Goal: Task Accomplishment & Management: Manage account settings

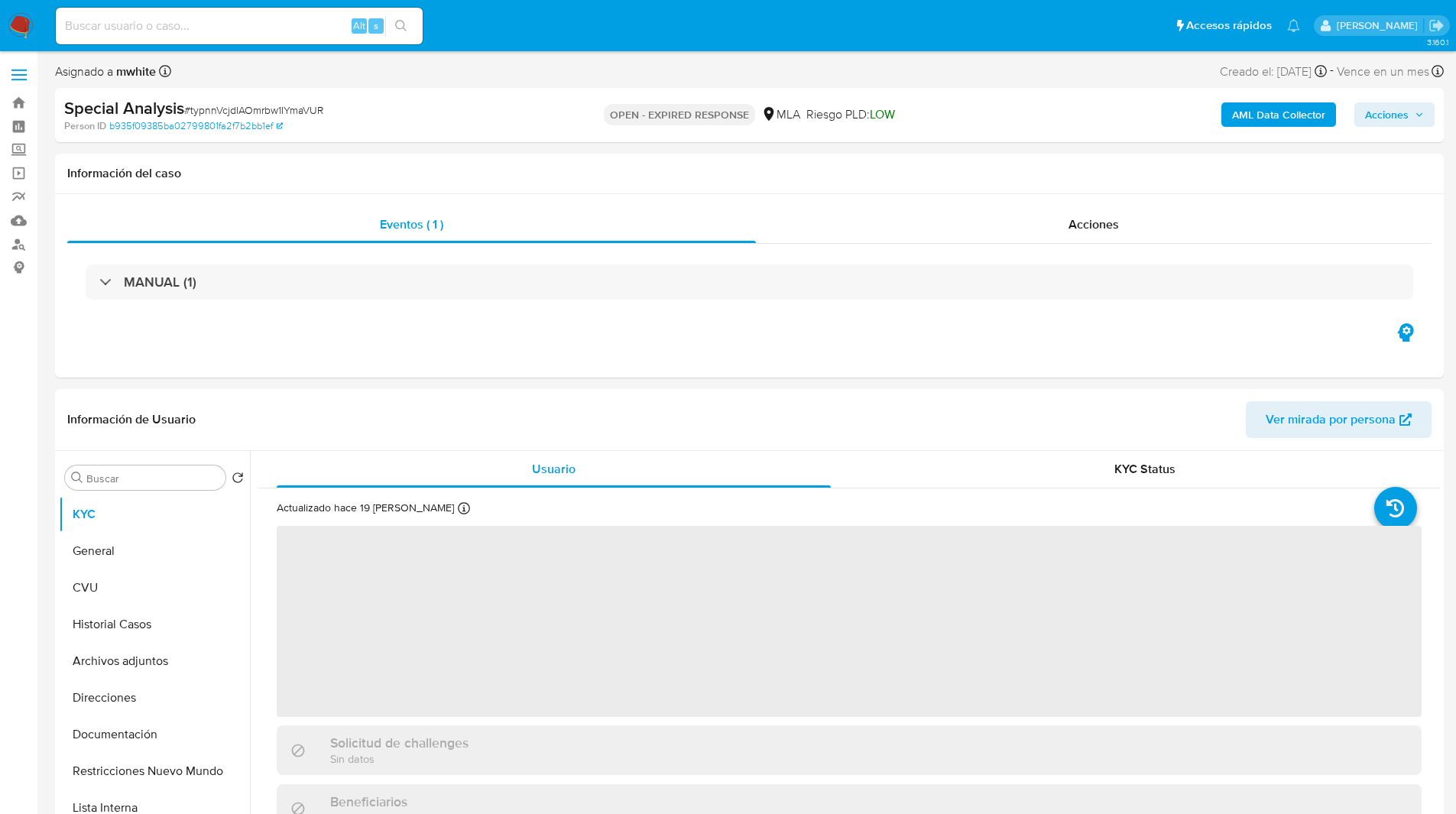
select select "10"
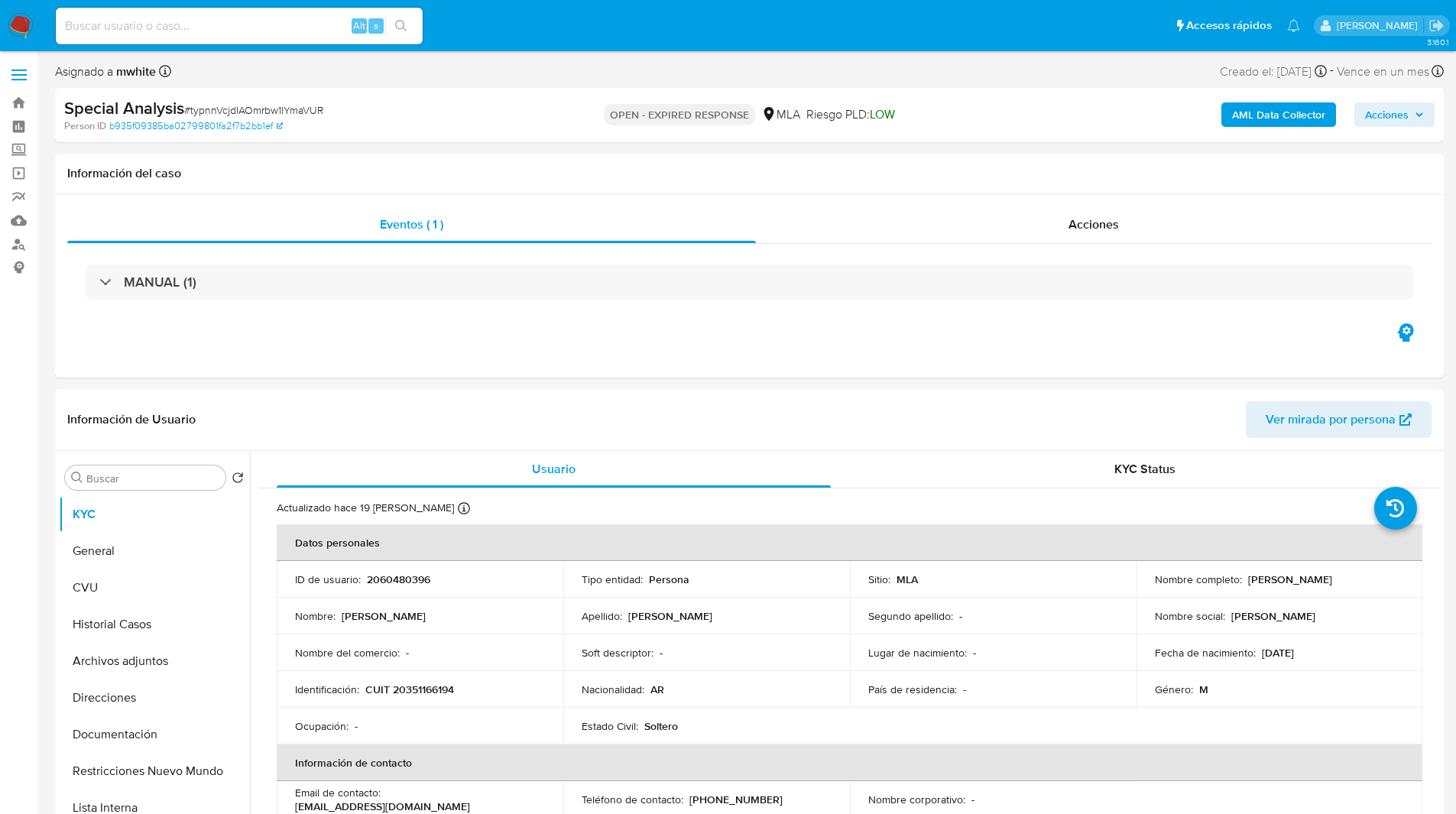
click at [773, 40] on ul "Pausado Ver notificaciones Alt s Accesos rápidos Presiona las siguientes teclas…" at bounding box center [677, 26] width 1260 height 39
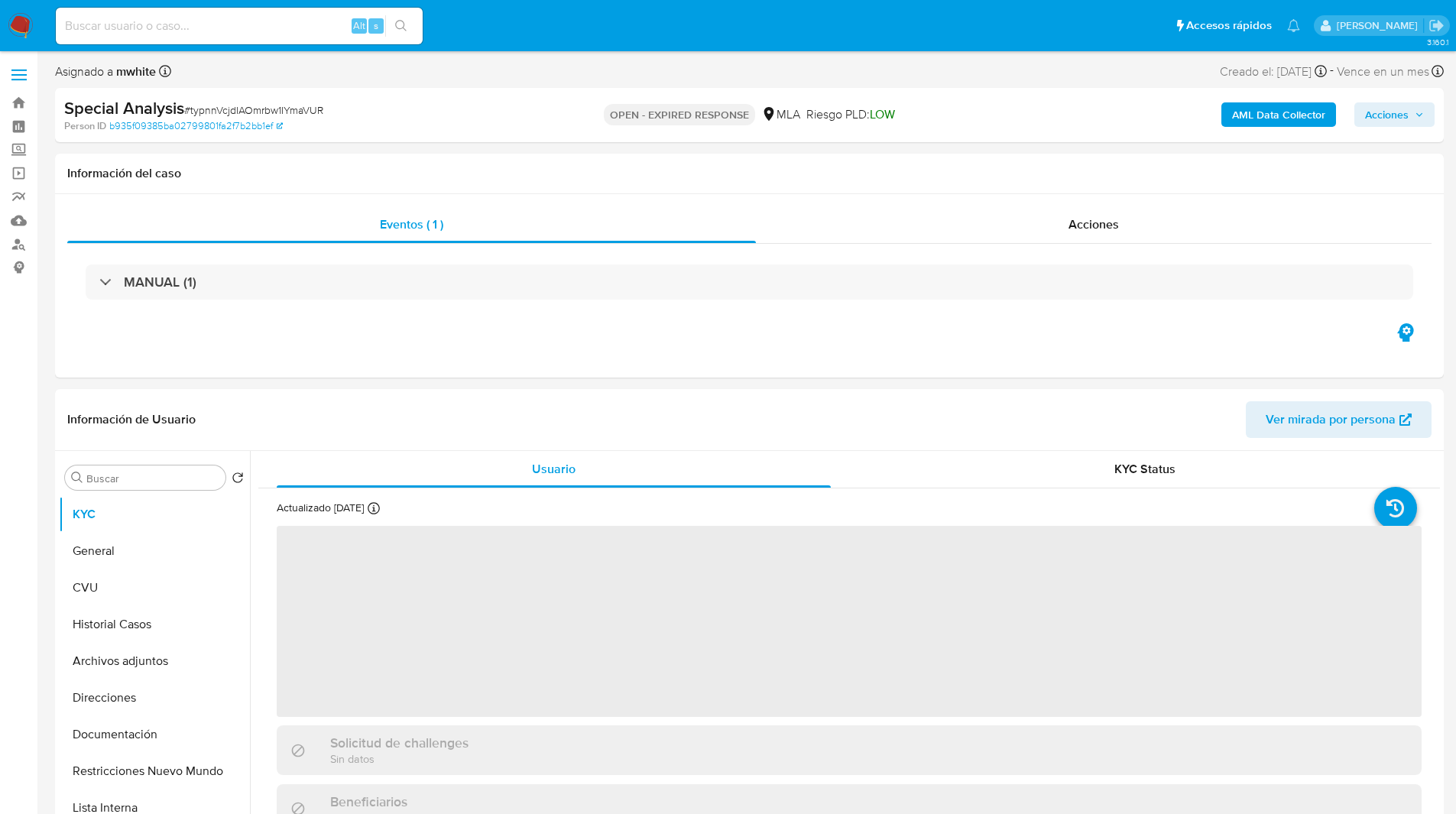
select select "10"
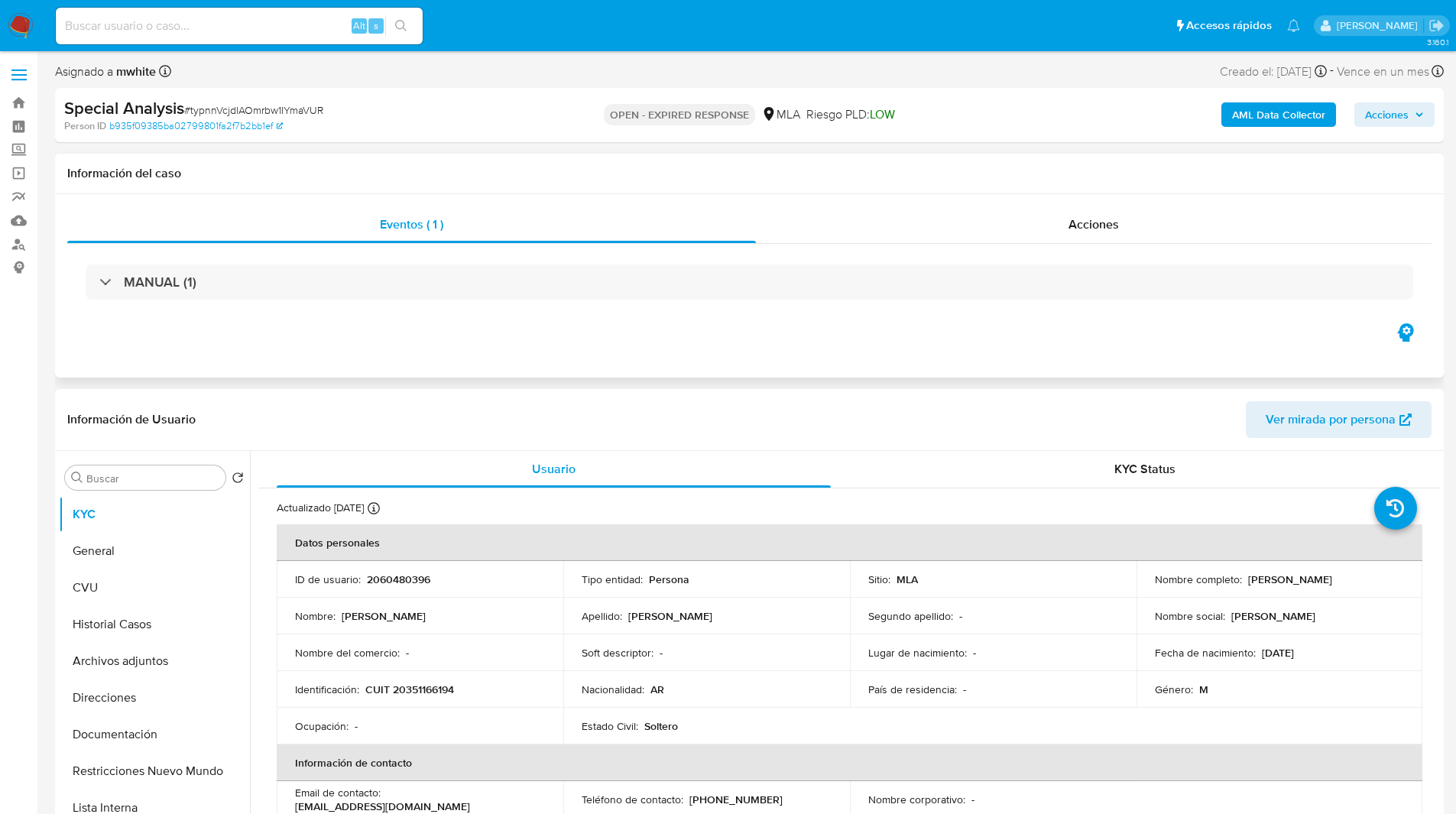
click at [955, 376] on div "Eventos ( 1 ) Acciones MANUAL (1)" at bounding box center [750, 286] width 1389 height 184
click at [809, 375] on div "Eventos ( 1 ) Acciones MANUAL (1)" at bounding box center [750, 286] width 1389 height 184
click at [398, 573] on p "2060480396" at bounding box center [398, 579] width 63 height 14
copy p "2060480396"
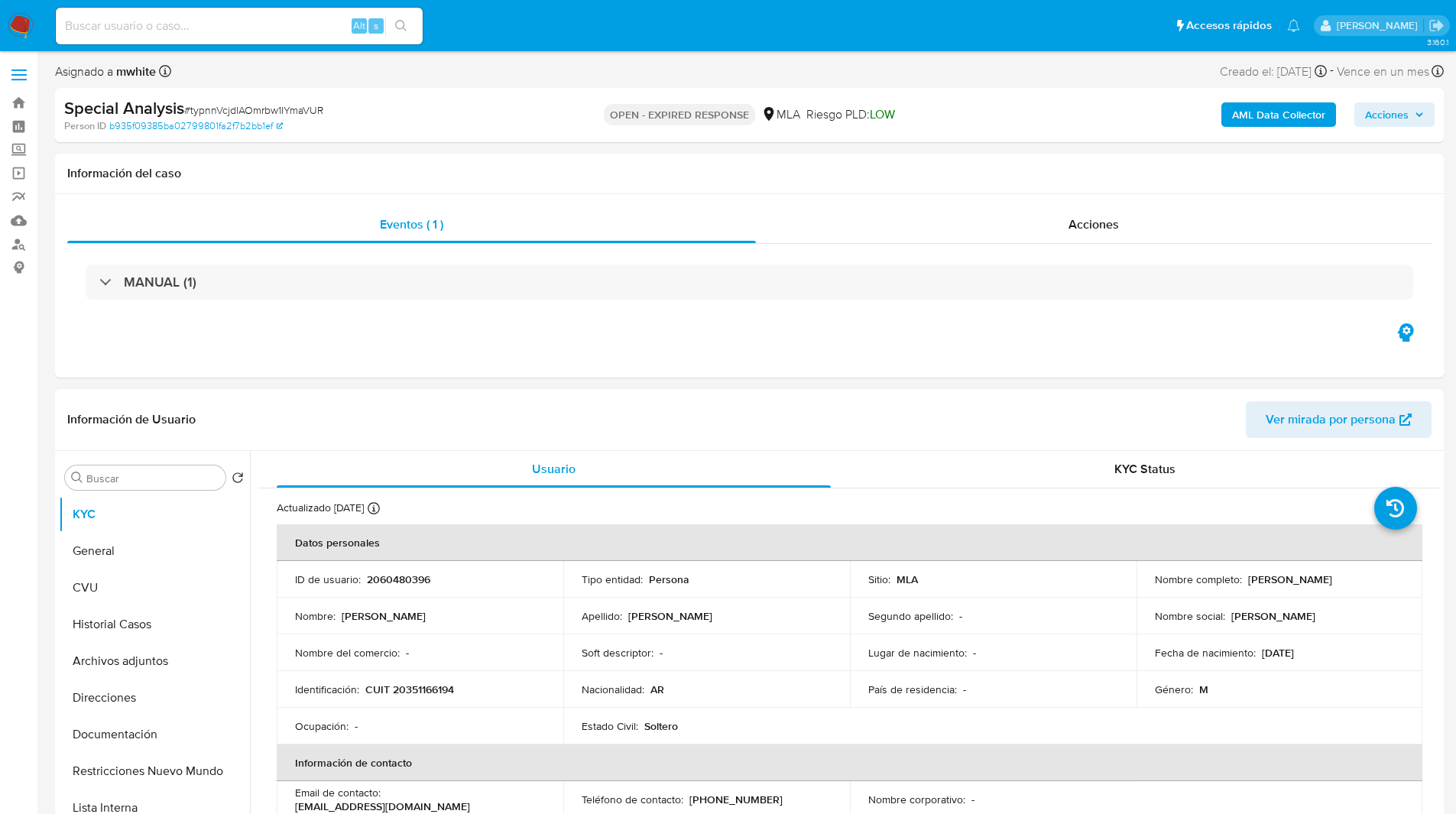
click at [233, 29] on input at bounding box center [239, 26] width 367 height 20
paste input "404957786"
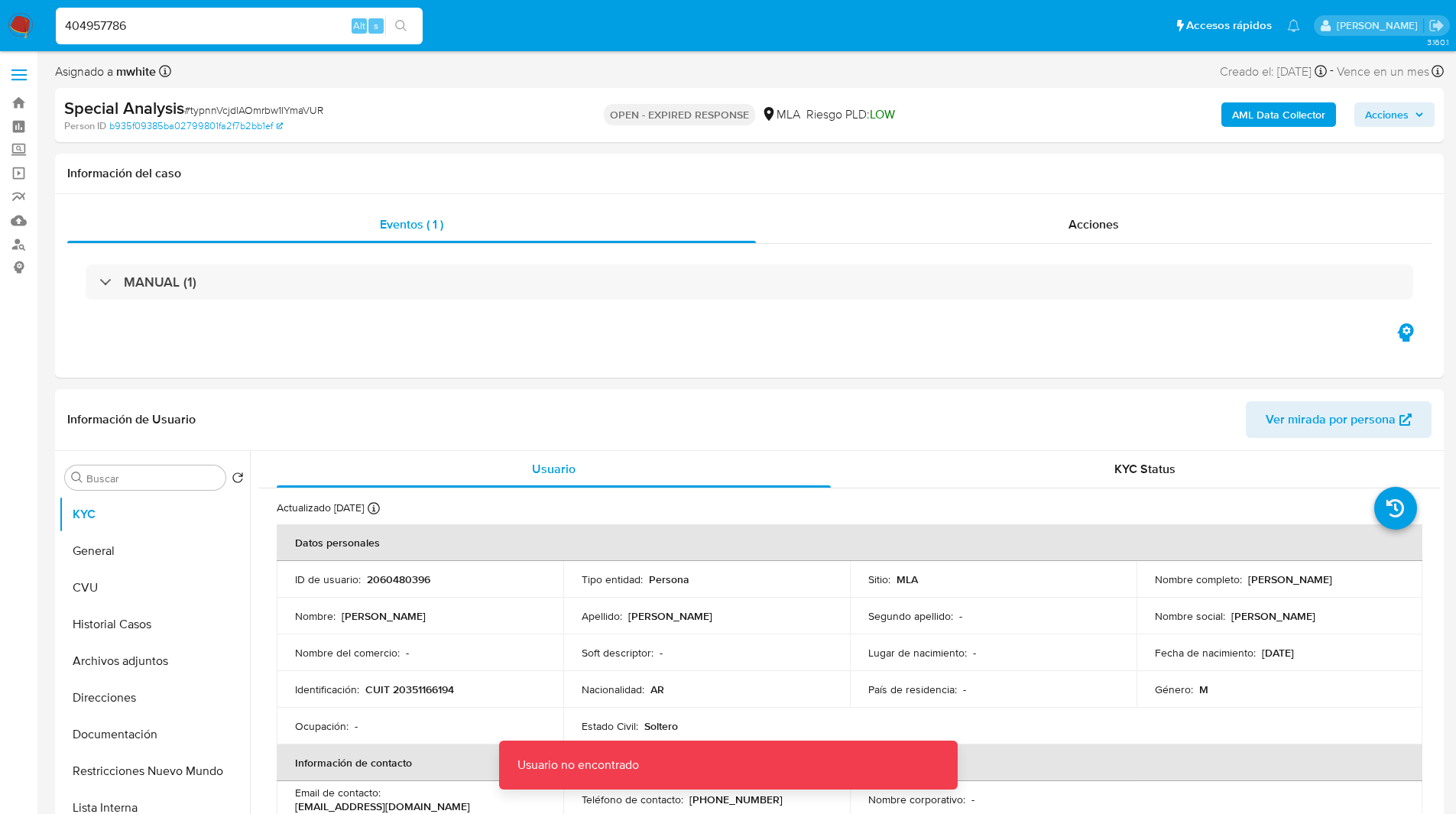
click at [298, 21] on input "404957786" at bounding box center [239, 26] width 367 height 20
type input "404957786"
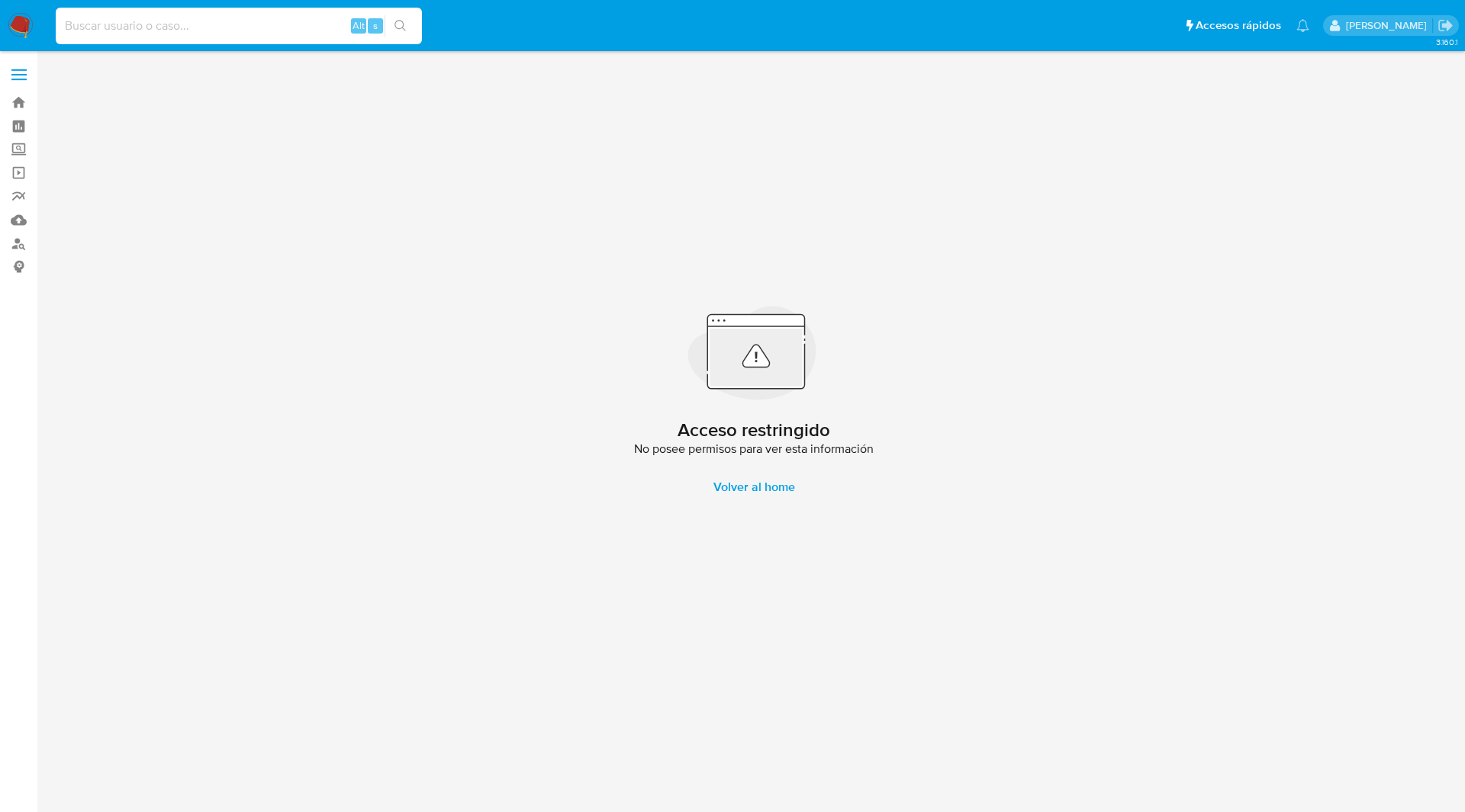
click at [237, 25] on input at bounding box center [239, 26] width 366 height 20
paste input "404957786"
click at [185, 29] on input "404957786" at bounding box center [239, 26] width 366 height 20
click at [178, 36] on div "404957786 Alt s" at bounding box center [239, 26] width 366 height 37
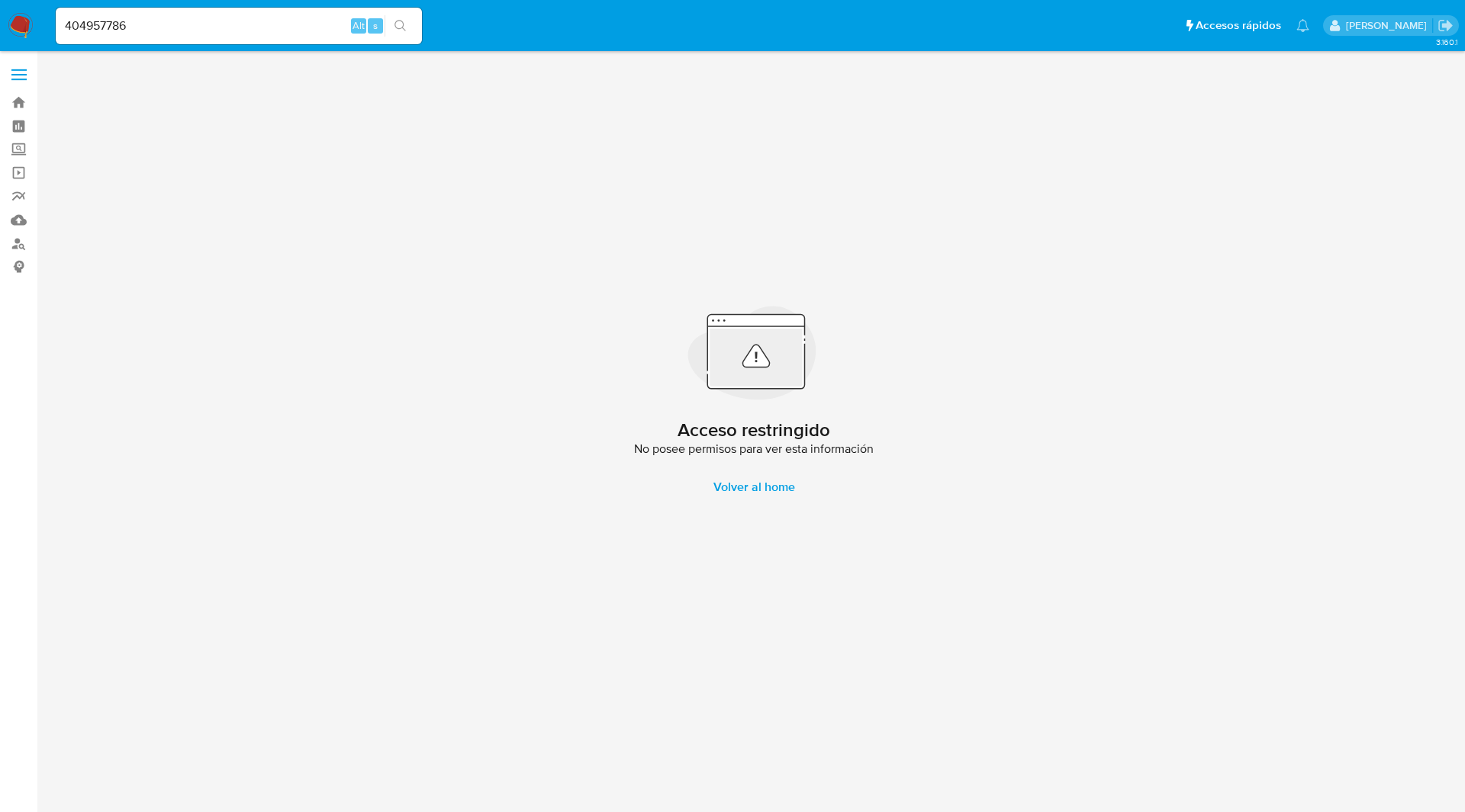
click at [140, 14] on div "404957786 Alt s" at bounding box center [239, 26] width 366 height 37
click at [149, 29] on input "404957786" at bounding box center [239, 26] width 366 height 20
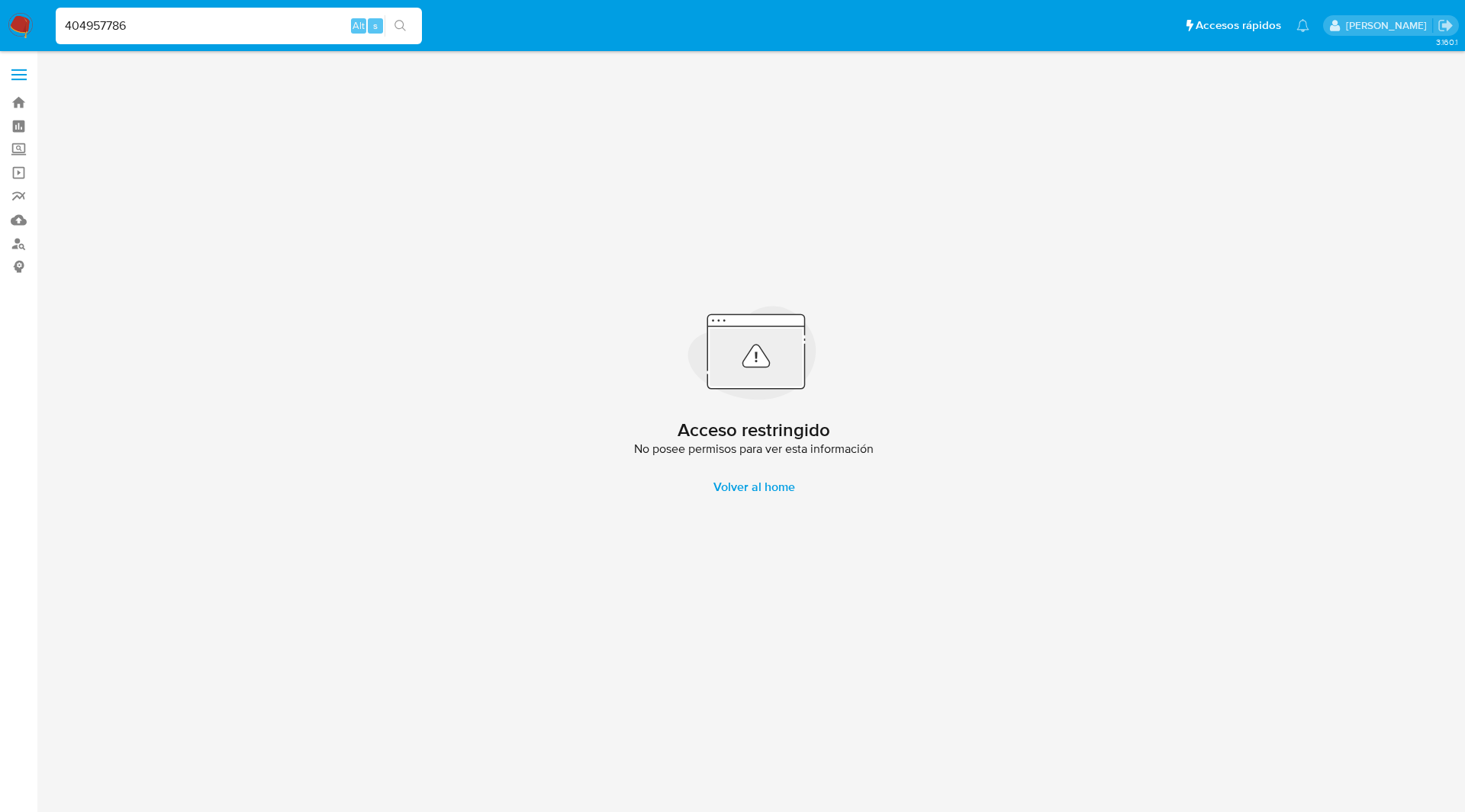
paste input "lv9BeQmN0ZgMMfOrSwwlIRaV"
type input "lv9BeQmN0ZgMMfOrSwwlIRaV"
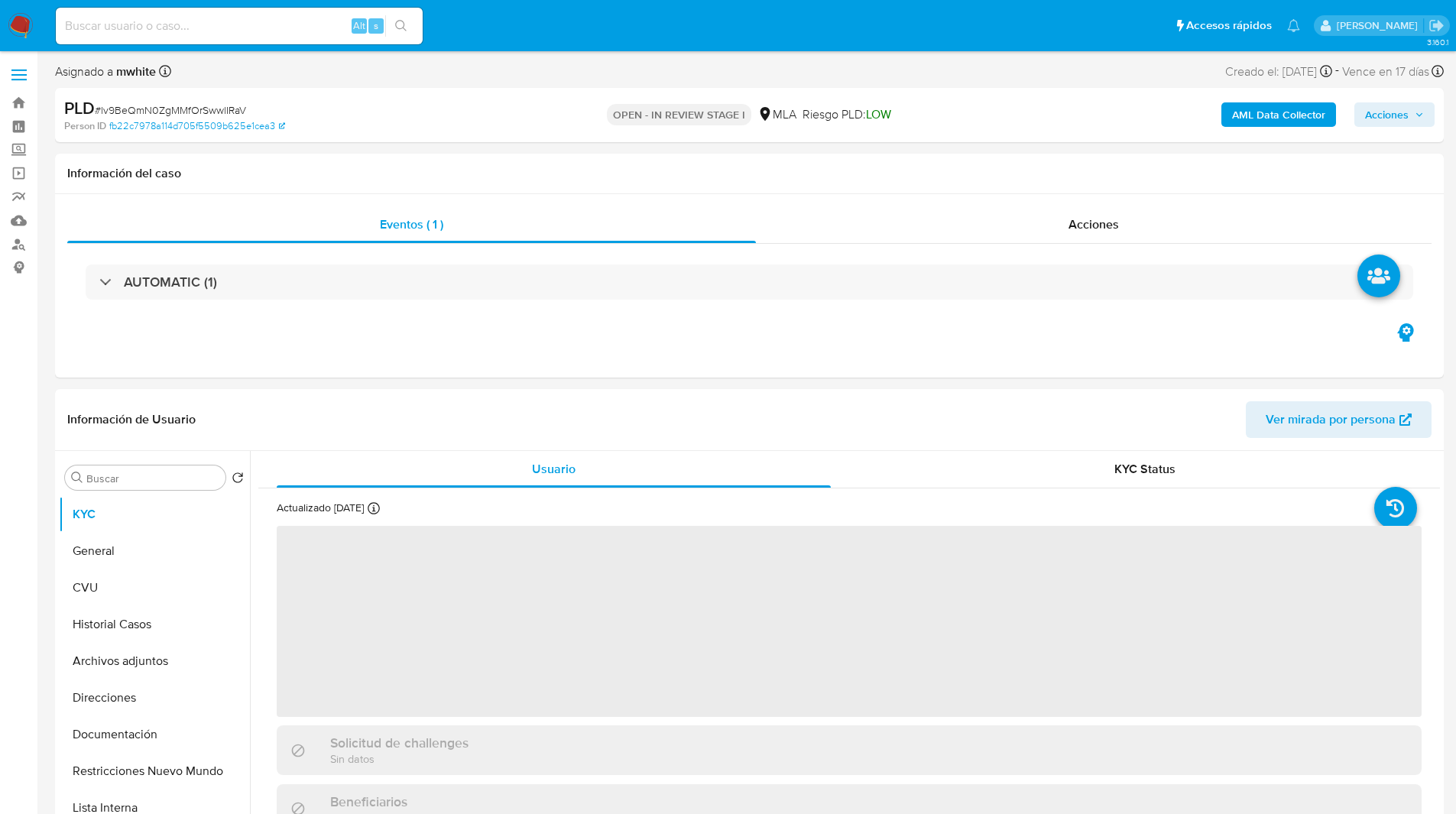
select select "10"
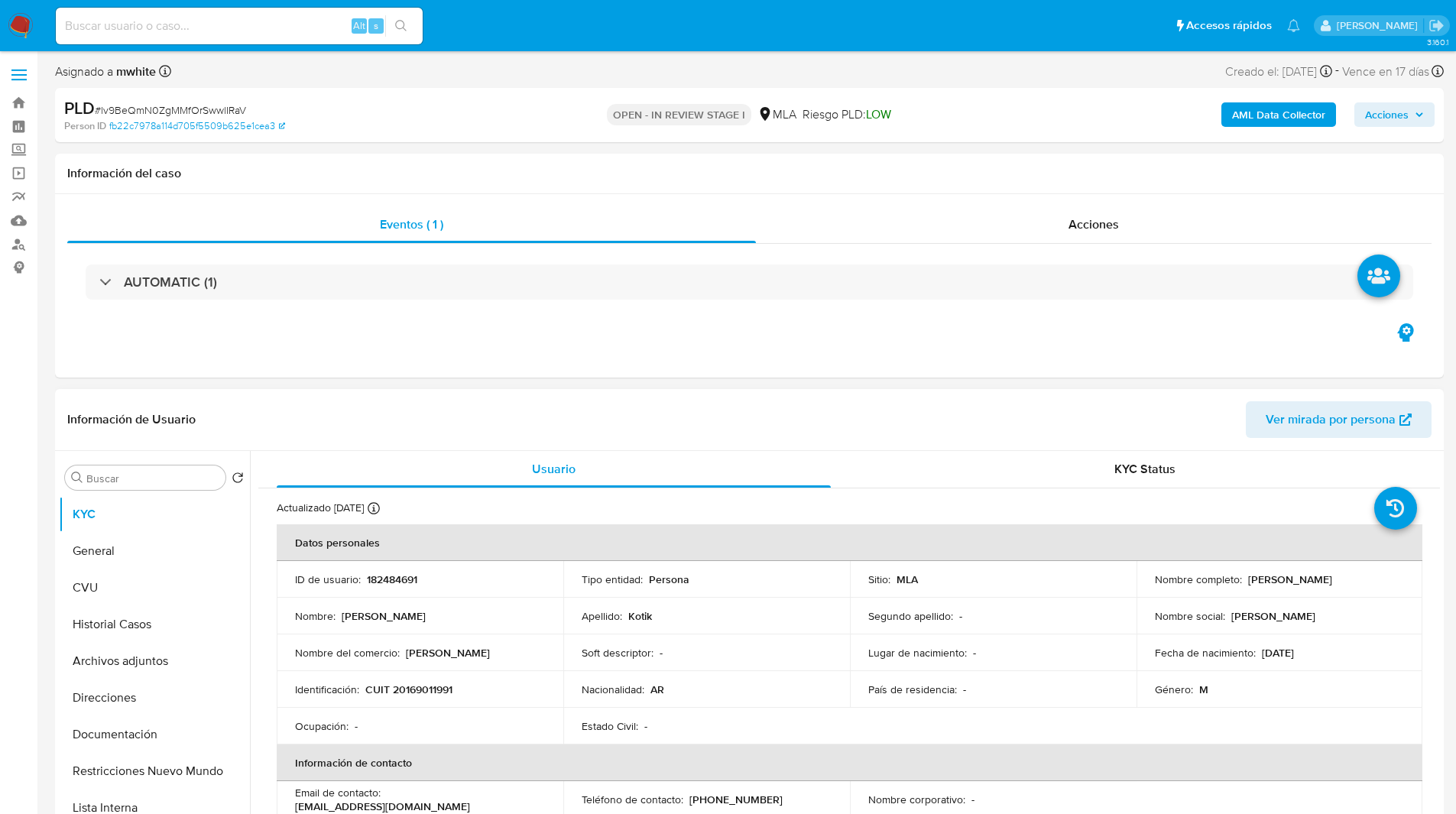
click at [396, 580] on p "182484691" at bounding box center [392, 579] width 50 height 14
copy p "182484691"
drag, startPoint x: 906, startPoint y: 6, endPoint x: 892, endPoint y: 4, distance: 14.1
click at [906, 6] on ul "Pausado Ver notificaciones Alt s Accesos rápidos Presiona las siguientes teclas…" at bounding box center [677, 26] width 1260 height 39
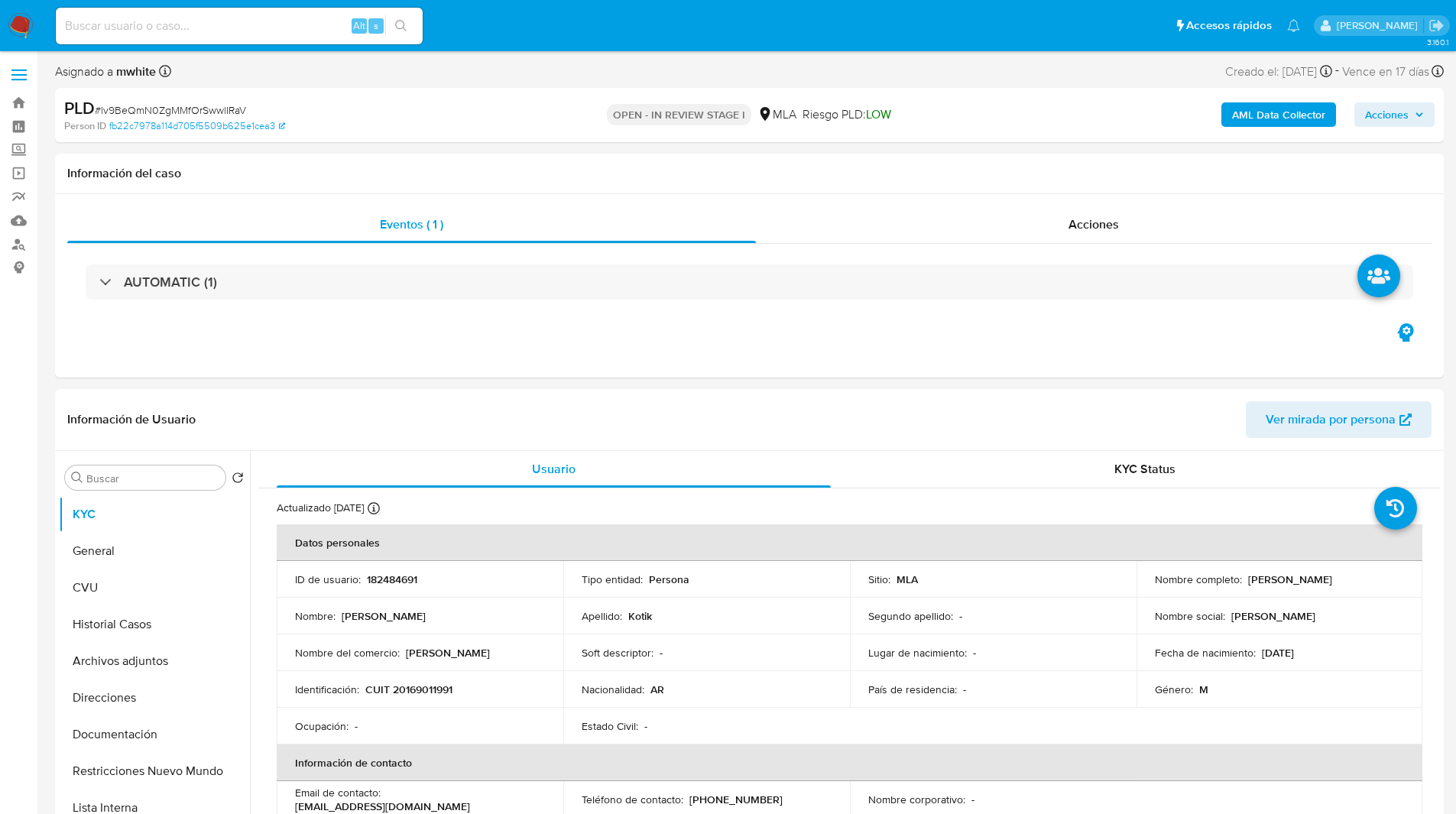
click at [131, 658] on button "Archivos adjuntos" at bounding box center [148, 662] width 179 height 37
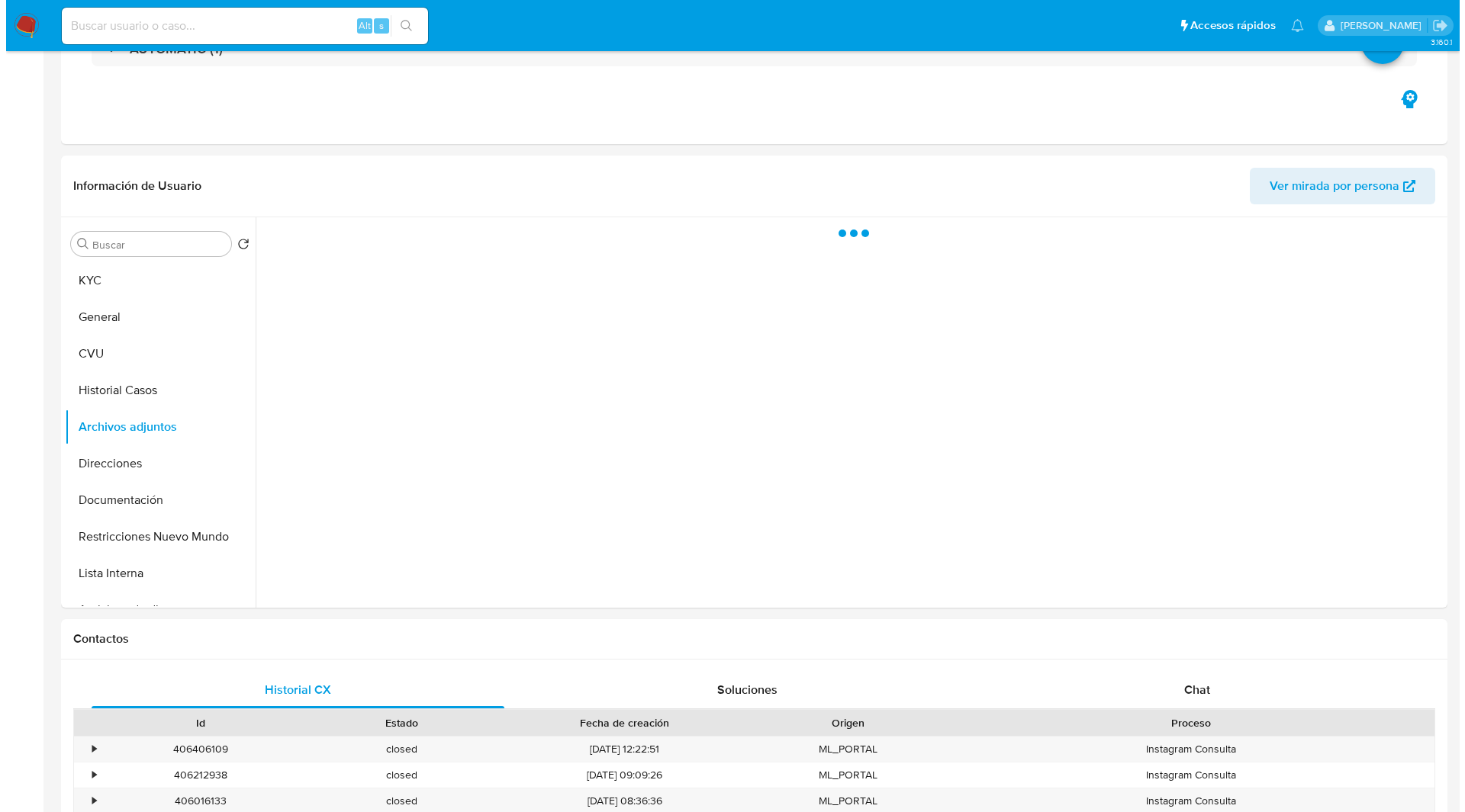
scroll to position [233, 0]
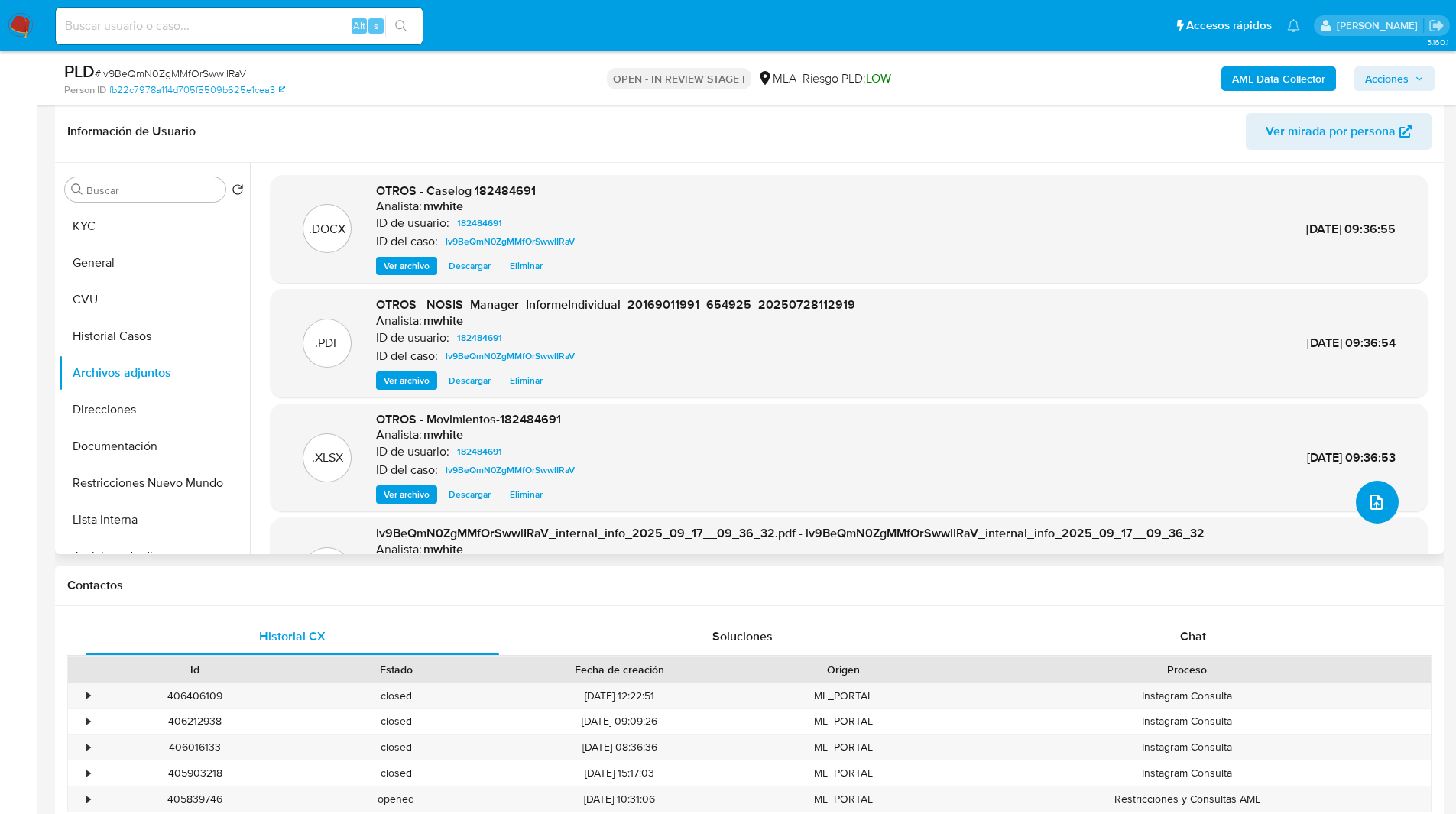
click at [1366, 486] on button "upload-file" at bounding box center [1377, 502] width 43 height 43
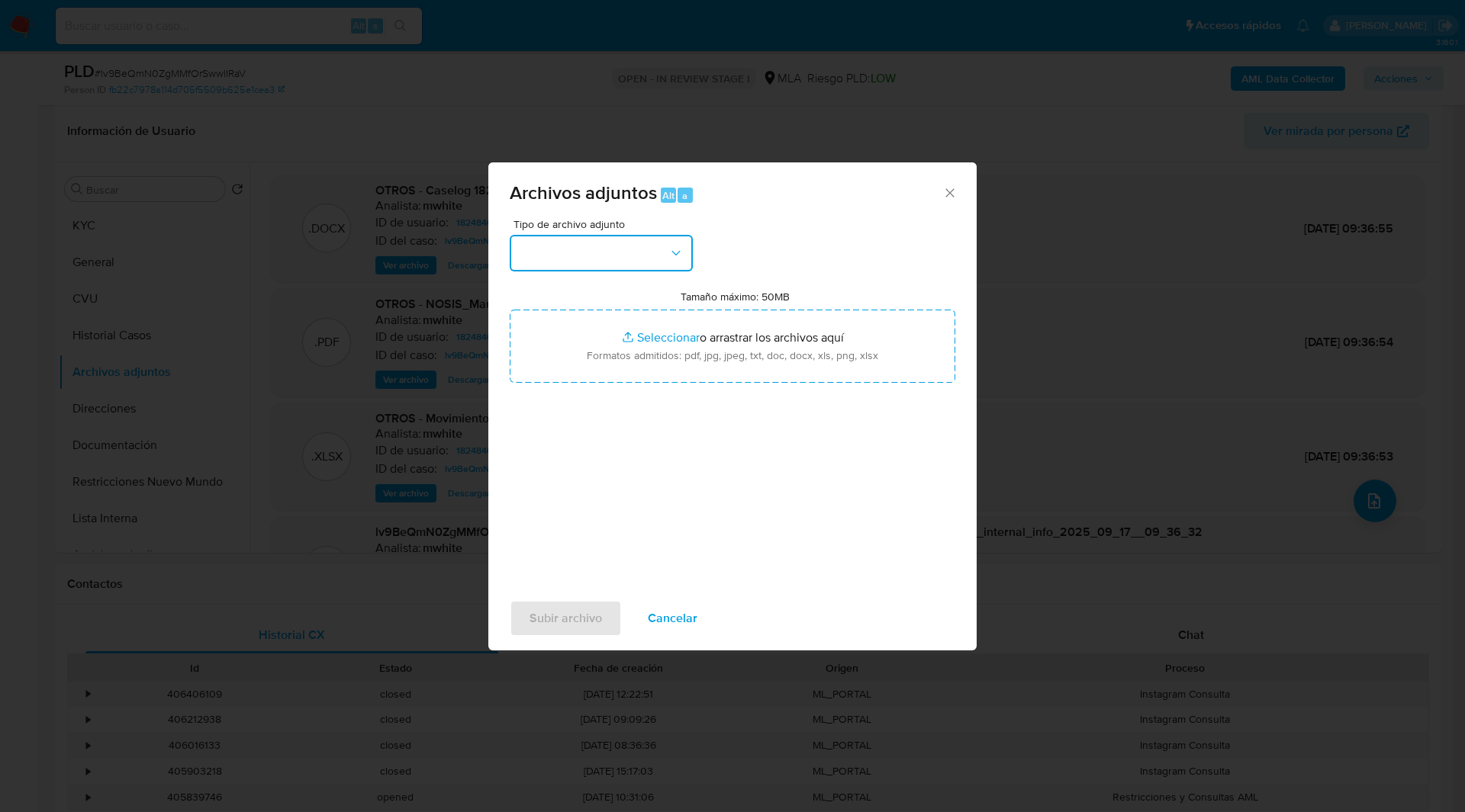
click at [569, 256] on button "button" at bounding box center [602, 254] width 183 height 37
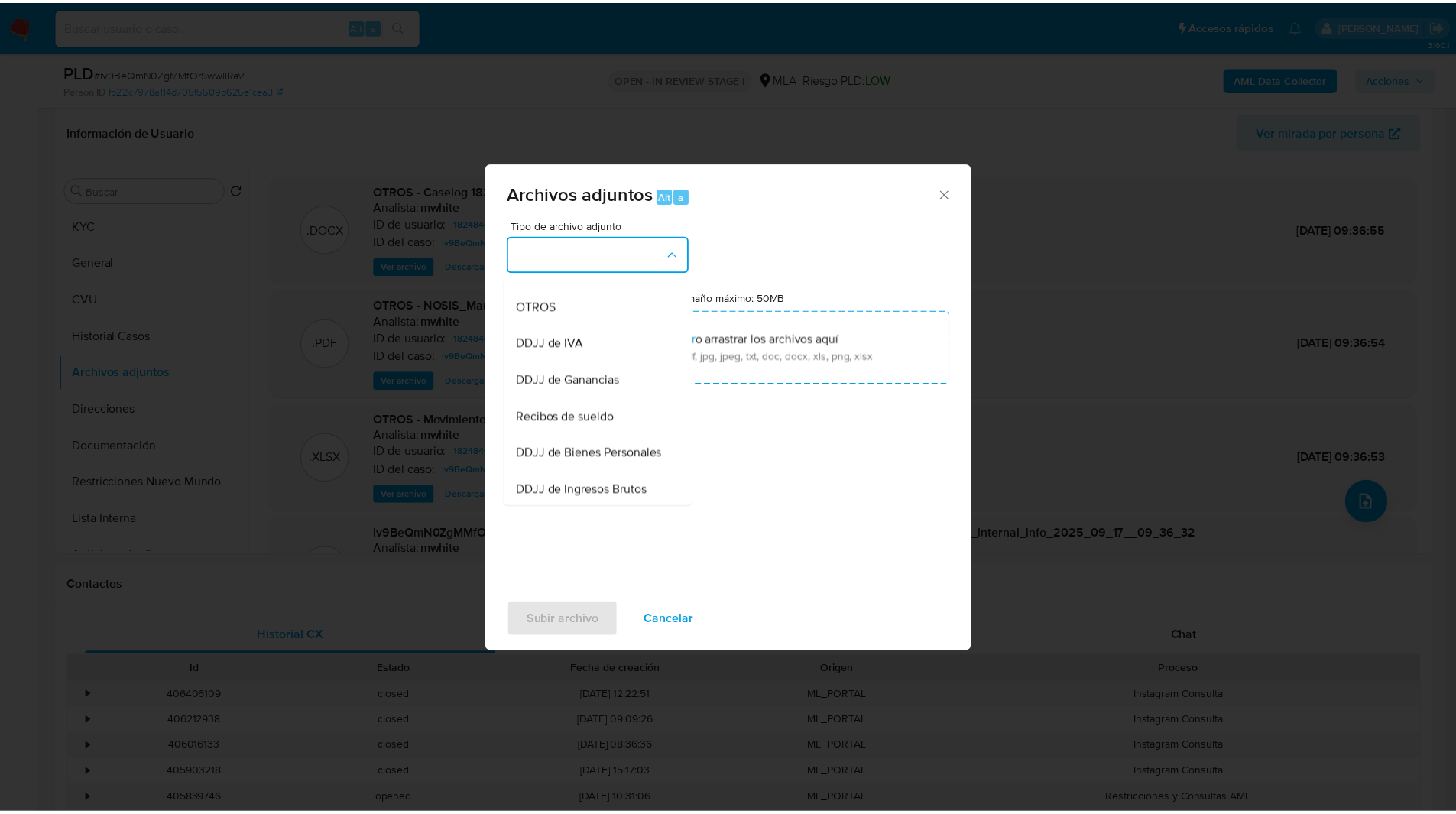
scroll to position [283, 0]
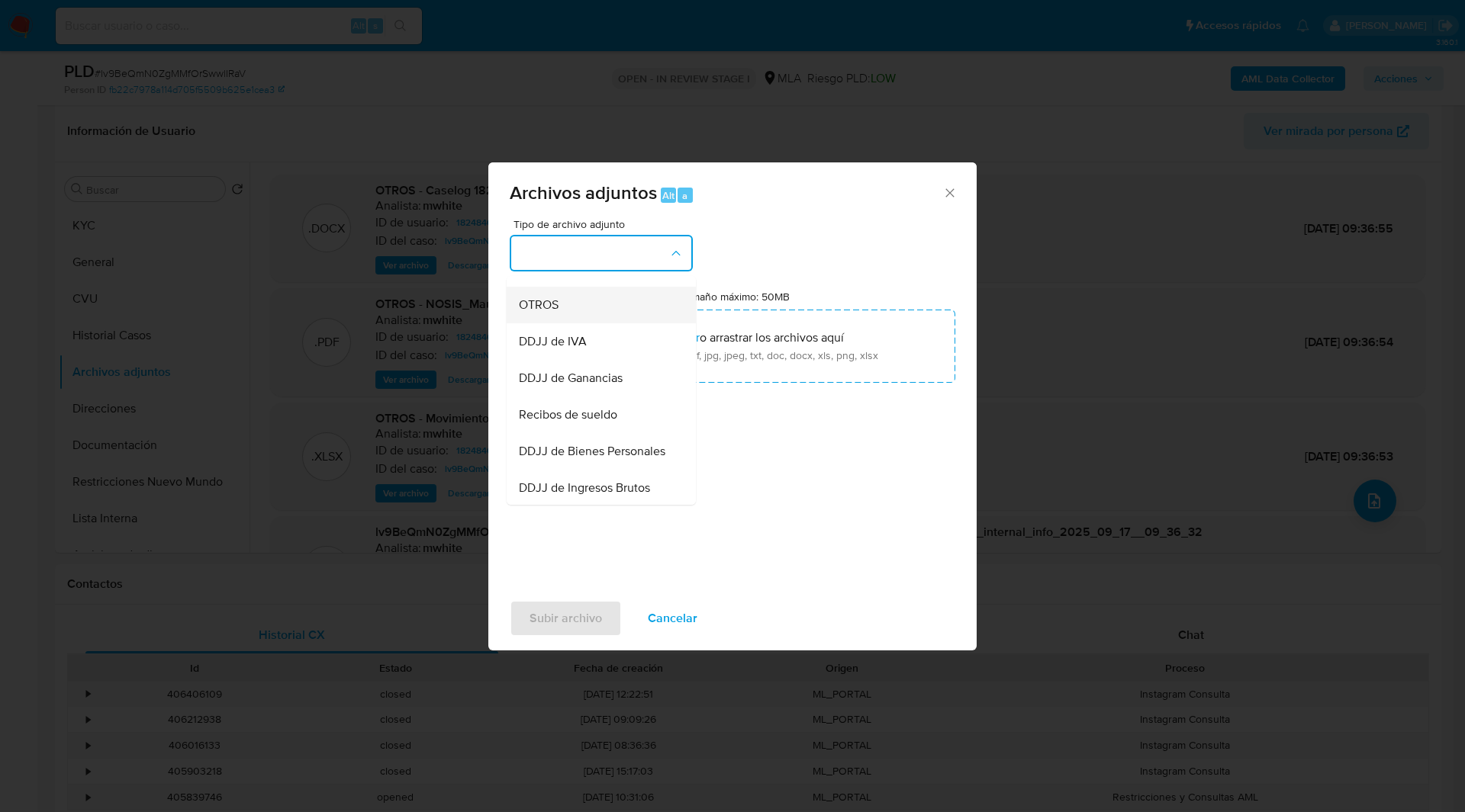
click at [540, 313] on span "OTROS" at bounding box center [538, 305] width 39 height 16
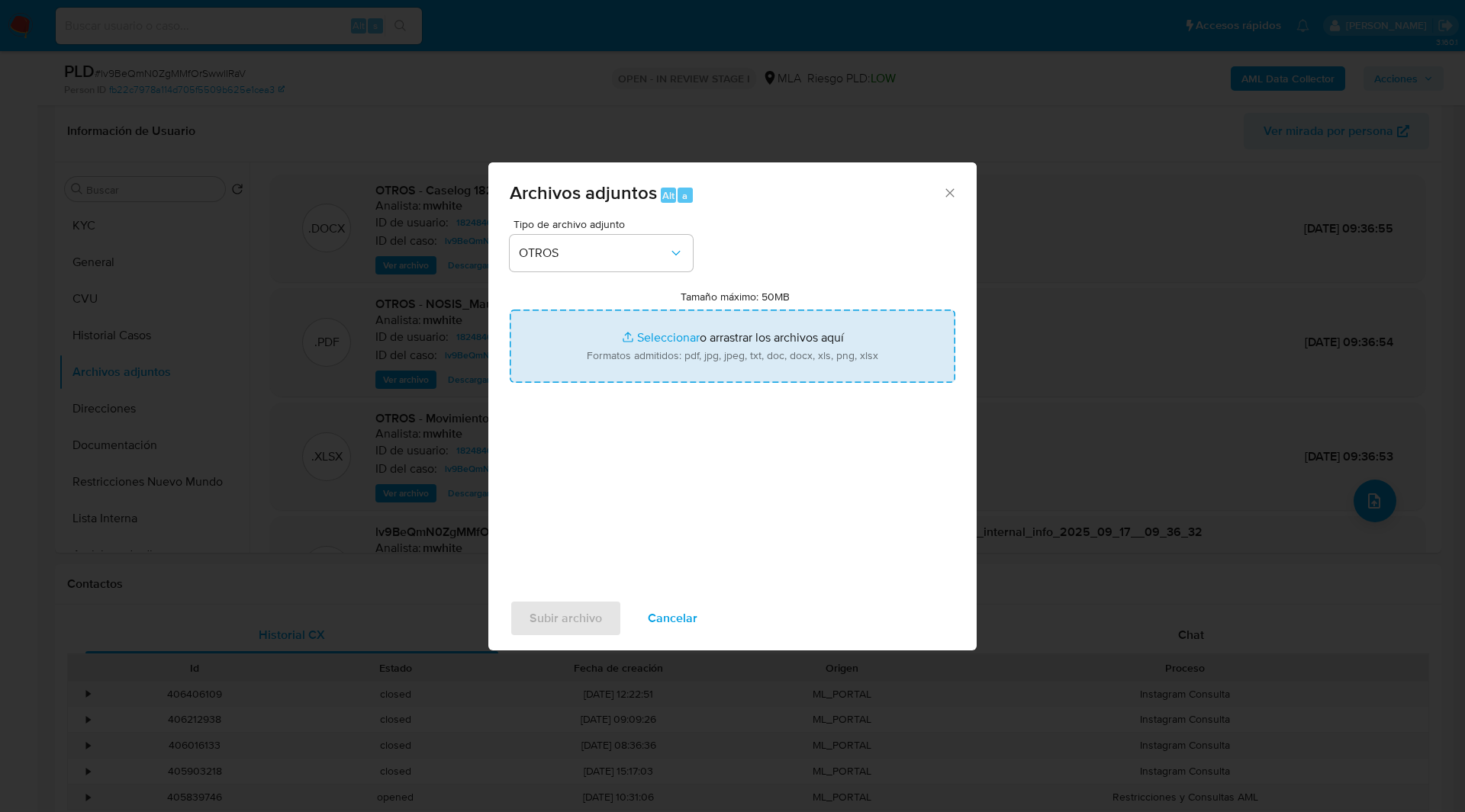
type input "C:\fakepath\V2-Caselog 182484691.docx"
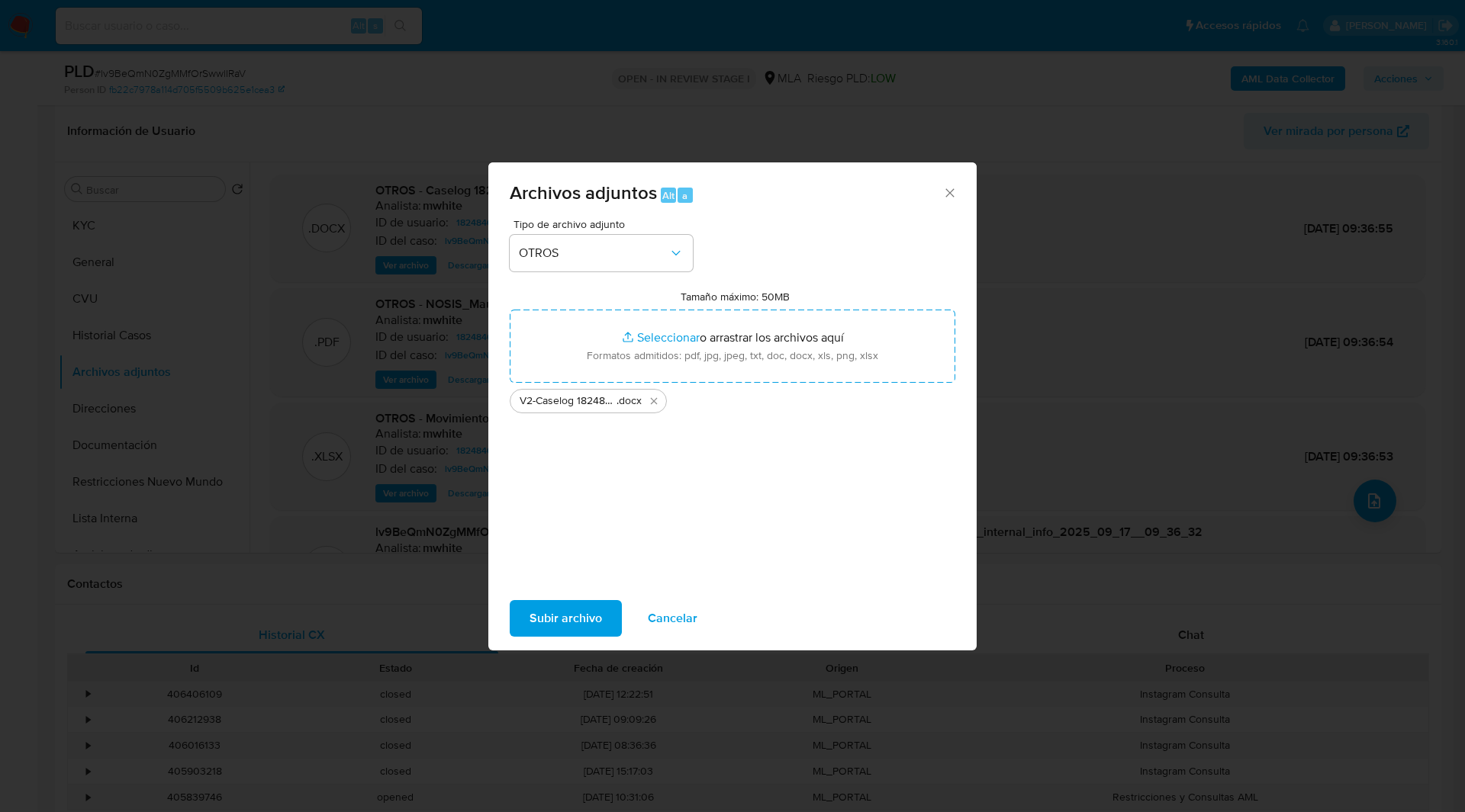
click at [547, 608] on span "Subir archivo" at bounding box center [565, 618] width 72 height 34
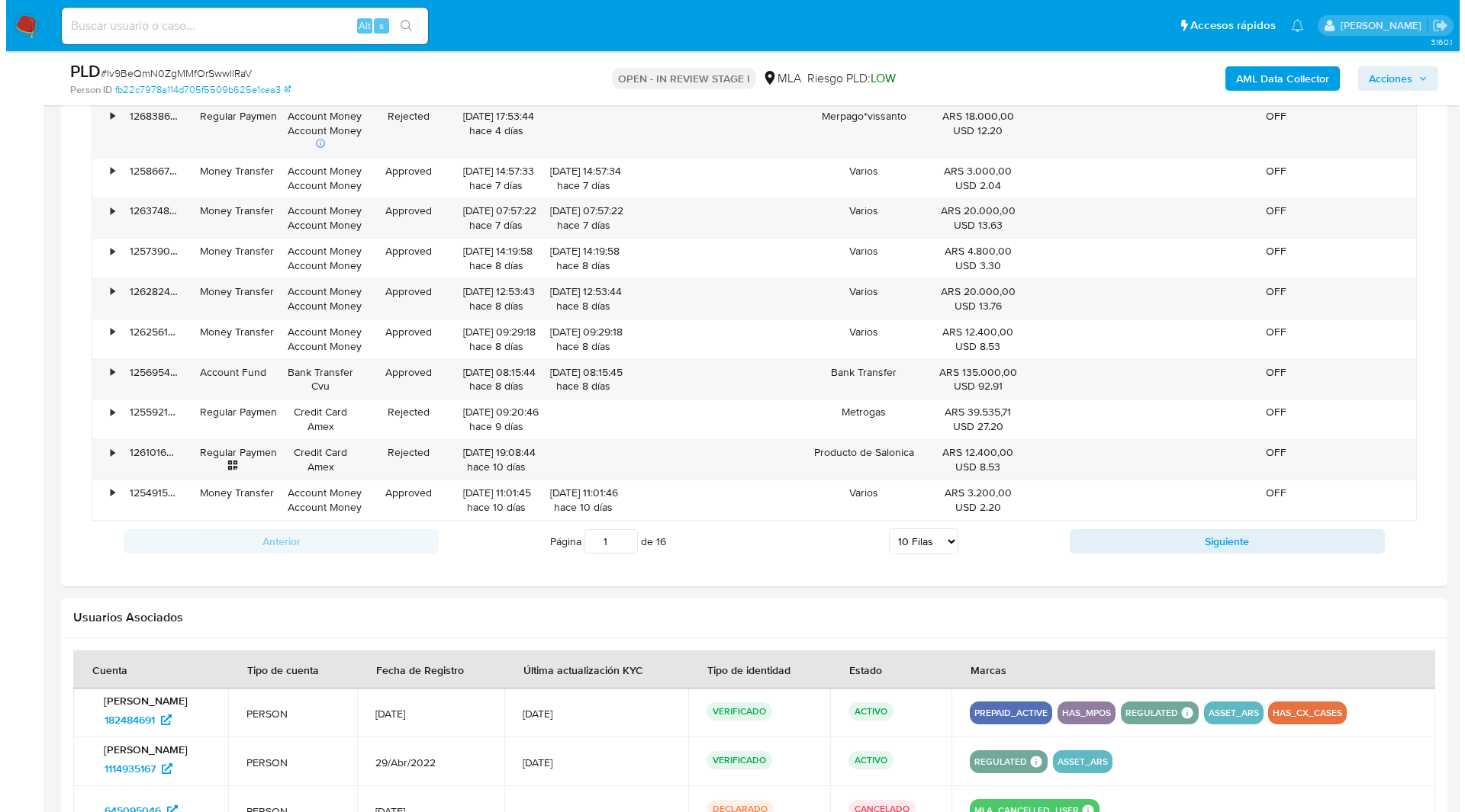
scroll to position [1984, 0]
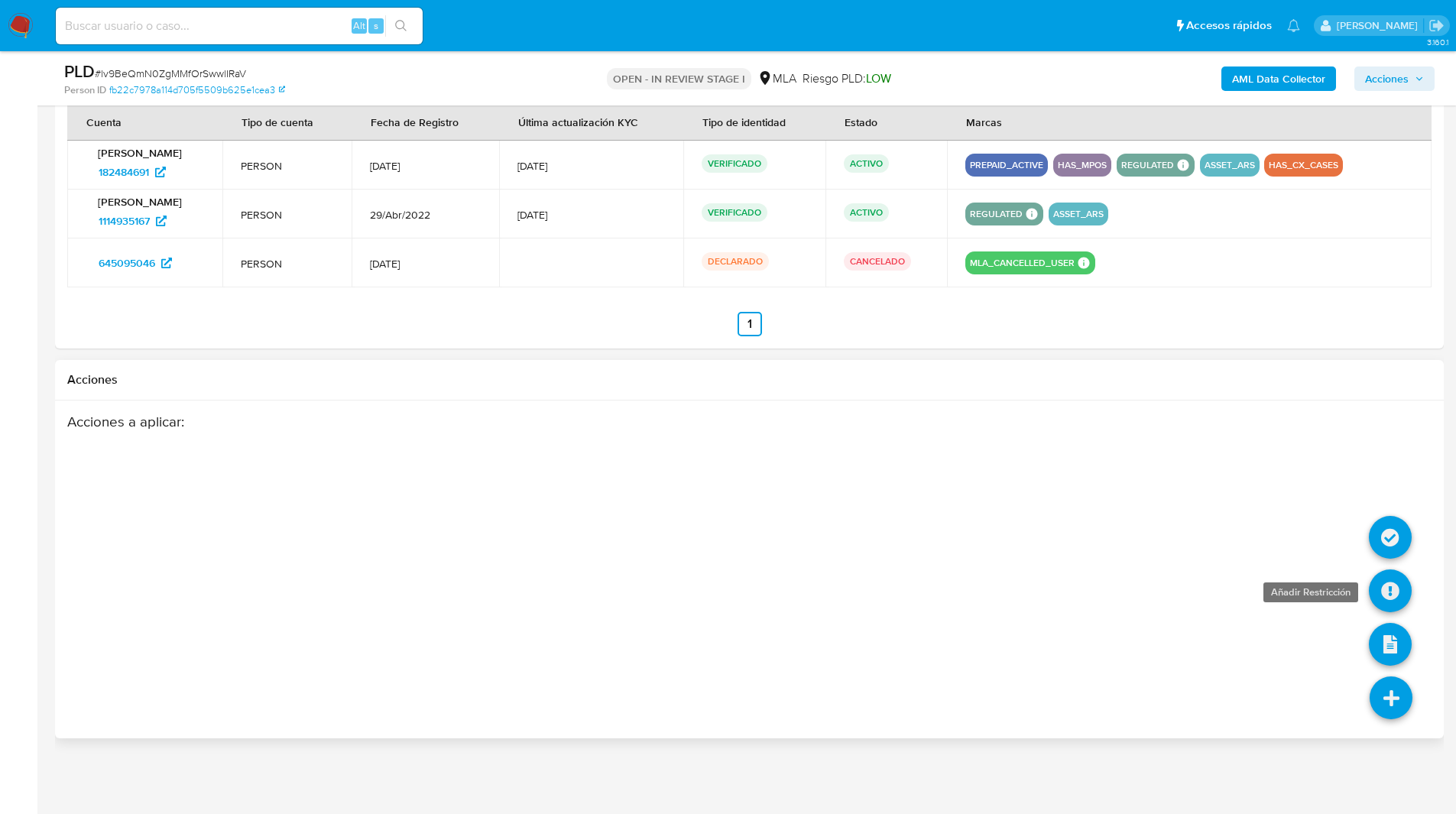
click at [1402, 591] on icon at bounding box center [1390, 591] width 43 height 43
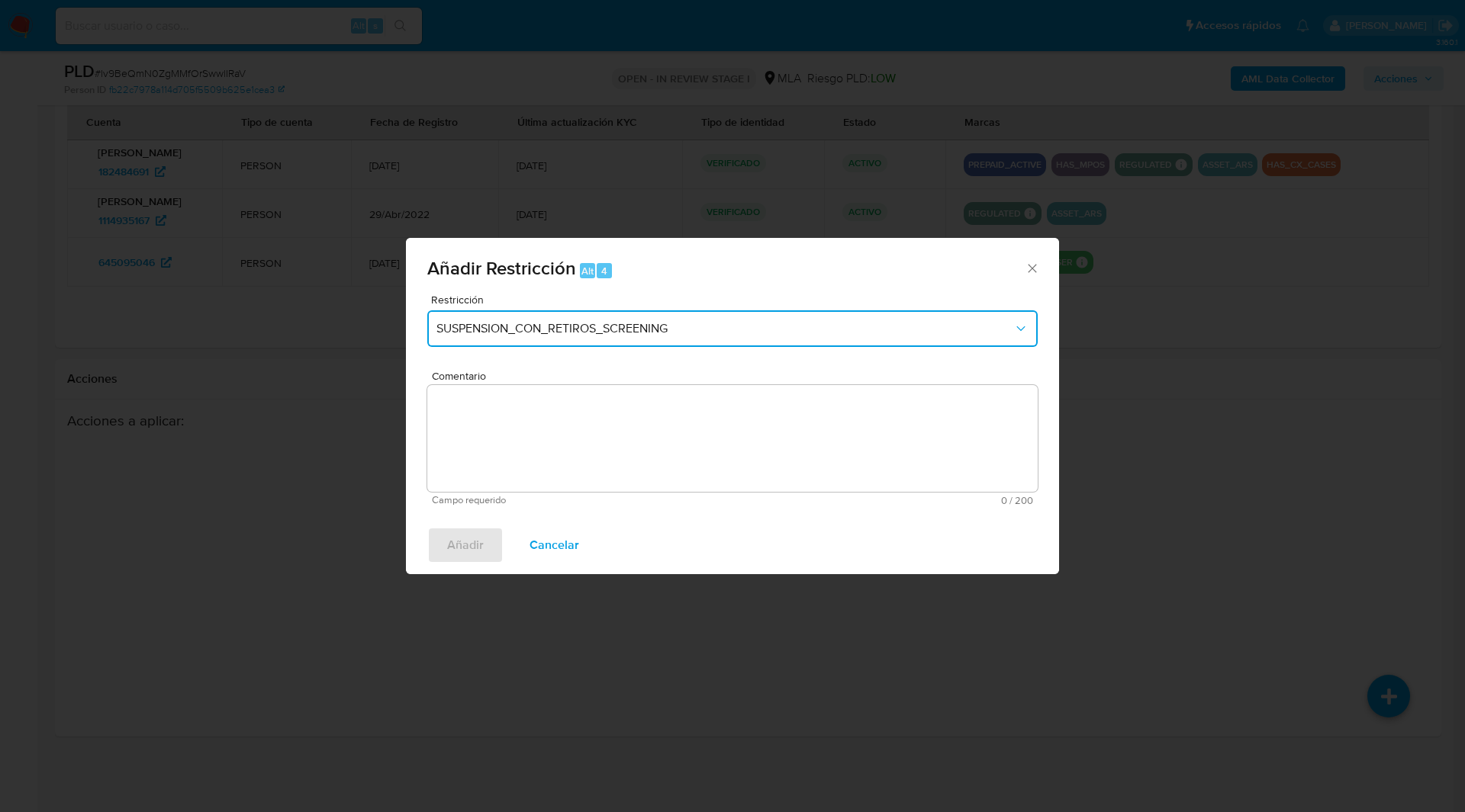
click at [457, 311] on button "SUSPENSION_CON_RETIROS_SCREENING" at bounding box center [732, 329] width 611 height 37
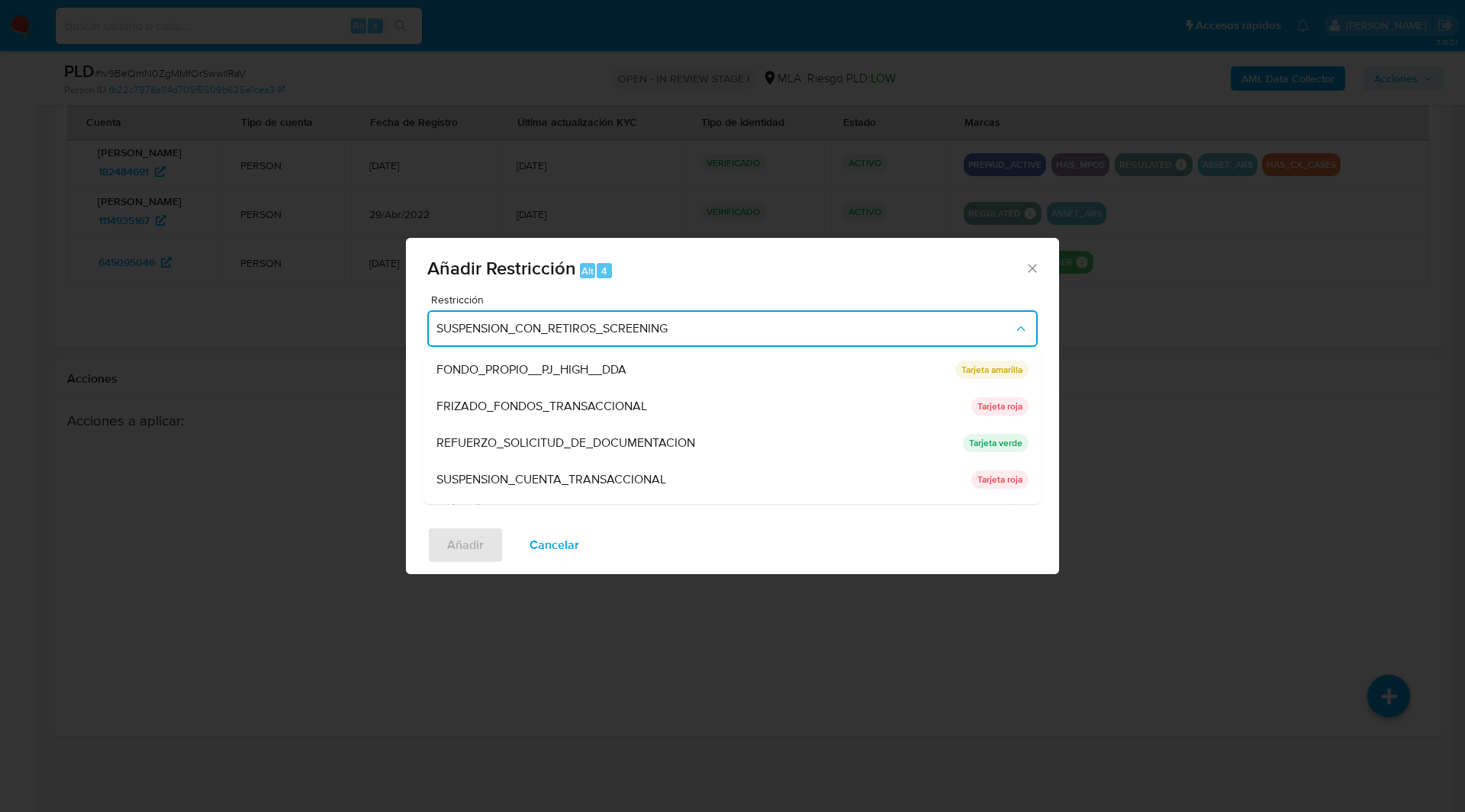
scroll to position [323, 0]
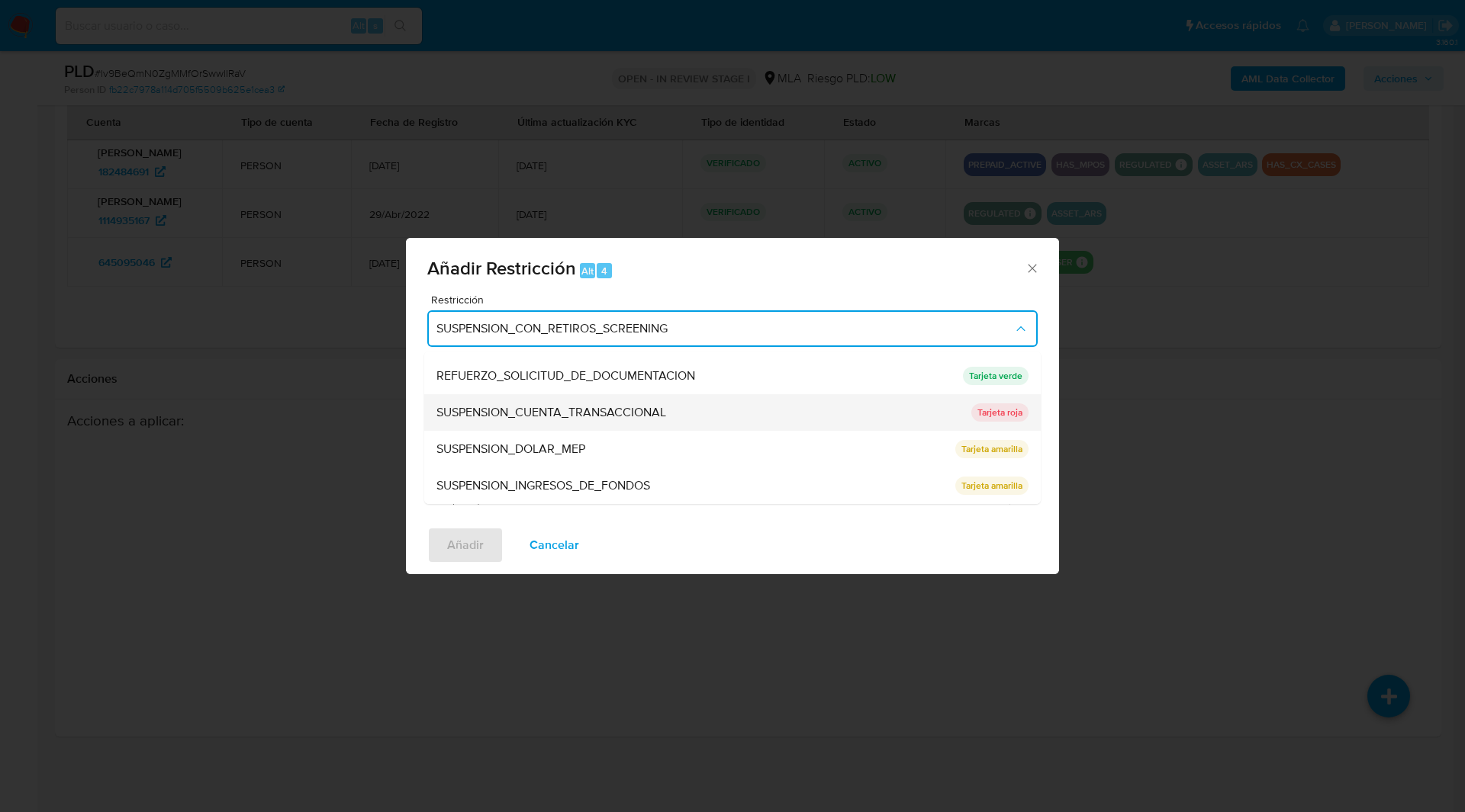
click at [524, 416] on span "SUSPENSION_CUENTA_TRANSACCIONAL" at bounding box center [551, 412] width 230 height 16
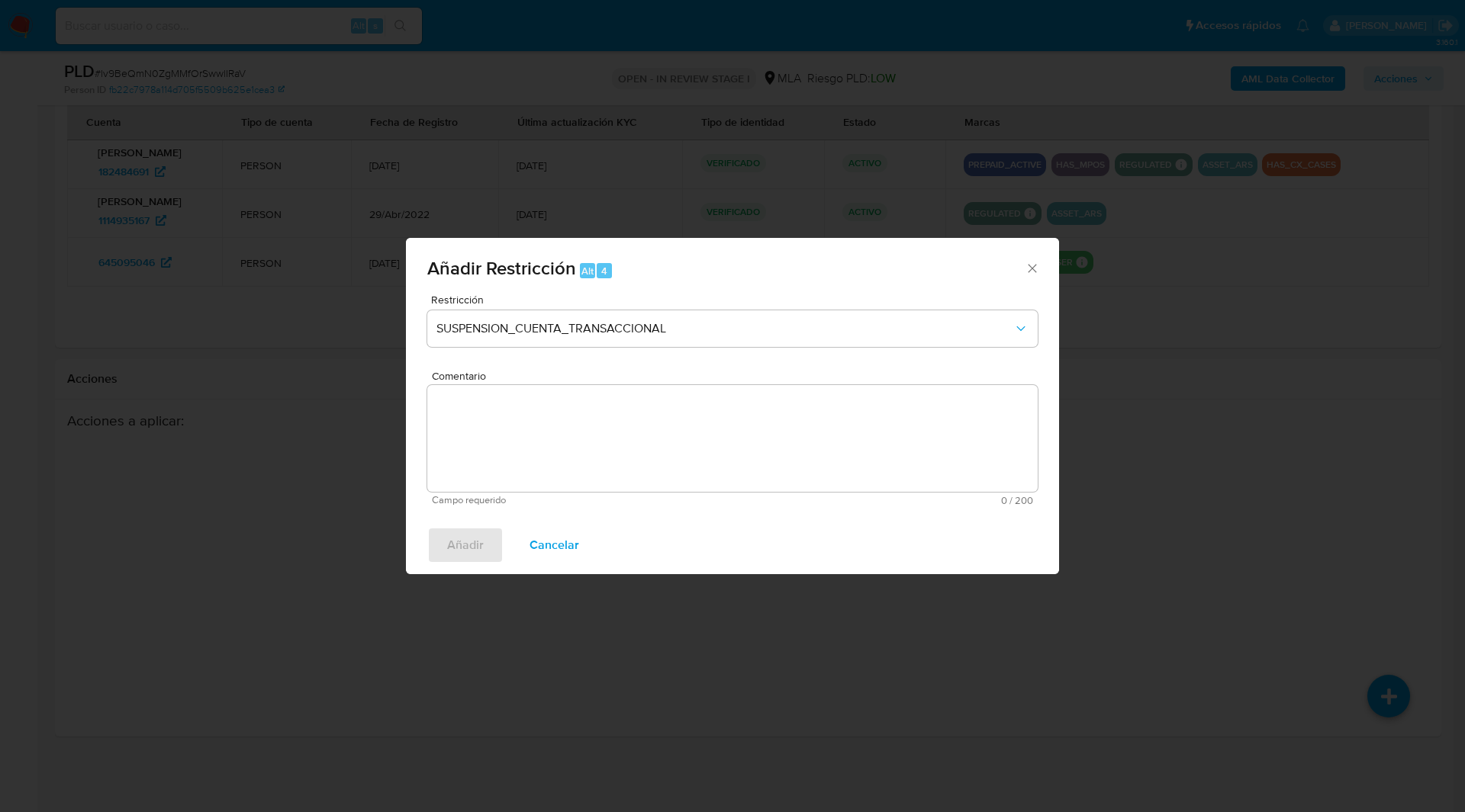
click at [1034, 258] on div "Añadir Restricción Alt 4" at bounding box center [732, 266] width 653 height 57
click at [1034, 269] on icon "Cerrar ventana" at bounding box center [1032, 268] width 16 height 16
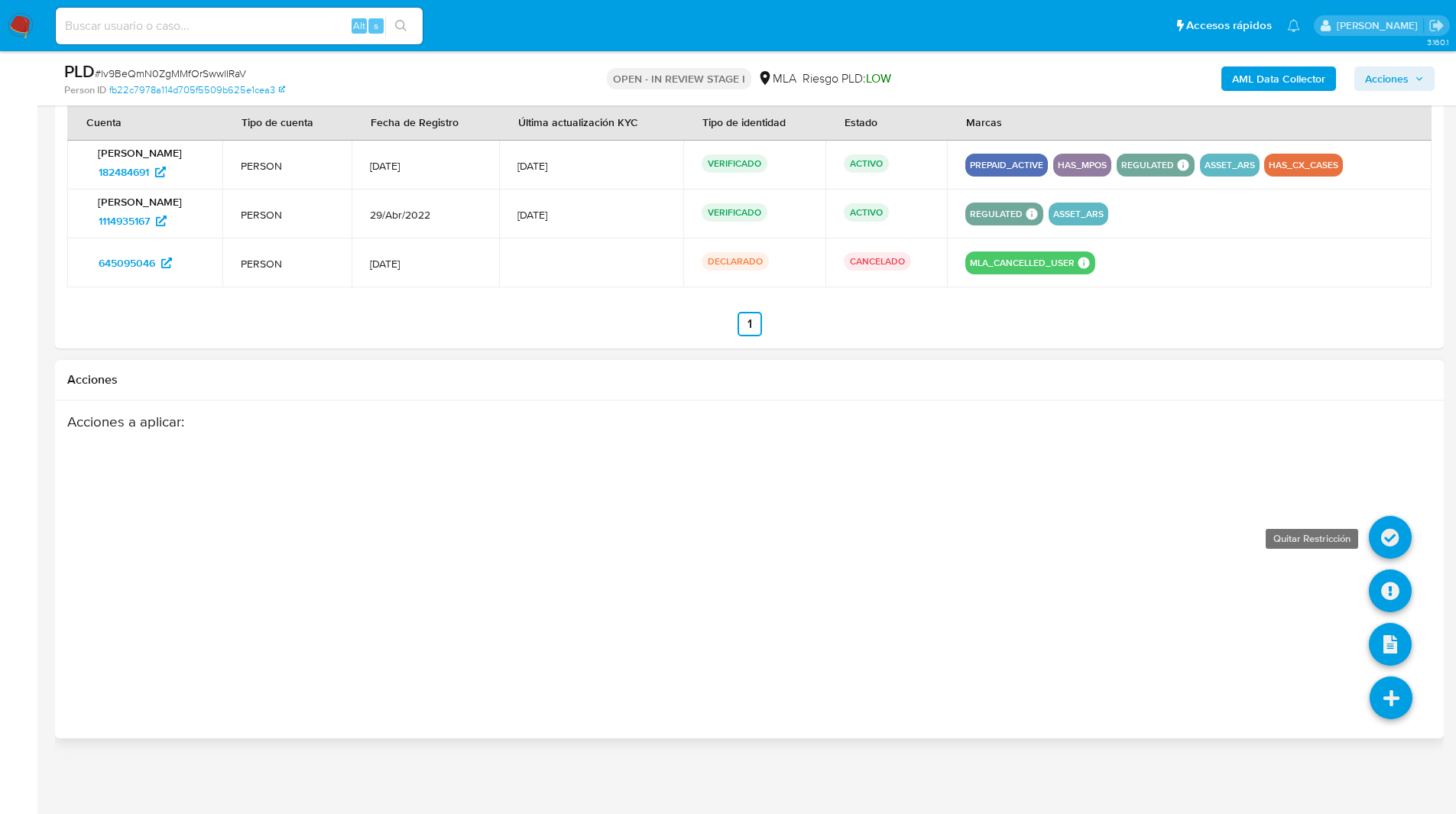
click at [1392, 541] on icon at bounding box center [1390, 537] width 43 height 43
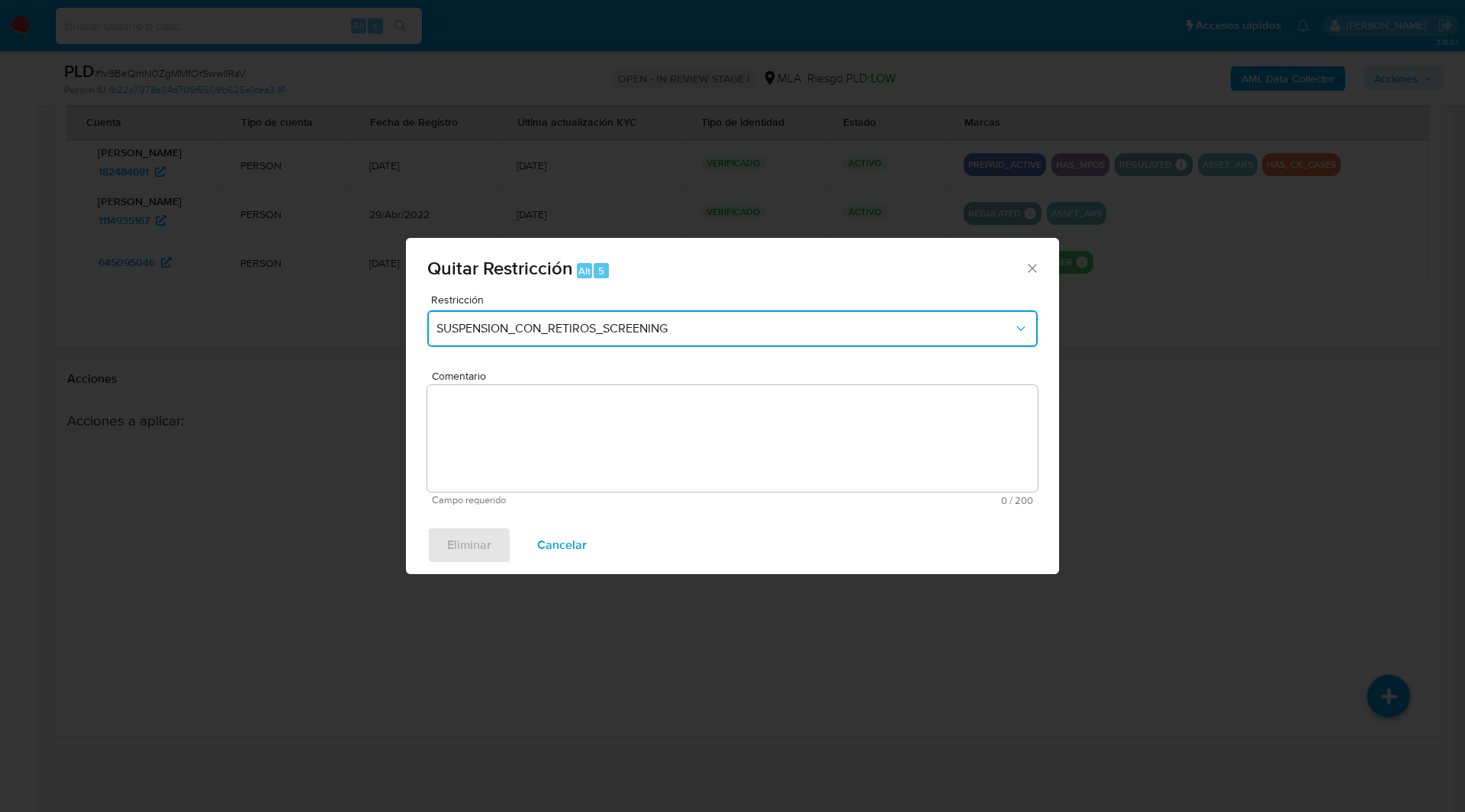
click at [483, 326] on span "SUSPENSION_CON_RETIROS_SCREENING" at bounding box center [725, 329] width 577 height 16
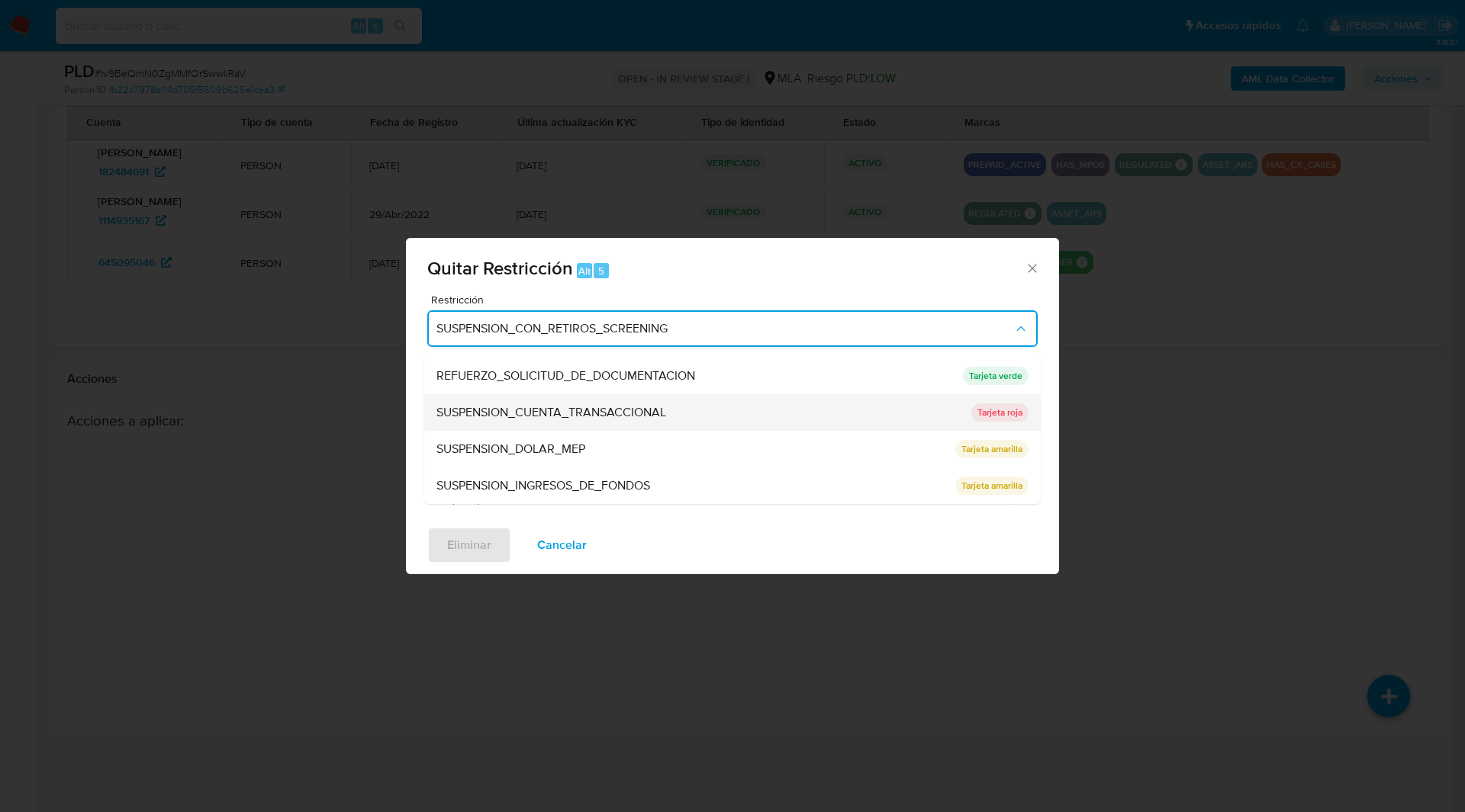
click at [542, 405] on span "SUSPENSION_CUENTA_TRANSACCIONAL" at bounding box center [551, 412] width 230 height 16
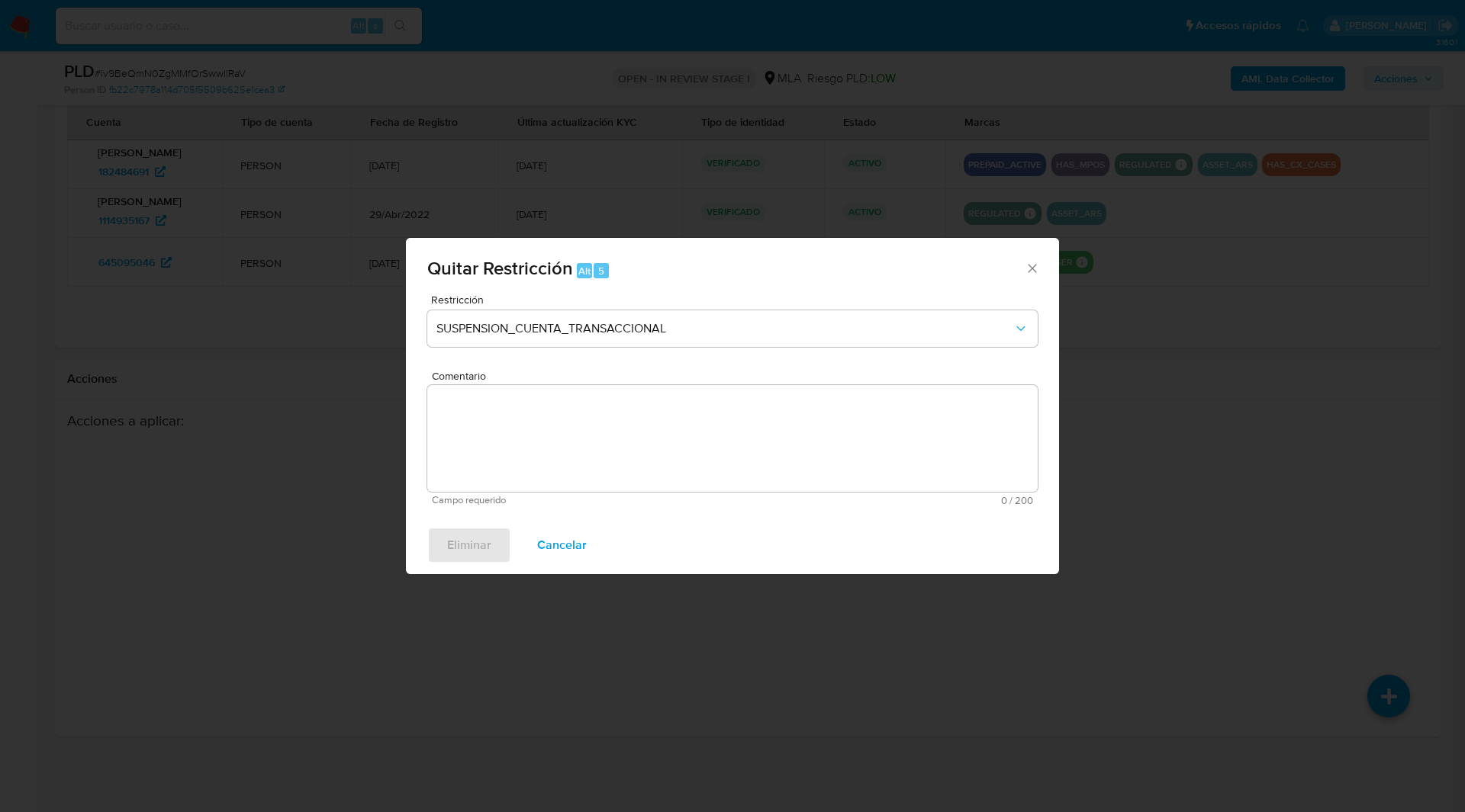
click at [643, 460] on textarea "Comentario" at bounding box center [732, 438] width 611 height 107
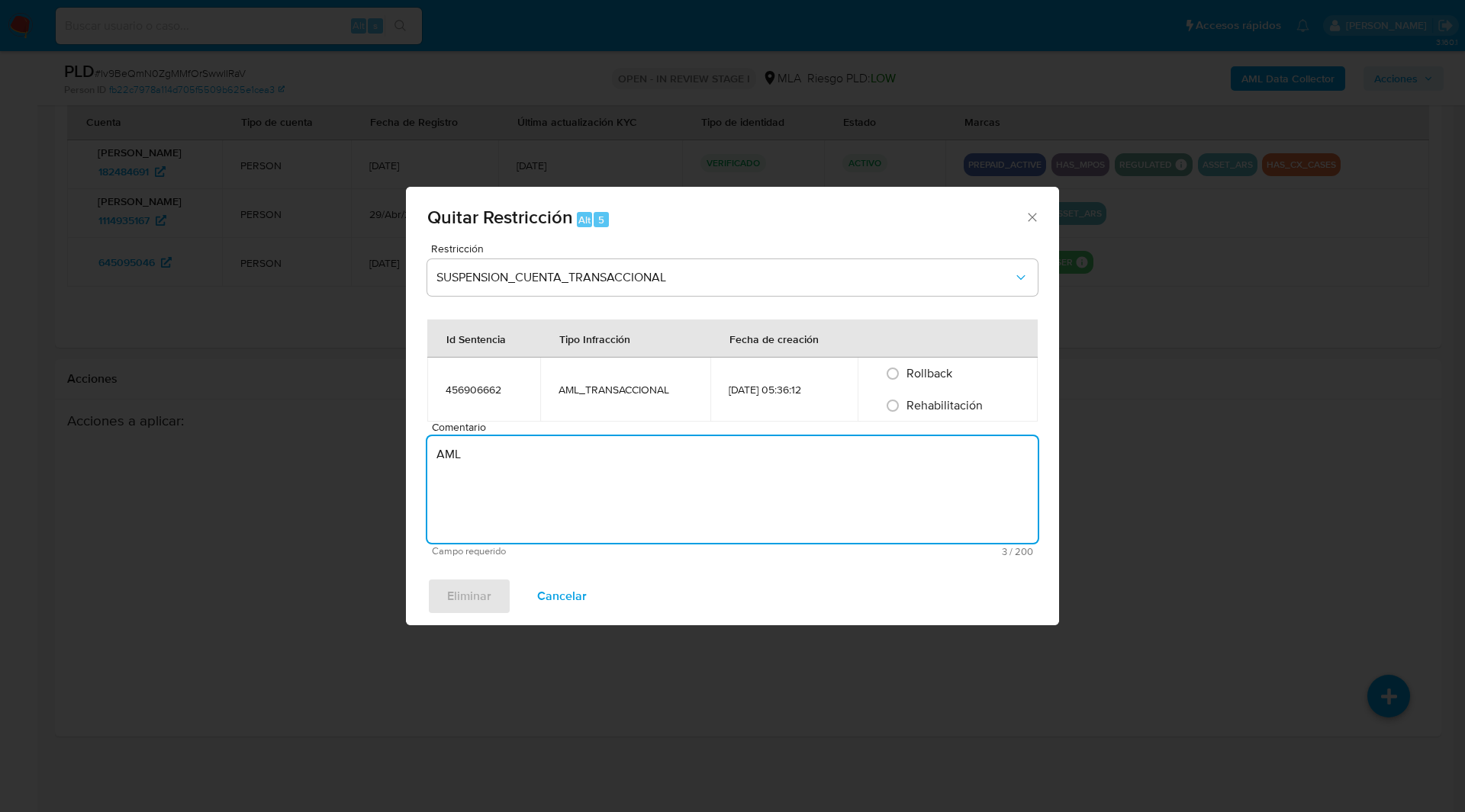
type textarea "AML"
click at [973, 406] on span "Rehabilitación" at bounding box center [944, 405] width 76 height 17
click at [905, 406] on input "Rehabilitación" at bounding box center [893, 406] width 25 height 25
radio input "true"
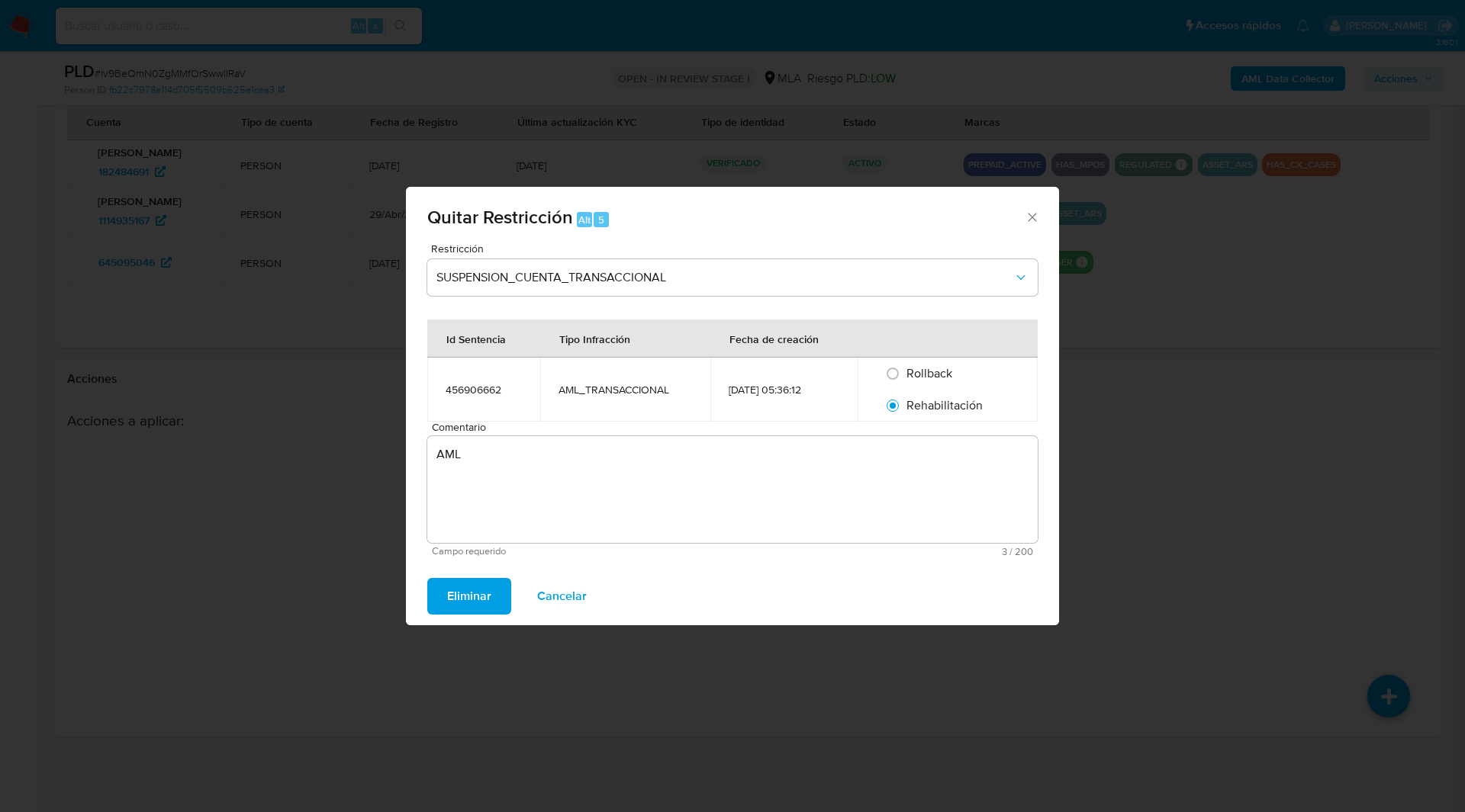
click at [455, 611] on span "Eliminar" at bounding box center [469, 596] width 44 height 34
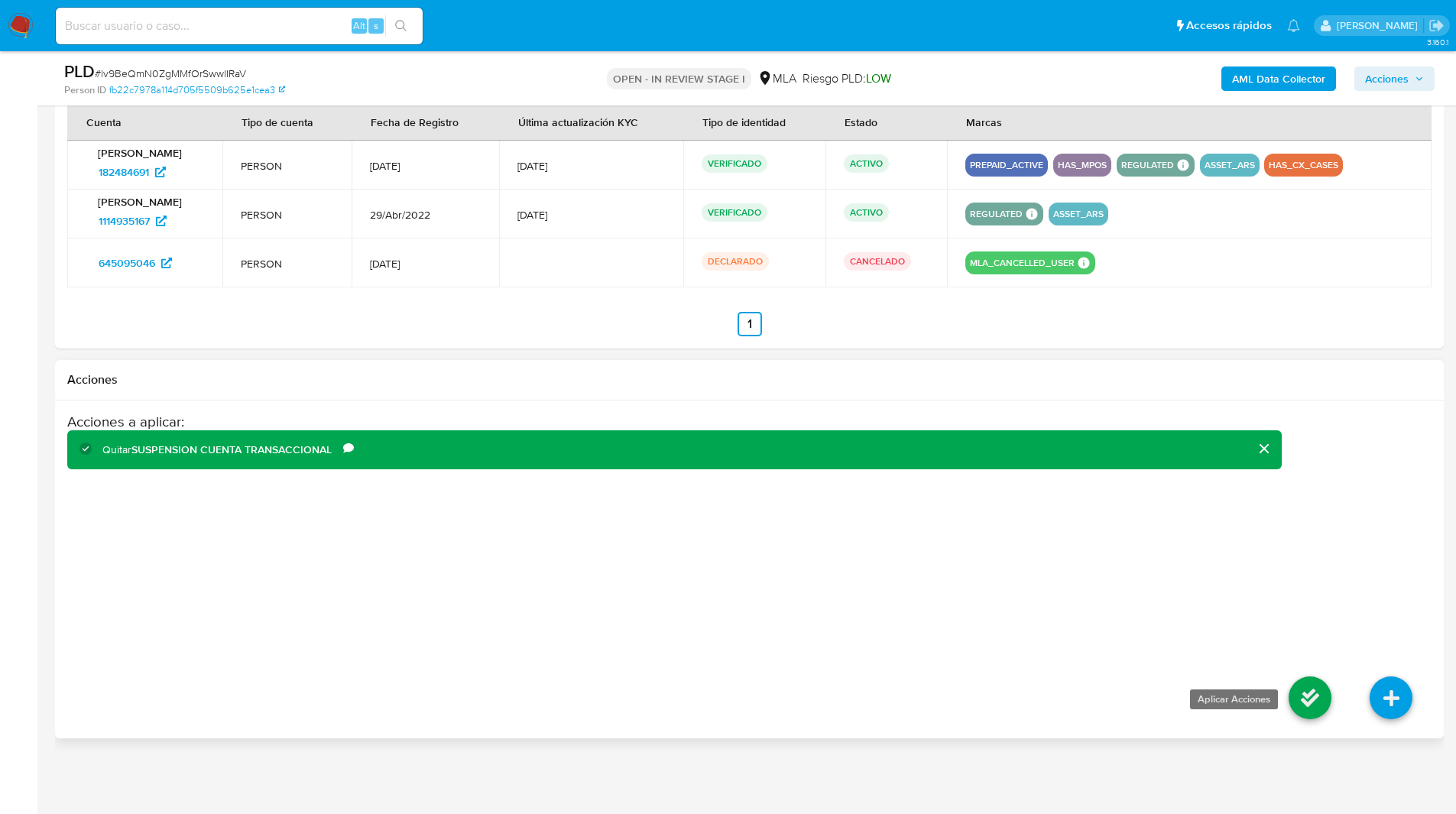
click at [1312, 698] on icon at bounding box center [1310, 697] width 43 height 43
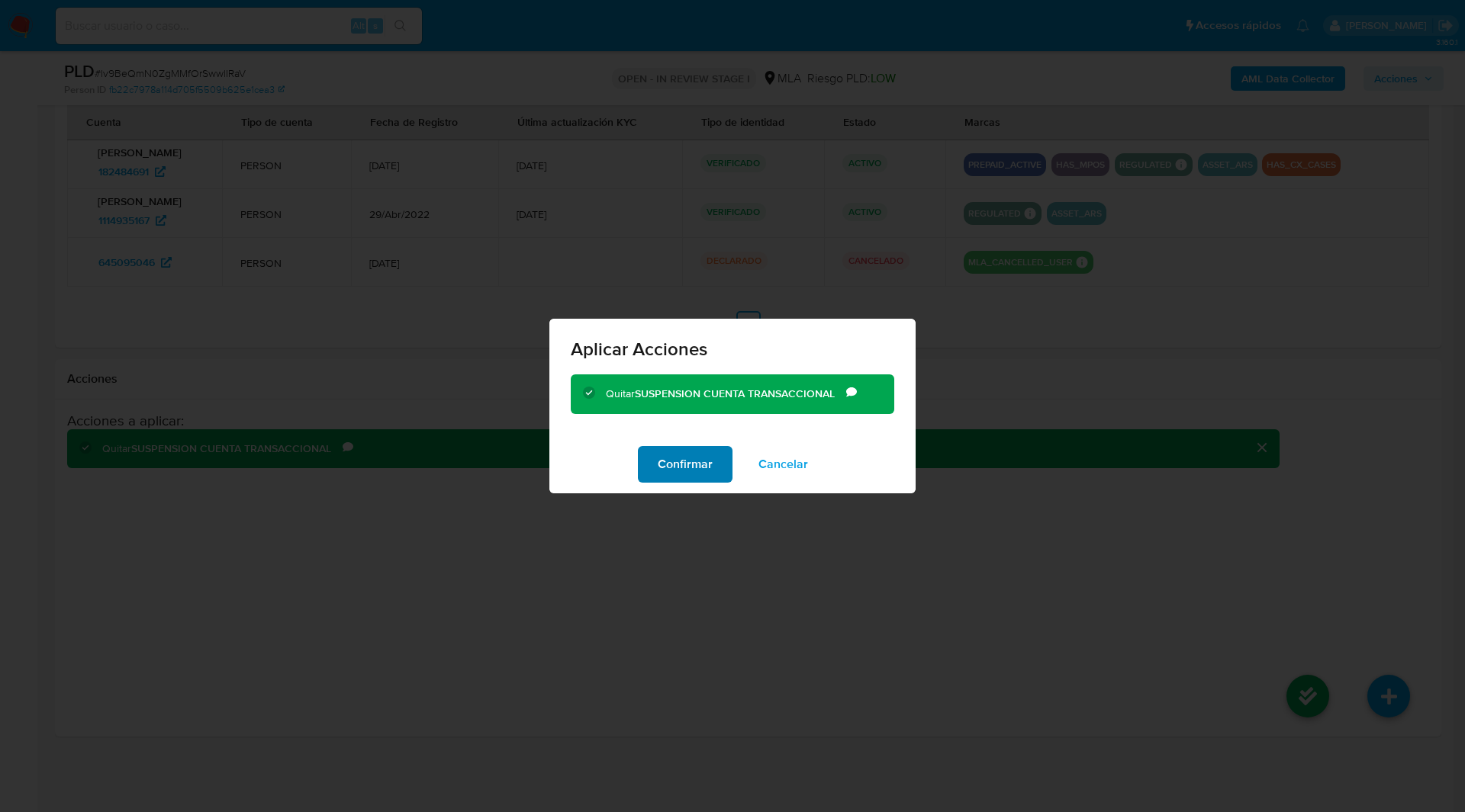
click at [695, 471] on span "Confirmar" at bounding box center [685, 464] width 55 height 34
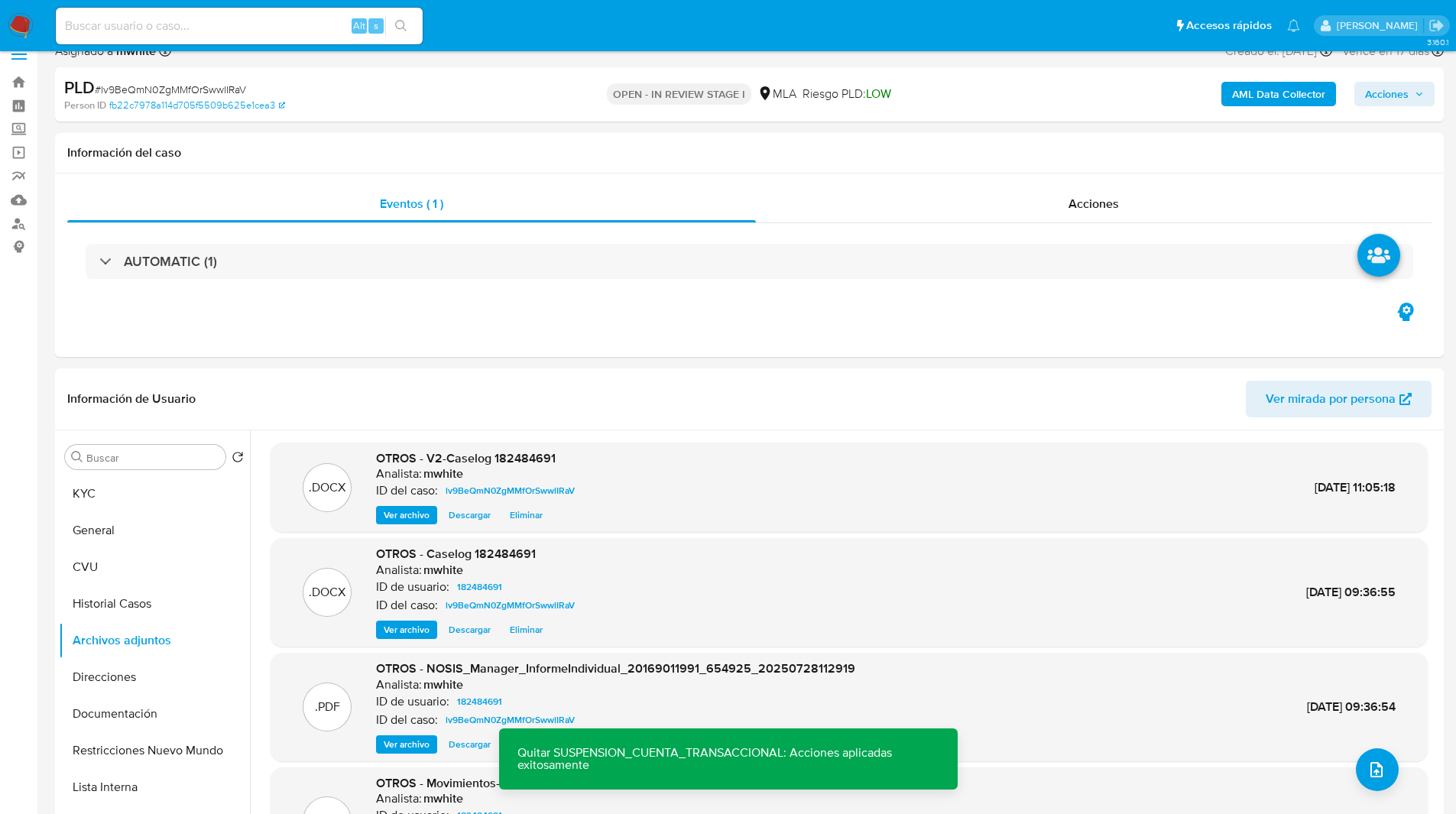
scroll to position [0, 0]
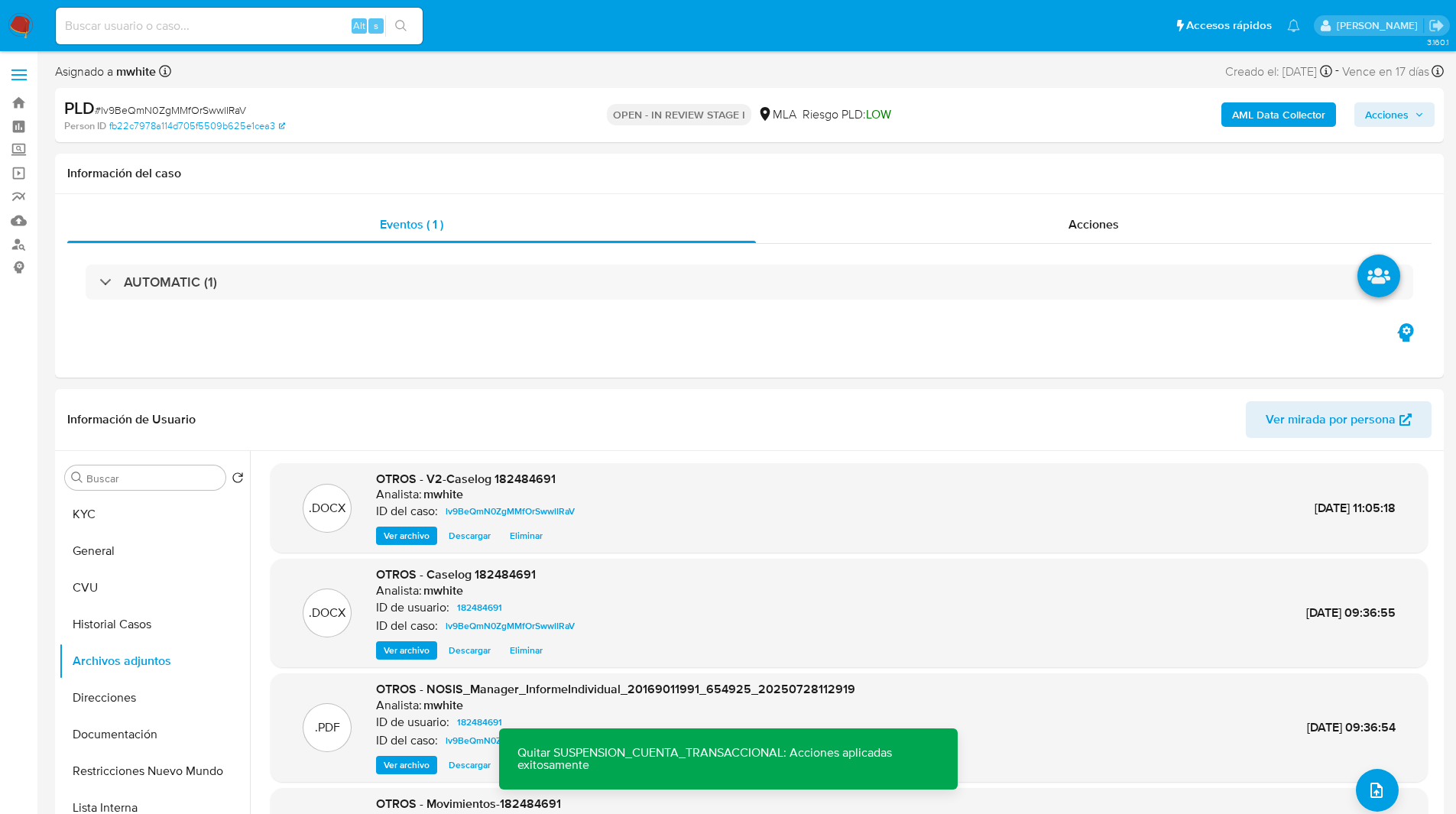
click at [1414, 136] on div "PLD # lv9BeQmN0ZgMMfOrSwwlIRaV Person ID fb22c7978a114d705f5509b625e1cea3 OPEN …" at bounding box center [750, 115] width 1389 height 54
click at [1364, 117] on button "Acciones" at bounding box center [1395, 115] width 80 height 25
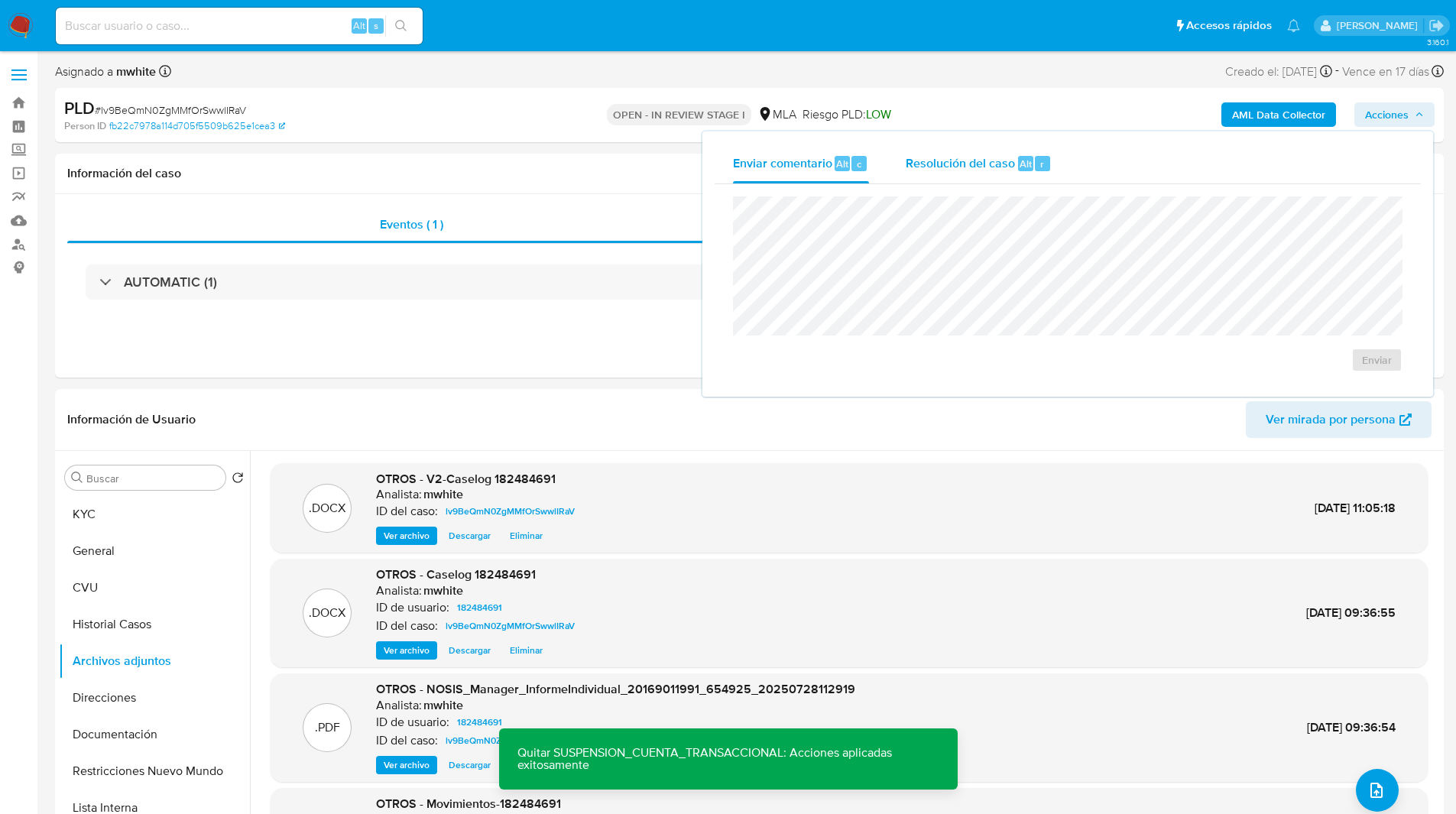
click at [968, 146] on div "Resolución del caso Alt r" at bounding box center [978, 163] width 146 height 39
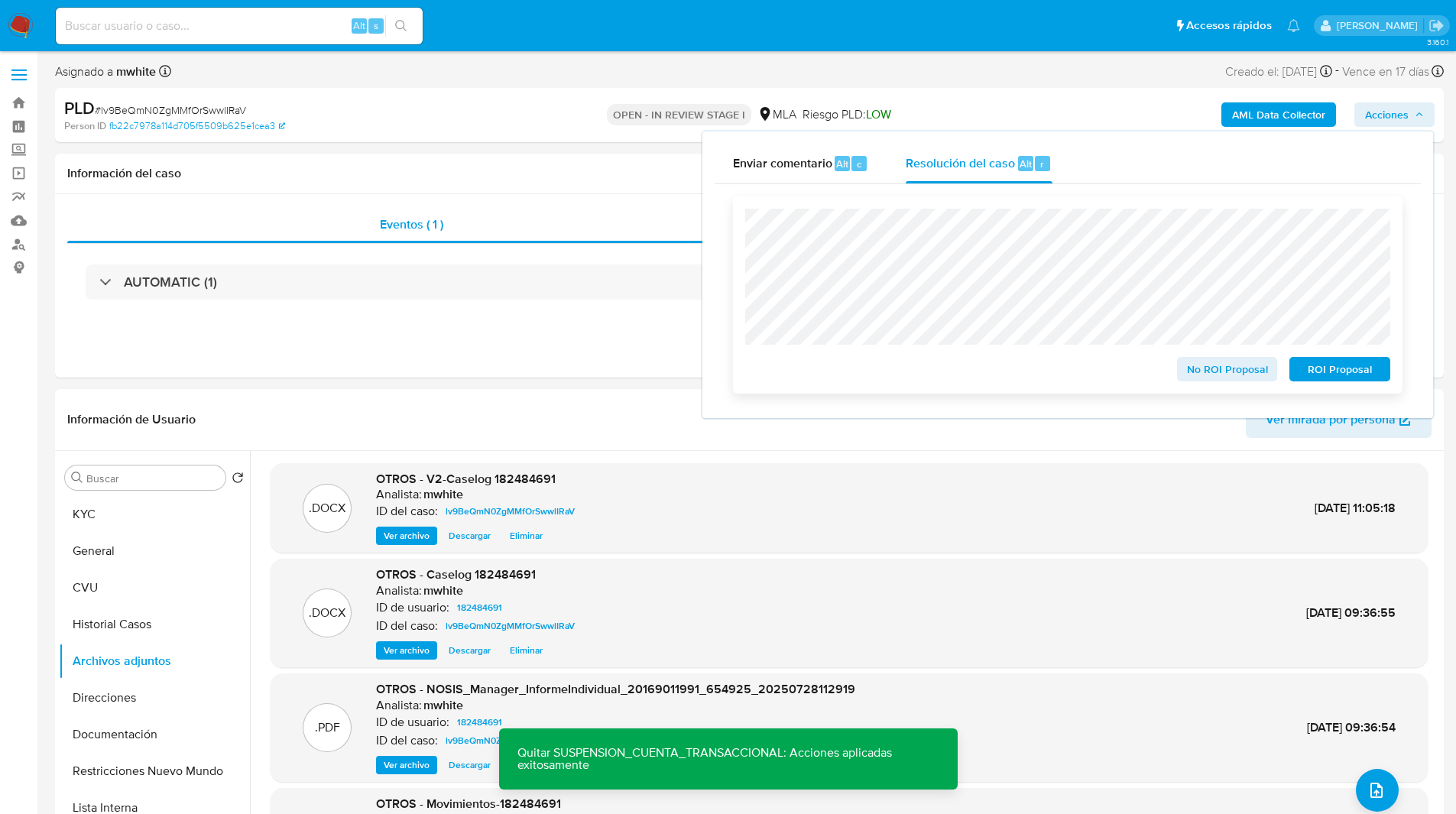
click at [1206, 369] on span "No ROI Proposal" at bounding box center [1228, 369] width 80 height 21
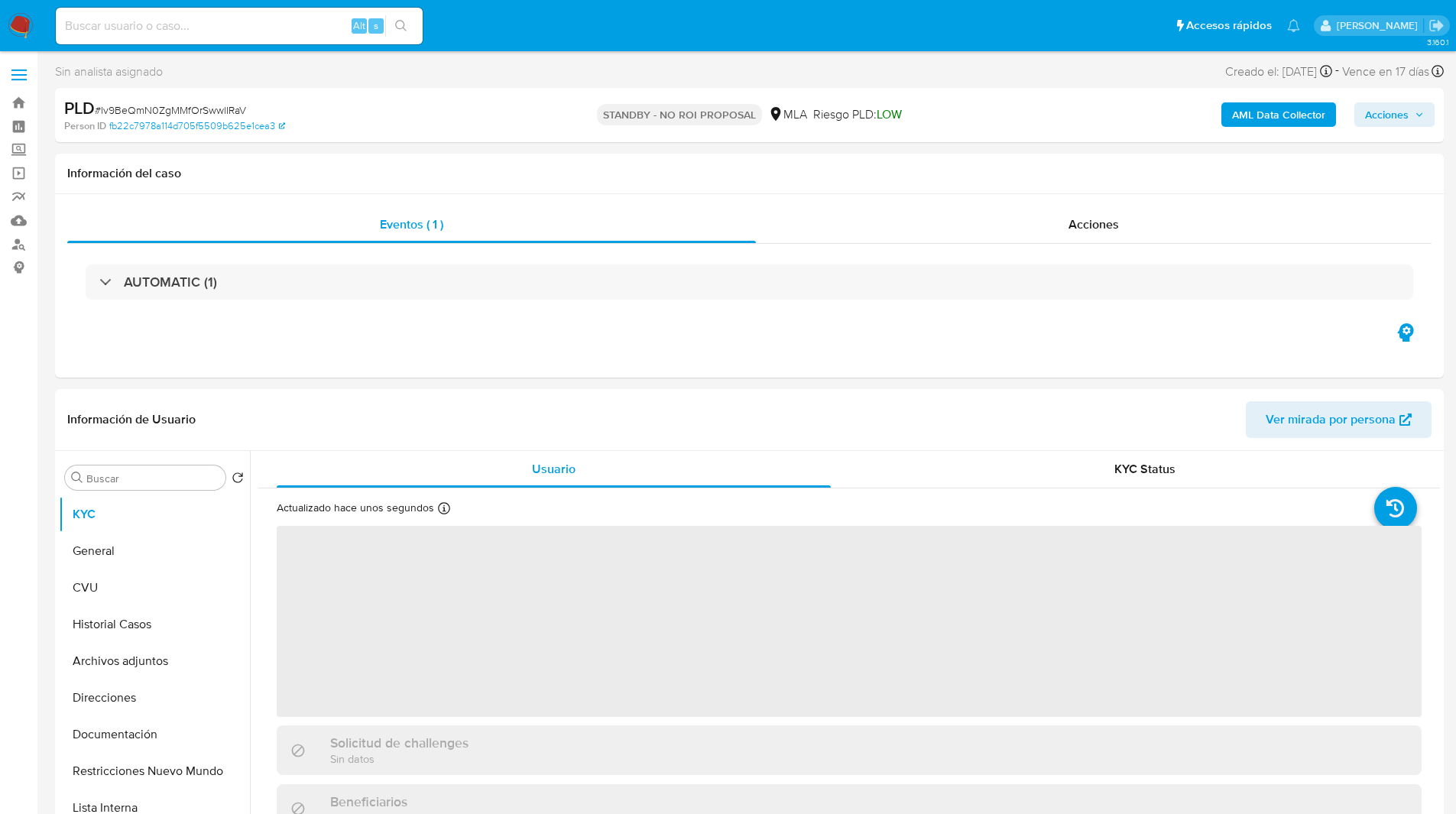
select select "10"
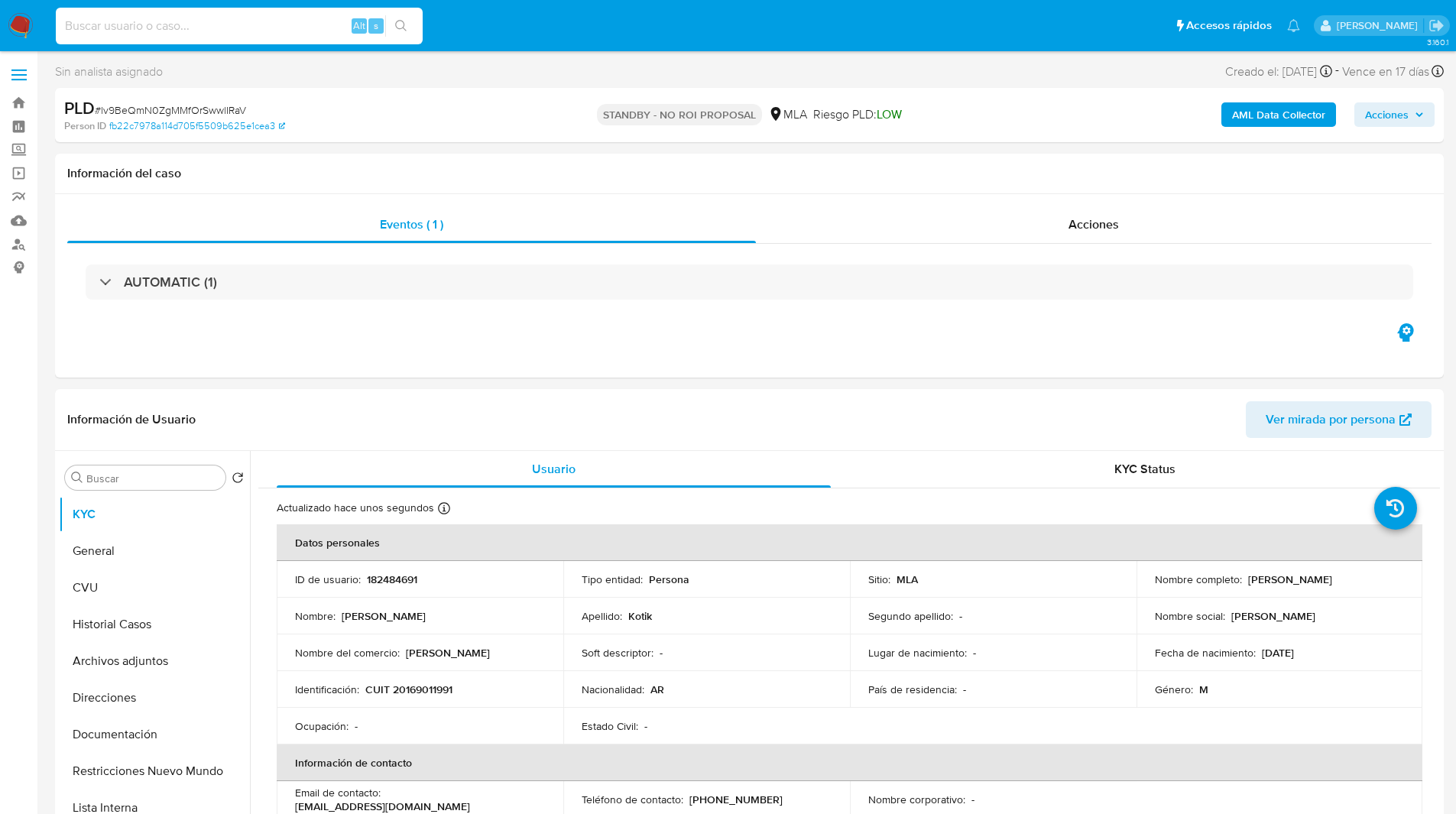
click at [223, 25] on input at bounding box center [239, 26] width 367 height 20
paste input "typnnVcjdIAOmrbw1IYmaVUR"
type input "typnnVcjdIAOmrbw1IYmaVUR"
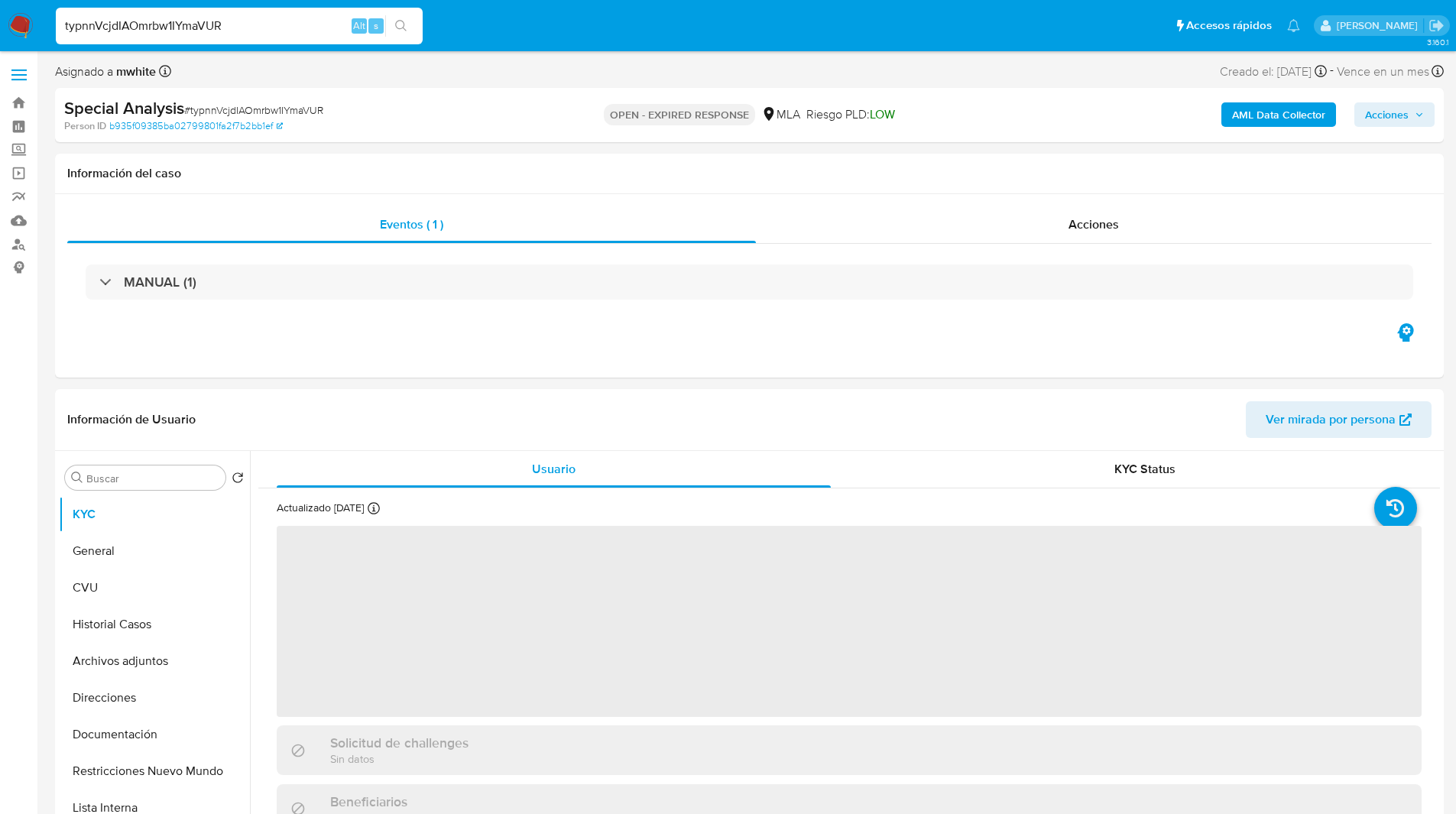
select select "10"
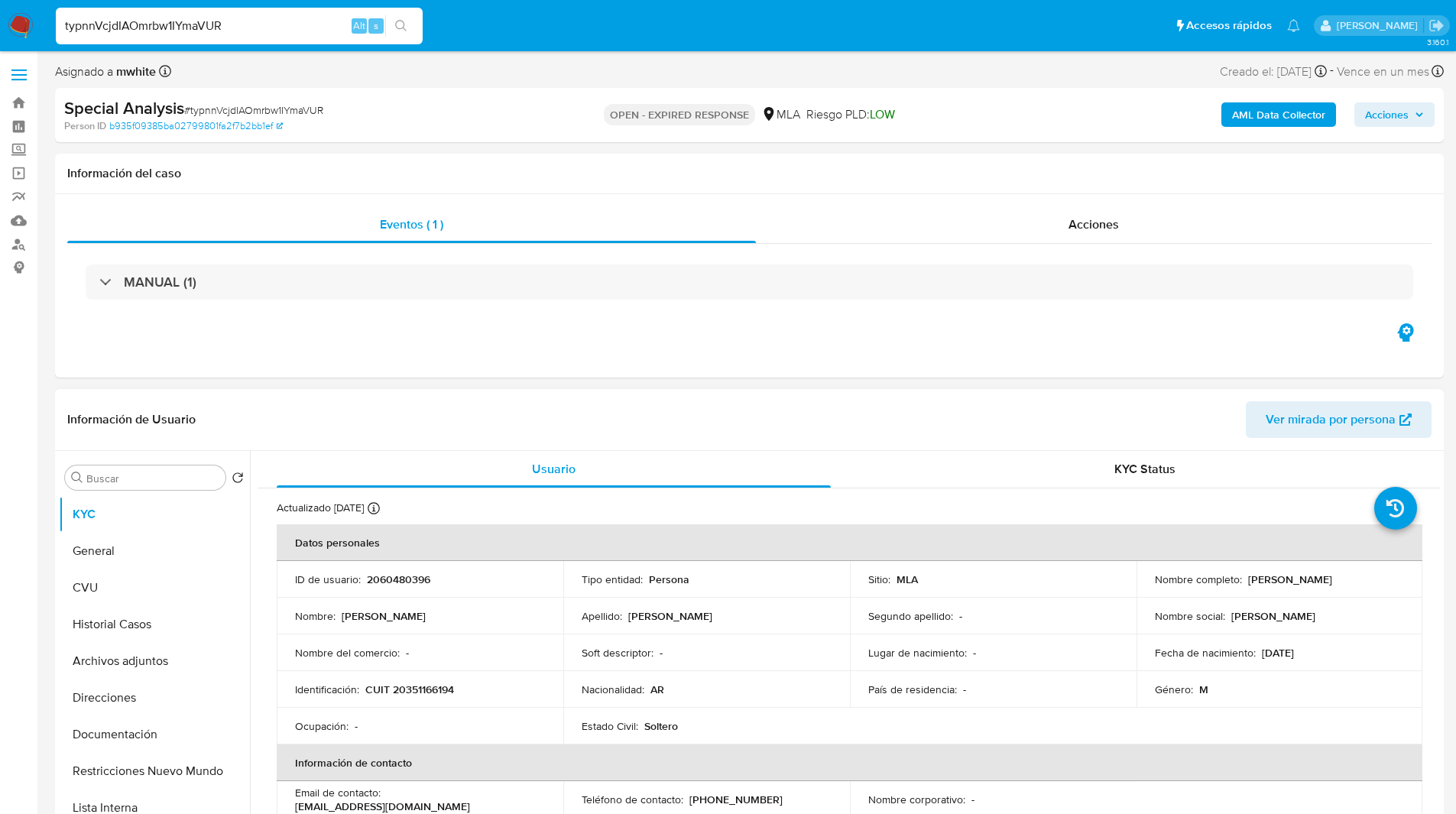
click at [418, 576] on p "2060480396" at bounding box center [398, 579] width 63 height 14
copy p "2060480396"
click at [947, 409] on header "Información de Usuario Ver mirada por persona" at bounding box center [749, 419] width 1364 height 37
drag, startPoint x: 1242, startPoint y: 580, endPoint x: 1384, endPoint y: 585, distance: 142.1
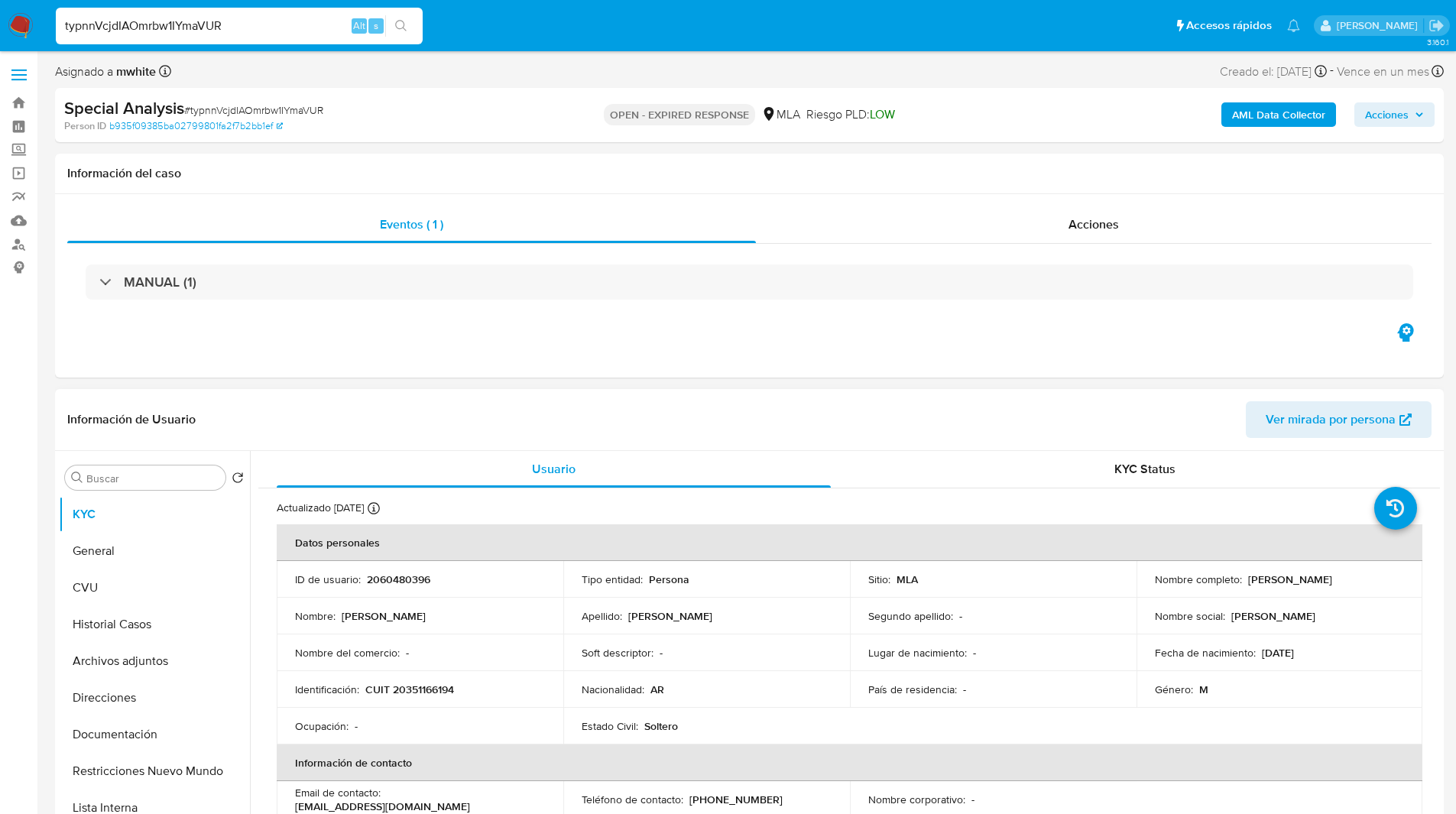
click at [1384, 585] on div "Nombre completo : Francisco Antonio Noguera" at bounding box center [1280, 579] width 250 height 14
copy p "[PERSON_NAME]"
click at [117, 741] on button "Documentación" at bounding box center [148, 735] width 179 height 37
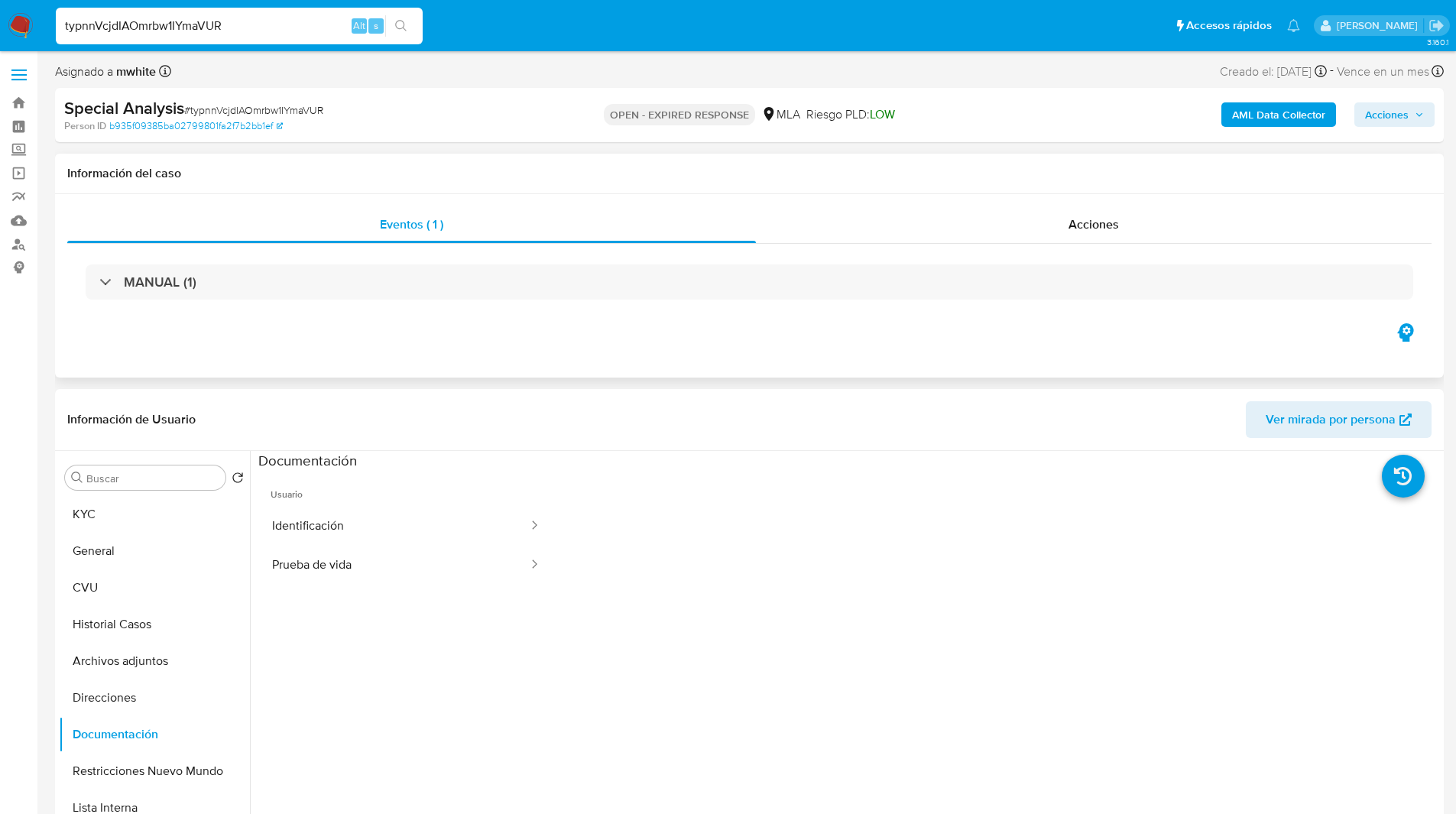
click at [483, 370] on div "Eventos ( 1 ) Acciones MANUAL (1)" at bounding box center [750, 286] width 1389 height 184
click at [538, 372] on div "Eventos ( 1 ) Acciones MANUAL (1)" at bounding box center [750, 286] width 1389 height 184
click at [399, 575] on button "Prueba de vida" at bounding box center [395, 565] width 272 height 39
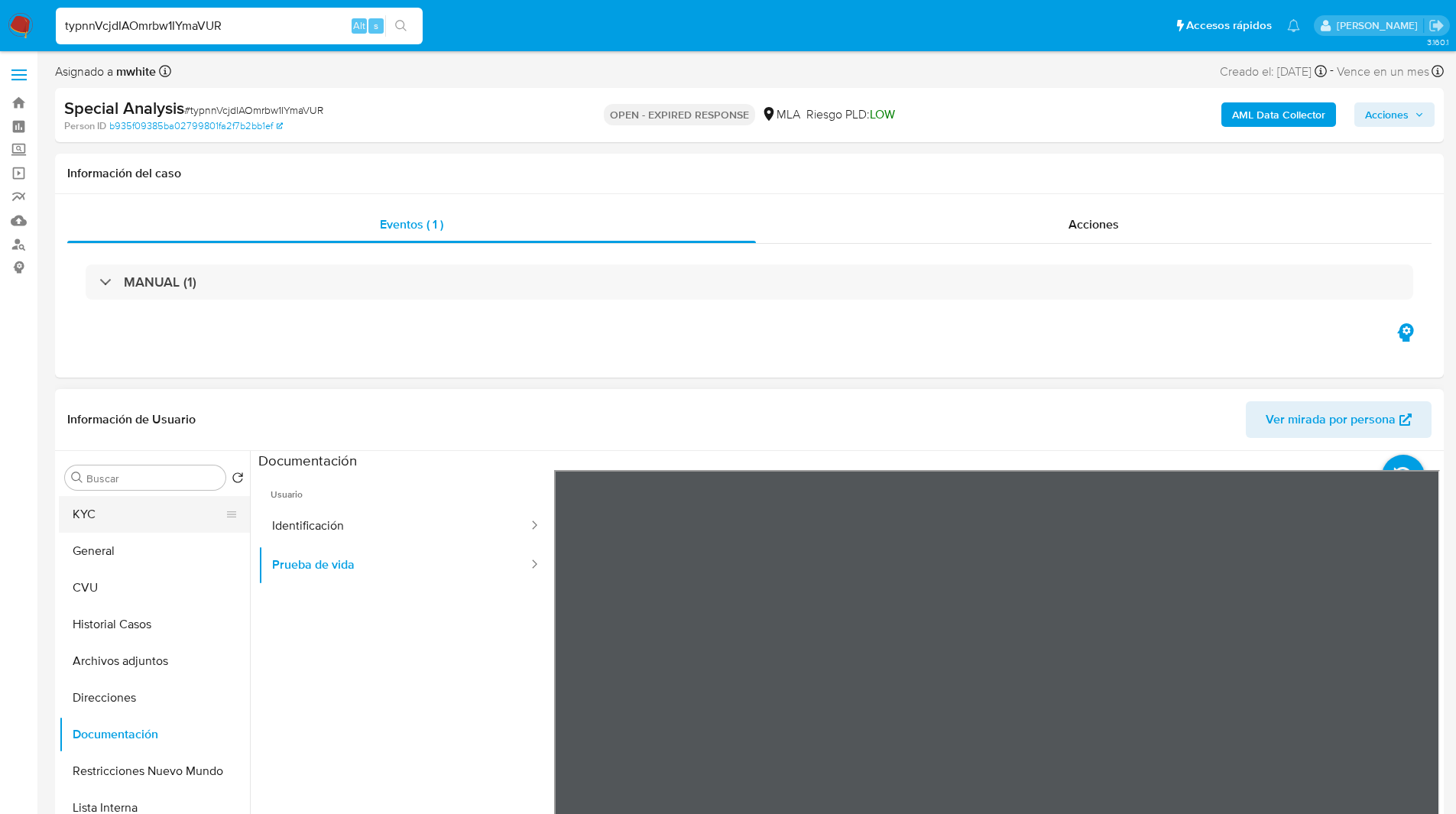
click at [110, 507] on button "KYC" at bounding box center [148, 515] width 179 height 37
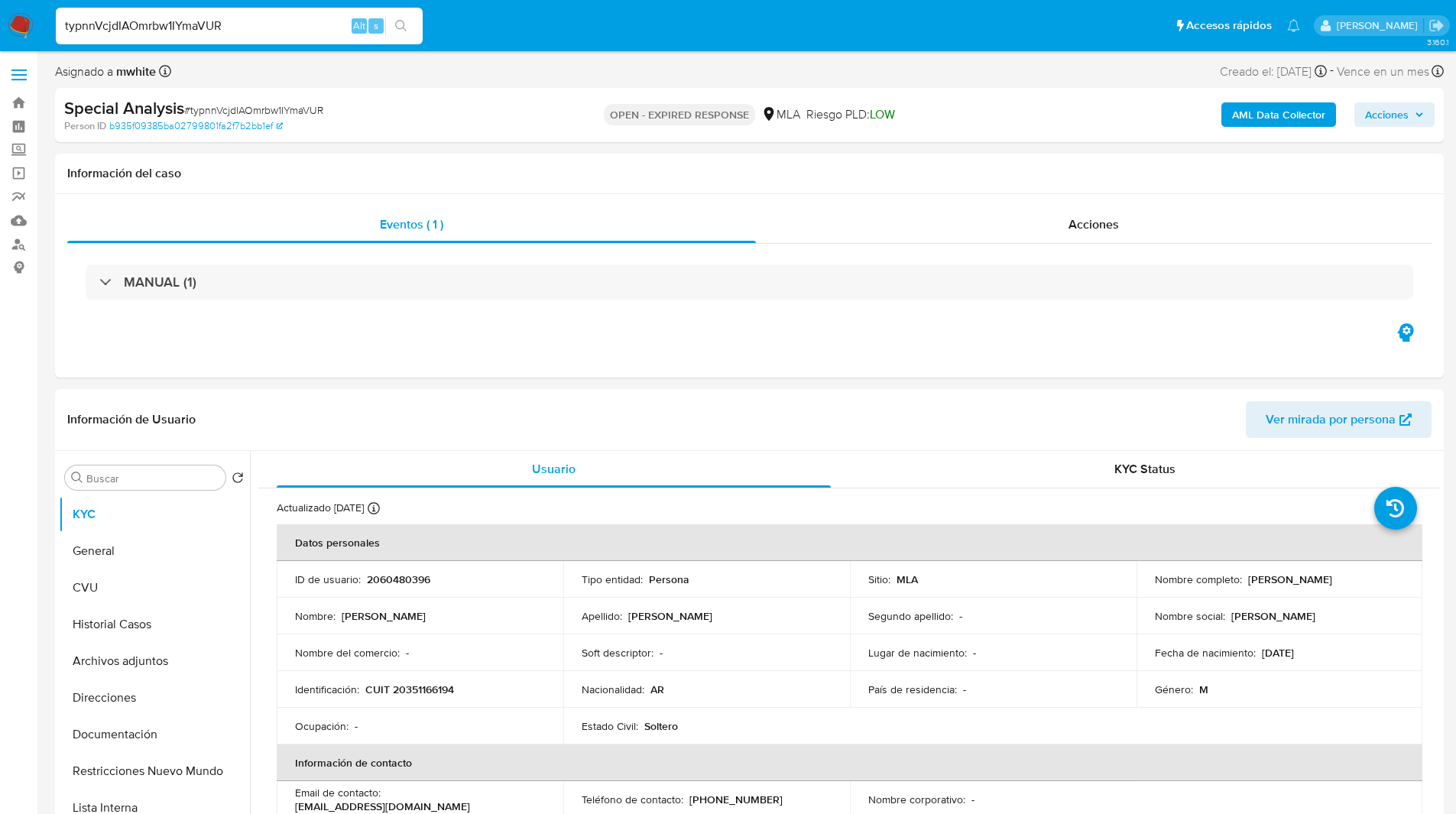
click at [484, 101] on div "Special Analysis # typnnVcjdIAOmrbw1IYmaVUR" at bounding box center [290, 108] width 451 height 23
click at [547, 19] on ul "Pausado Ver notificaciones typnnVcjdIAOmrbw1IYmaVUR Alt s Accesos rápidos Presi…" at bounding box center [677, 26] width 1260 height 39
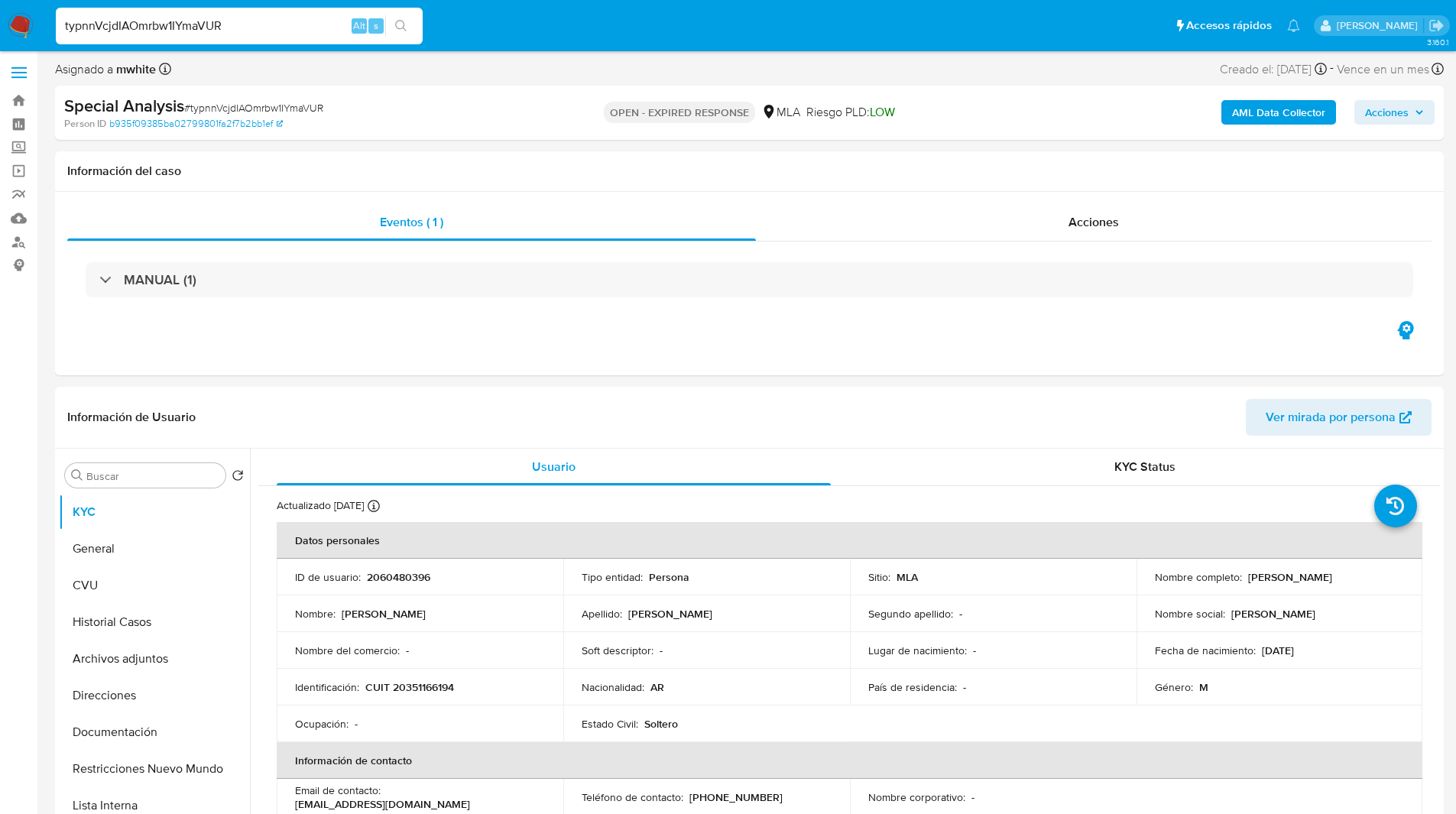
scroll to position [11, 0]
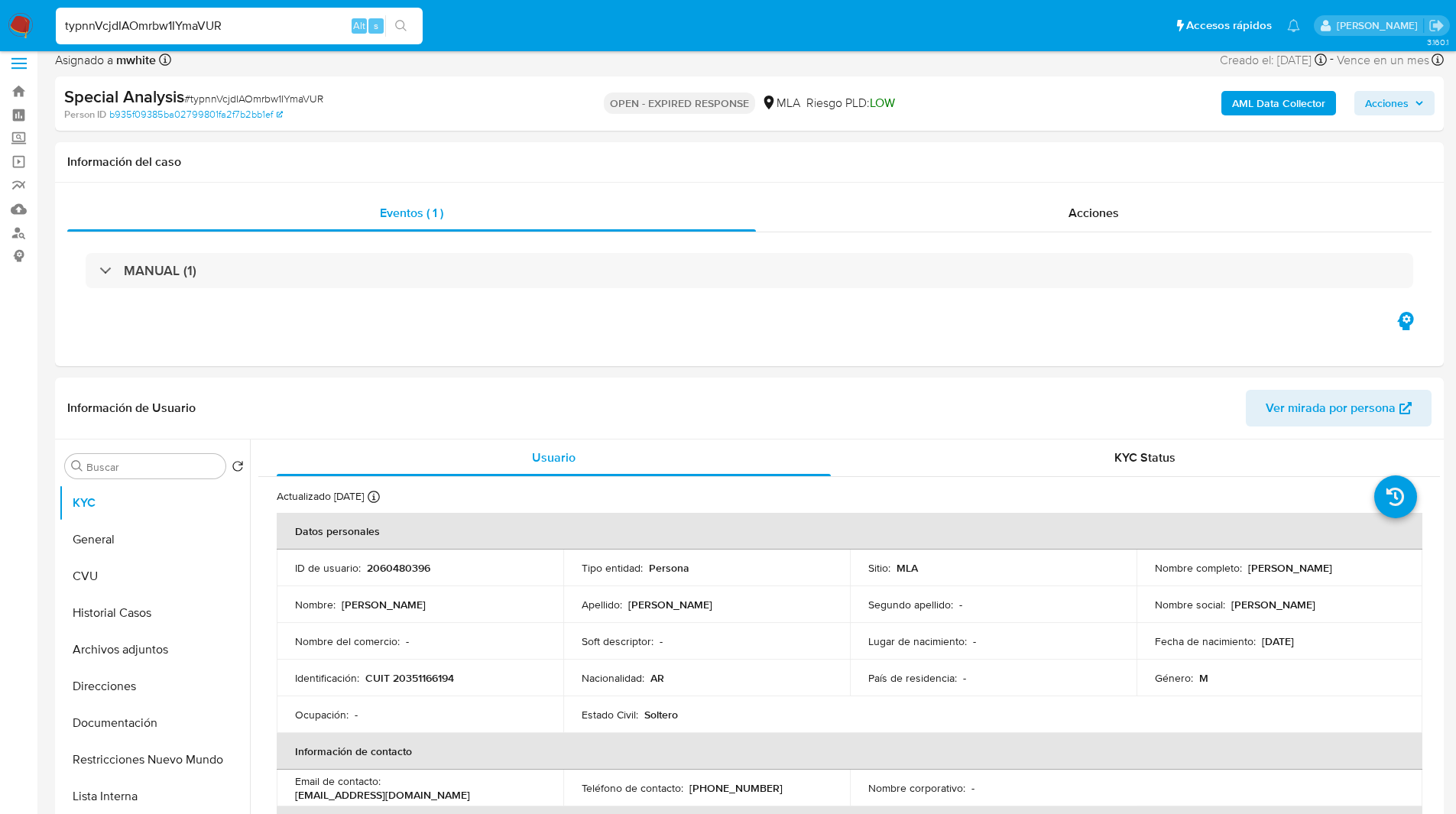
click at [864, 129] on div "Special Analysis # typnnVcjdIAOmrbw1IYmaVUR Person ID b935f09385ba02799801fa2f7…" at bounding box center [750, 103] width 1389 height 54
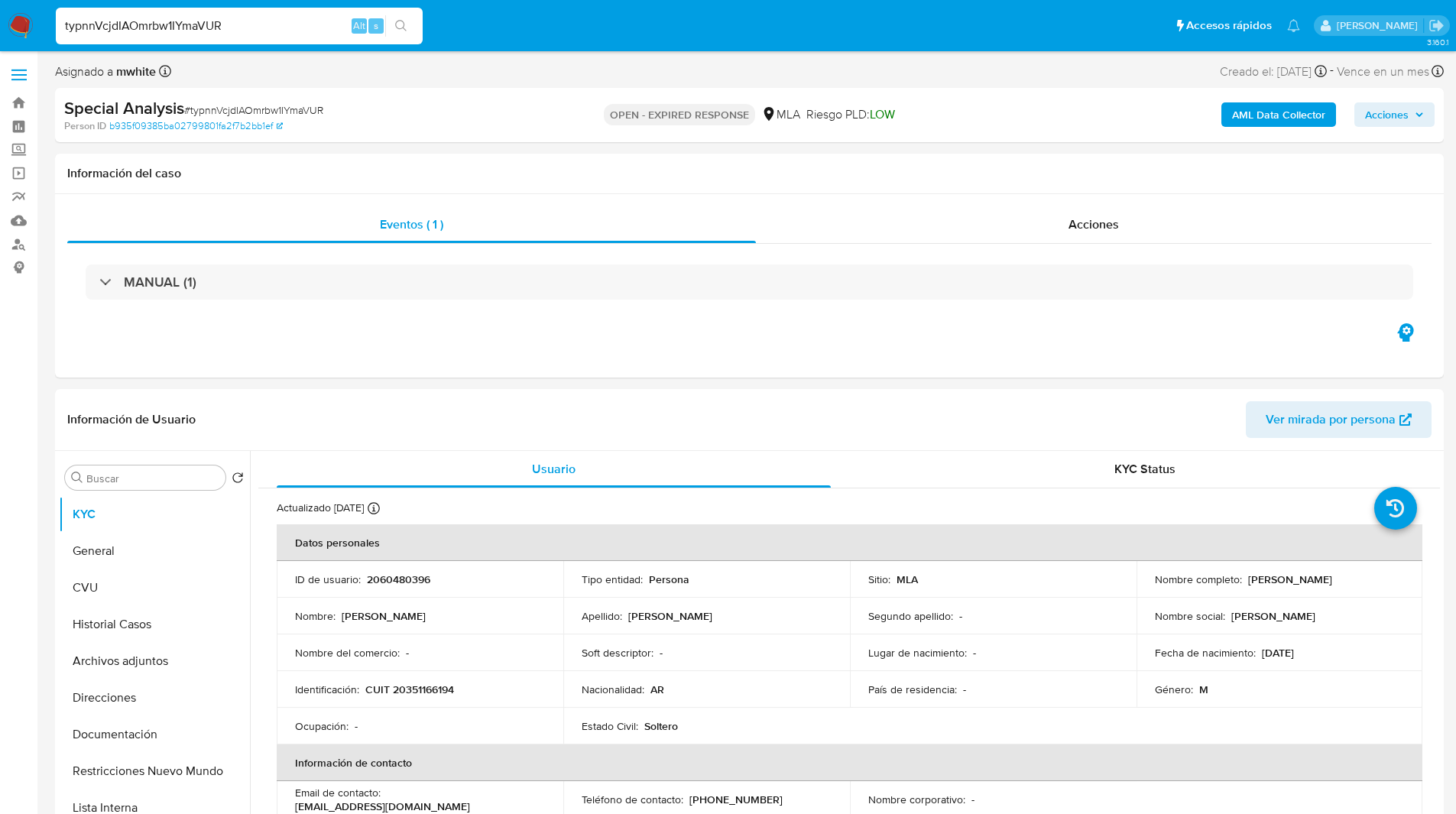
scroll to position [1, 0]
click at [126, 663] on button "Archivos adjuntos" at bounding box center [148, 661] width 179 height 37
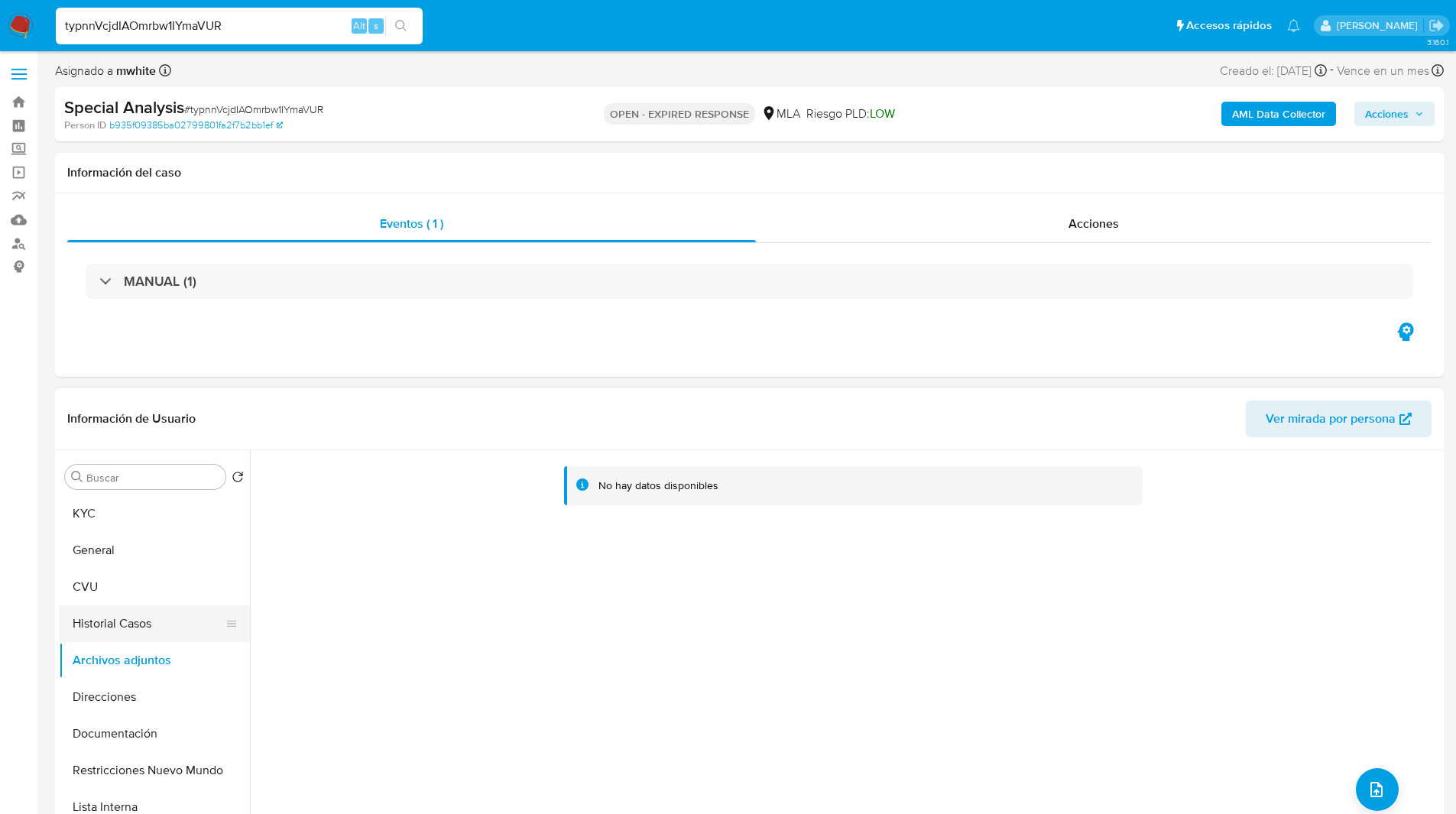
click at [139, 619] on button "Historial Casos" at bounding box center [148, 624] width 179 height 37
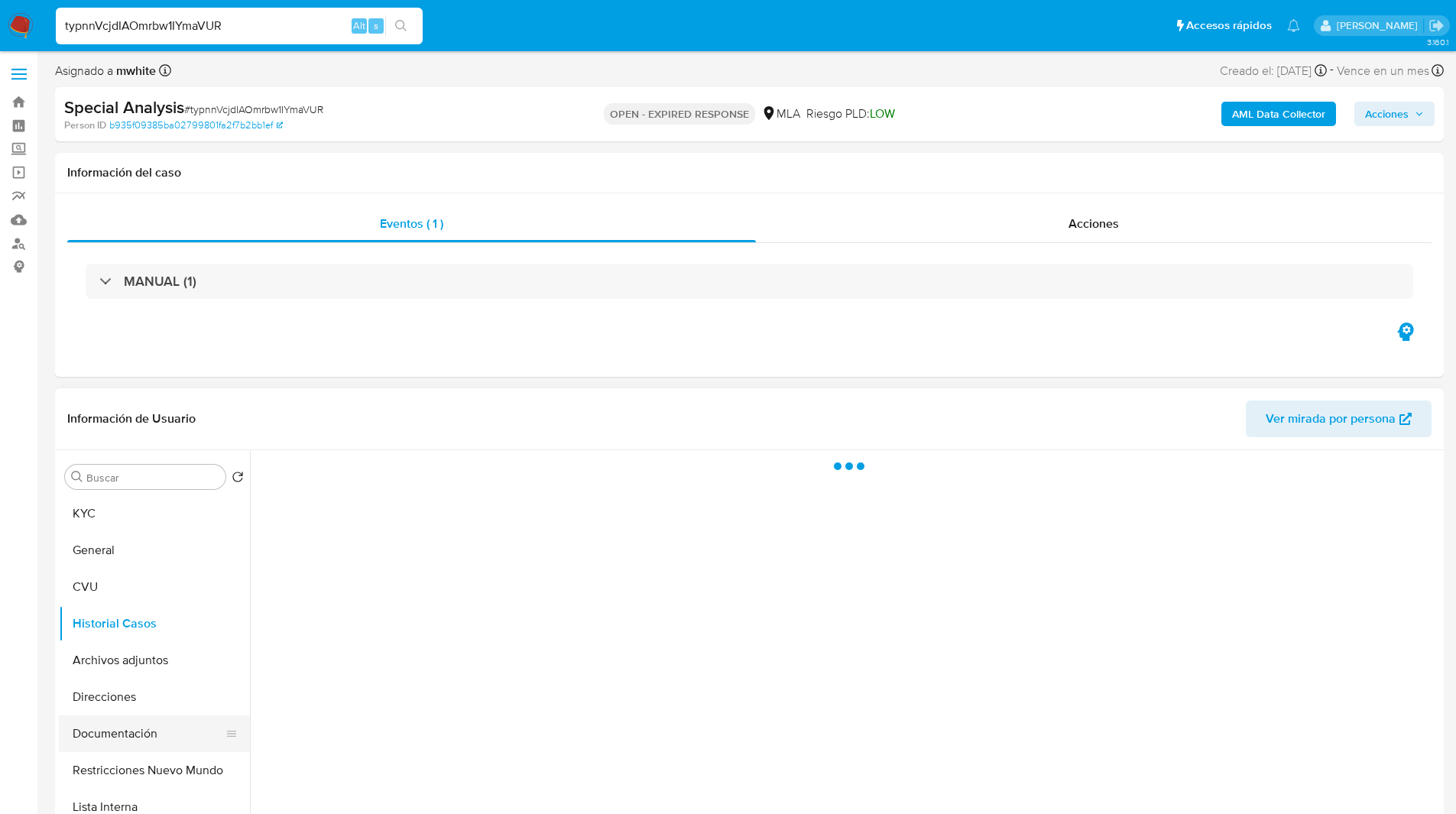
click at [139, 718] on button "Documentación" at bounding box center [148, 734] width 179 height 37
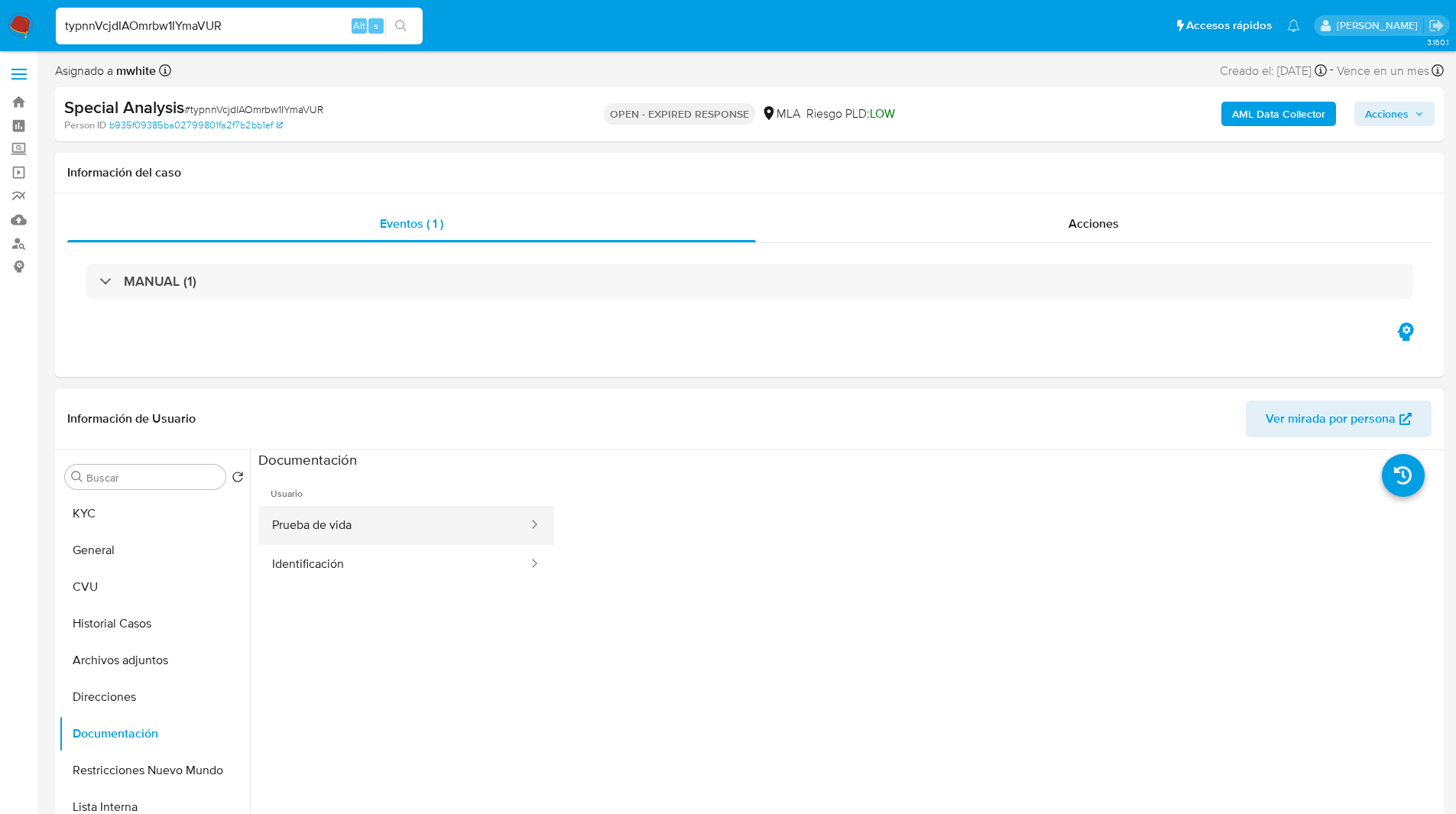
click at [342, 529] on button "Prueba de vida" at bounding box center [395, 526] width 272 height 39
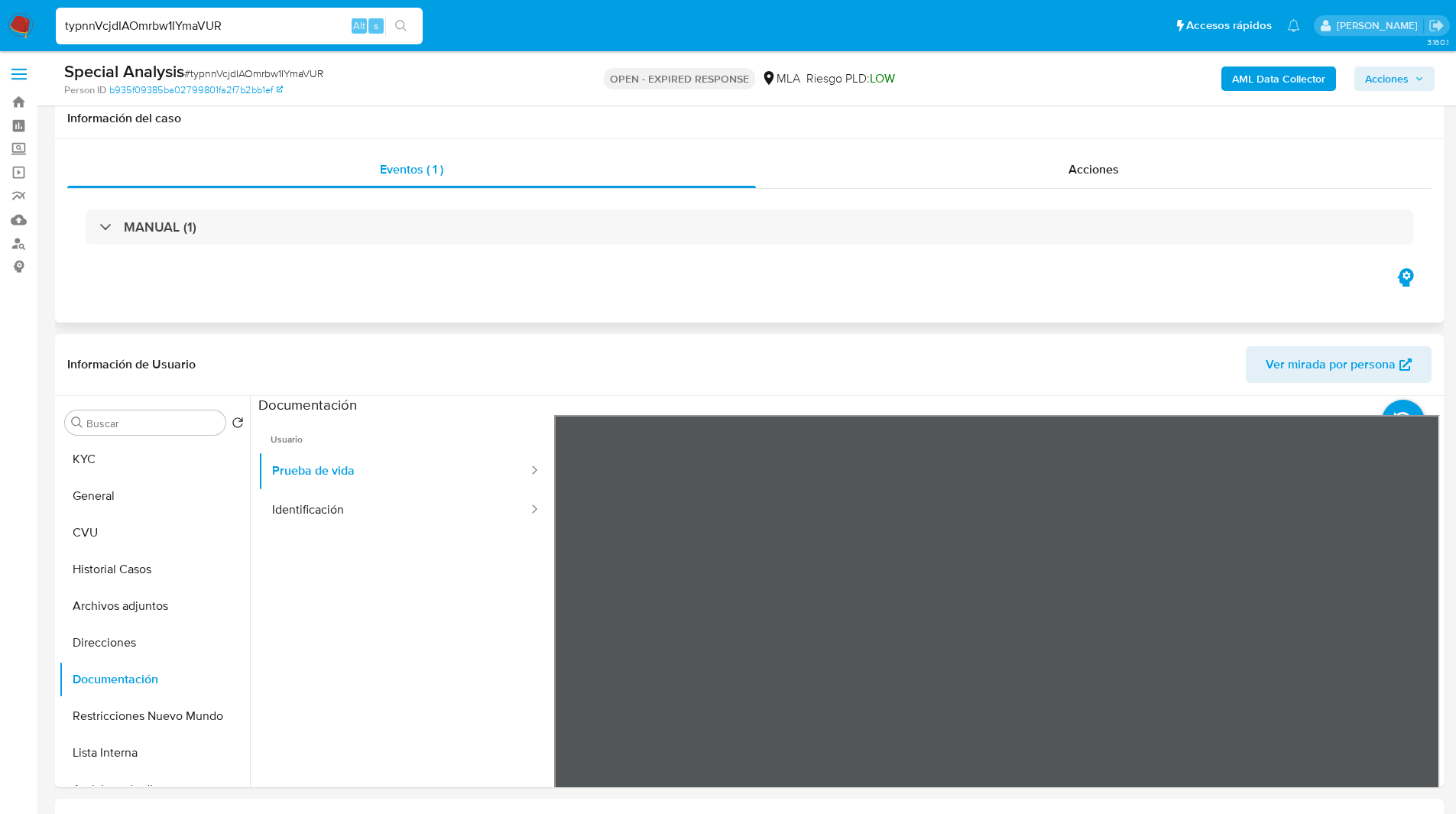
scroll to position [162, 0]
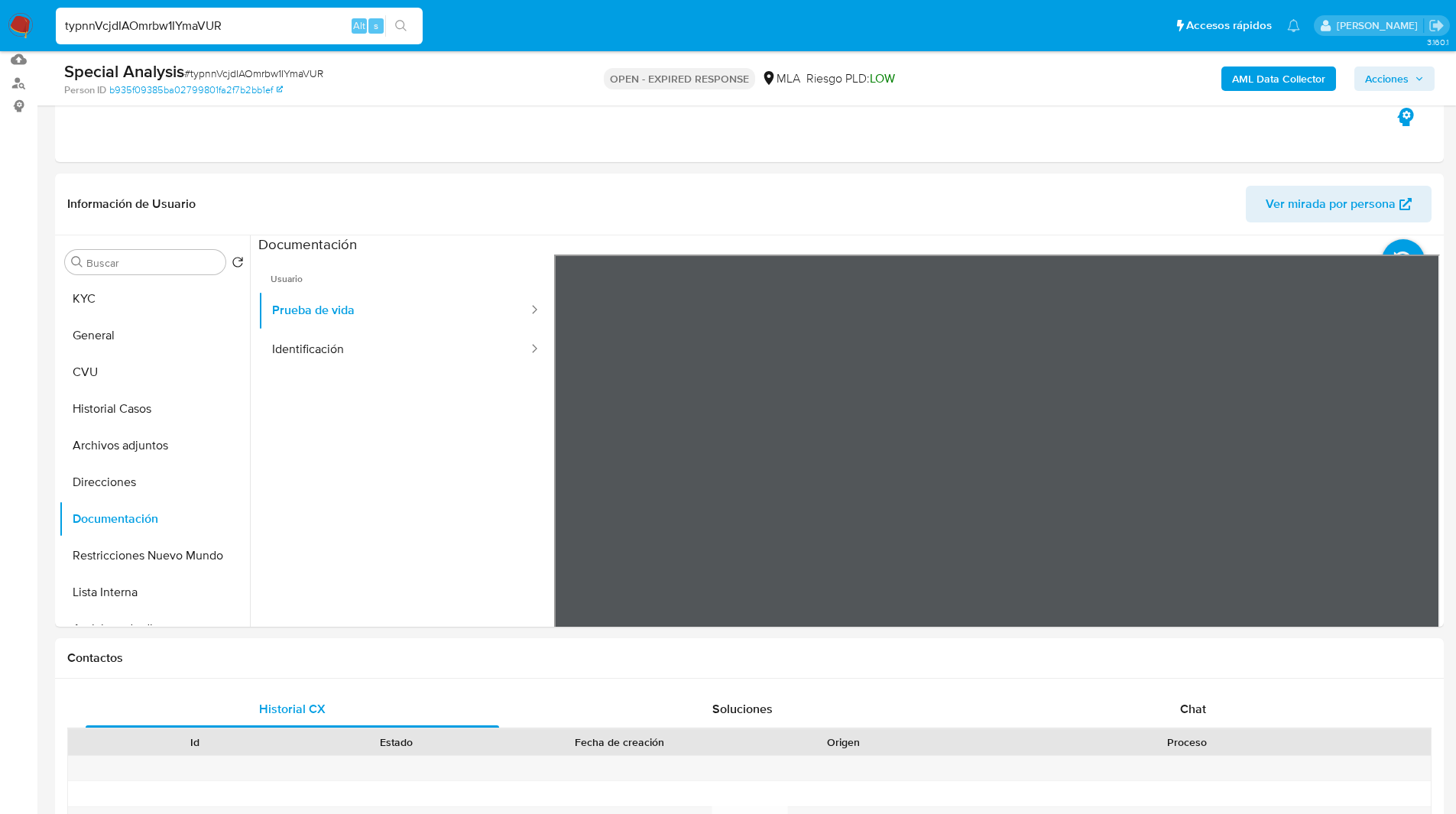
click at [885, 1] on nav "Pausado Ver notificaciones typnnVcjdIAOmrbw1IYmaVUR Alt s Accesos rápidos Presi…" at bounding box center [728, 26] width 1456 height 51
click at [1193, 694] on div "Chat" at bounding box center [1193, 709] width 414 height 37
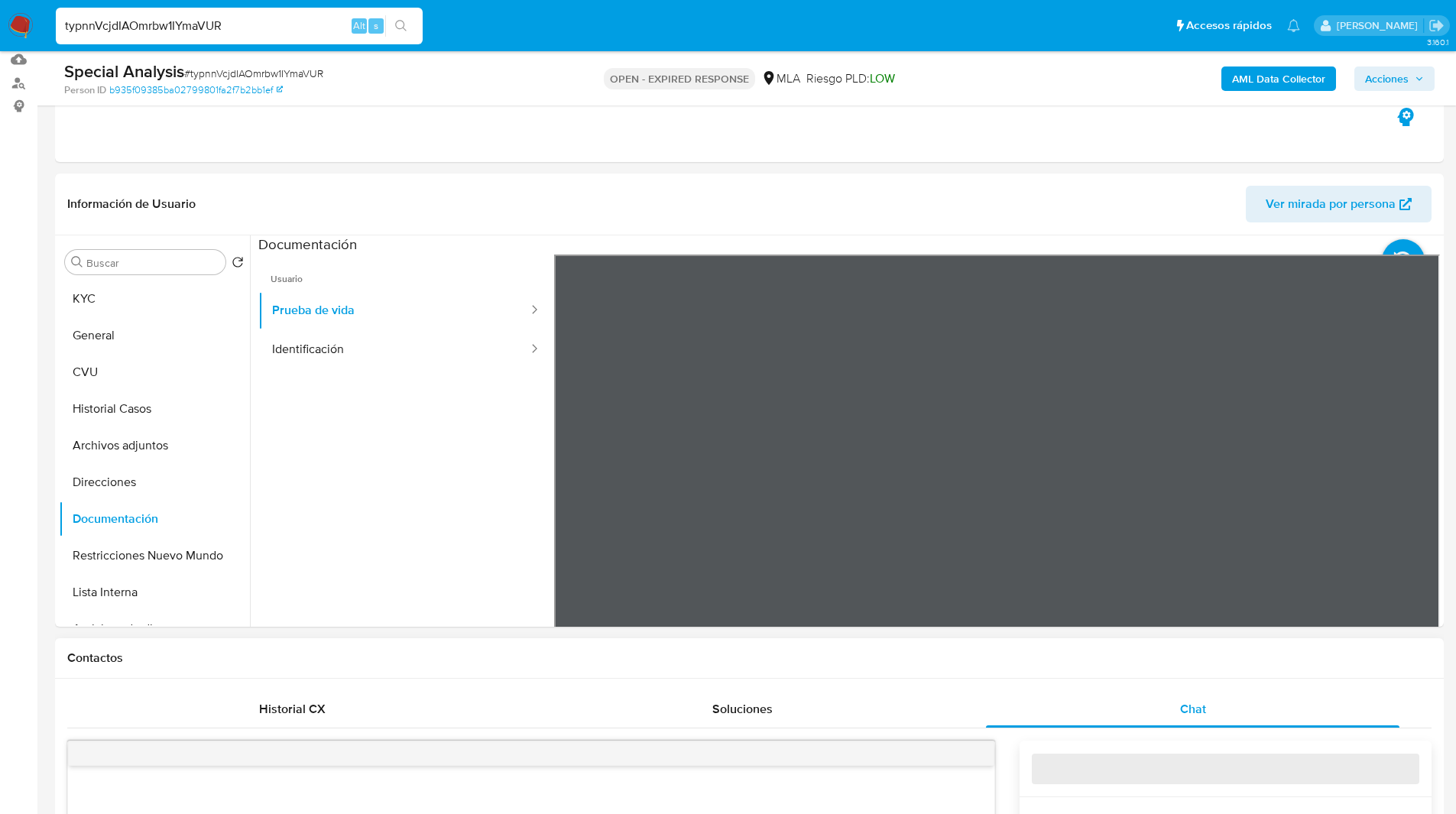
click at [1066, 658] on h1 "Contactos" at bounding box center [749, 658] width 1364 height 16
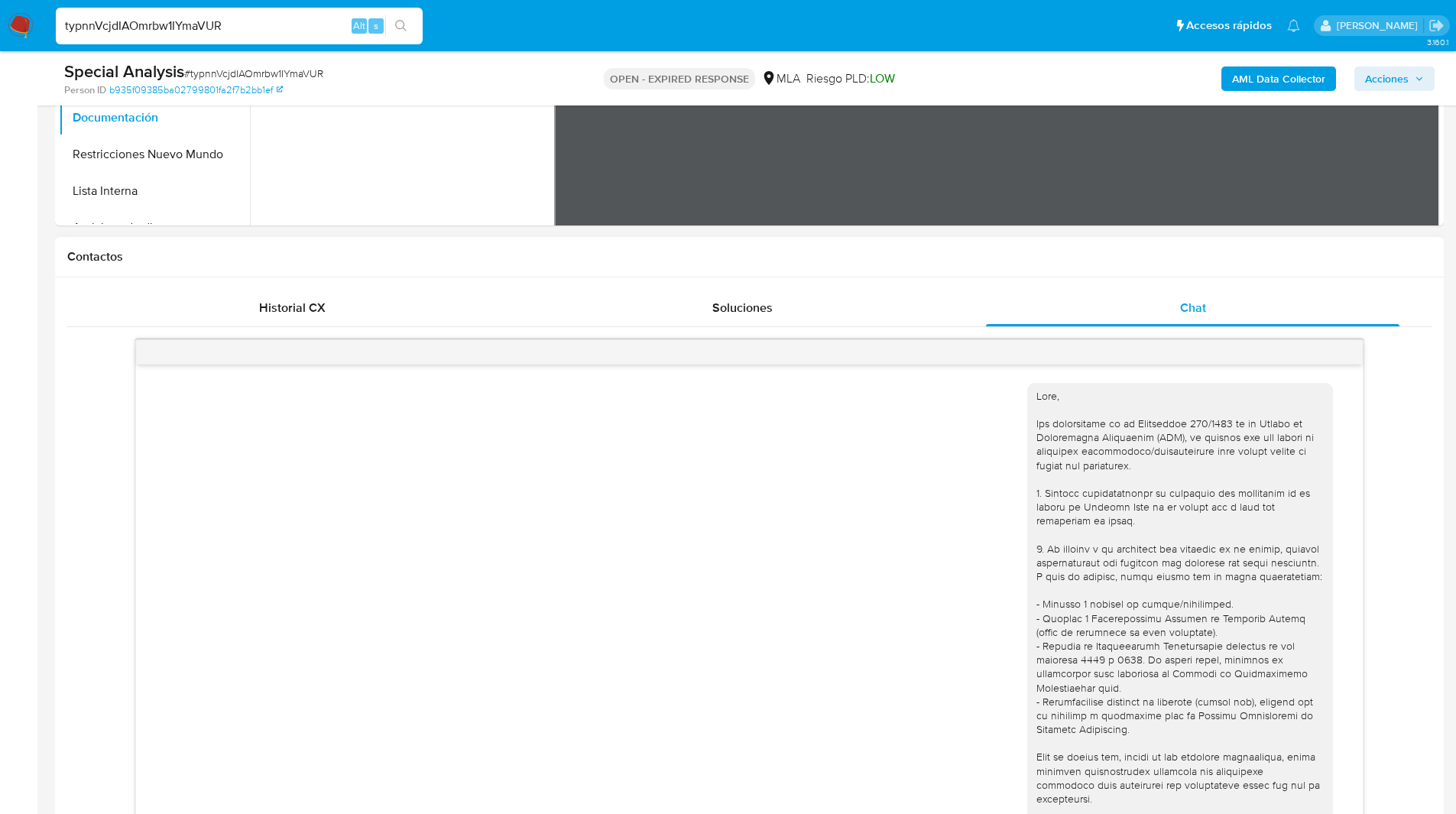
scroll to position [372, 0]
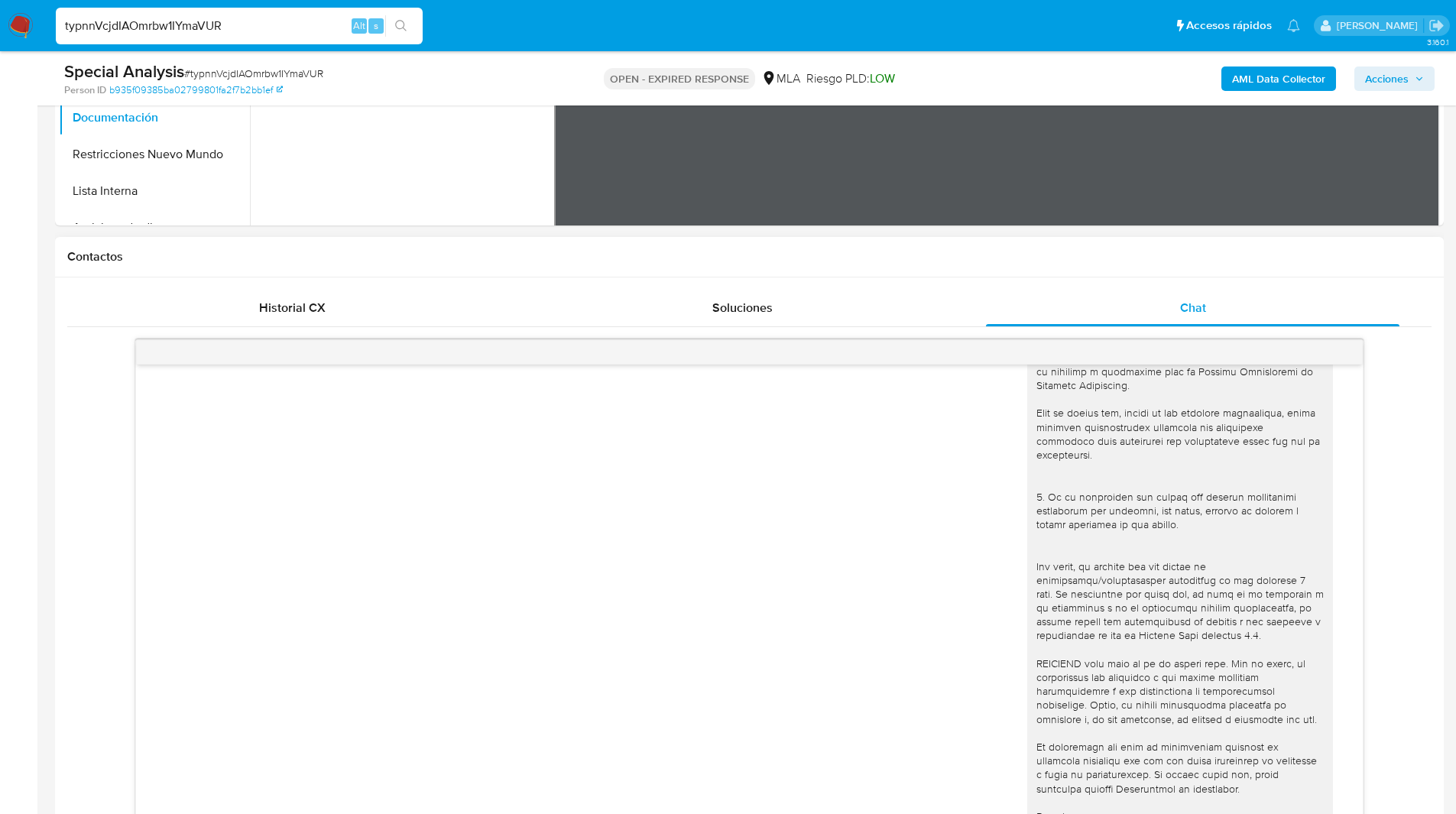
click at [786, 258] on h1 "Contactos" at bounding box center [749, 257] width 1364 height 16
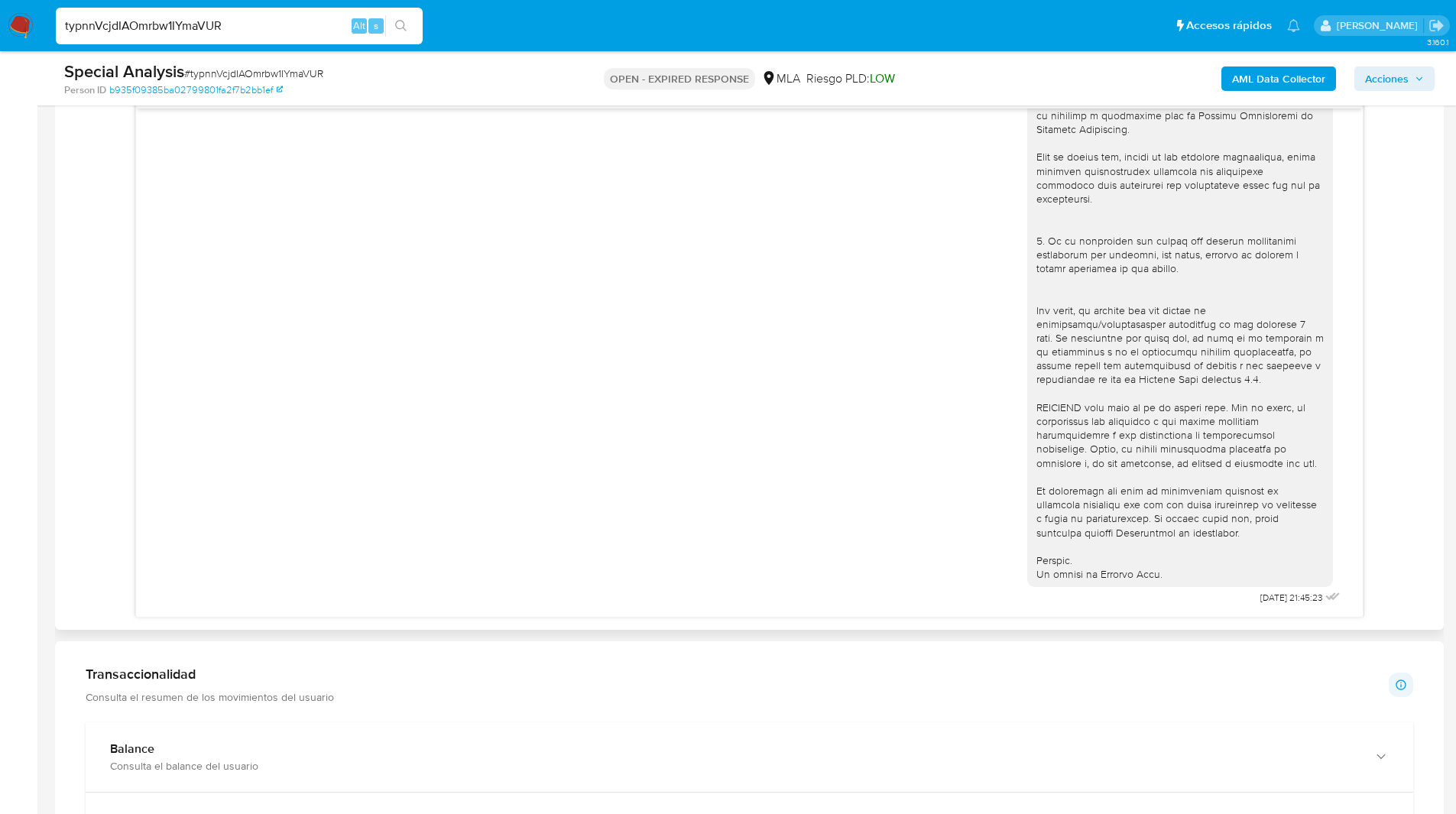
scroll to position [820, 0]
click at [127, 20] on input "typnnVcjdIAOmrbw1IYmaVUR" at bounding box center [239, 26] width 367 height 20
click at [20, 17] on img at bounding box center [20, 26] width 26 height 26
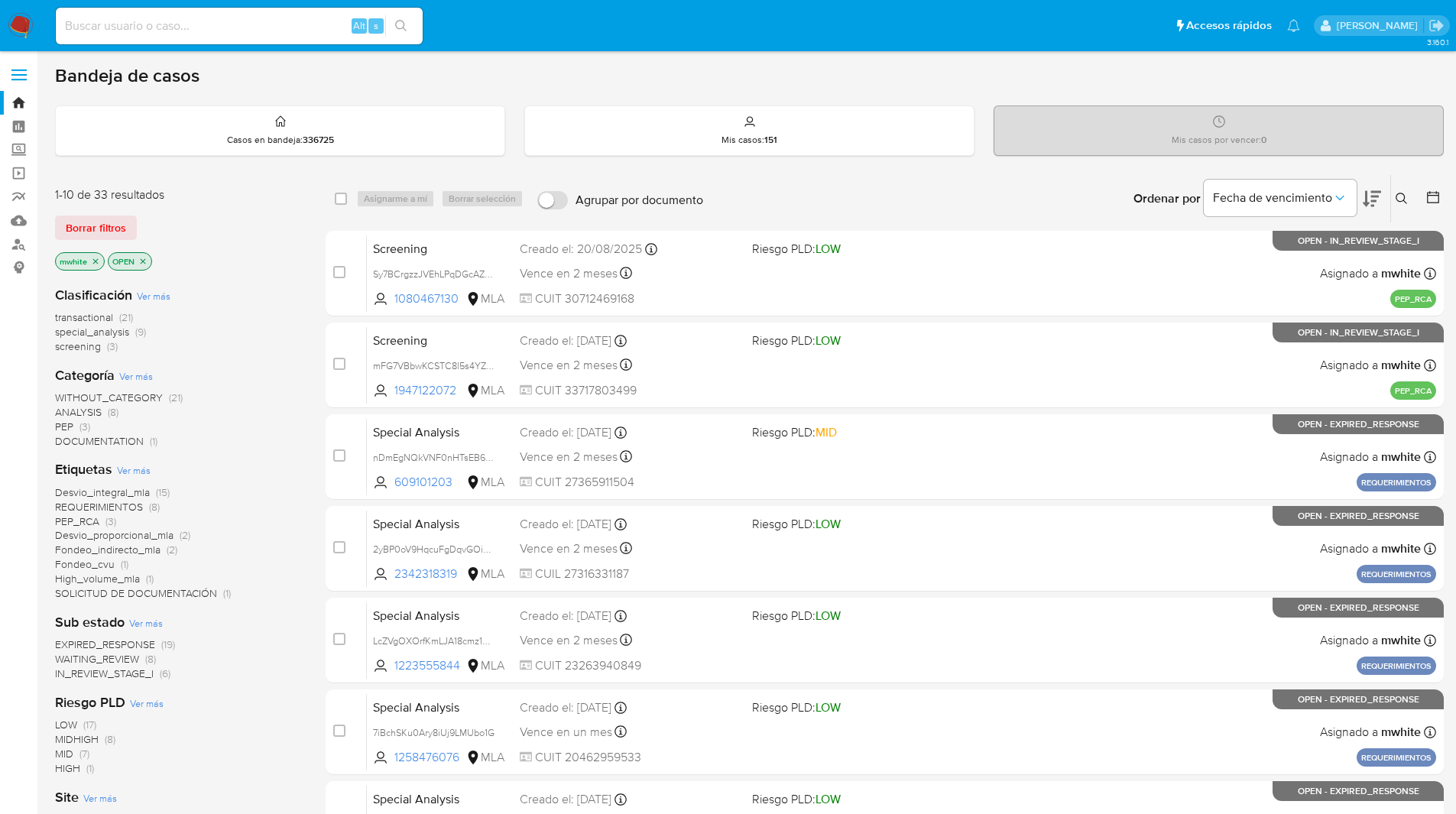
click at [1402, 195] on icon at bounding box center [1402, 198] width 12 height 12
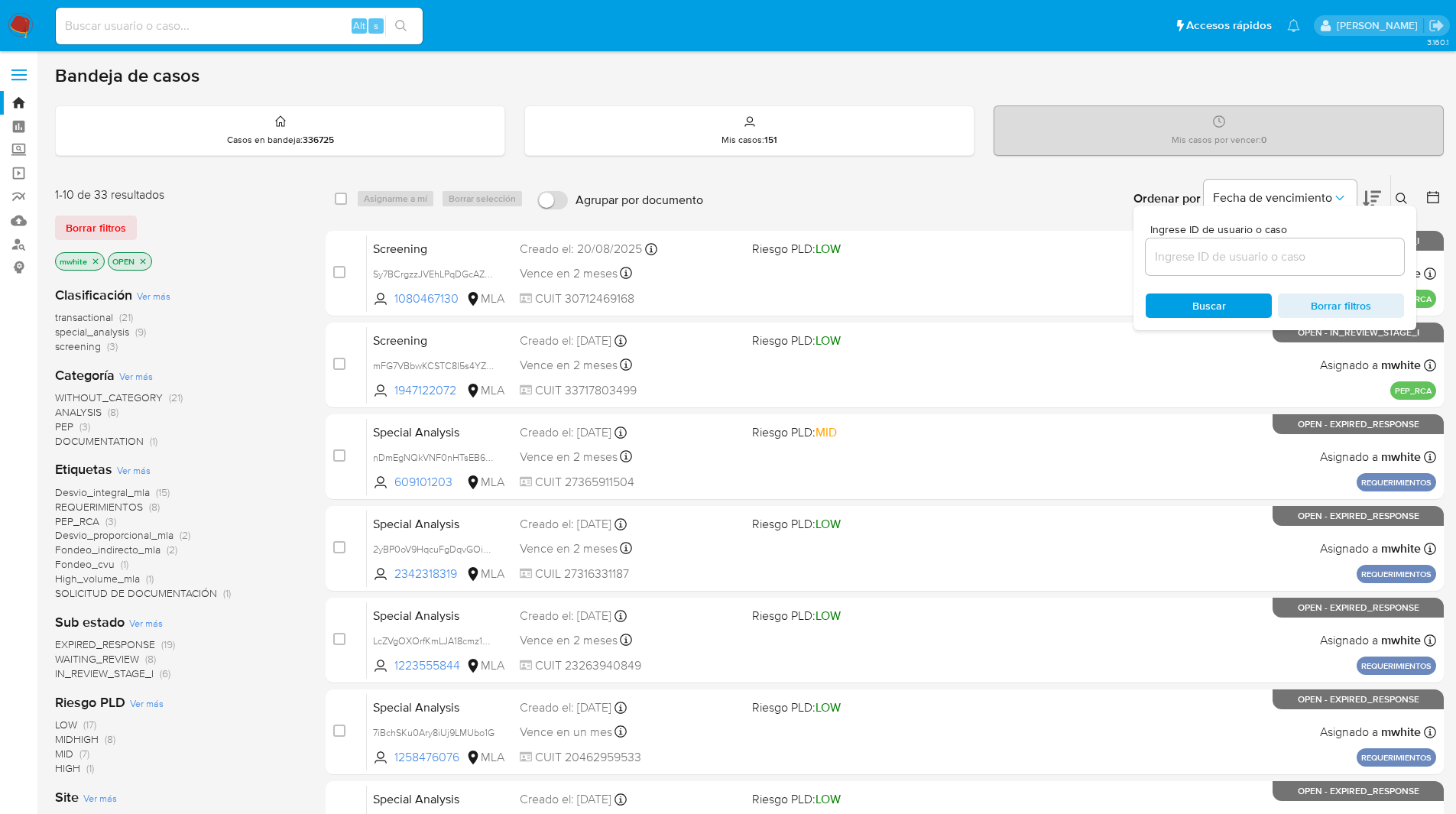
click at [1229, 246] on div at bounding box center [1275, 257] width 259 height 37
click at [1171, 259] on input at bounding box center [1275, 257] width 259 height 20
paste input "typnnVcjdIAOmrbw1IYmaVUR"
type input "typnnVcjdIAOmrbw1IYmaVUR"
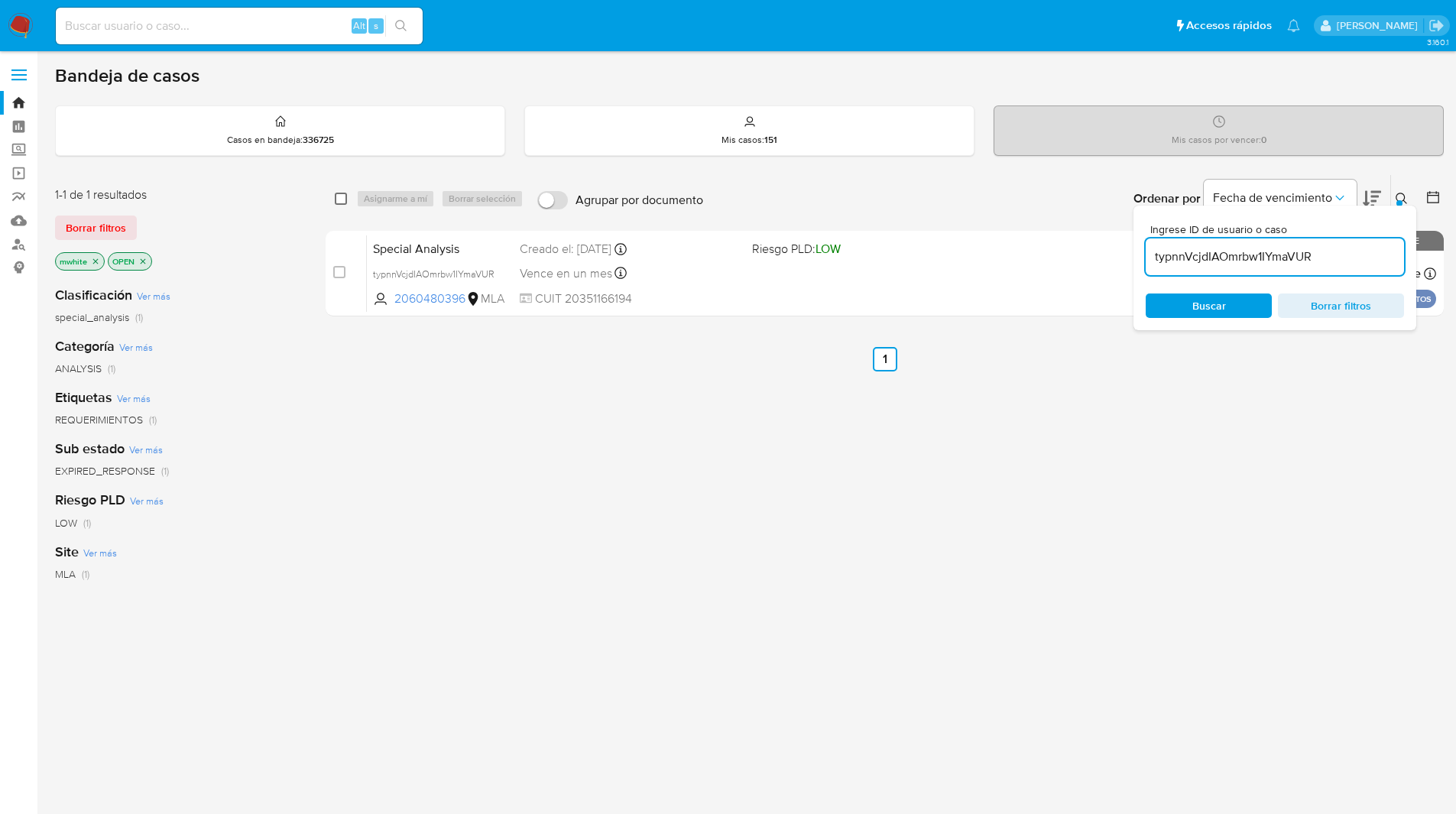
click at [339, 198] on input "checkbox" at bounding box center [340, 198] width 12 height 12
checkbox input "true"
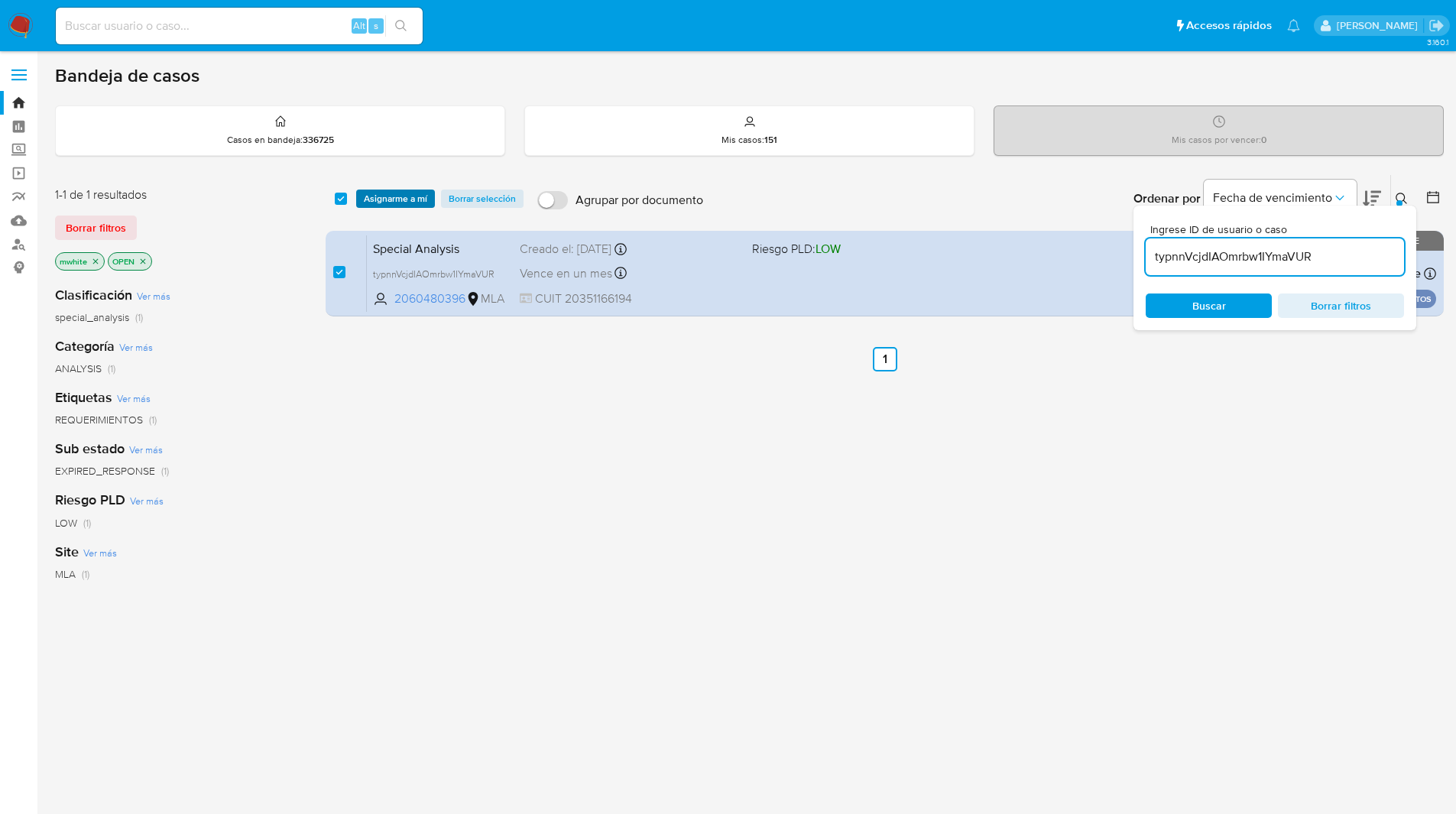
click at [388, 191] on span "Asignarme a mí" at bounding box center [395, 198] width 63 height 16
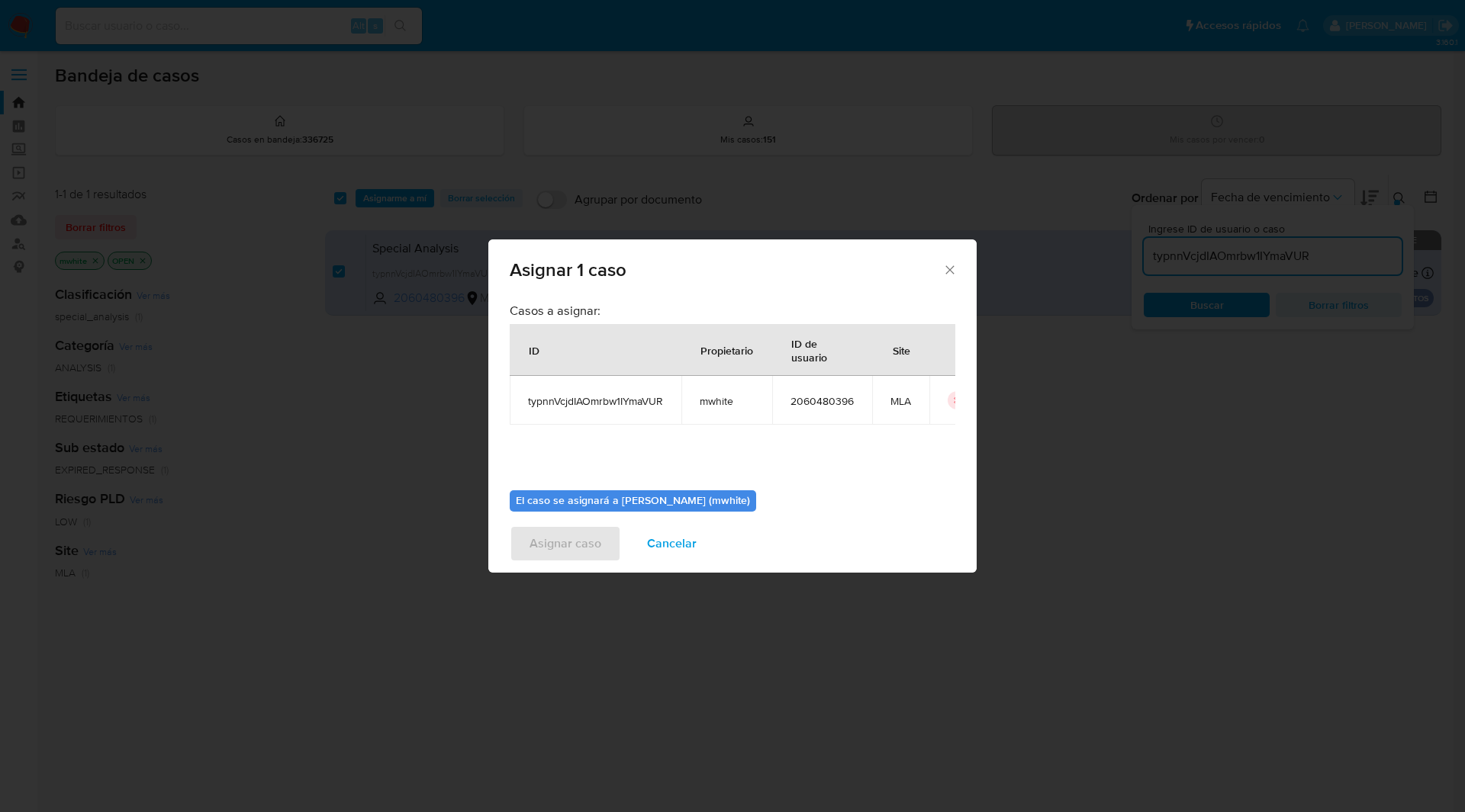
click at [716, 402] on span "mwhite" at bounding box center [726, 401] width 54 height 14
copy span "mwhite"
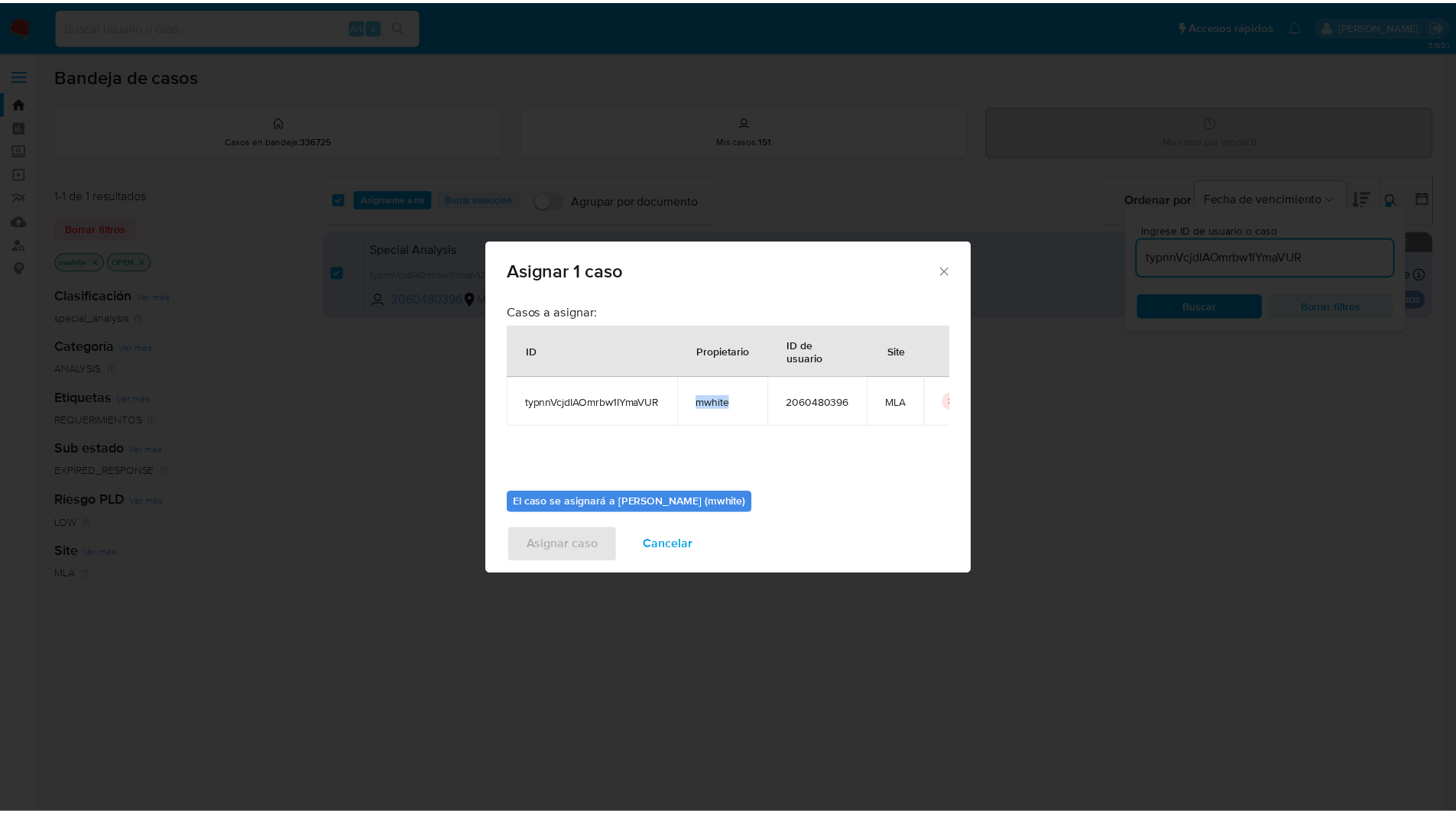
scroll to position [80, 0]
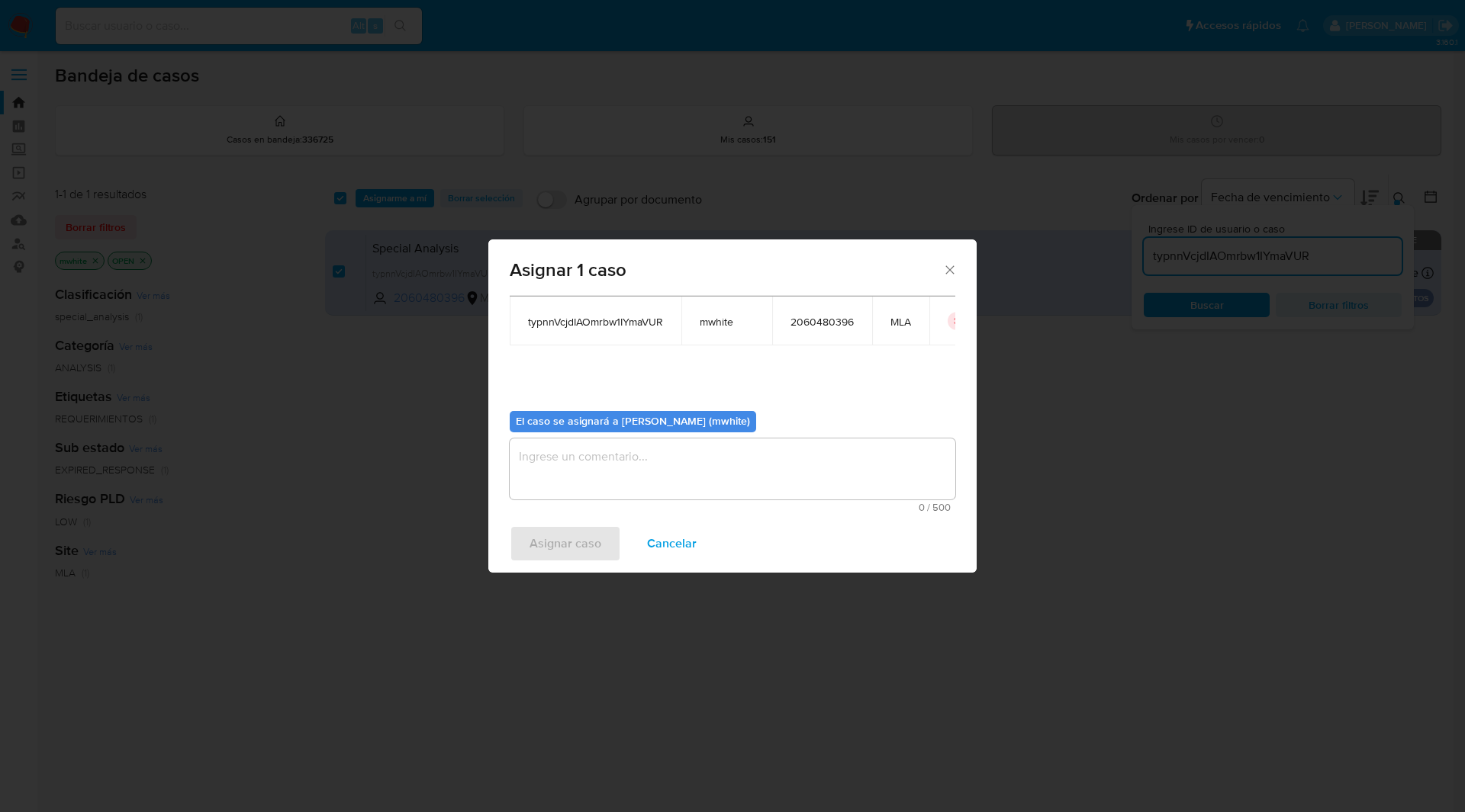
click at [592, 451] on textarea "assign-modal" at bounding box center [732, 469] width 446 height 61
paste textarea "mwhite"
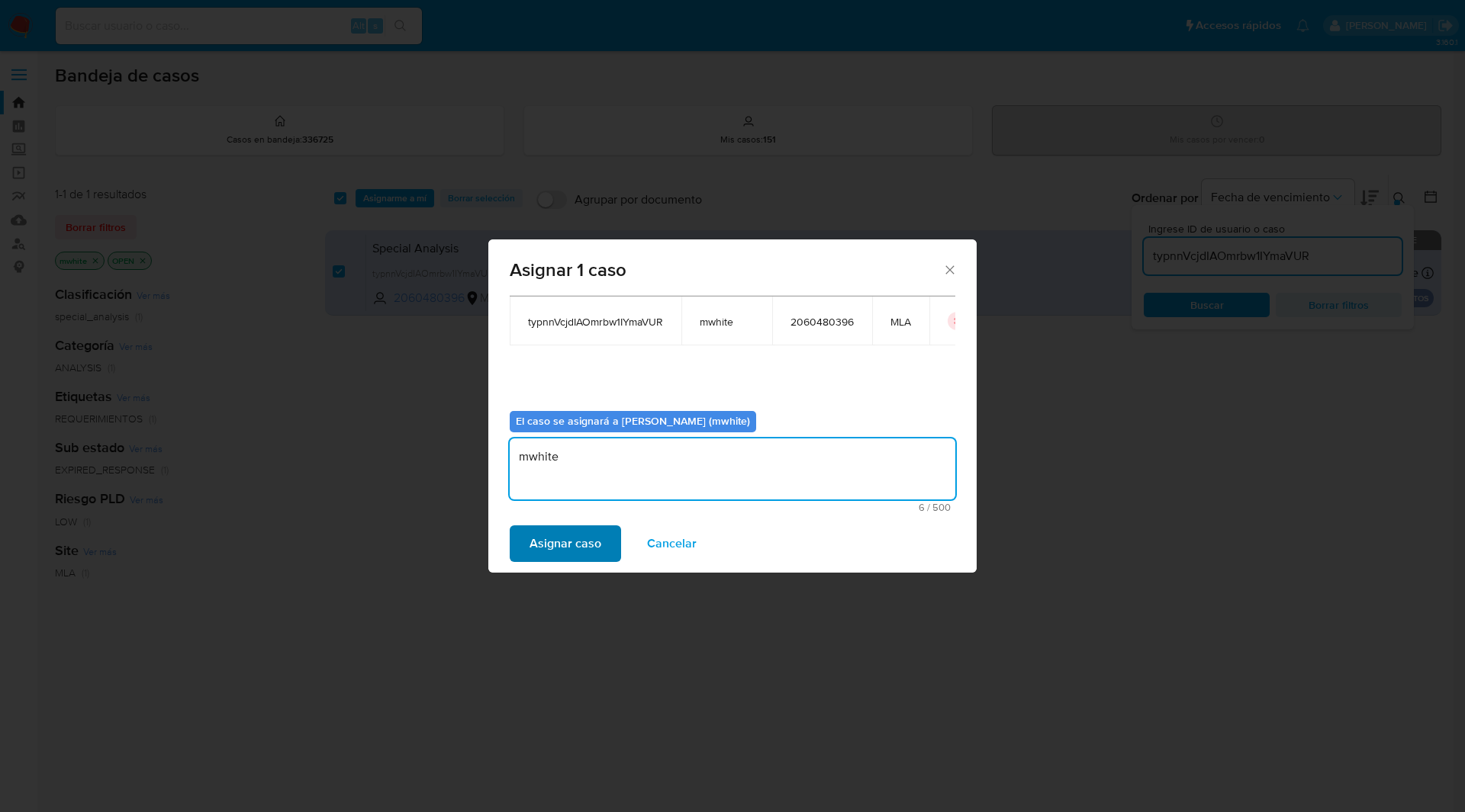
type textarea "mwhite"
click at [547, 544] on span "Asignar caso" at bounding box center [565, 544] width 71 height 34
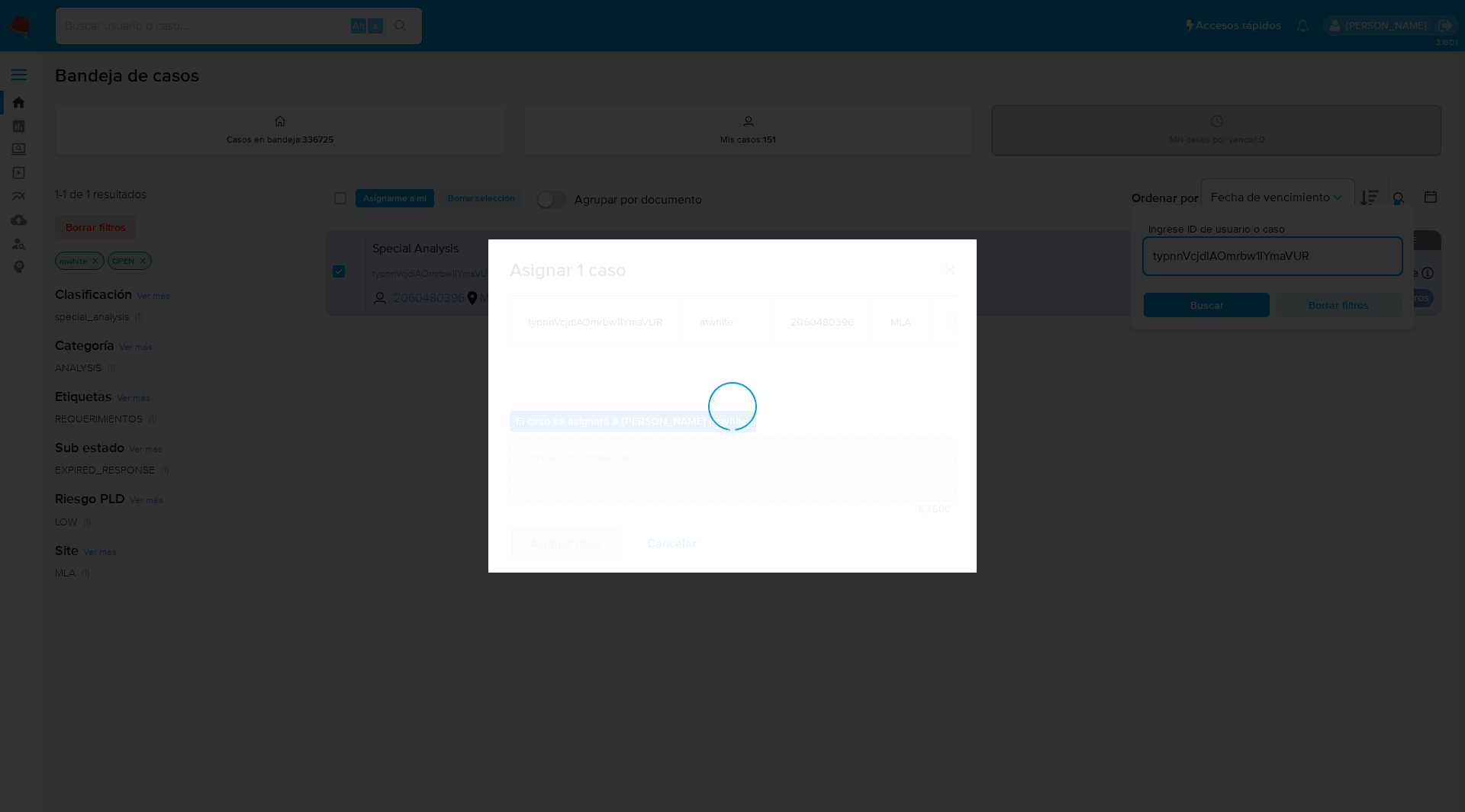
checkbox input "false"
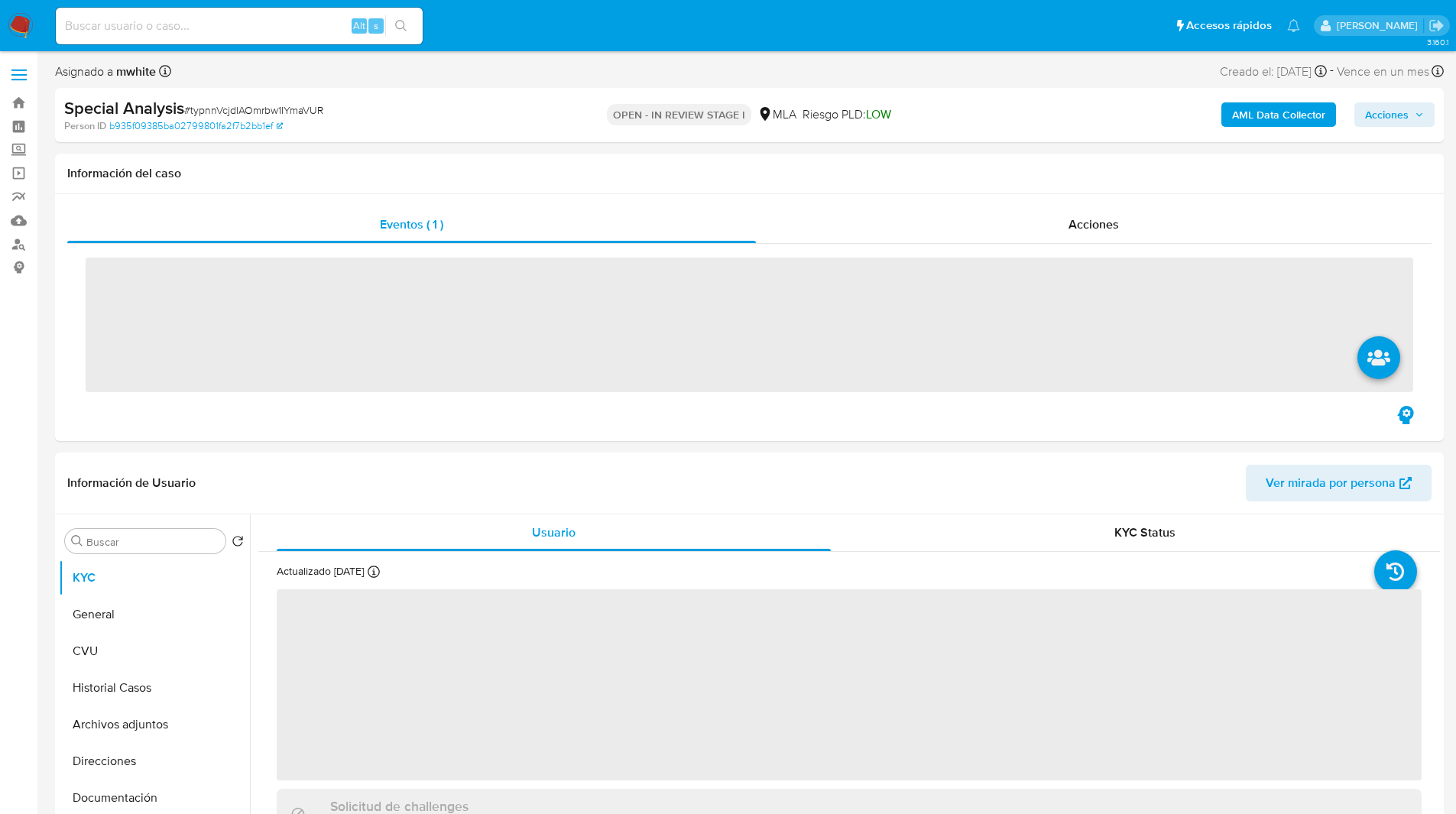
click at [506, 17] on ul "Pausado Ver notificaciones Alt s Accesos rápidos Presiona las siguientes teclas…" at bounding box center [677, 26] width 1260 height 39
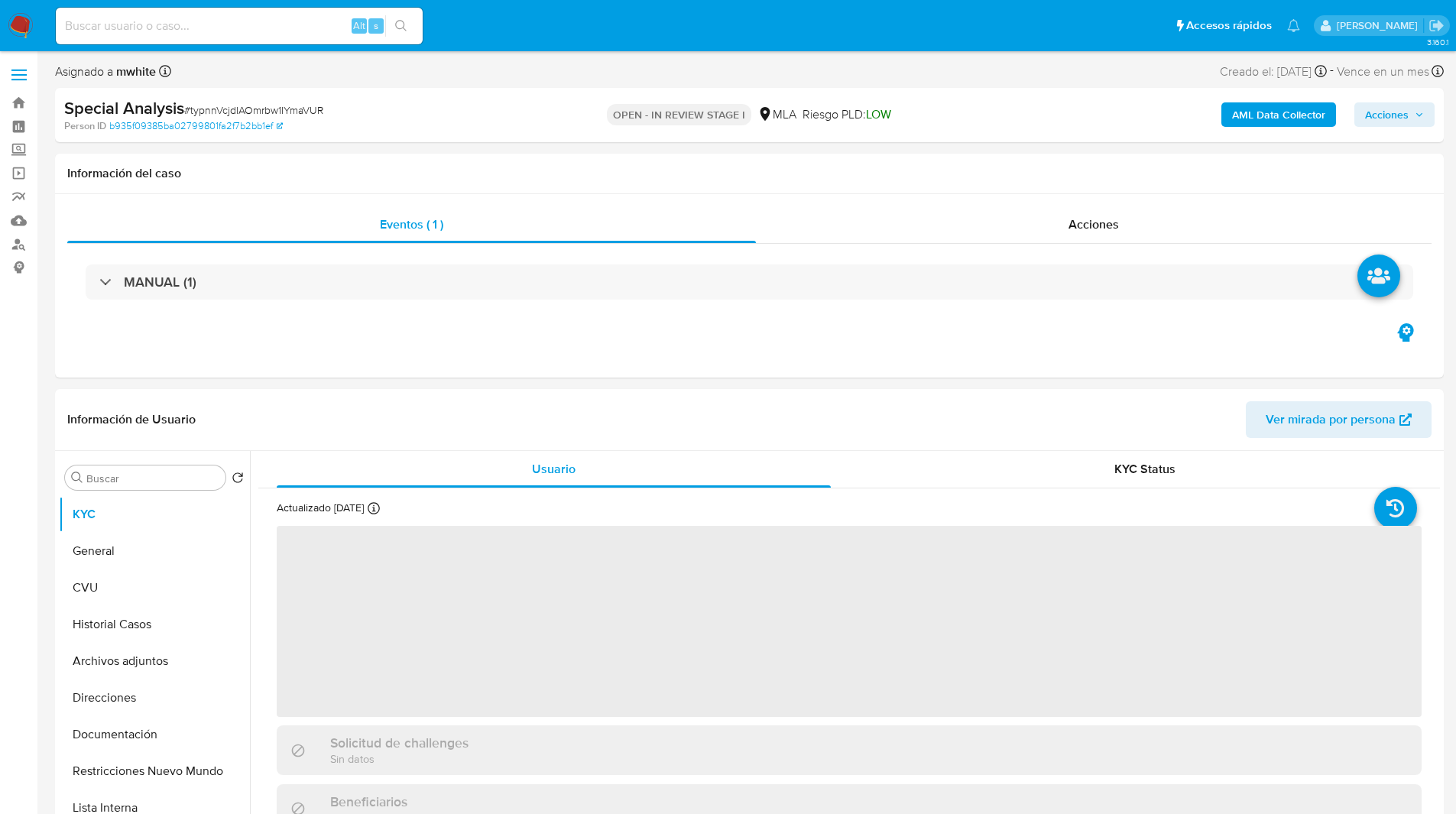
select select "10"
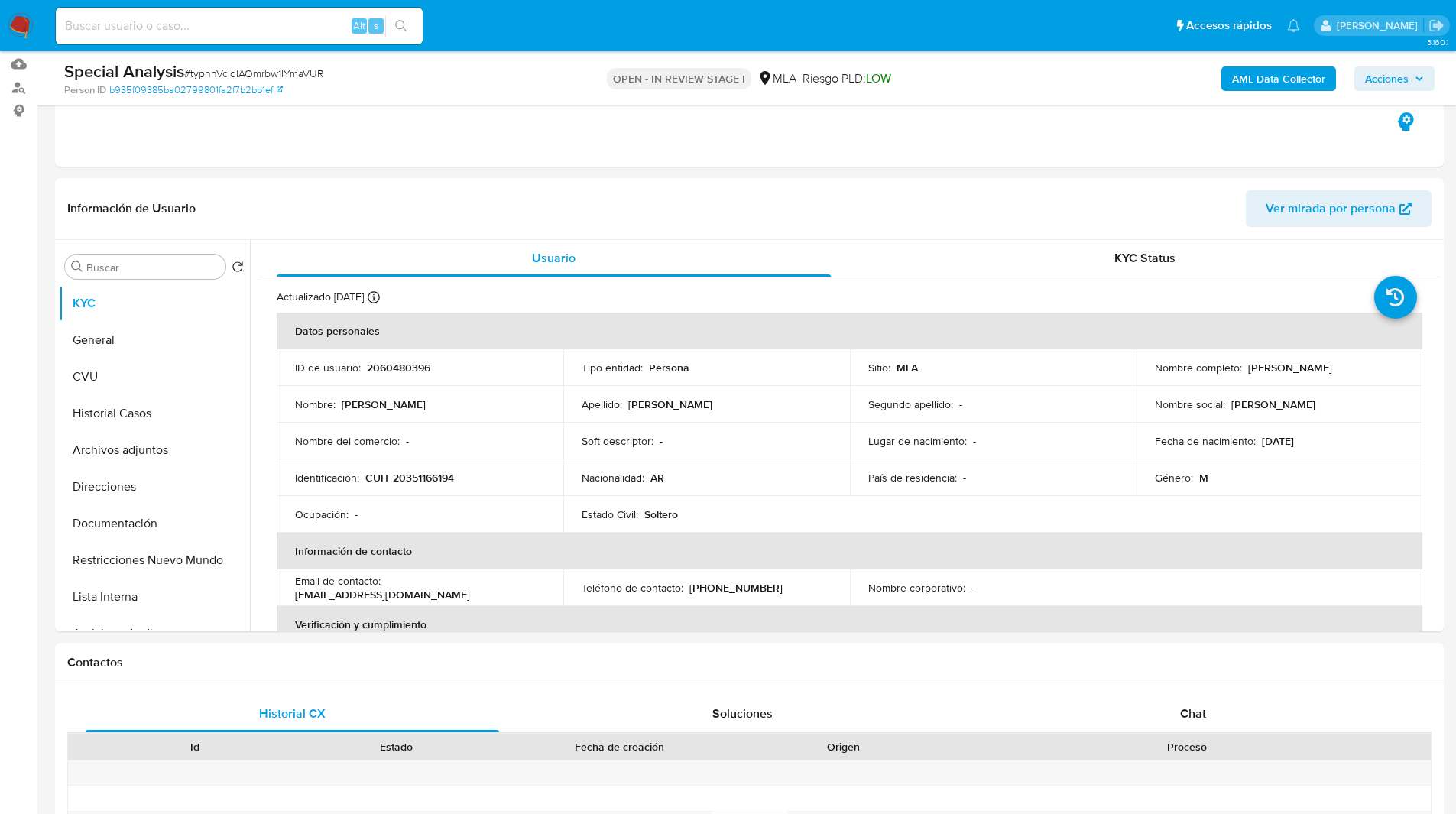
scroll to position [160, 0]
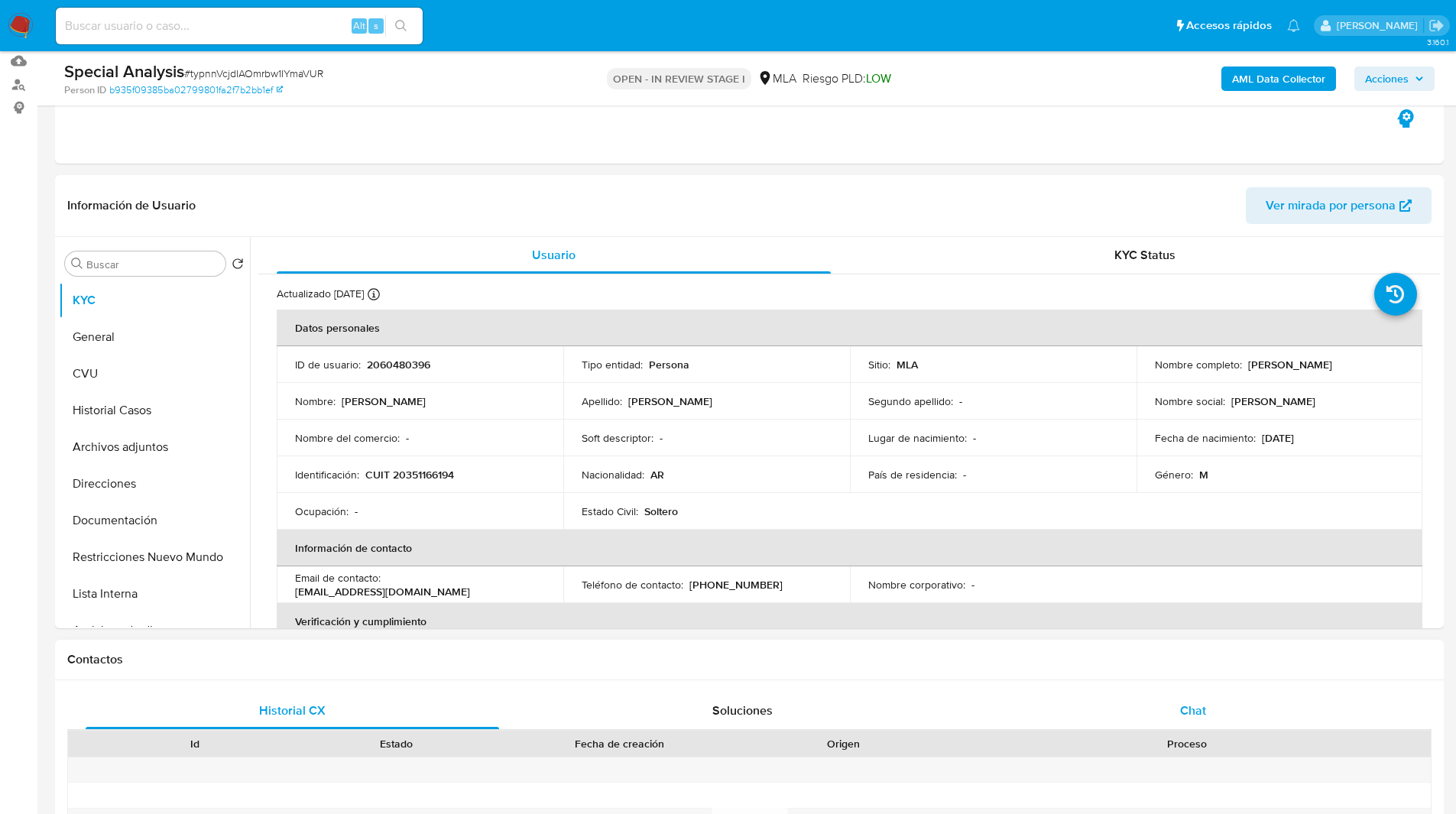
click at [1208, 720] on div "Chat" at bounding box center [1193, 711] width 414 height 37
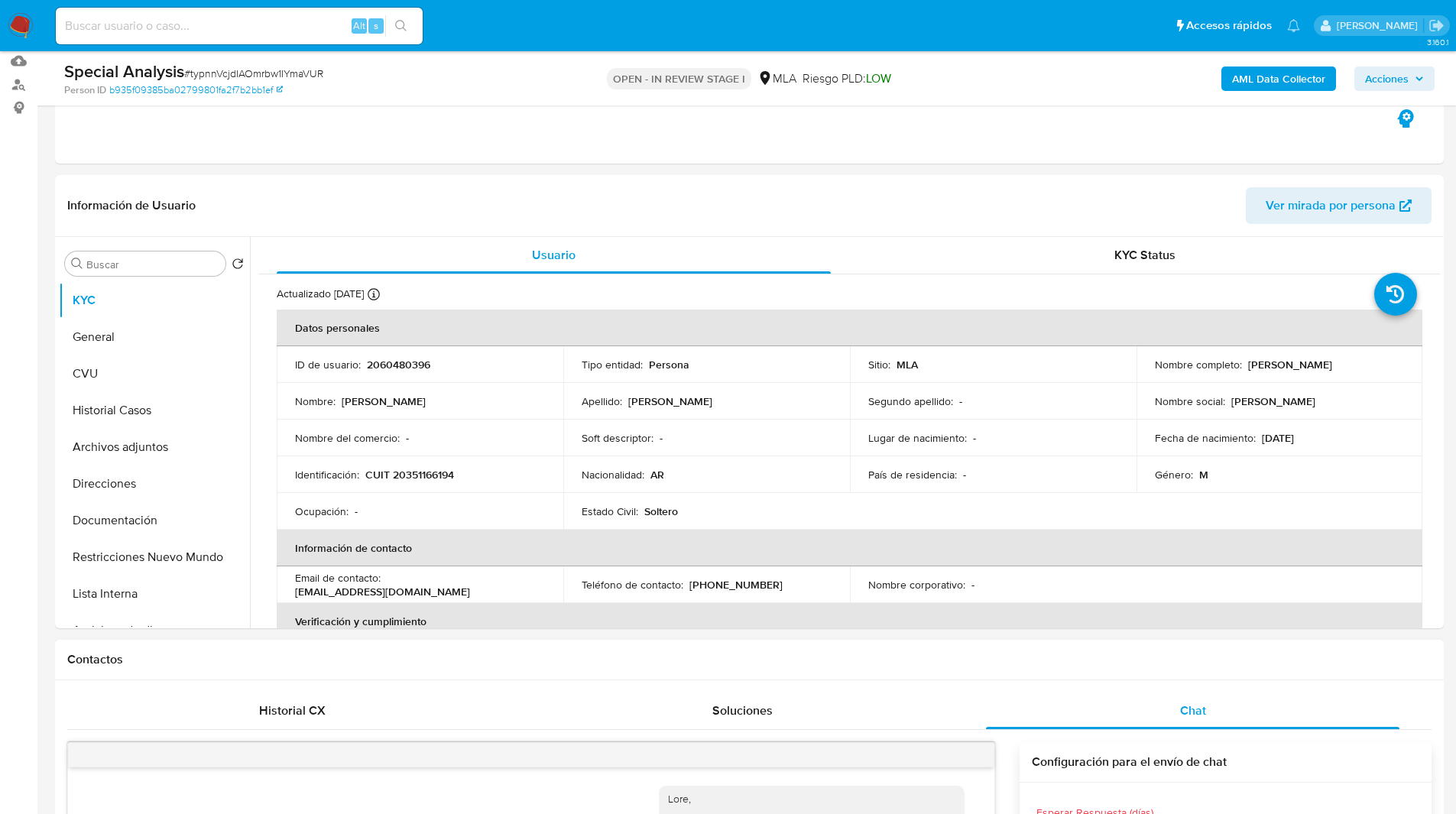
click at [1090, 668] on div "Contactos" at bounding box center [750, 660] width 1389 height 40
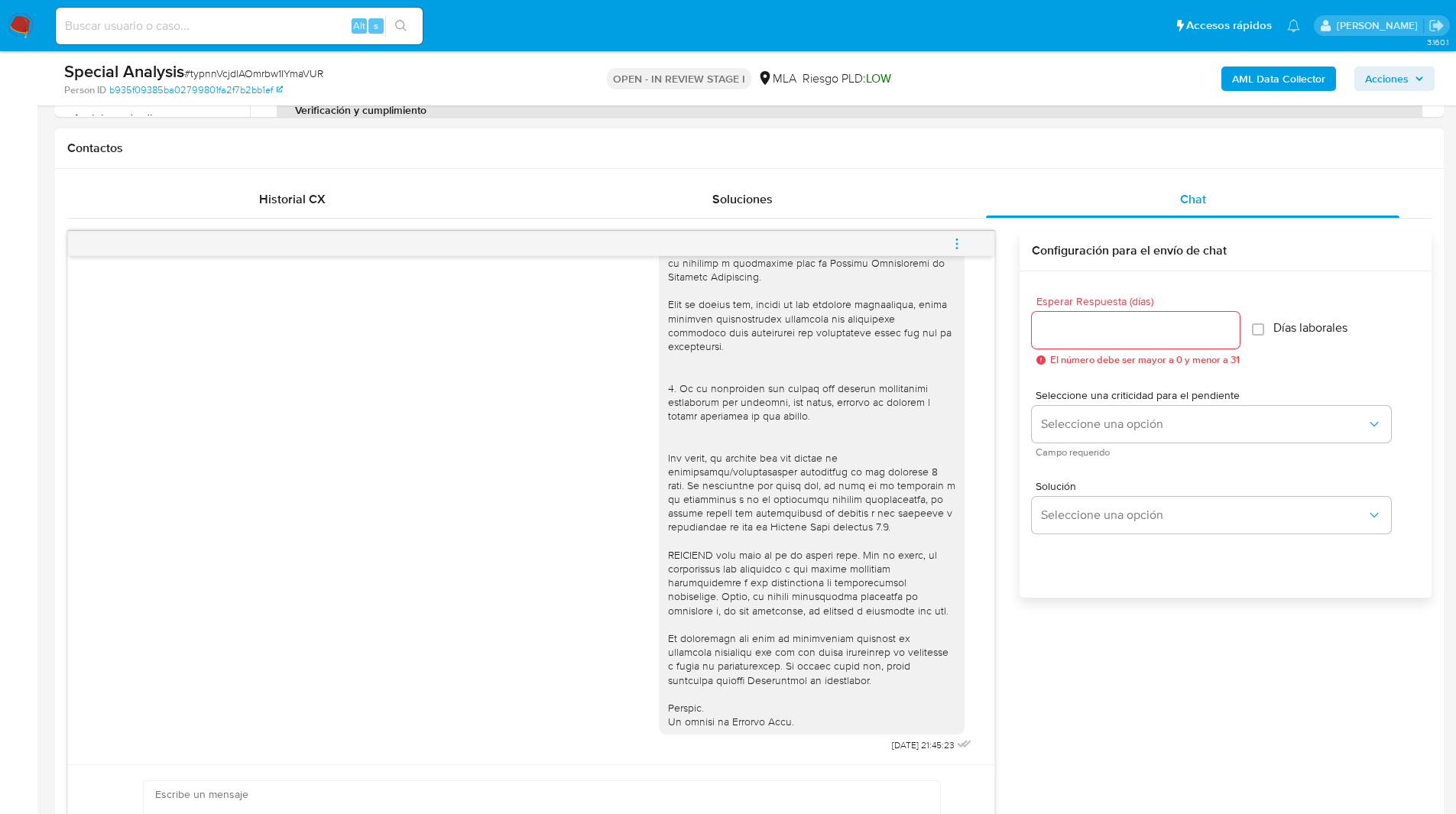
scroll to position [756, 0]
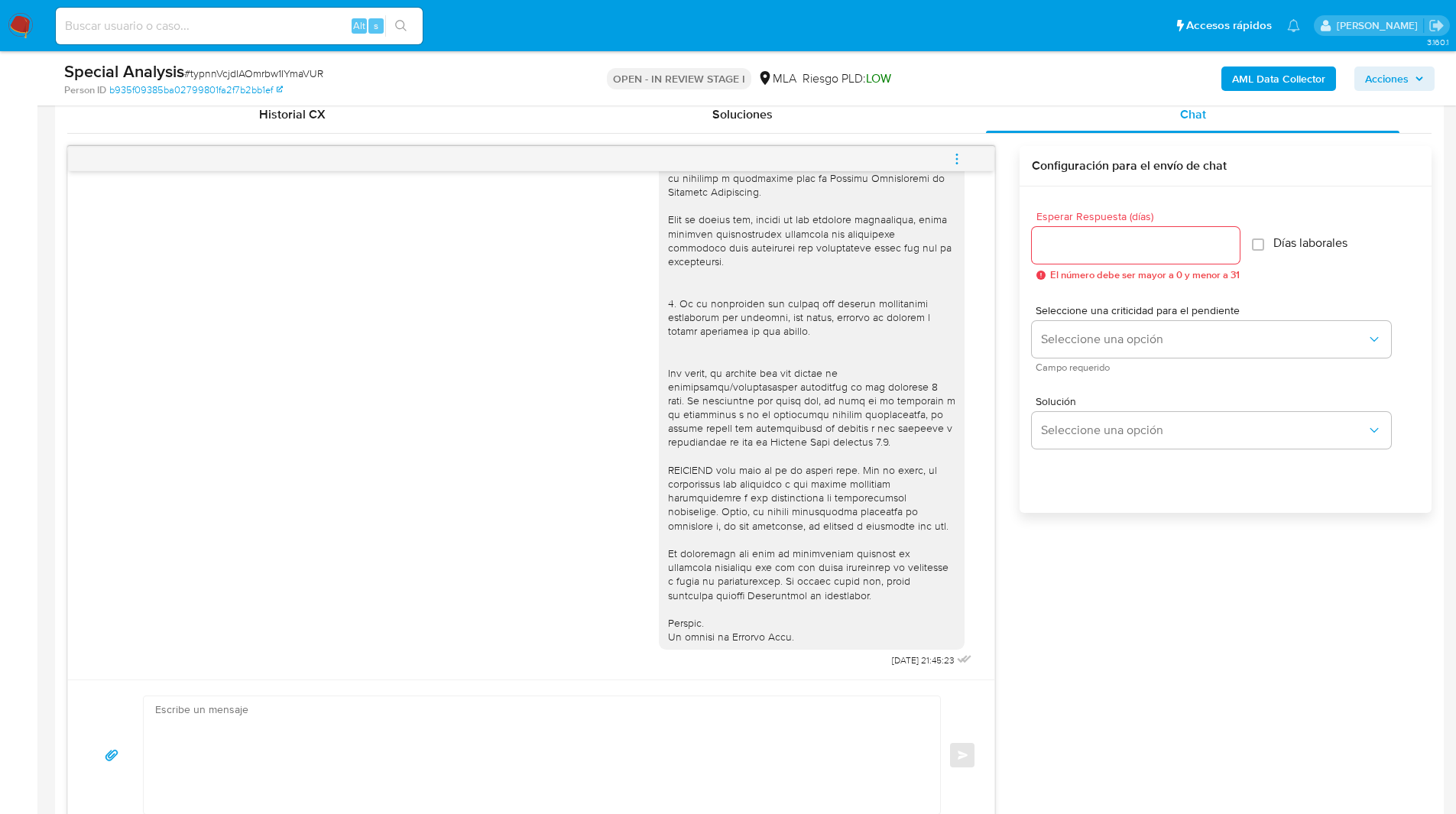
click at [956, 161] on icon "menu-action" at bounding box center [957, 159] width 14 height 14
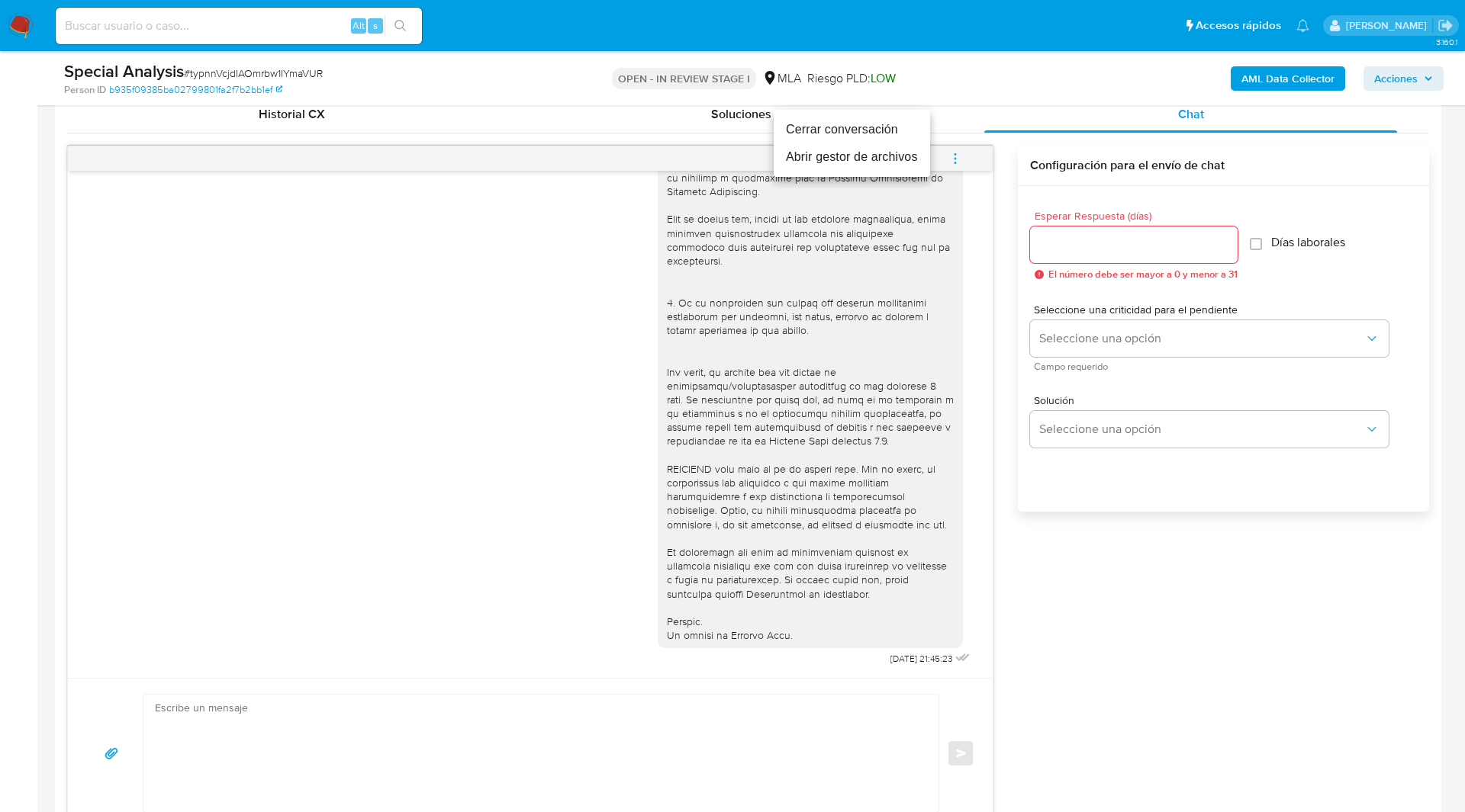
click at [864, 136] on li "Cerrar conversación" at bounding box center [852, 130] width 157 height 27
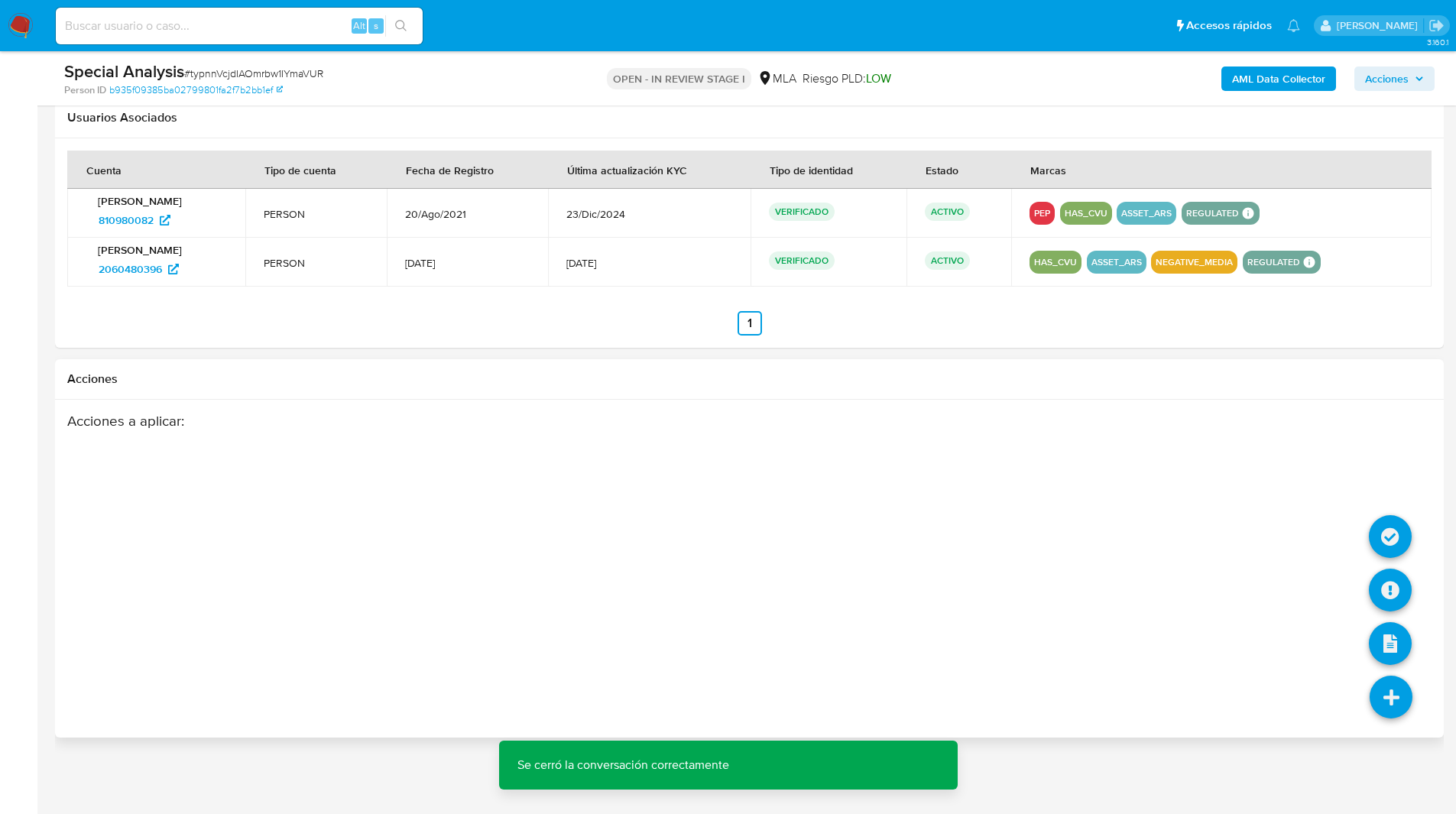
scroll to position [2388, 0]
click at [1393, 598] on icon at bounding box center [1390, 591] width 43 height 43
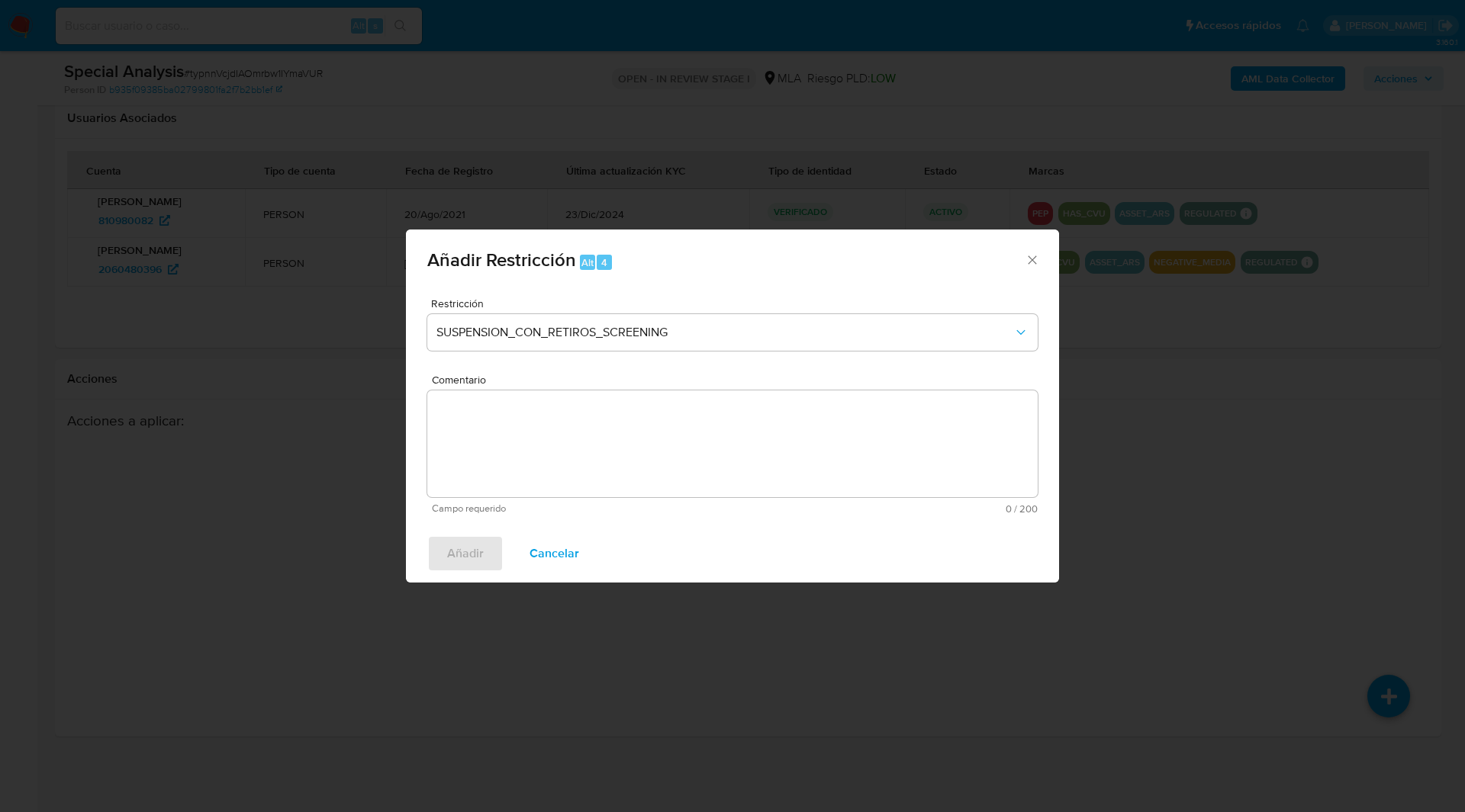
click at [1032, 258] on icon "Cerrar ventana" at bounding box center [1032, 260] width 16 height 16
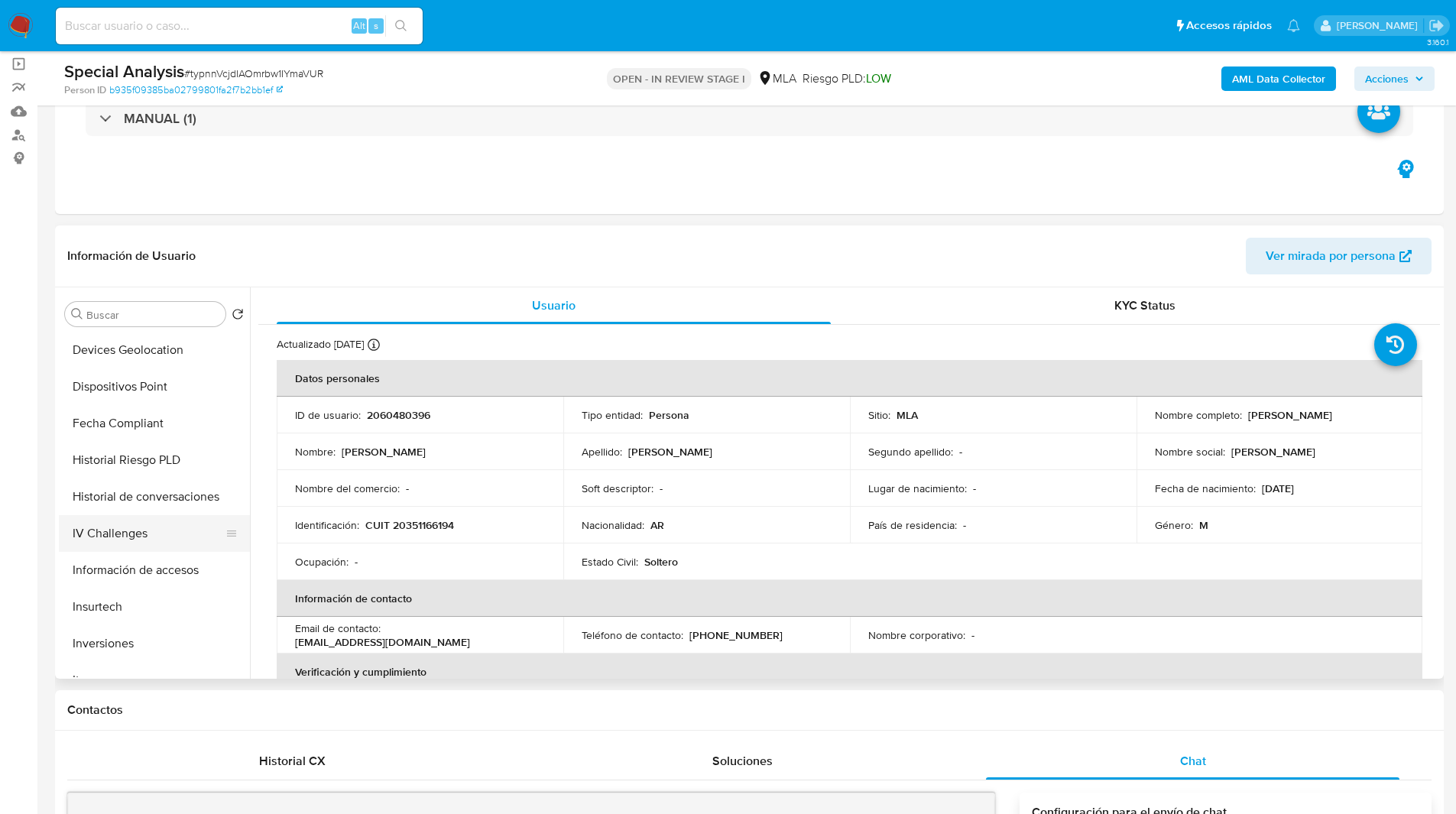
scroll to position [0, 0]
click at [121, 648] on button "Lista Interna" at bounding box center [148, 644] width 179 height 37
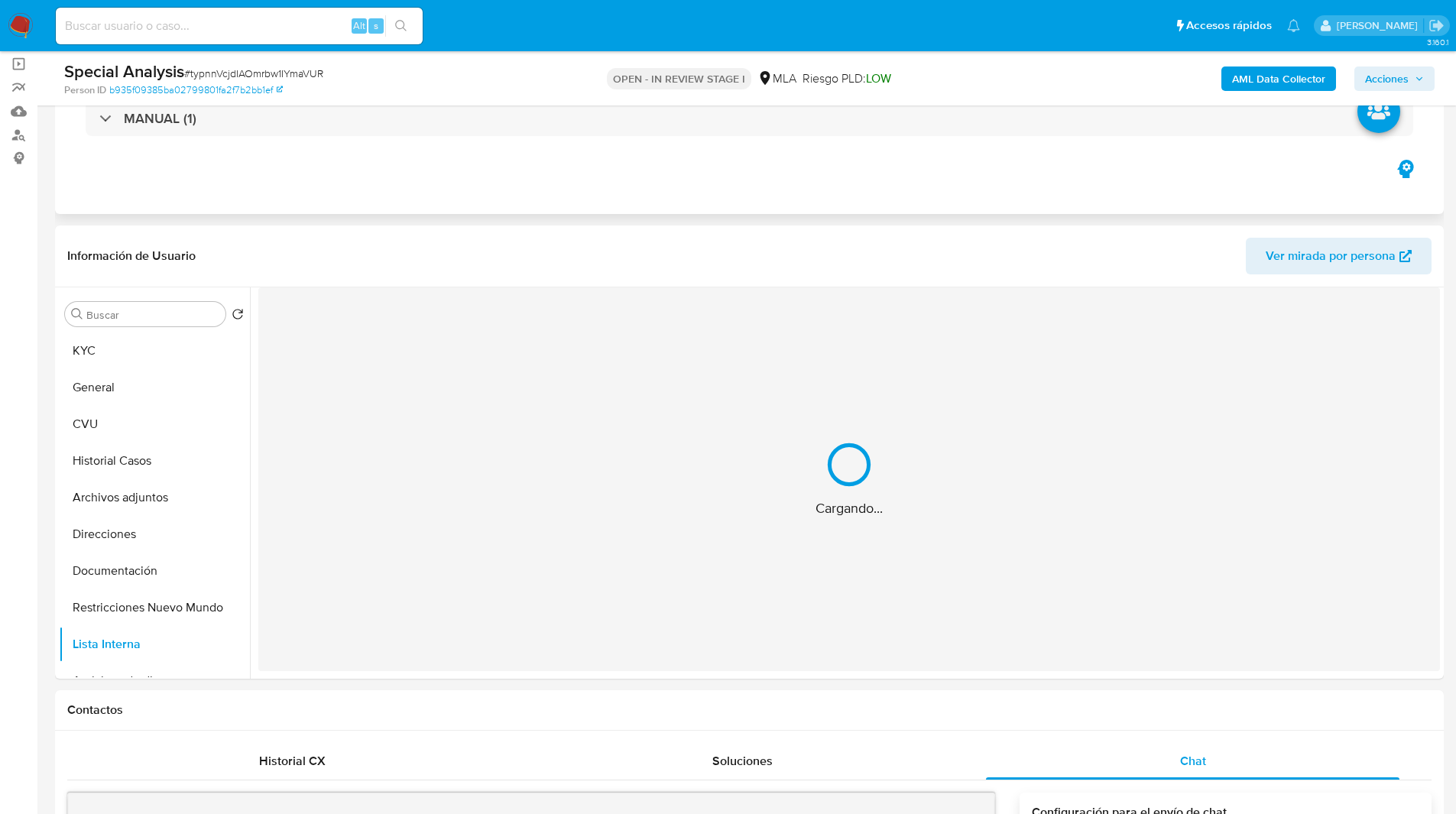
click at [464, 169] on div "Eventos ( 1 ) Acciones MANUAL (1)" at bounding box center [750, 122] width 1389 height 184
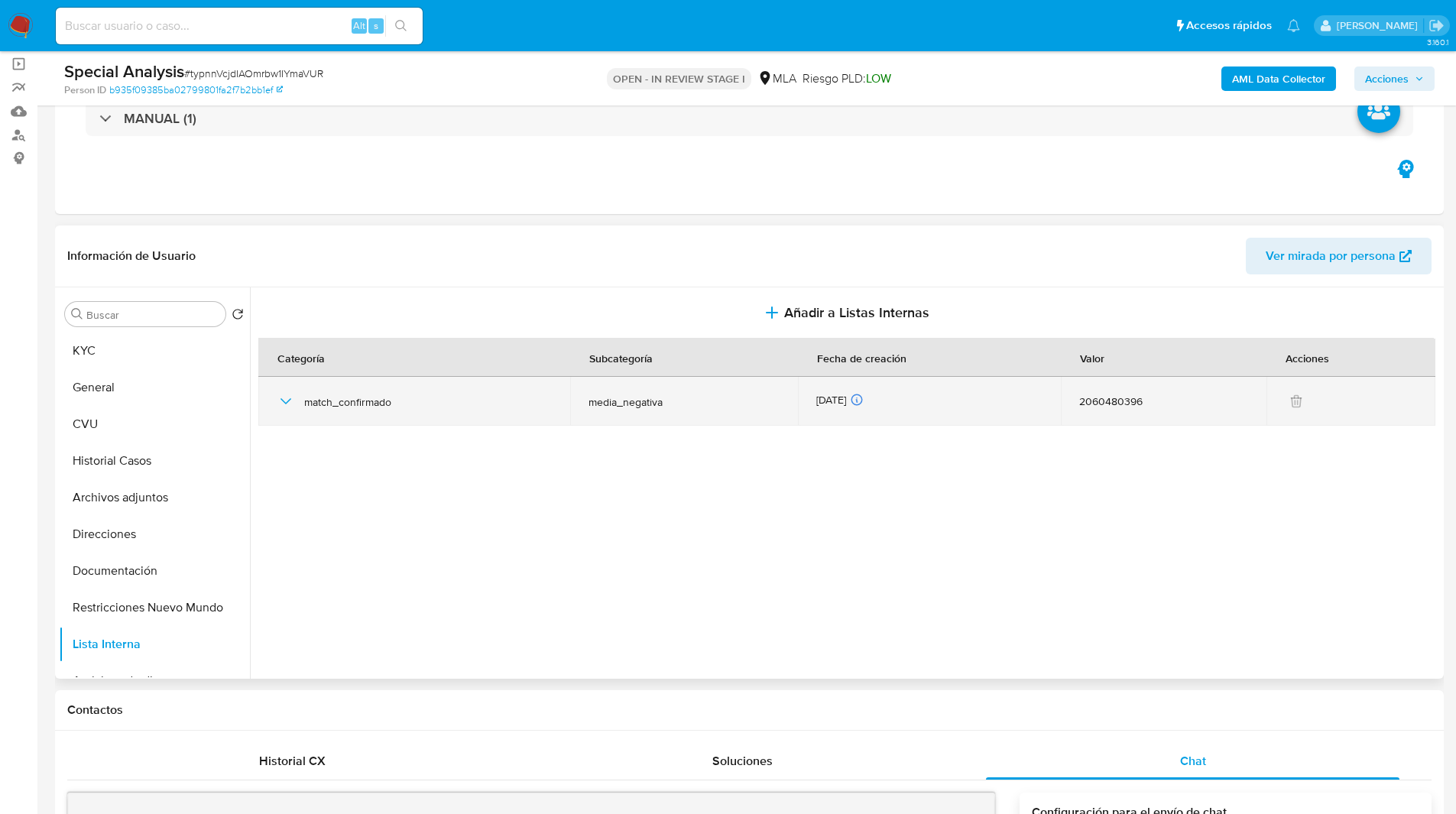
click at [286, 401] on icon "button" at bounding box center [286, 401] width 18 height 18
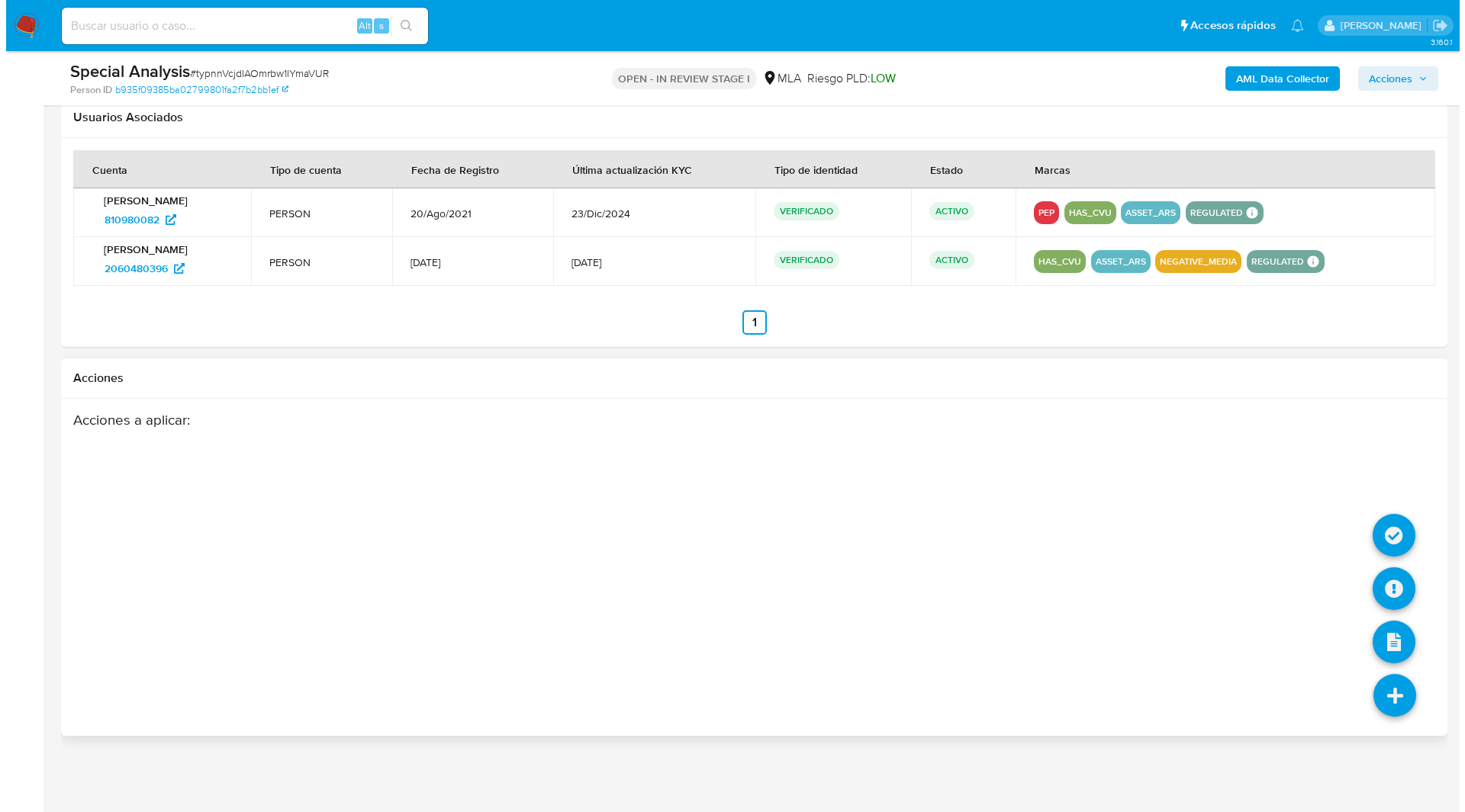
scroll to position [2382, 0]
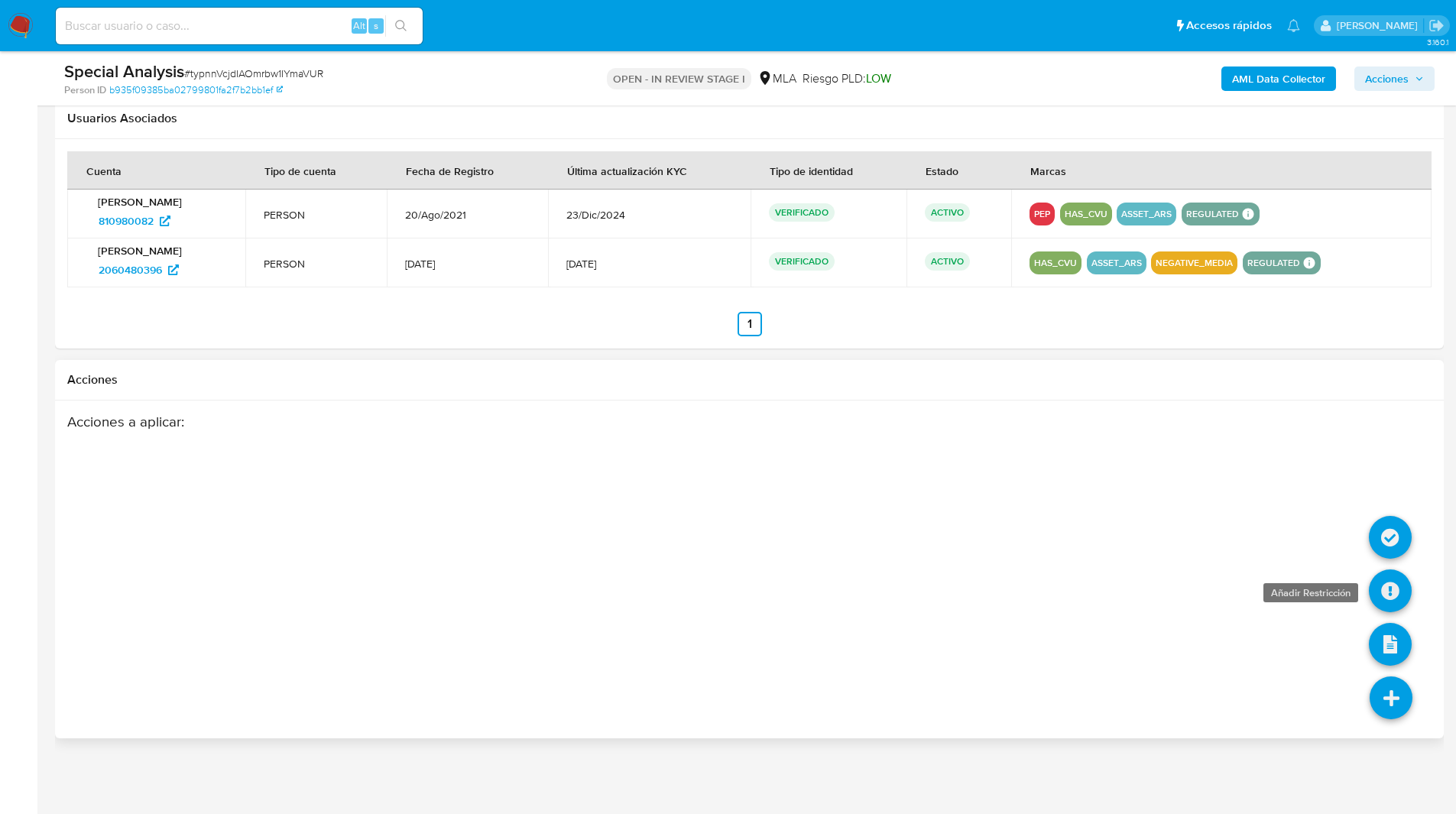
click at [1388, 580] on icon at bounding box center [1390, 591] width 43 height 43
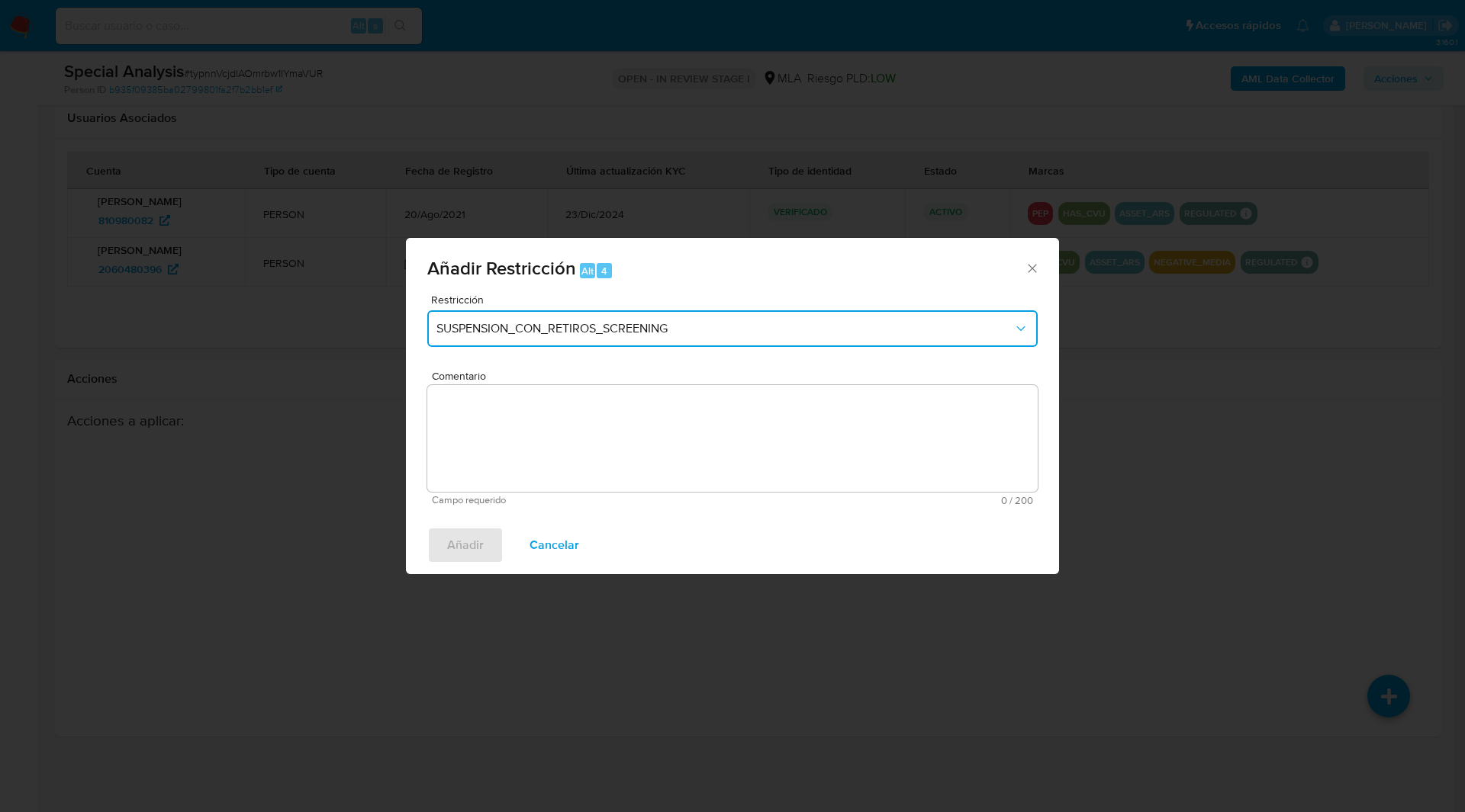
click at [510, 313] on button "SUSPENSION_CON_RETIROS_SCREENING" at bounding box center [732, 329] width 611 height 37
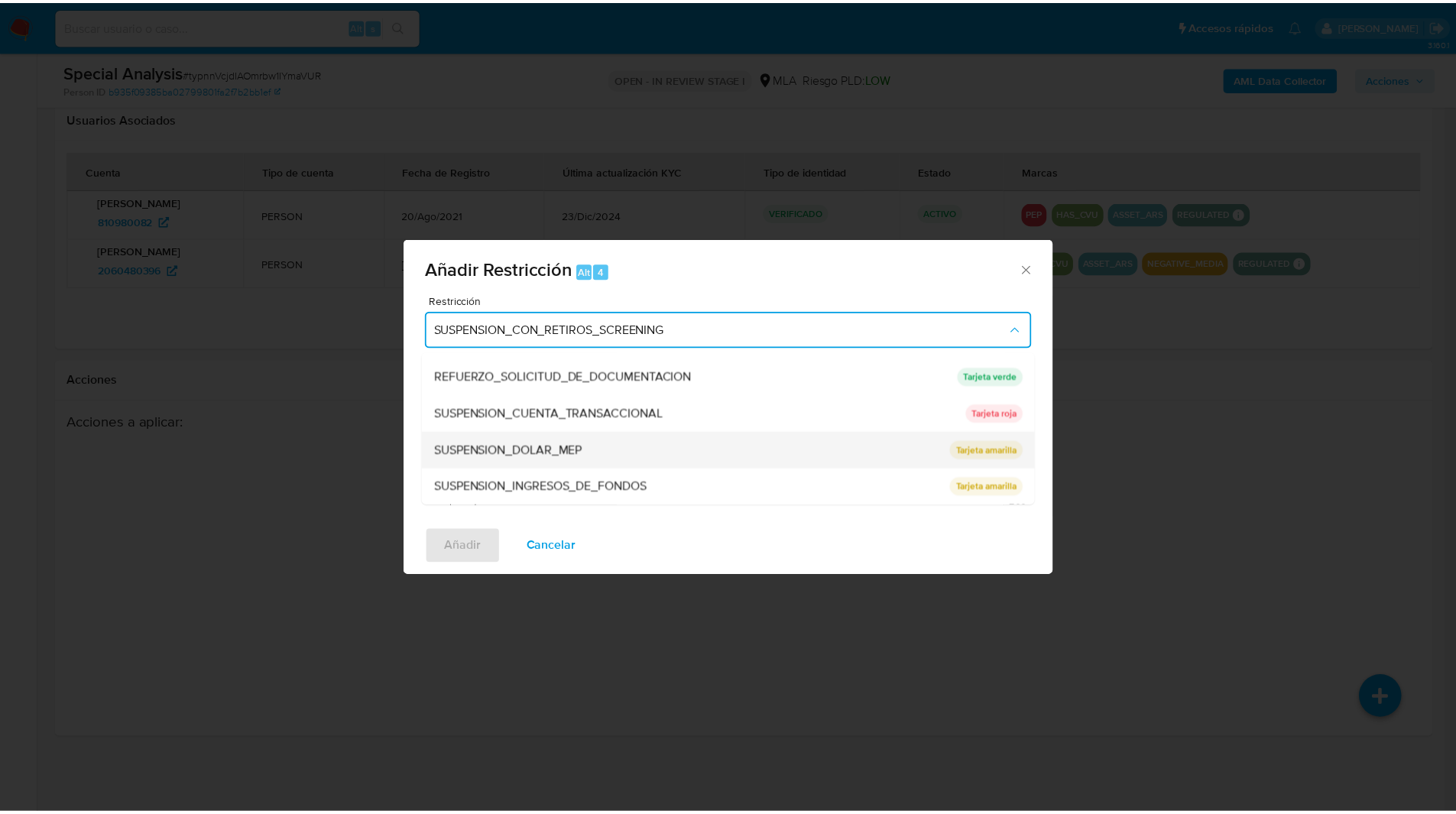
scroll to position [323, 0]
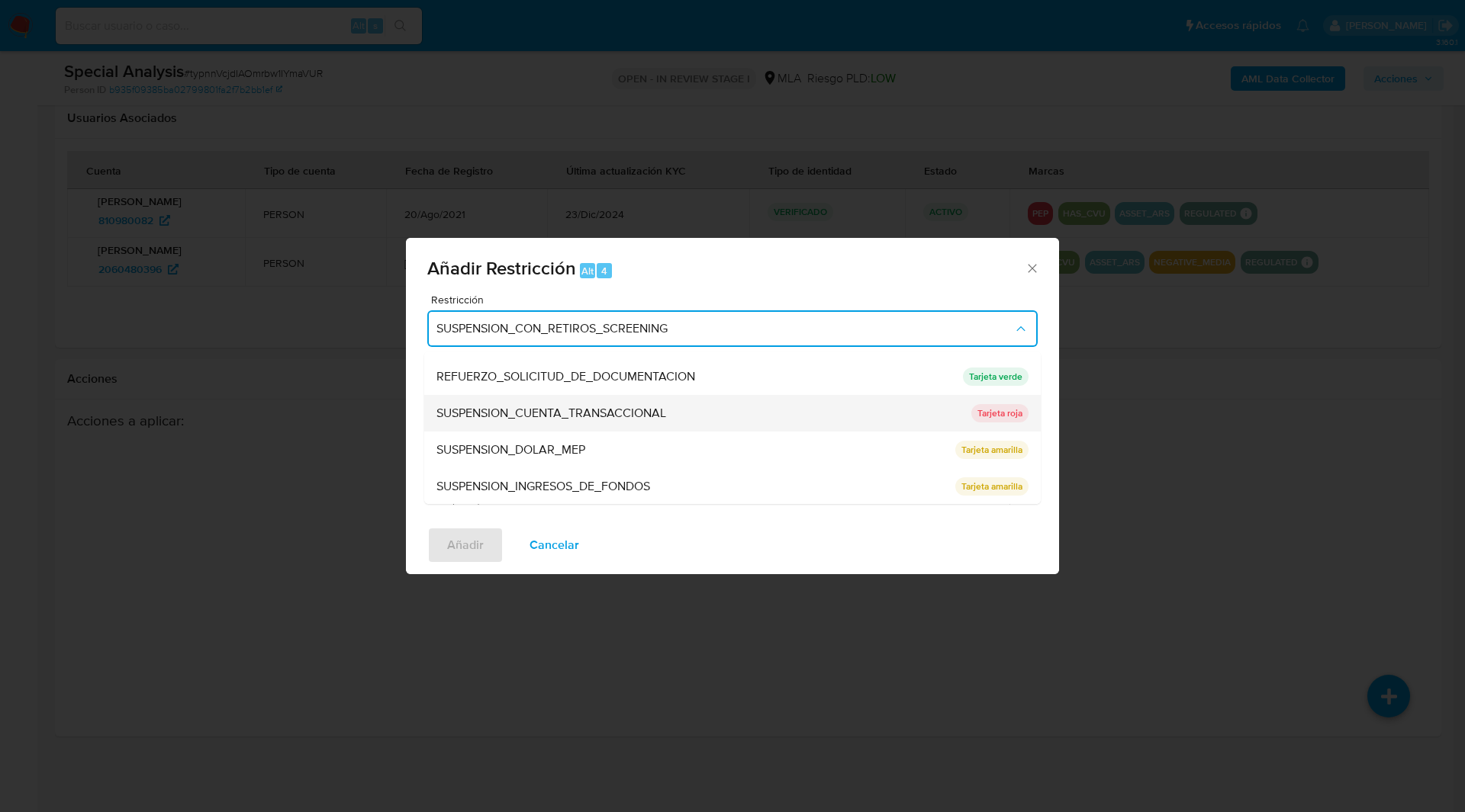
click at [515, 421] on span "SUSPENSION_CUENTA_TRANSACCIONAL" at bounding box center [551, 413] width 230 height 16
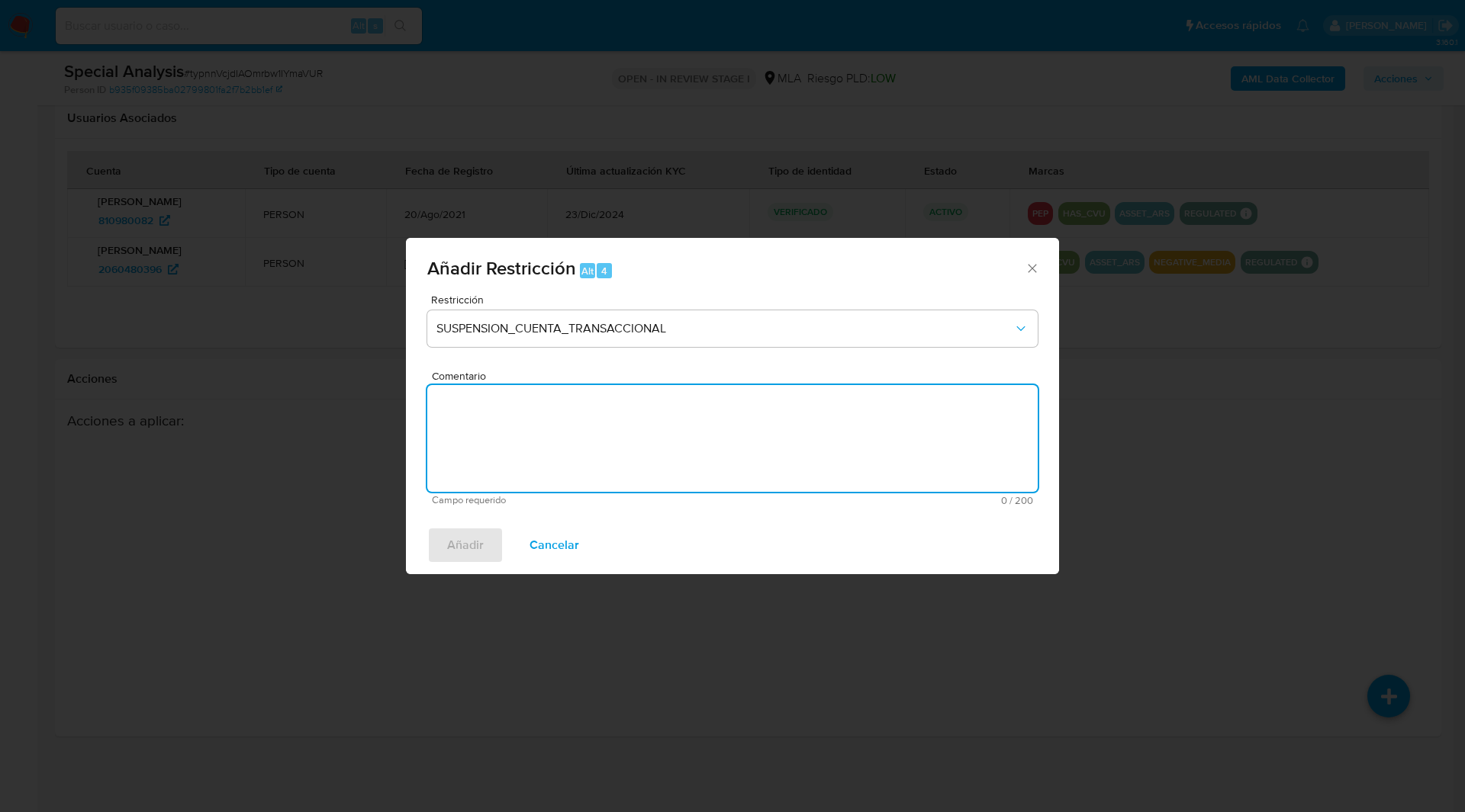
click at [526, 435] on textarea "Comentario" at bounding box center [732, 438] width 611 height 107
type textarea "S"
type textarea "AML"
click at [450, 574] on div "Añadir Cancelar" at bounding box center [732, 545] width 653 height 58
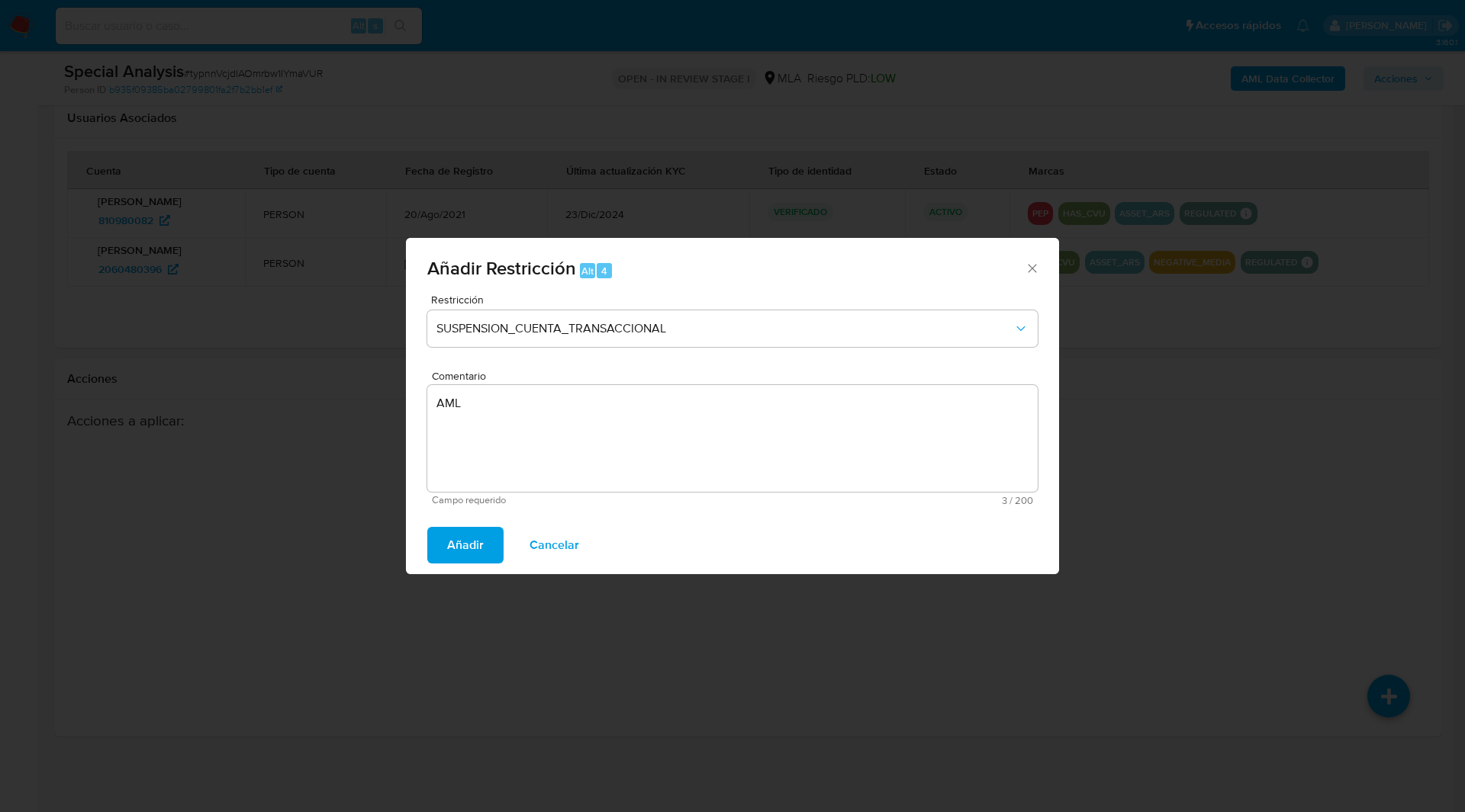
click at [475, 560] on span "Añadir" at bounding box center [465, 545] width 37 height 34
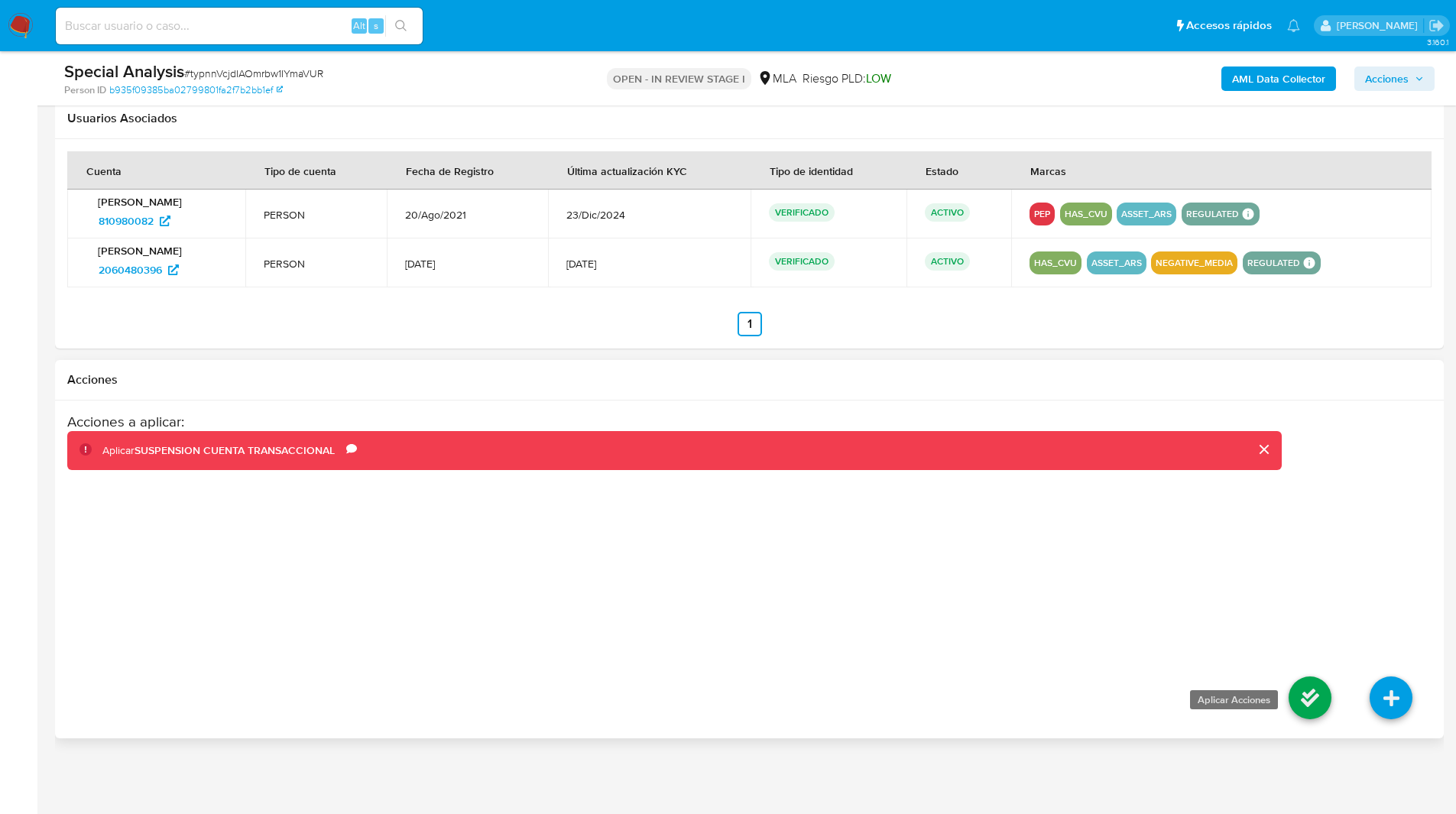
click at [1293, 705] on icon at bounding box center [1310, 697] width 43 height 43
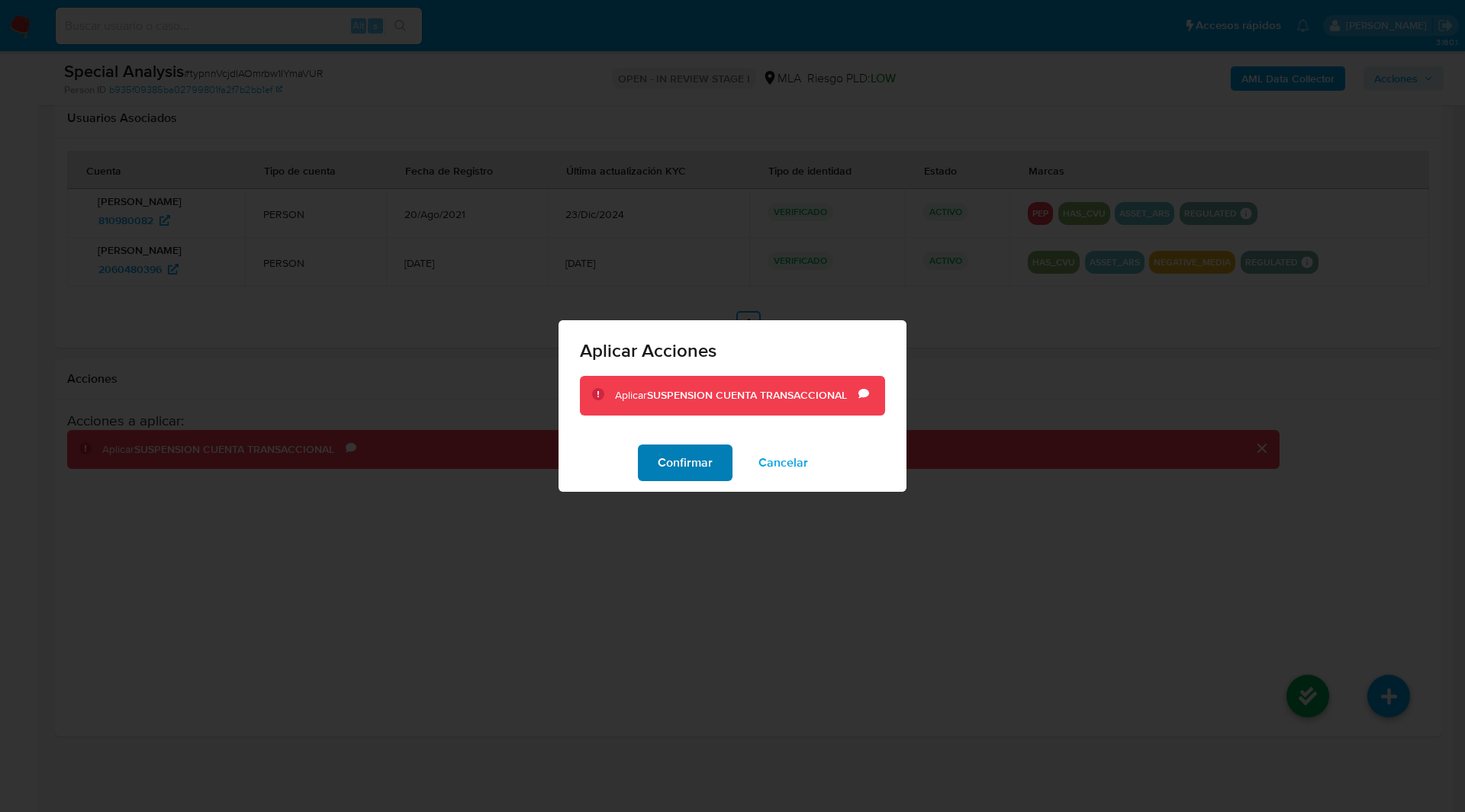
click at [701, 469] on span "Confirmar" at bounding box center [685, 462] width 55 height 34
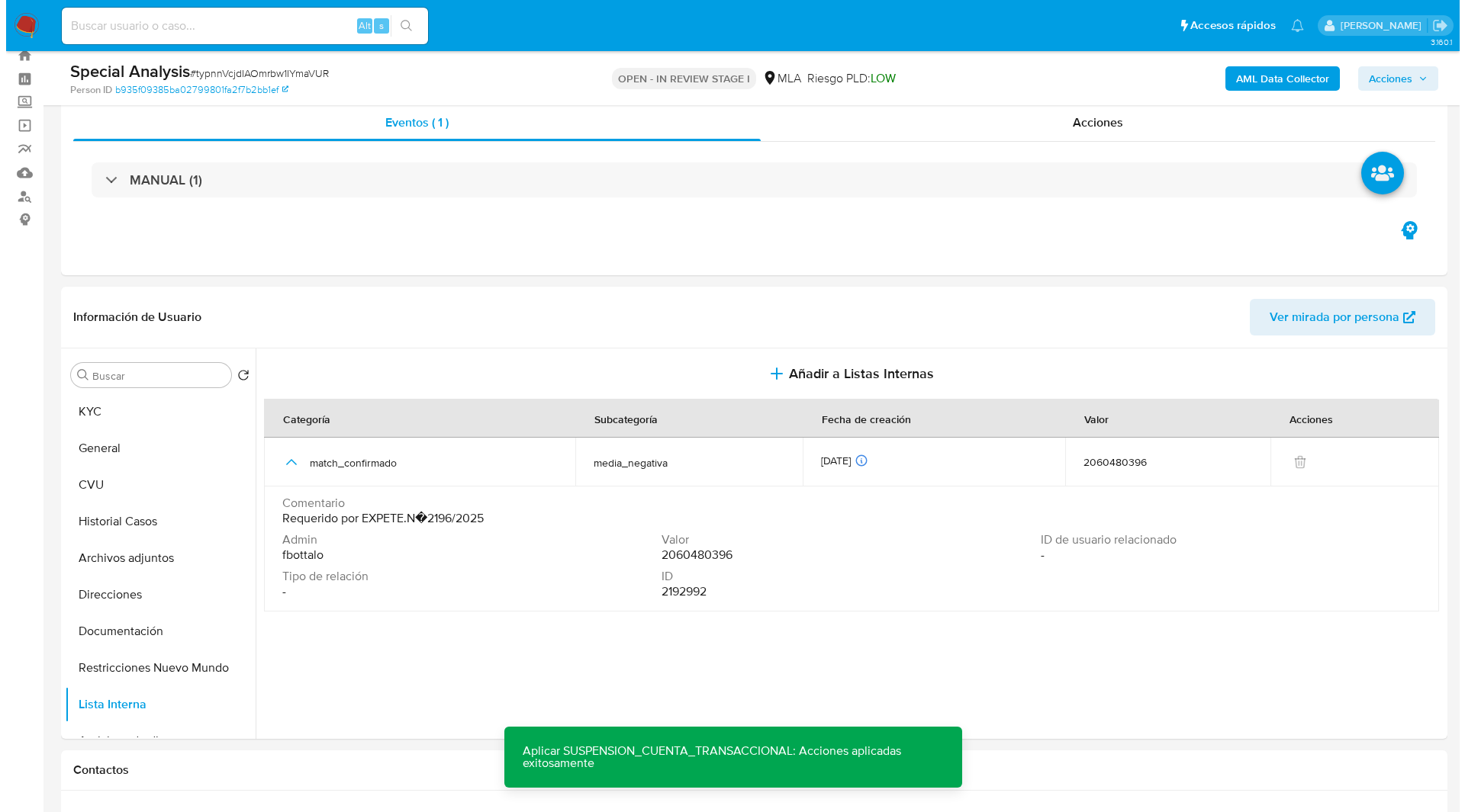
scroll to position [0, 0]
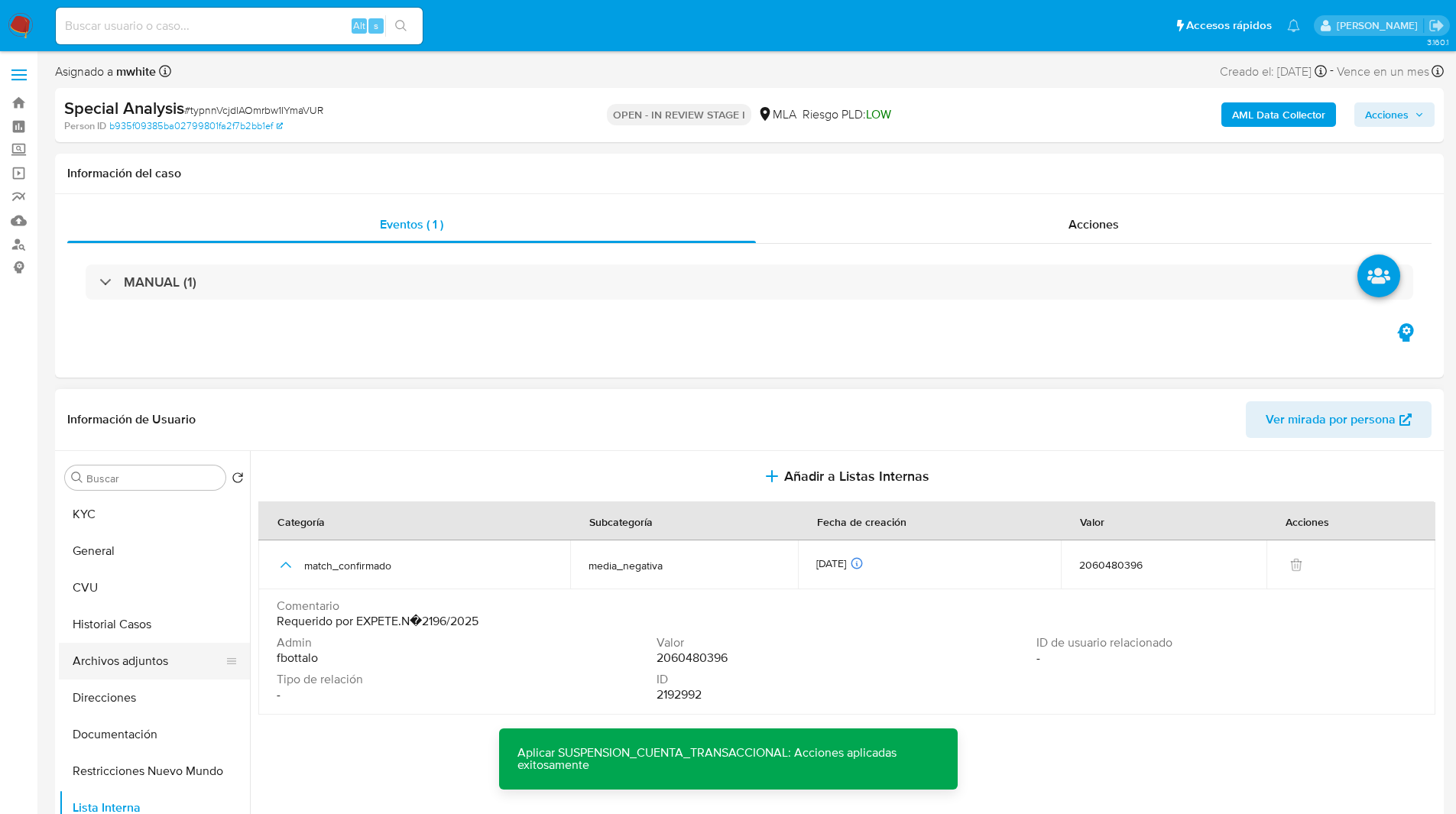
click at [119, 663] on button "Archivos adjuntos" at bounding box center [148, 662] width 179 height 37
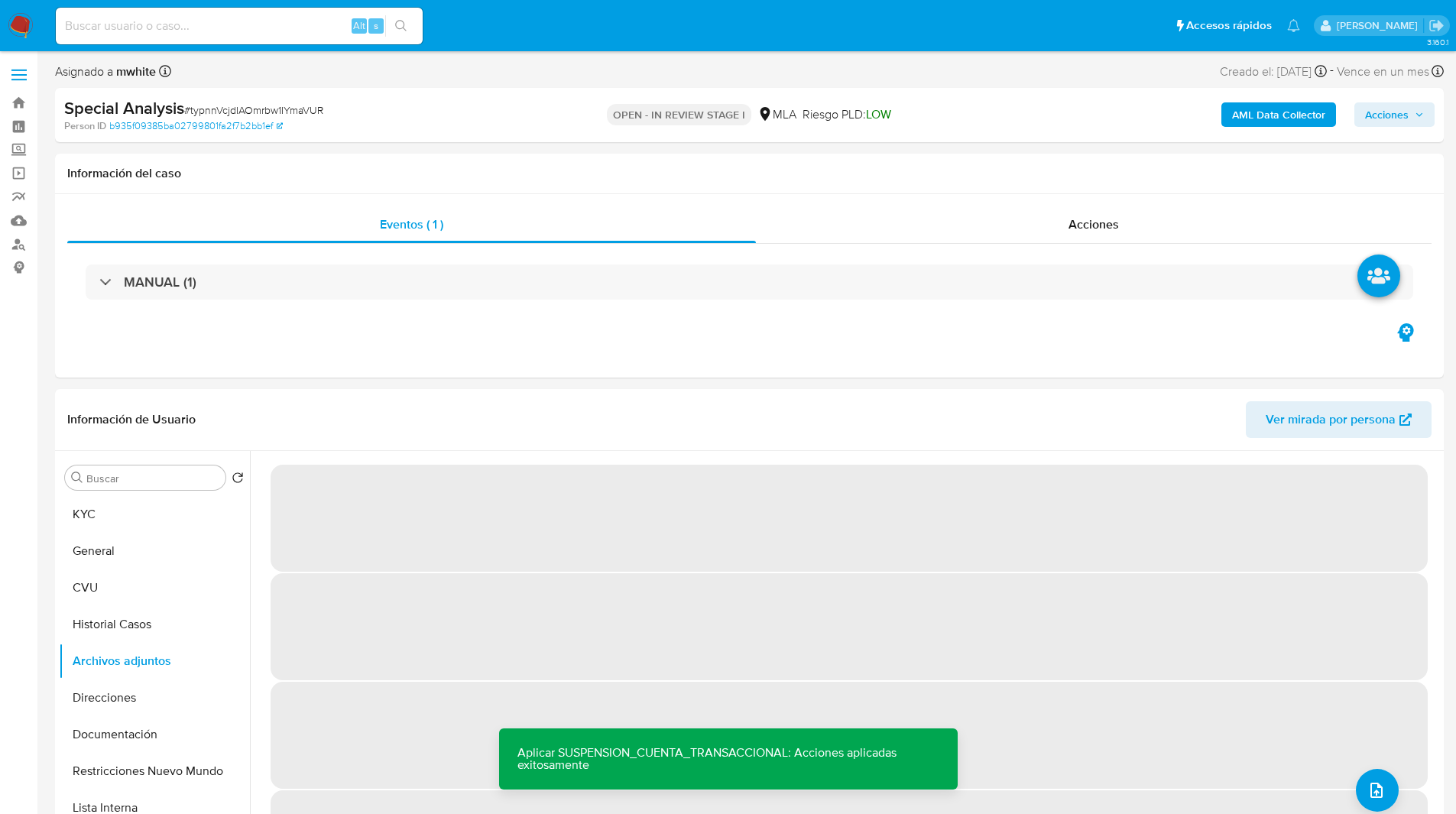
click at [1271, 118] on b "AML Data Collector" at bounding box center [1279, 115] width 94 height 25
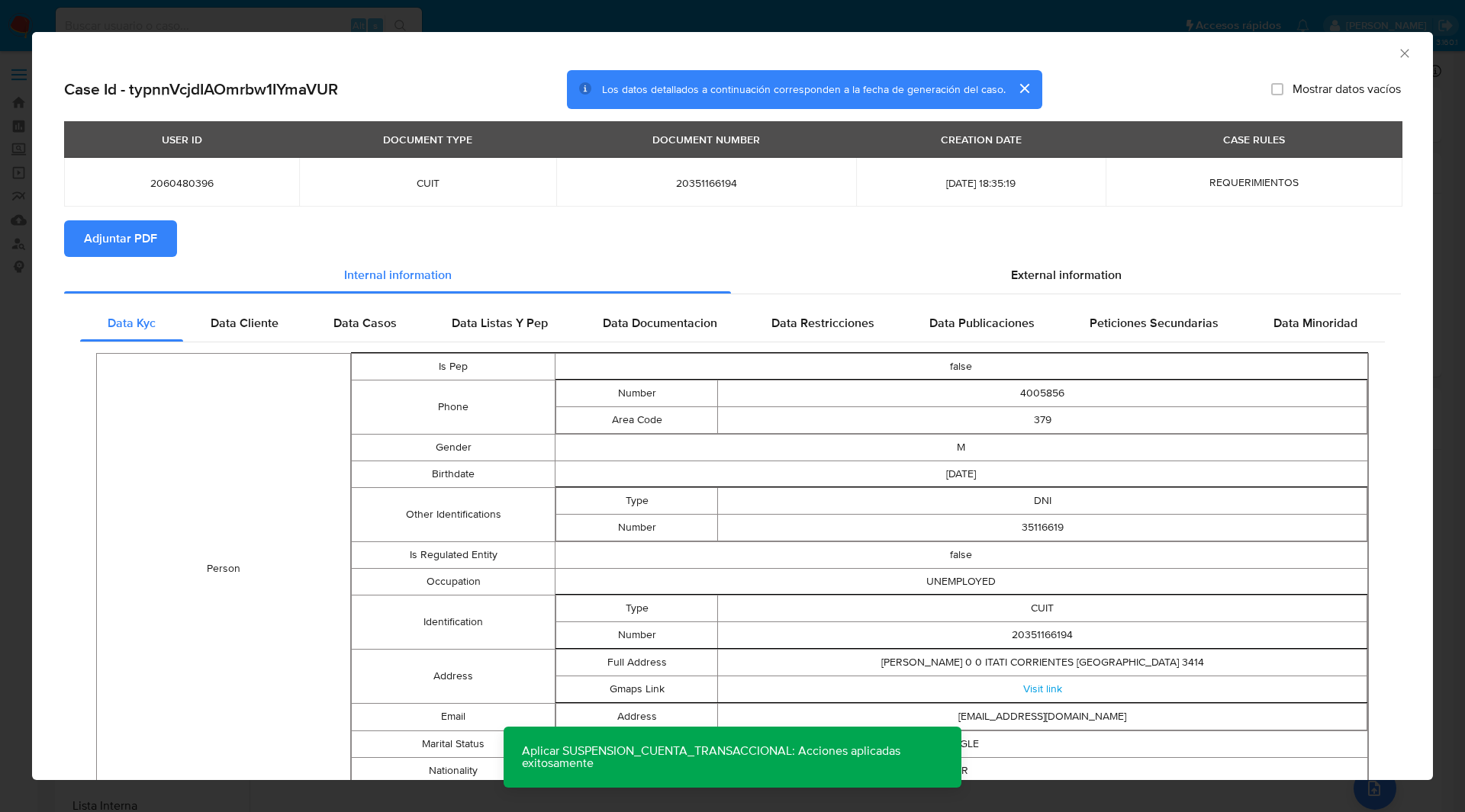
click at [147, 226] on span "Adjuntar PDF" at bounding box center [121, 238] width 73 height 34
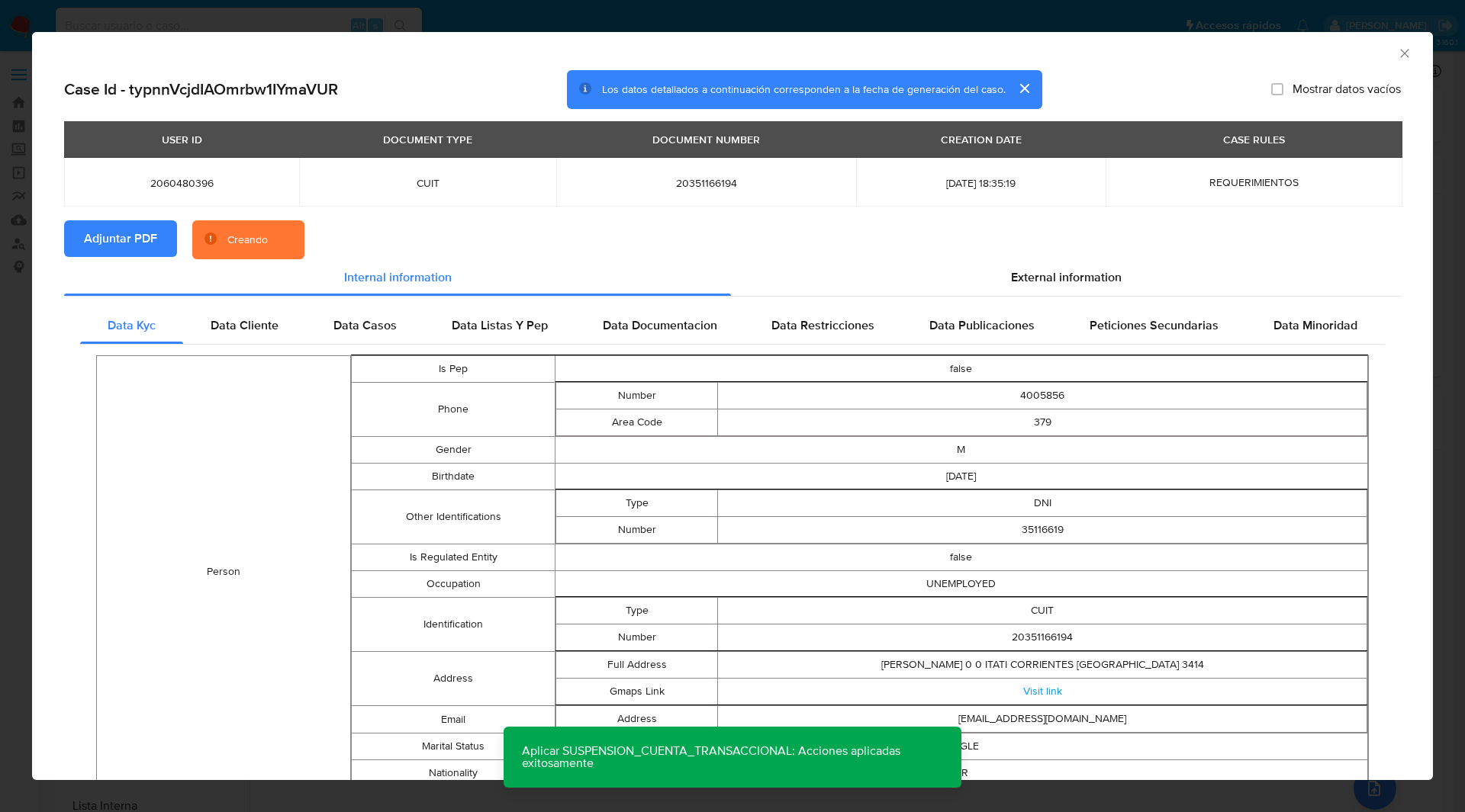
click at [463, 232] on section "Adjuntar PDF Creando" at bounding box center [732, 240] width 1337 height 39
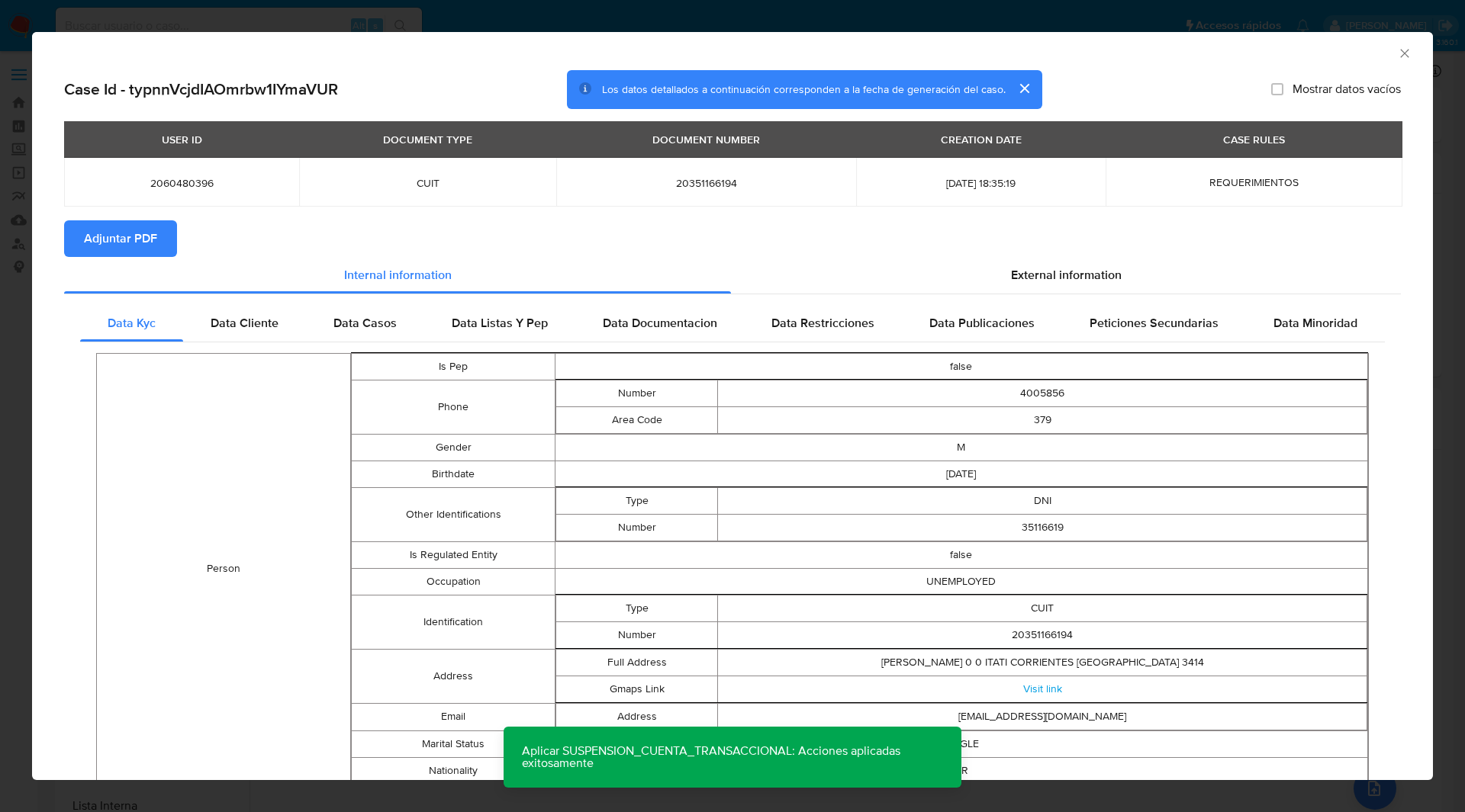
click at [1076, 53] on div "AML Data Collector" at bounding box center [720, 51] width 1354 height 16
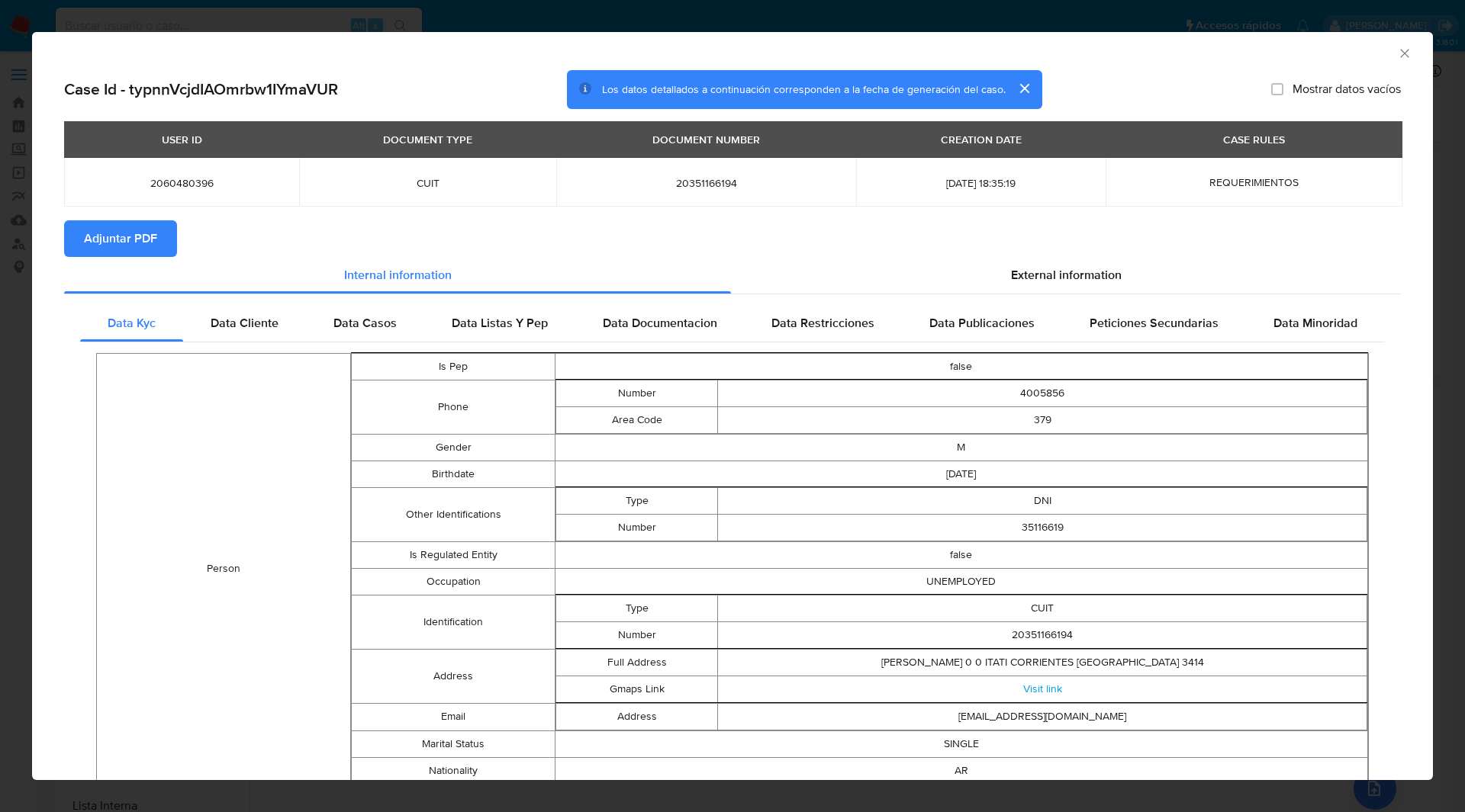
click at [1397, 52] on icon "Cerrar ventana" at bounding box center [1405, 53] width 16 height 16
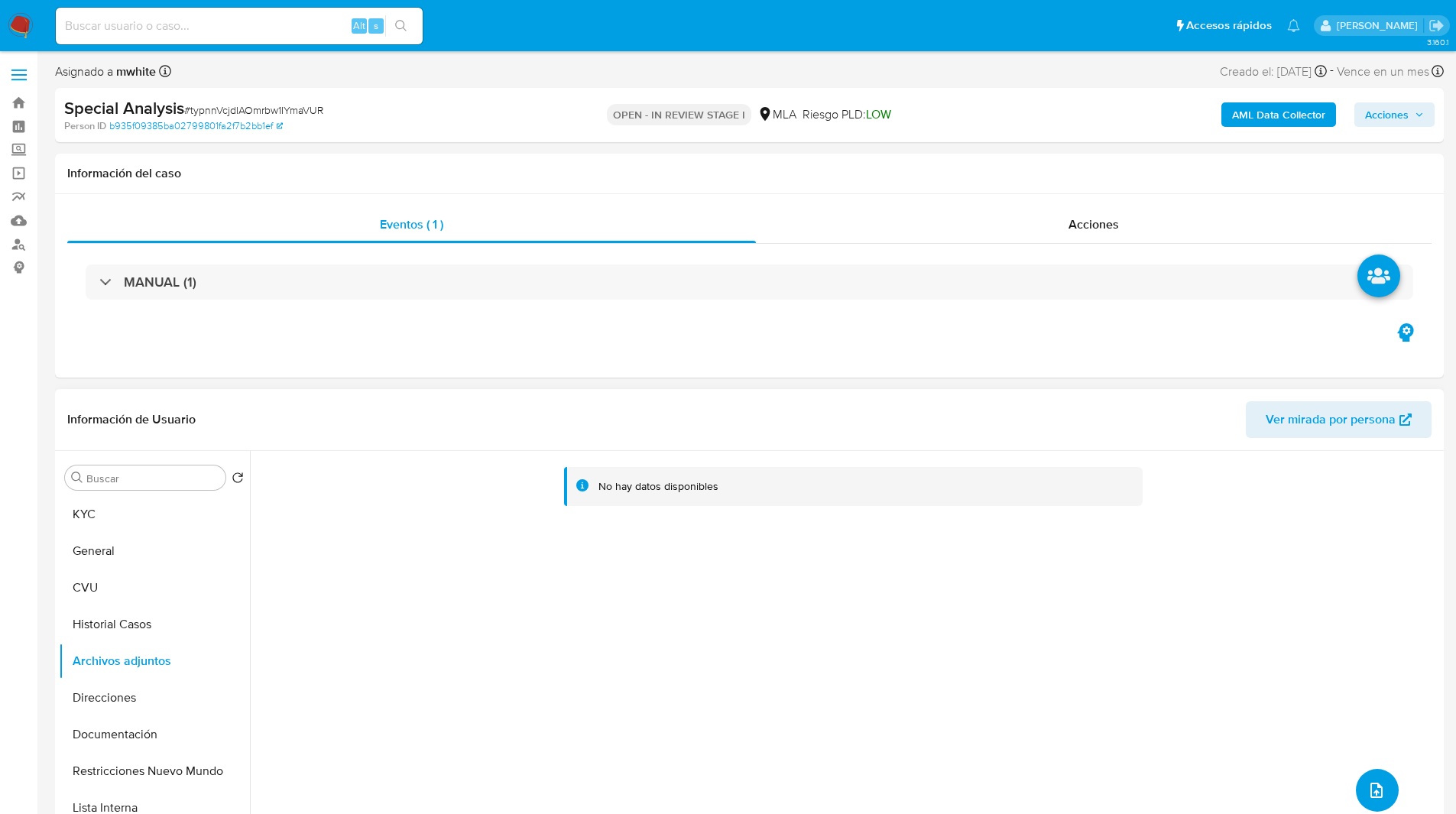
click at [1370, 790] on icon "upload-file" at bounding box center [1377, 791] width 18 height 18
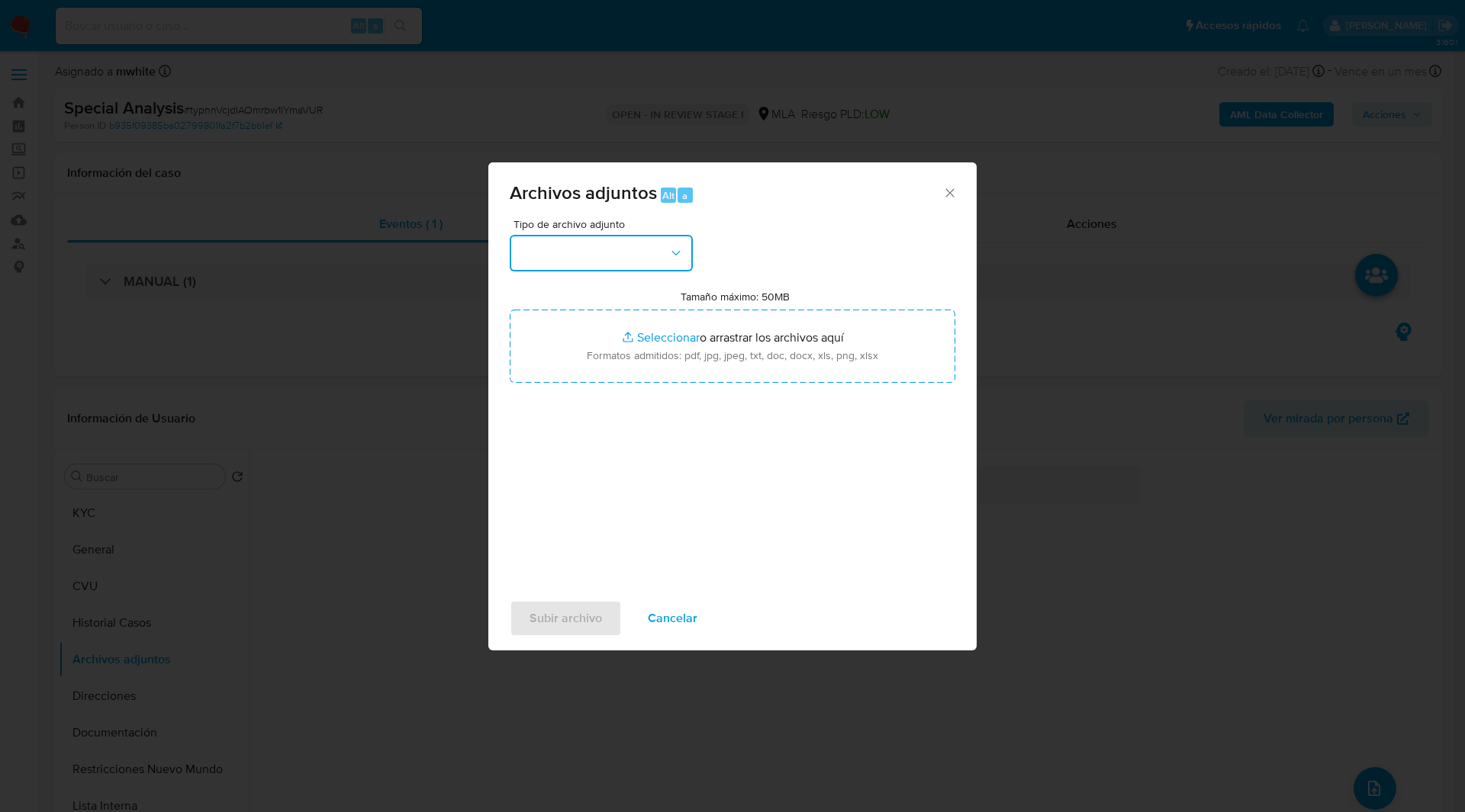
click at [620, 251] on button "button" at bounding box center [602, 254] width 183 height 37
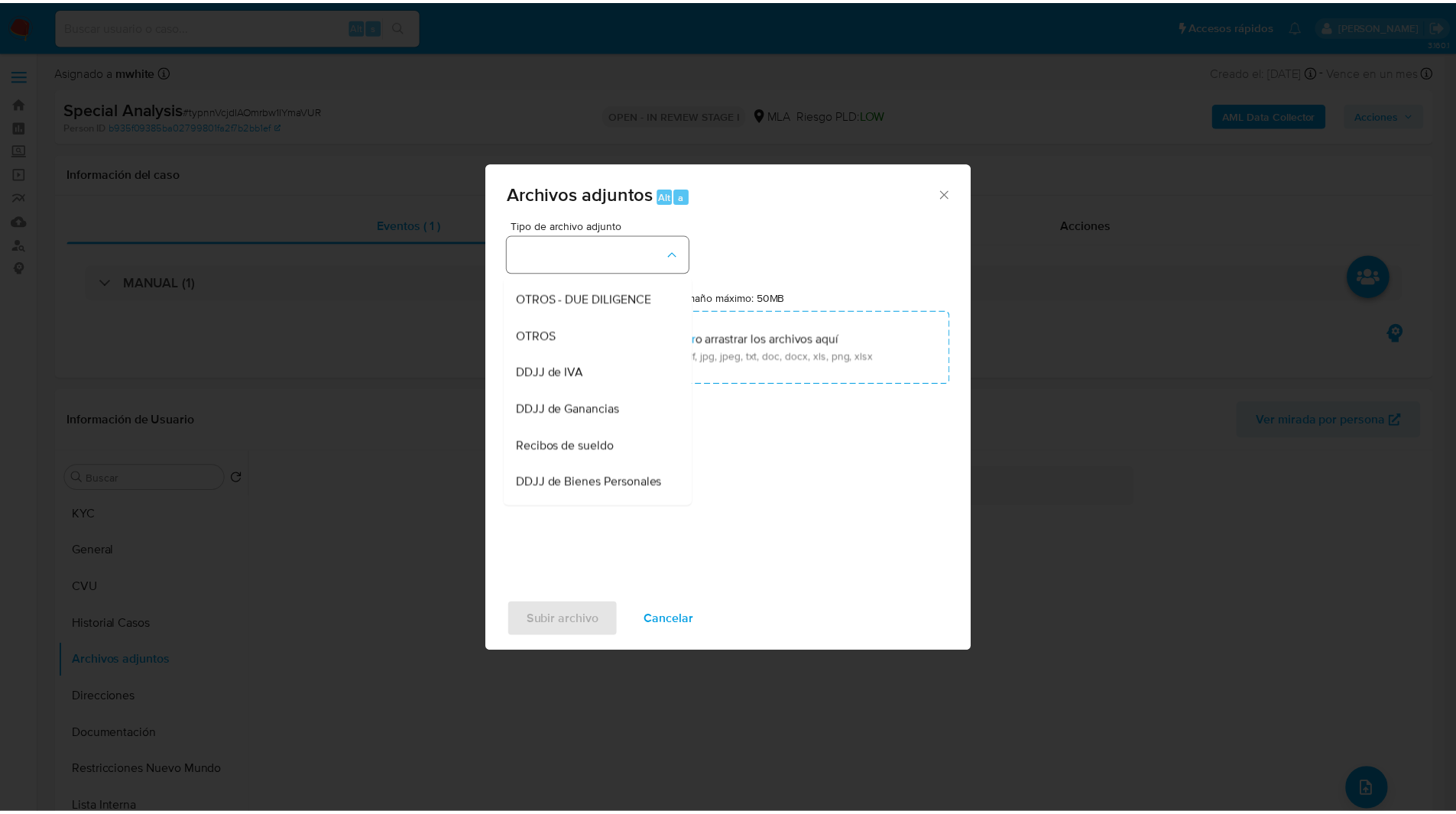
scroll to position [252, 0]
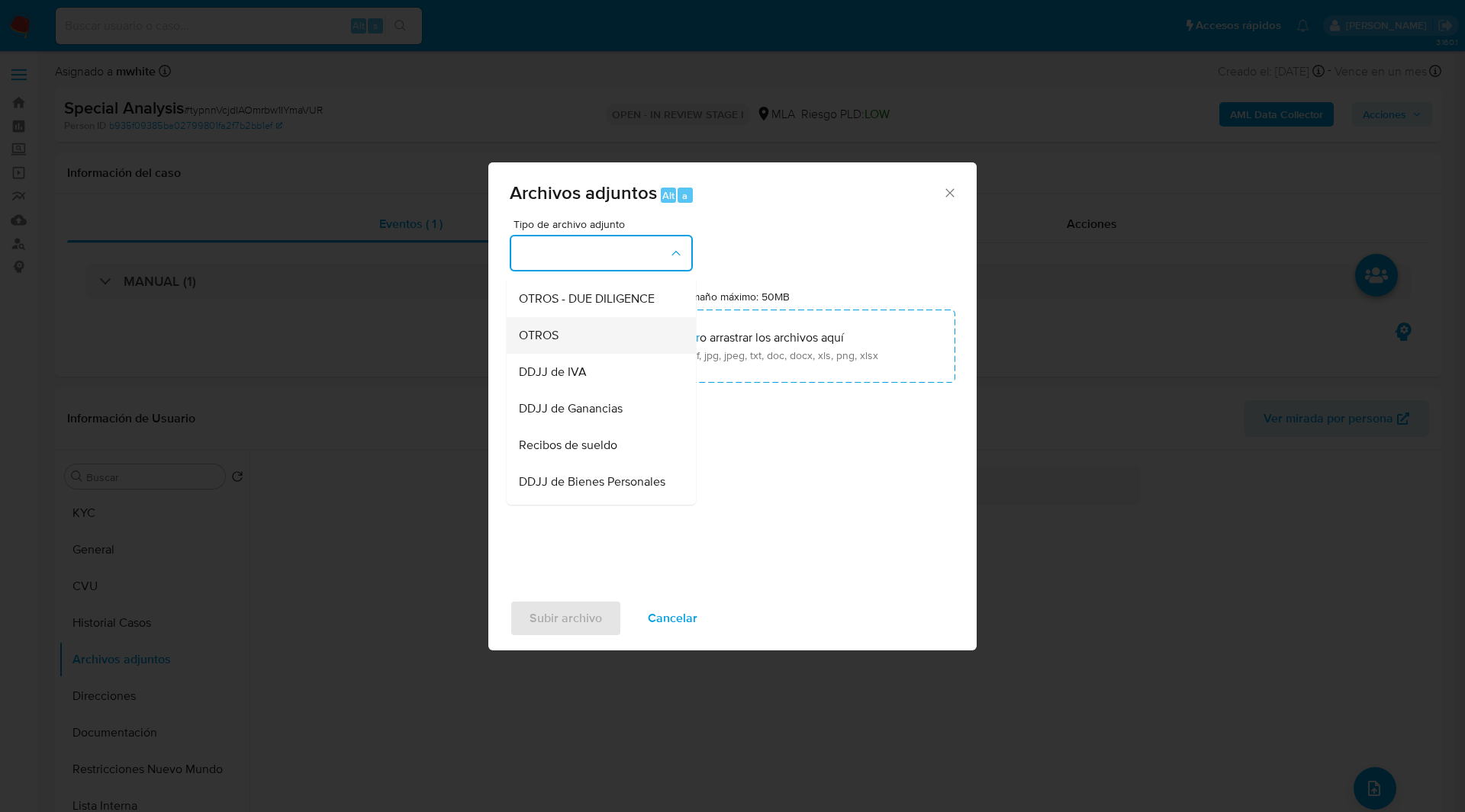
click at [531, 343] on span "OTROS" at bounding box center [538, 335] width 39 height 16
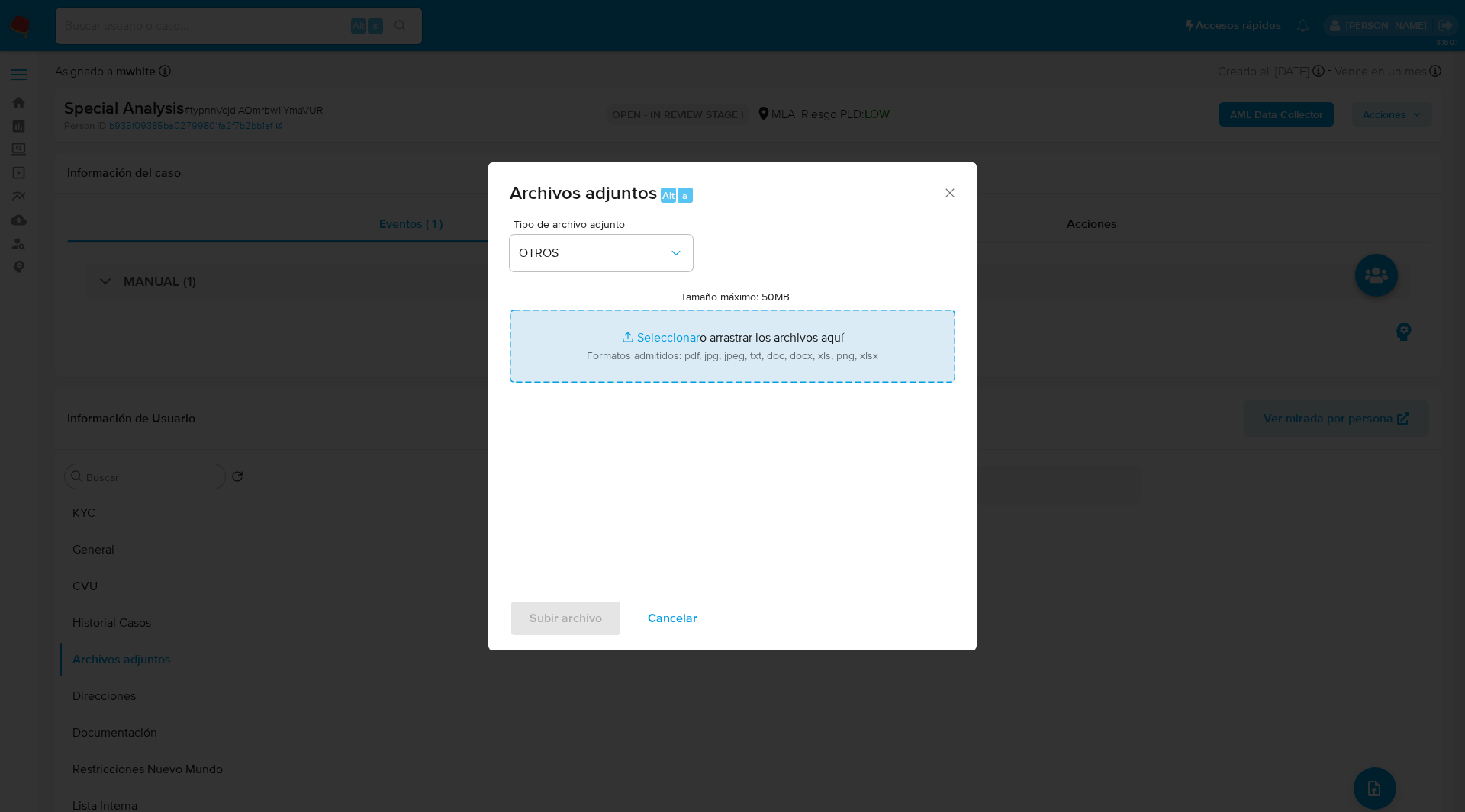
type input "C:\fakepath\EXPTE.N°2196_2025.pdf"
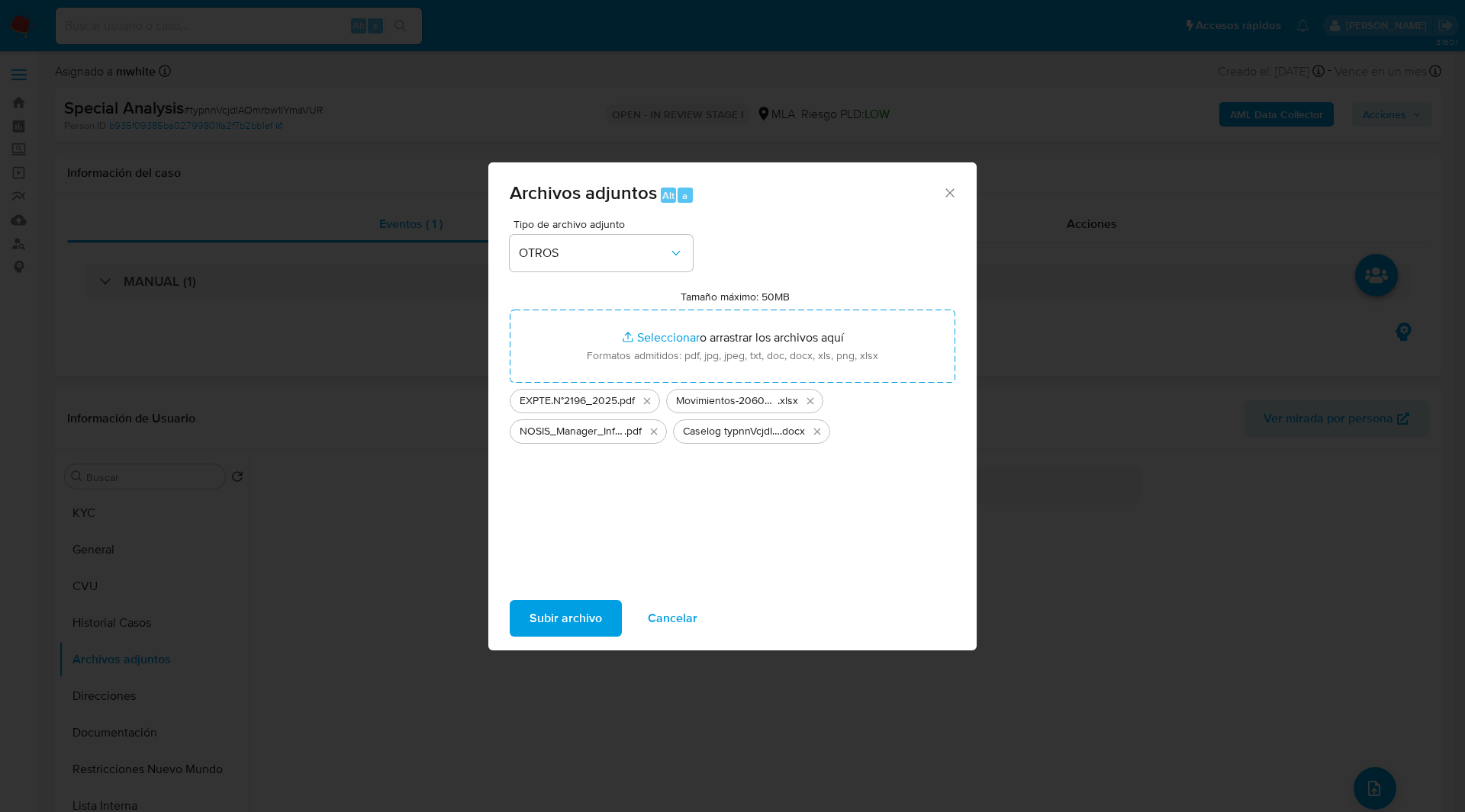
click at [575, 622] on span "Subir archivo" at bounding box center [565, 618] width 72 height 34
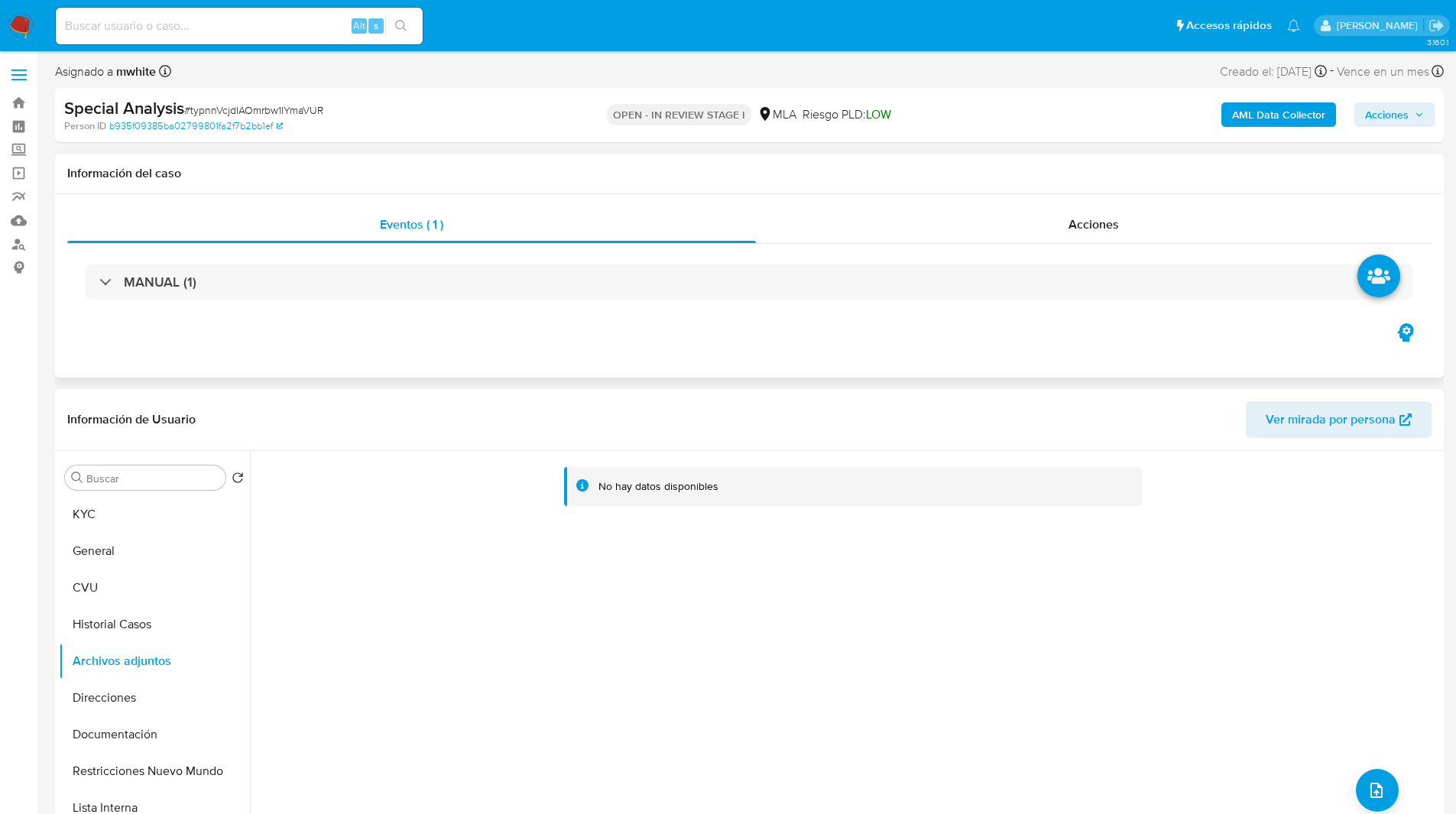
drag, startPoint x: 1405, startPoint y: 119, endPoint x: 1174, endPoint y: 173, distance: 237.2
click at [1341, 125] on div "AML Data Collector Acciones" at bounding box center [1208, 115] width 452 height 36
click at [1390, 116] on span "Acciones" at bounding box center [1386, 115] width 43 height 25
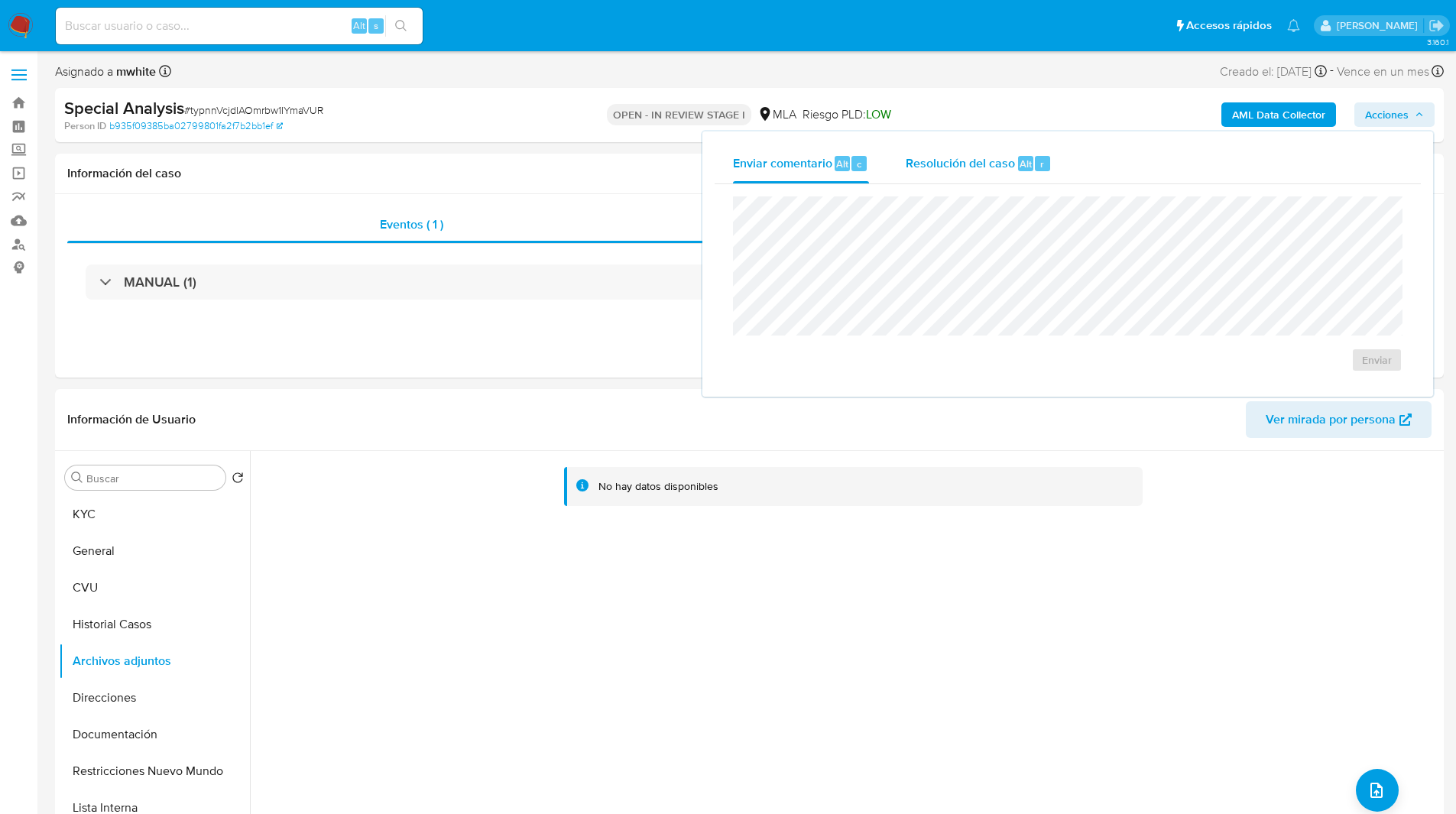
click at [979, 159] on span "Resolución del caso" at bounding box center [960, 162] width 109 height 17
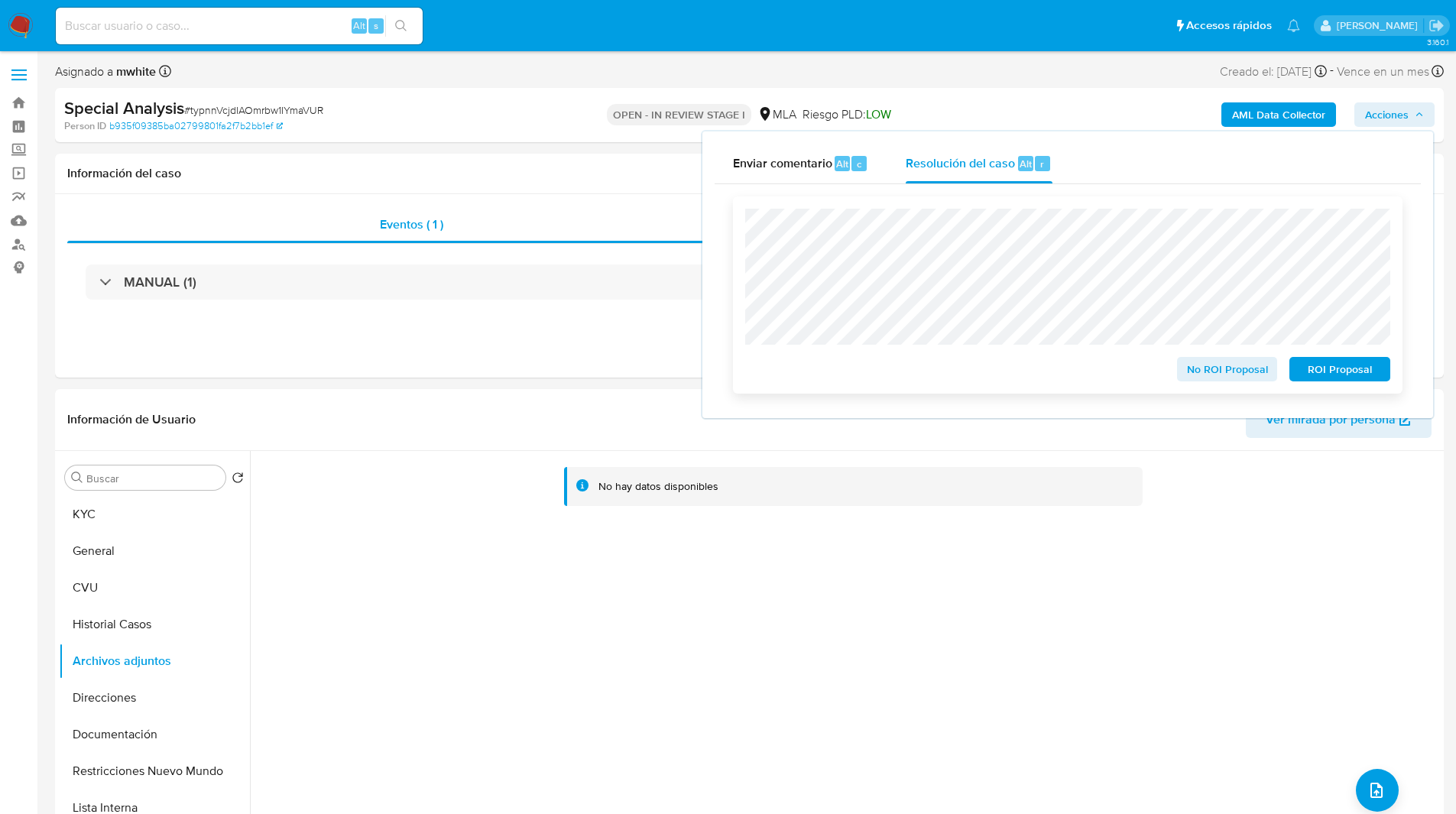
click at [1337, 369] on span "ROI Proposal" at bounding box center [1339, 369] width 80 height 21
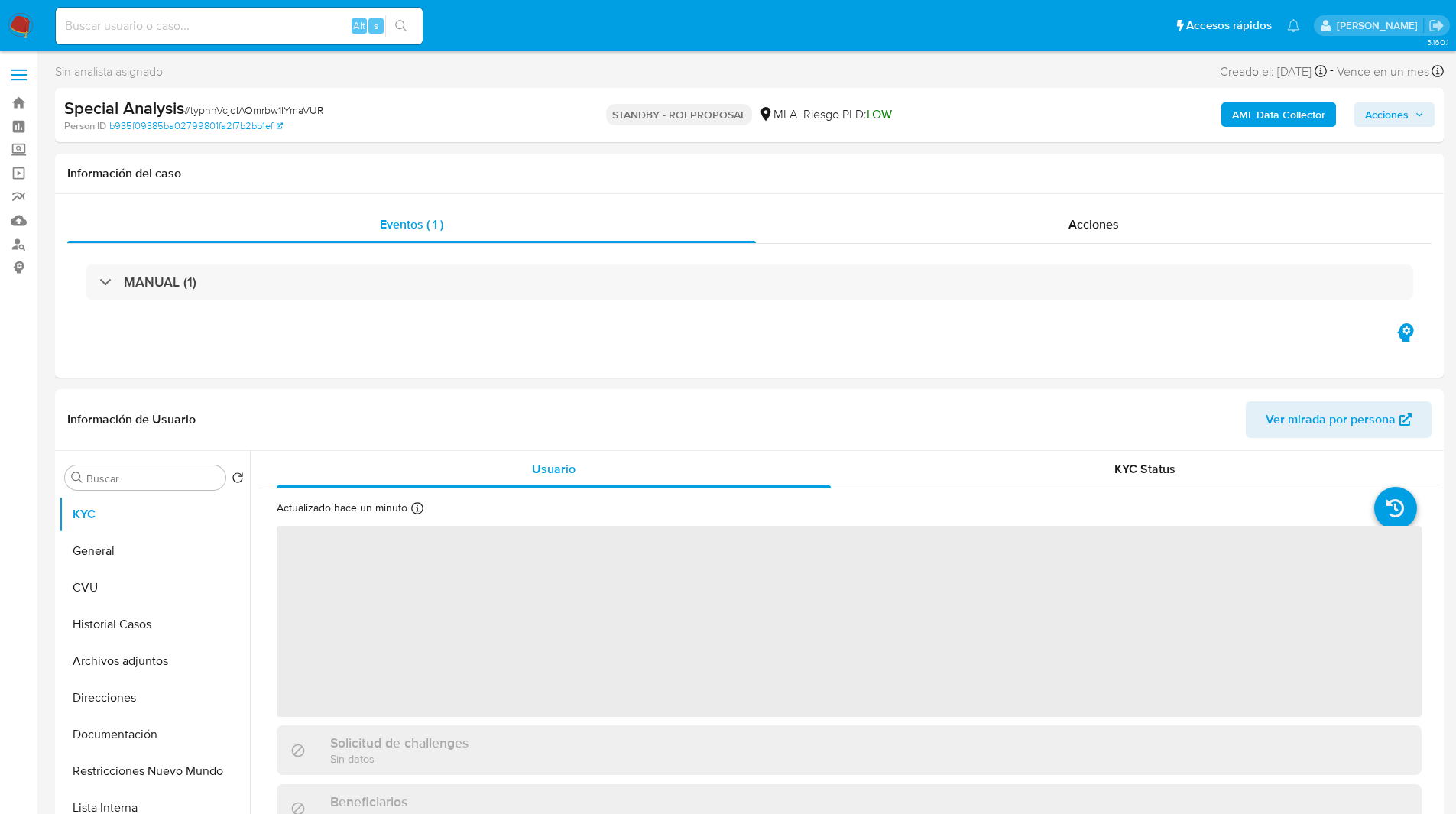
select select "10"
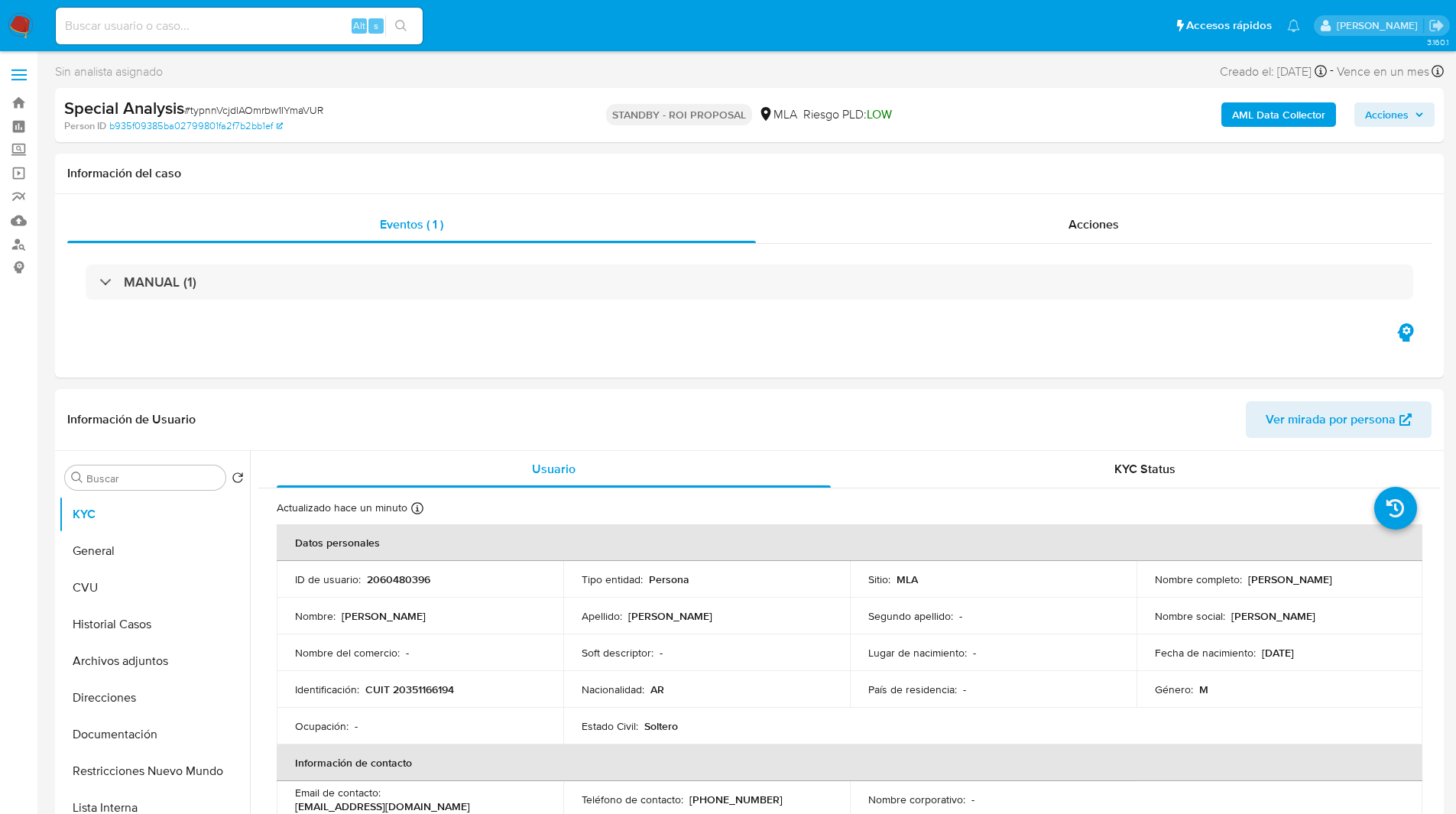
click at [141, 23] on input at bounding box center [239, 26] width 367 height 20
paste input "7iBchSKu0Ary8iUj9LMUbo1G"
type input "7iBchSKu0Ary8iUj9LMUbo1G"
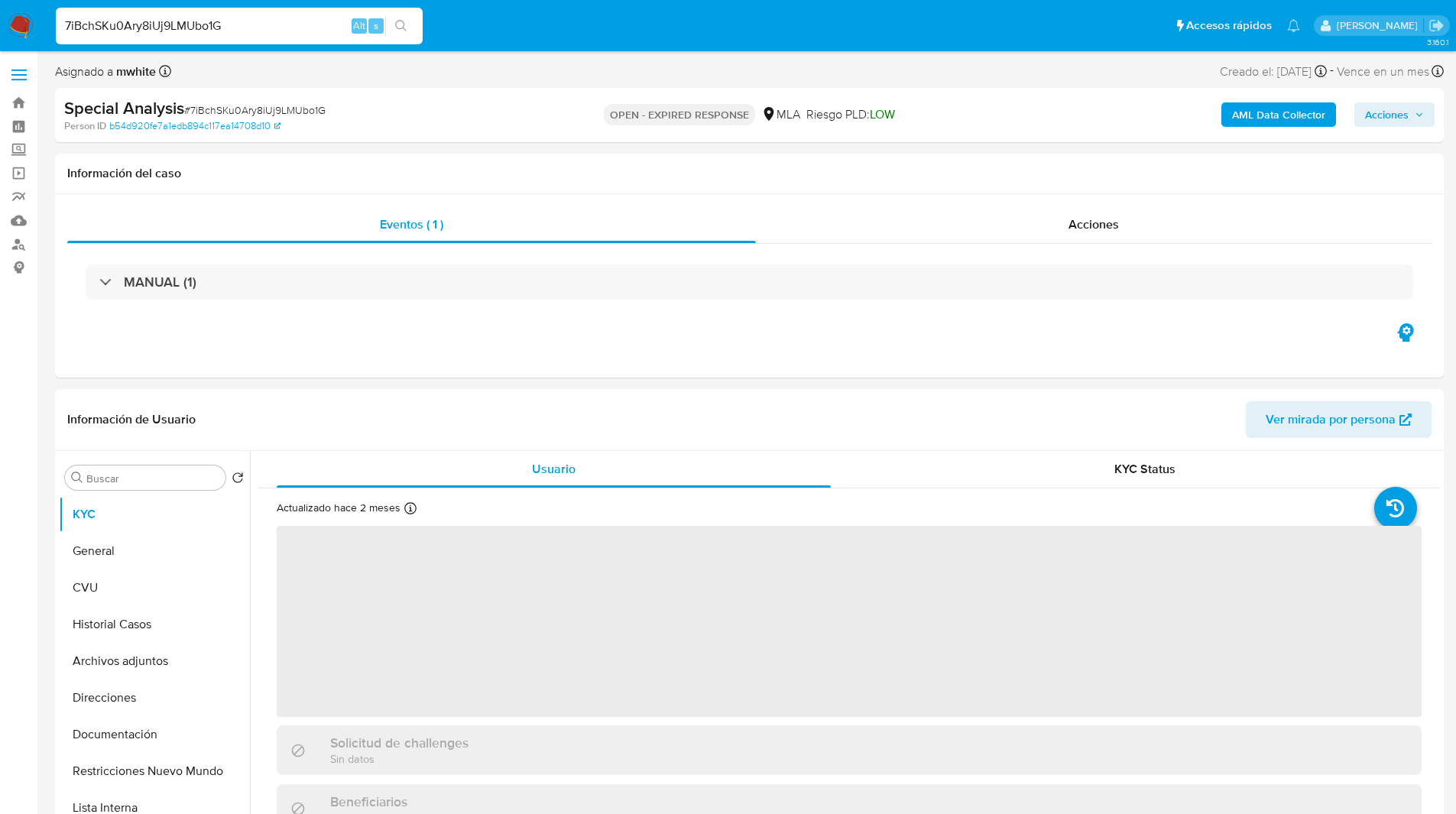
select select "10"
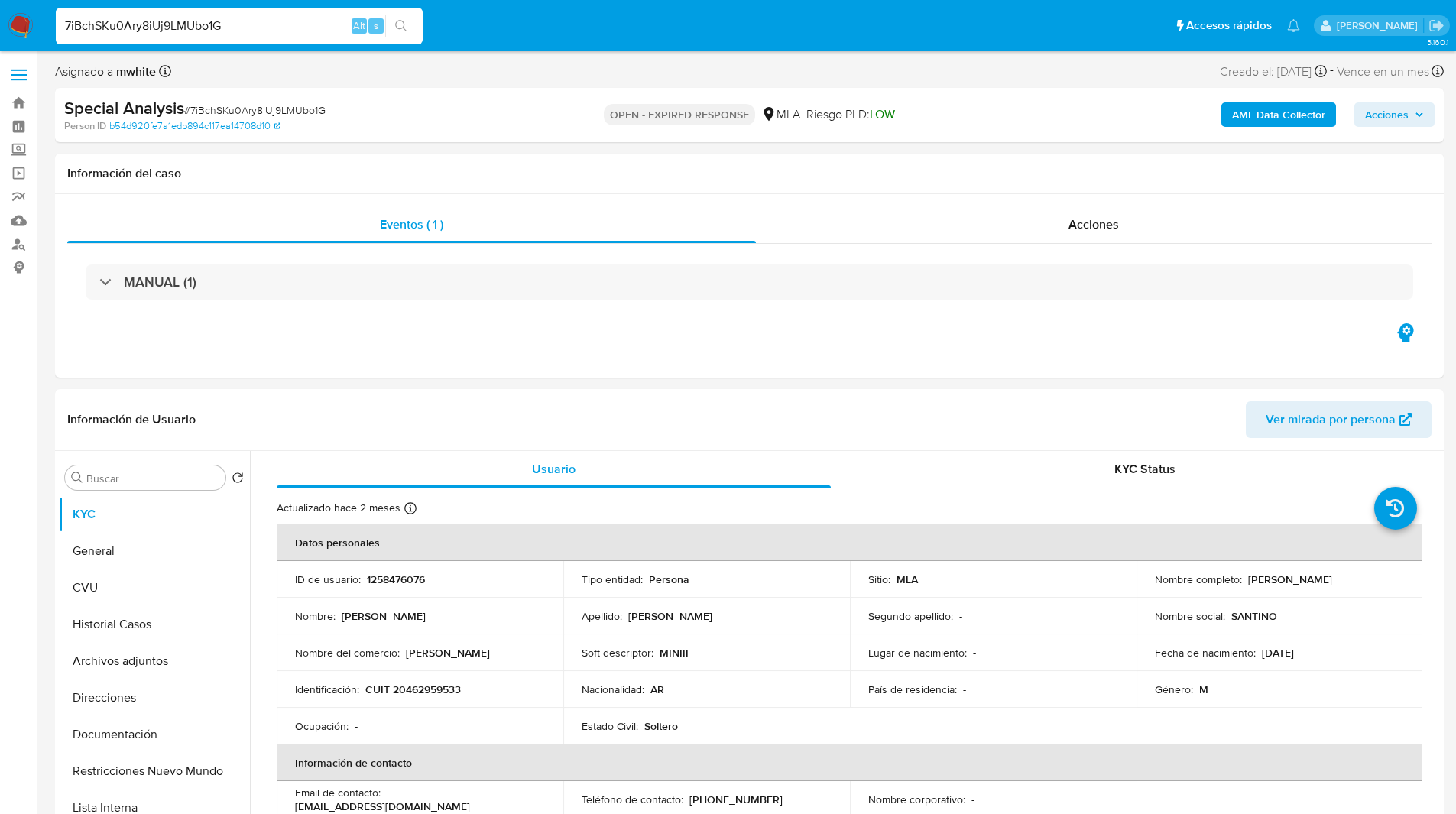
click at [508, 112] on div "Special Analysis # 7iBchSKu0Ary8iUj9LMUbo1G" at bounding box center [290, 108] width 451 height 23
click at [392, 585] on p "1258476076" at bounding box center [395, 579] width 58 height 14
copy p "1258476076"
drag, startPoint x: 1245, startPoint y: 577, endPoint x: 1393, endPoint y: 575, distance: 148.0
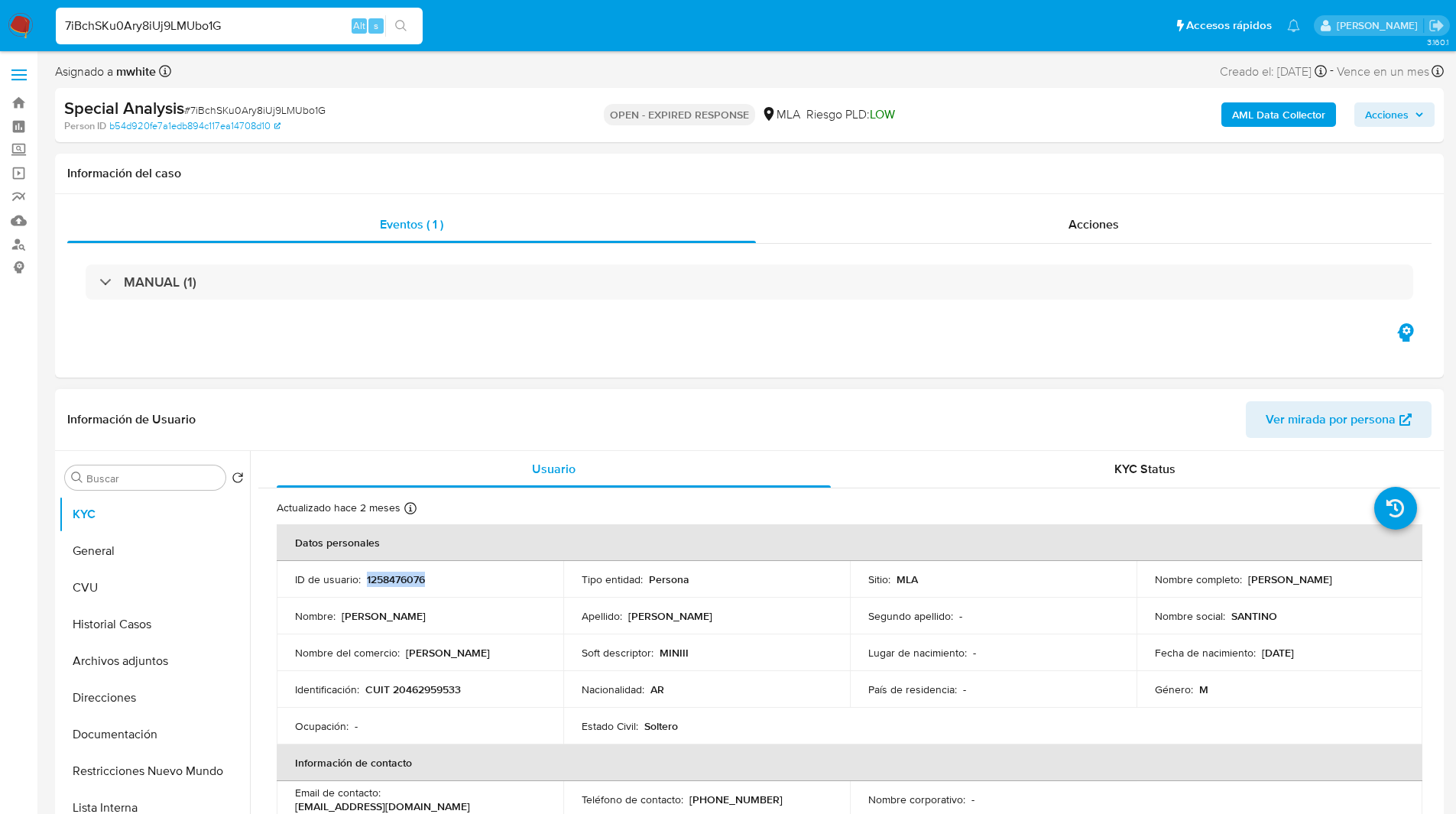
click at [1393, 575] on div "Nombre completo : [PERSON_NAME]" at bounding box center [1280, 579] width 250 height 14
copy p "[PERSON_NAME]"
click at [979, 113] on div "Special Analysis # 7iBchSKu0Ary8iUj9LMUbo1G Person ID b54d920fe7a1edb894c117ea1…" at bounding box center [750, 115] width 1389 height 54
click at [395, 583] on p "1258476076" at bounding box center [395, 579] width 58 height 14
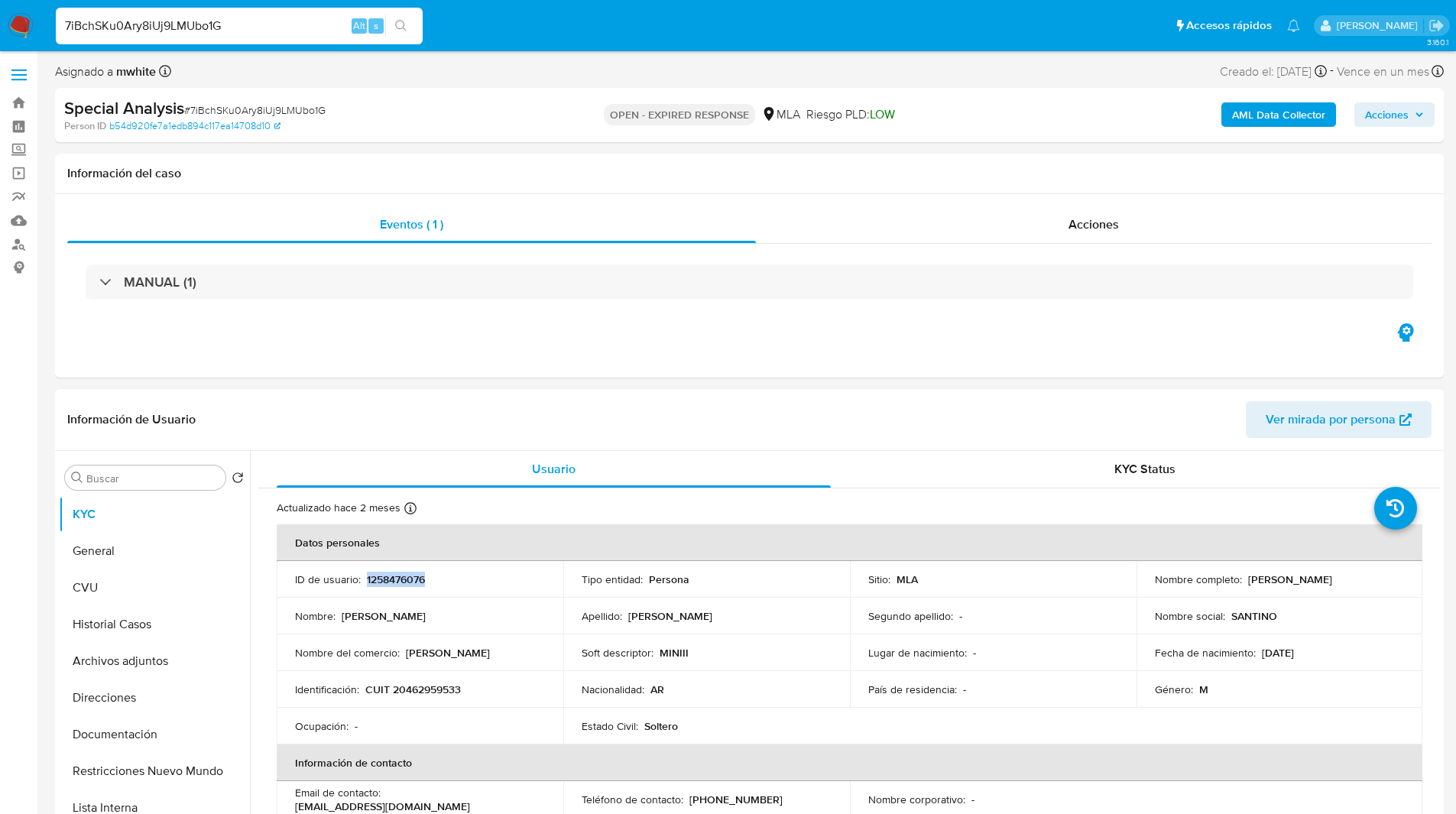
copy p "1258476076"
click at [424, 677] on td "Identificación : CUIT 20462959533" at bounding box center [420, 690] width 286 height 37
click at [425, 684] on p "CUIT 20462959533" at bounding box center [413, 689] width 95 height 14
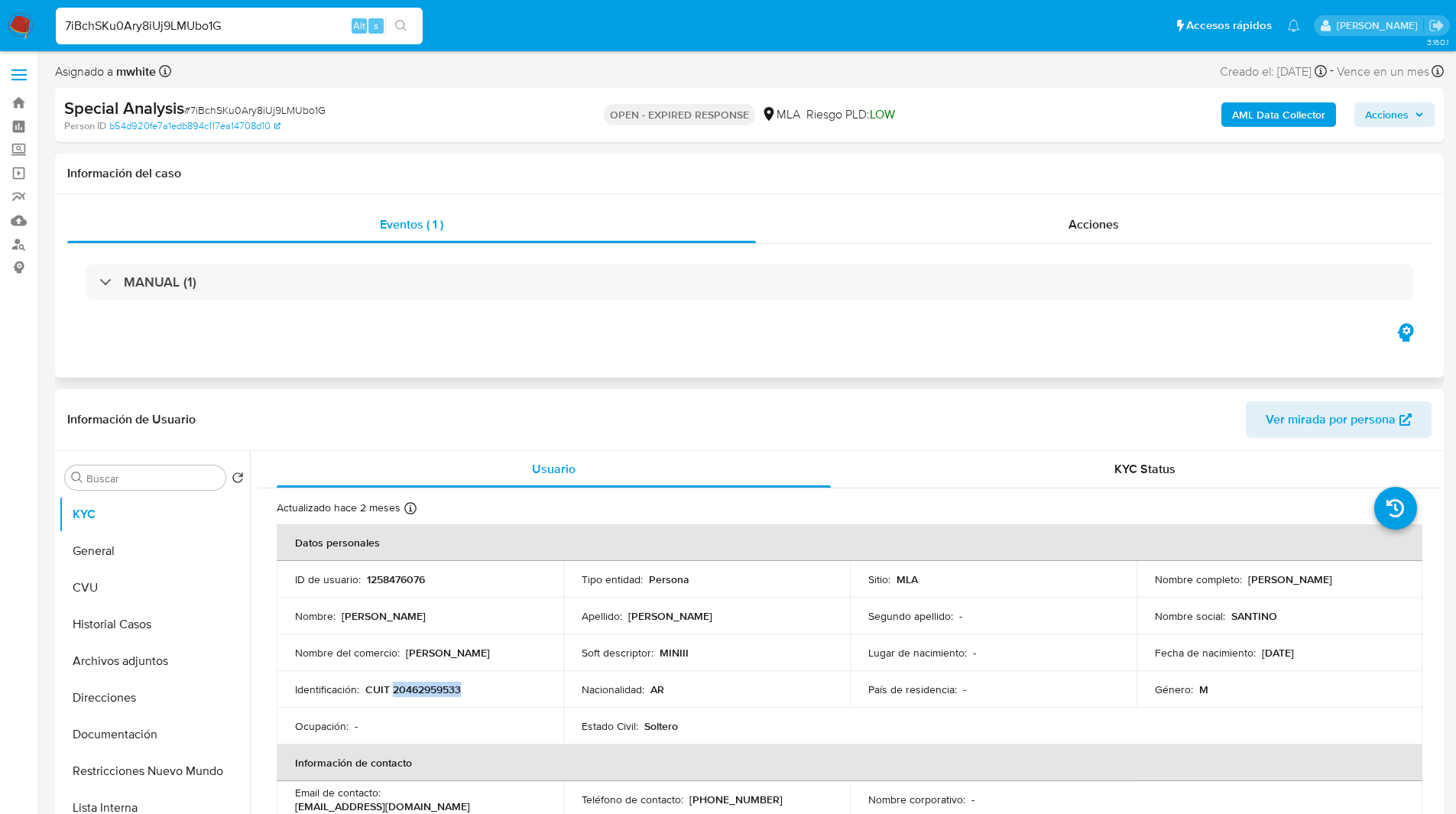
copy p "20462959533"
click at [569, 45] on nav "Pausado Ver notificaciones 7iBchSKu0Ary8iUj9LMUbo1G Alt s Accesos rápidos Presi…" at bounding box center [728, 26] width 1456 height 51
drag, startPoint x: 1243, startPoint y: 580, endPoint x: 1389, endPoint y: 575, distance: 146.1
click at [1389, 575] on div "Nombre completo : [PERSON_NAME]" at bounding box center [1280, 579] width 250 height 14
copy p "[PERSON_NAME]"
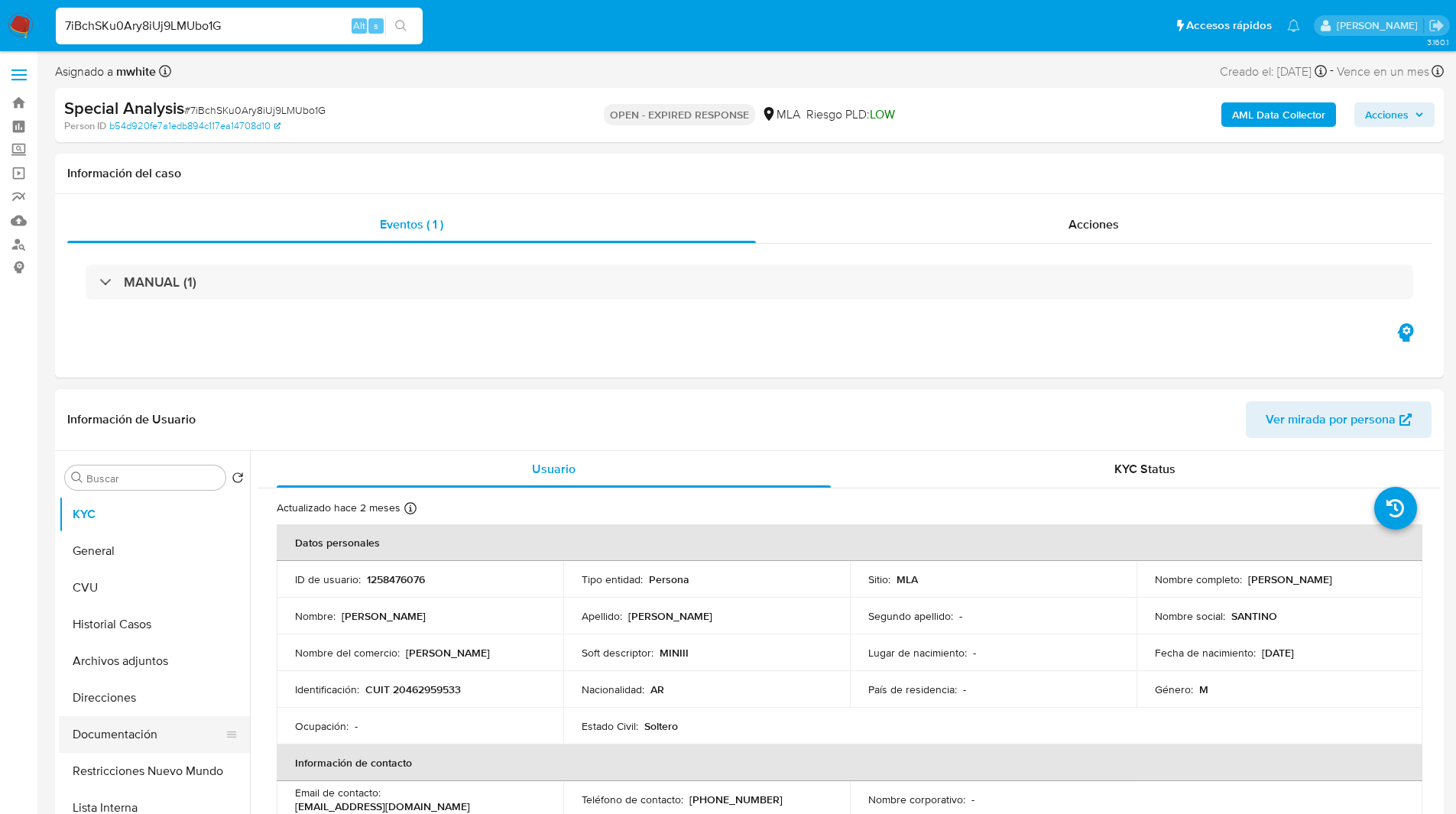
click at [131, 735] on button "Documentación" at bounding box center [148, 735] width 179 height 37
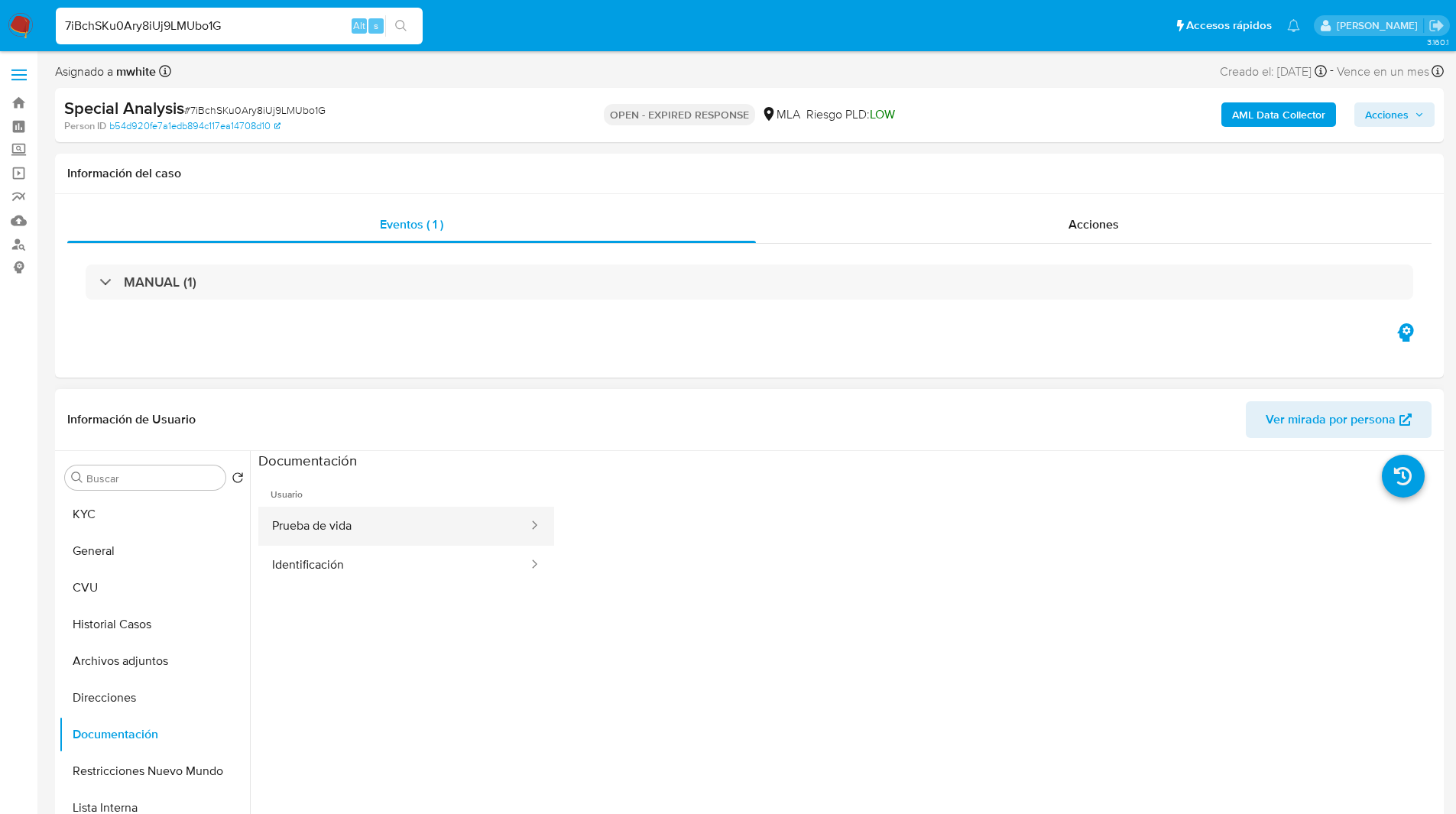
click at [392, 541] on button "Prueba de vida" at bounding box center [395, 526] width 272 height 39
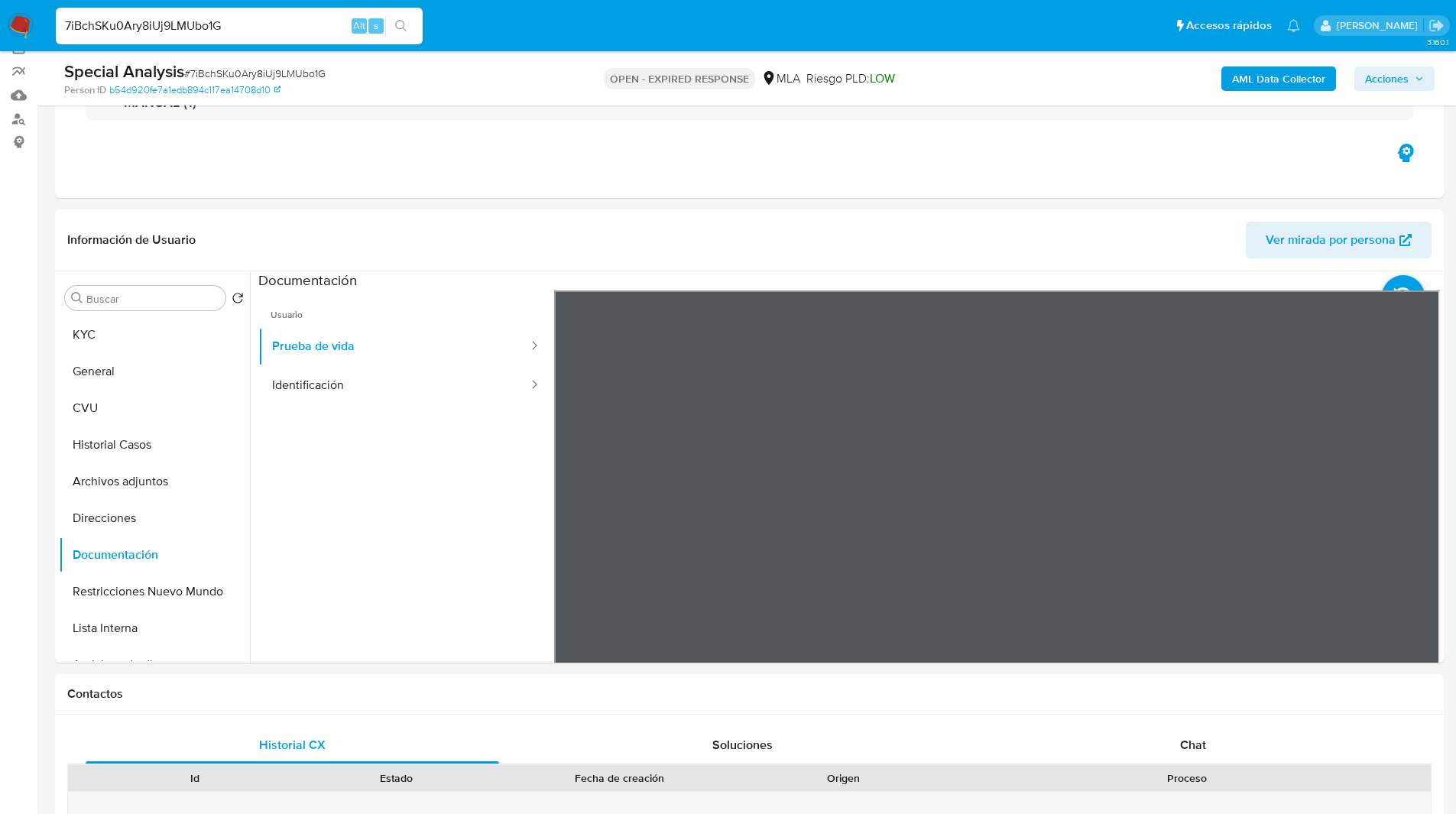
scroll to position [126, 0]
click at [130, 341] on button "KYC" at bounding box center [148, 335] width 179 height 37
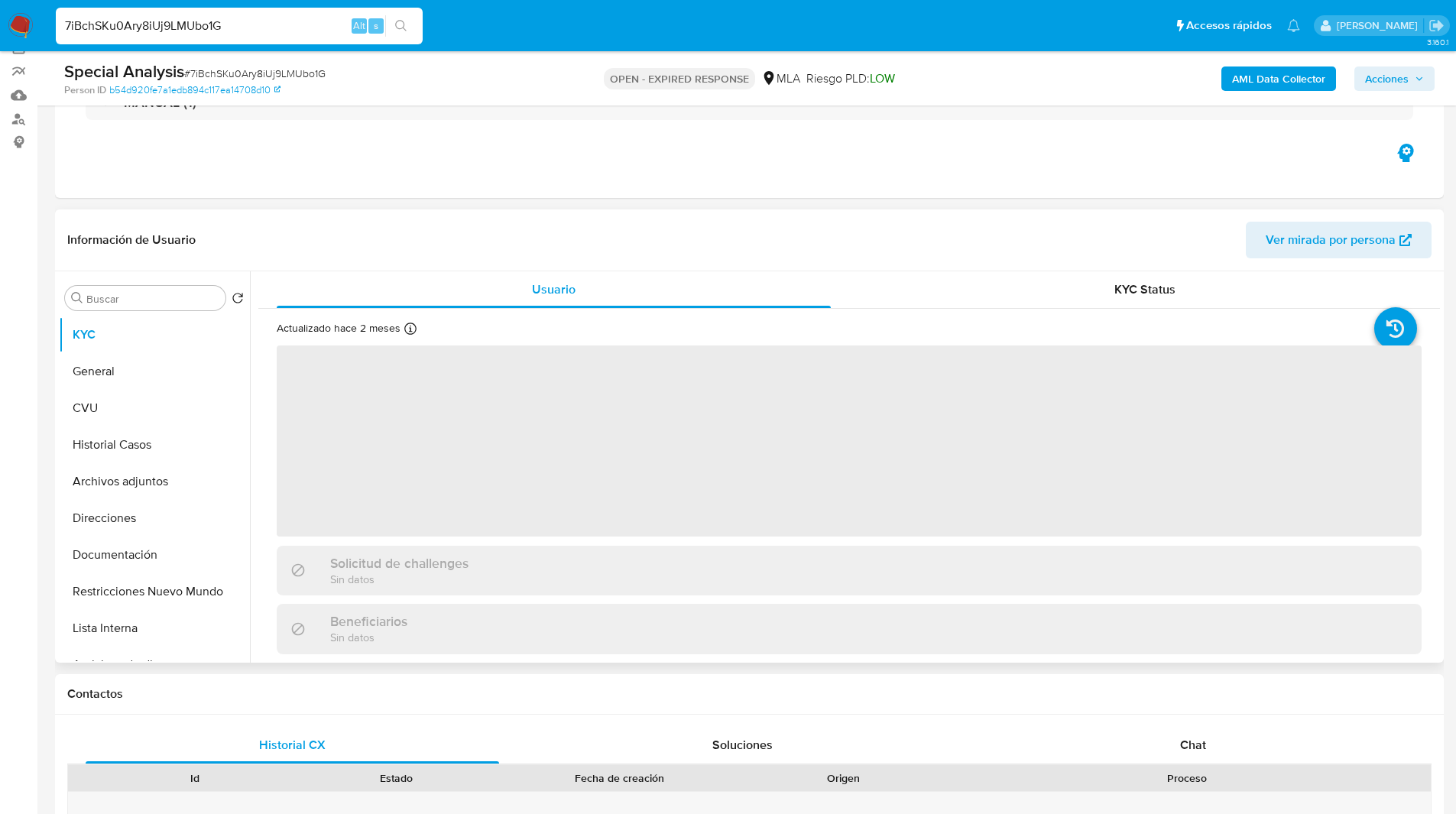
click at [836, 240] on header "Información de Usuario Ver mirada por persona" at bounding box center [749, 240] width 1364 height 37
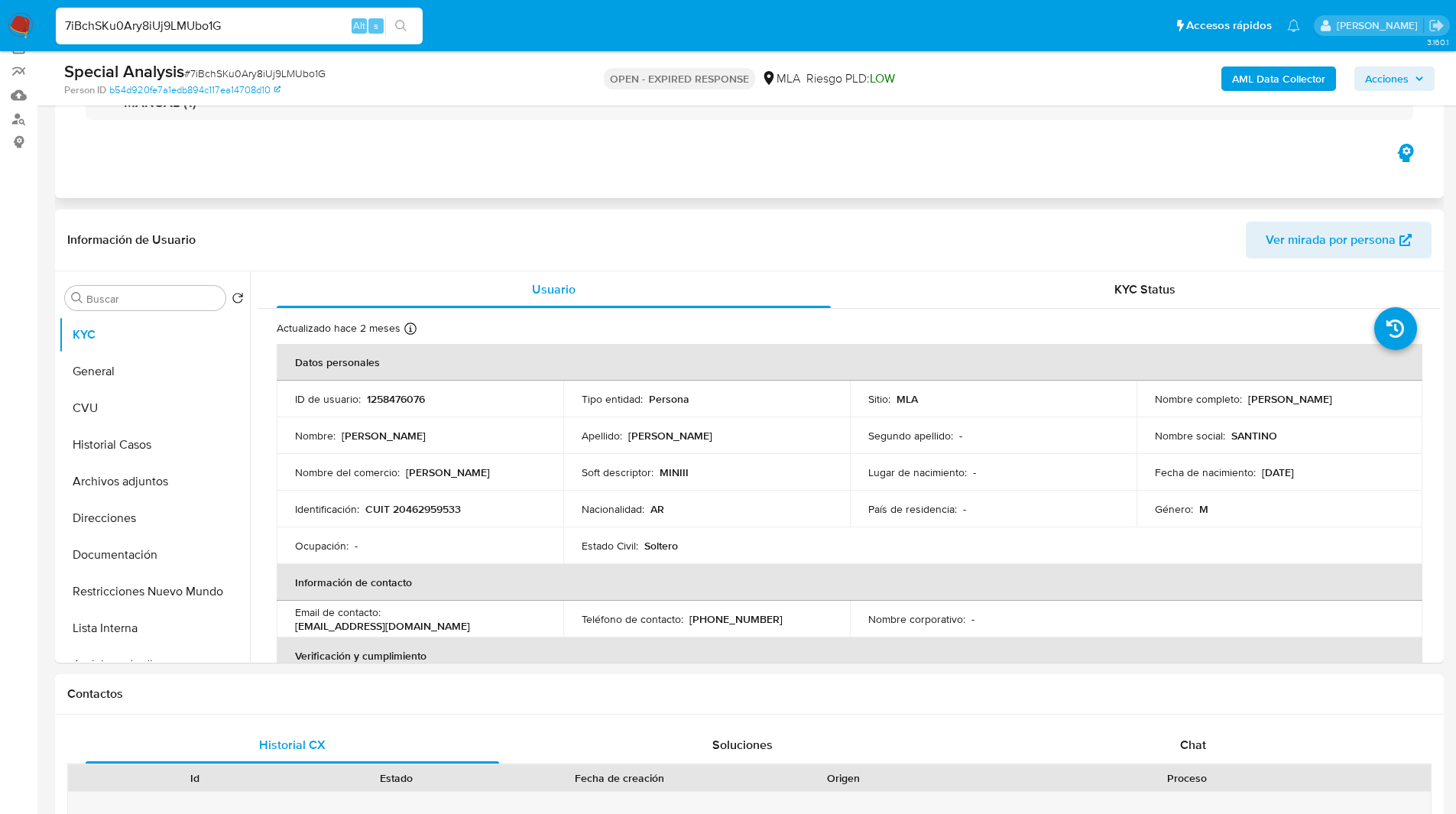
click at [631, 140] on div "Eventos ( 1 ) Acciones MANUAL (1)" at bounding box center [750, 106] width 1389 height 184
click at [687, 15] on ul "Pausado Ver notificaciones 7iBchSKu0Ary8iUj9LMUbo1G Alt s Accesos rápidos Presi…" at bounding box center [677, 26] width 1260 height 39
click at [1184, 731] on div "Chat" at bounding box center [1193, 745] width 414 height 37
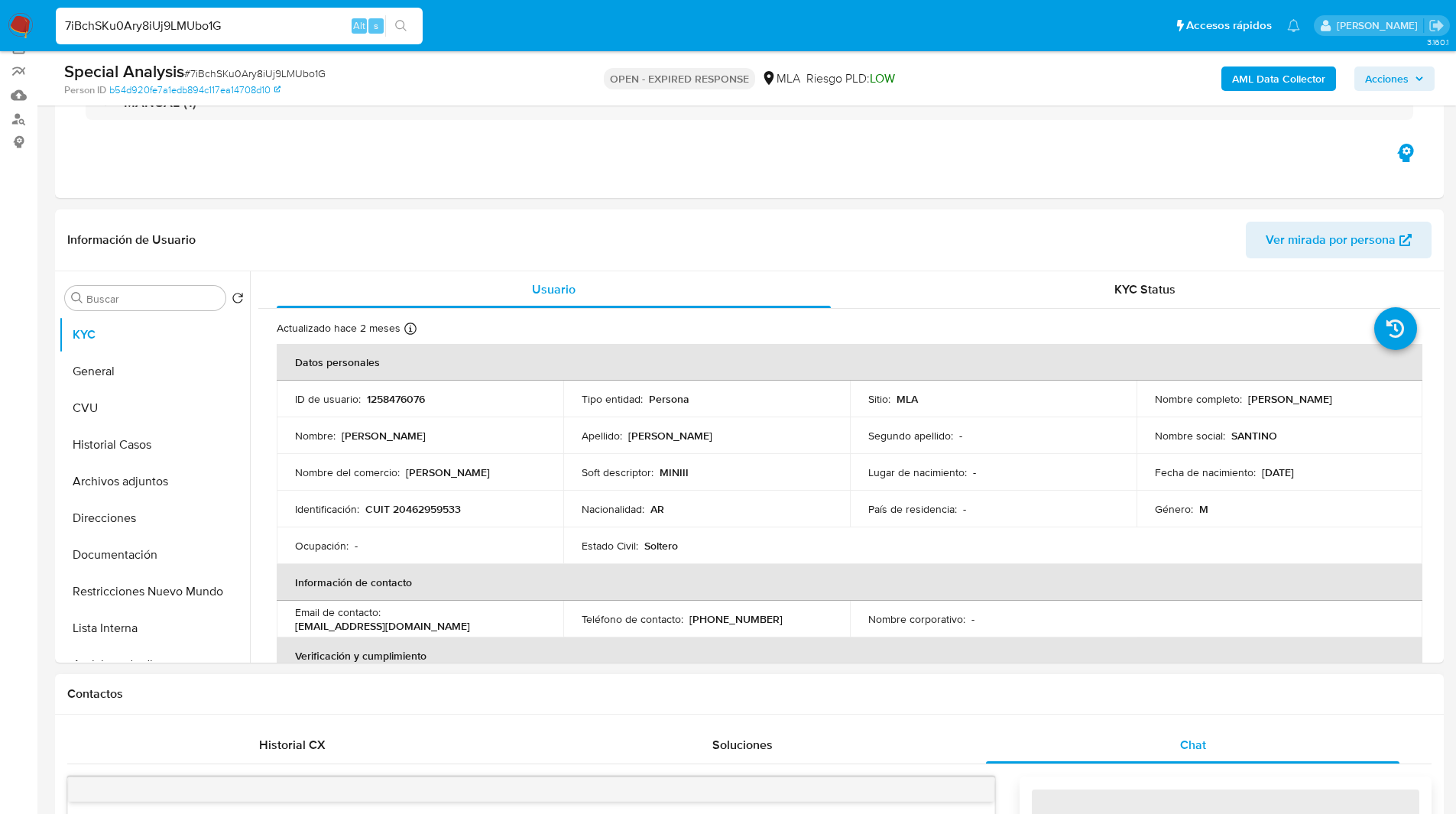
click at [1072, 684] on div "Contactos" at bounding box center [750, 695] width 1389 height 40
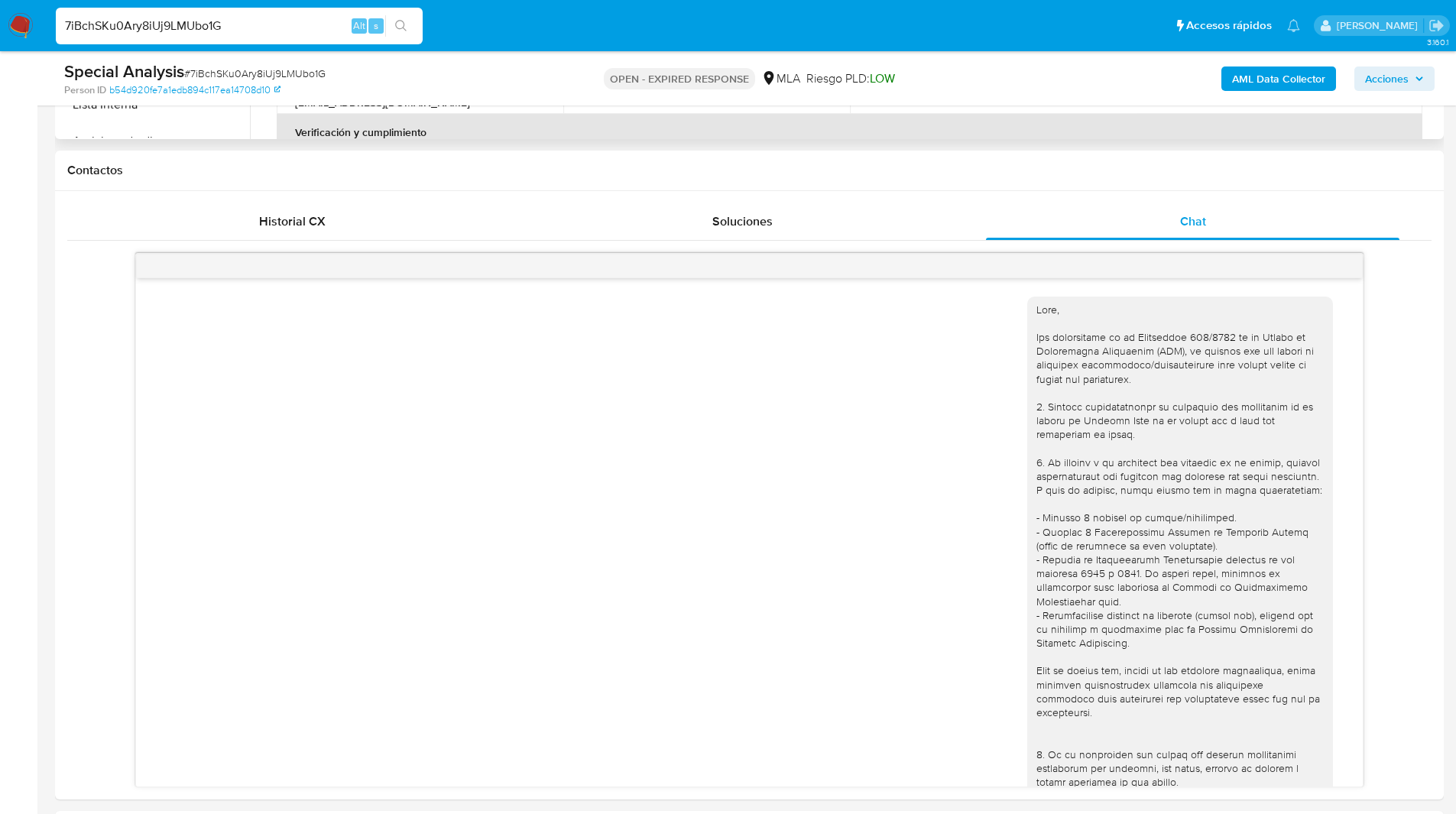
scroll to position [372, 0]
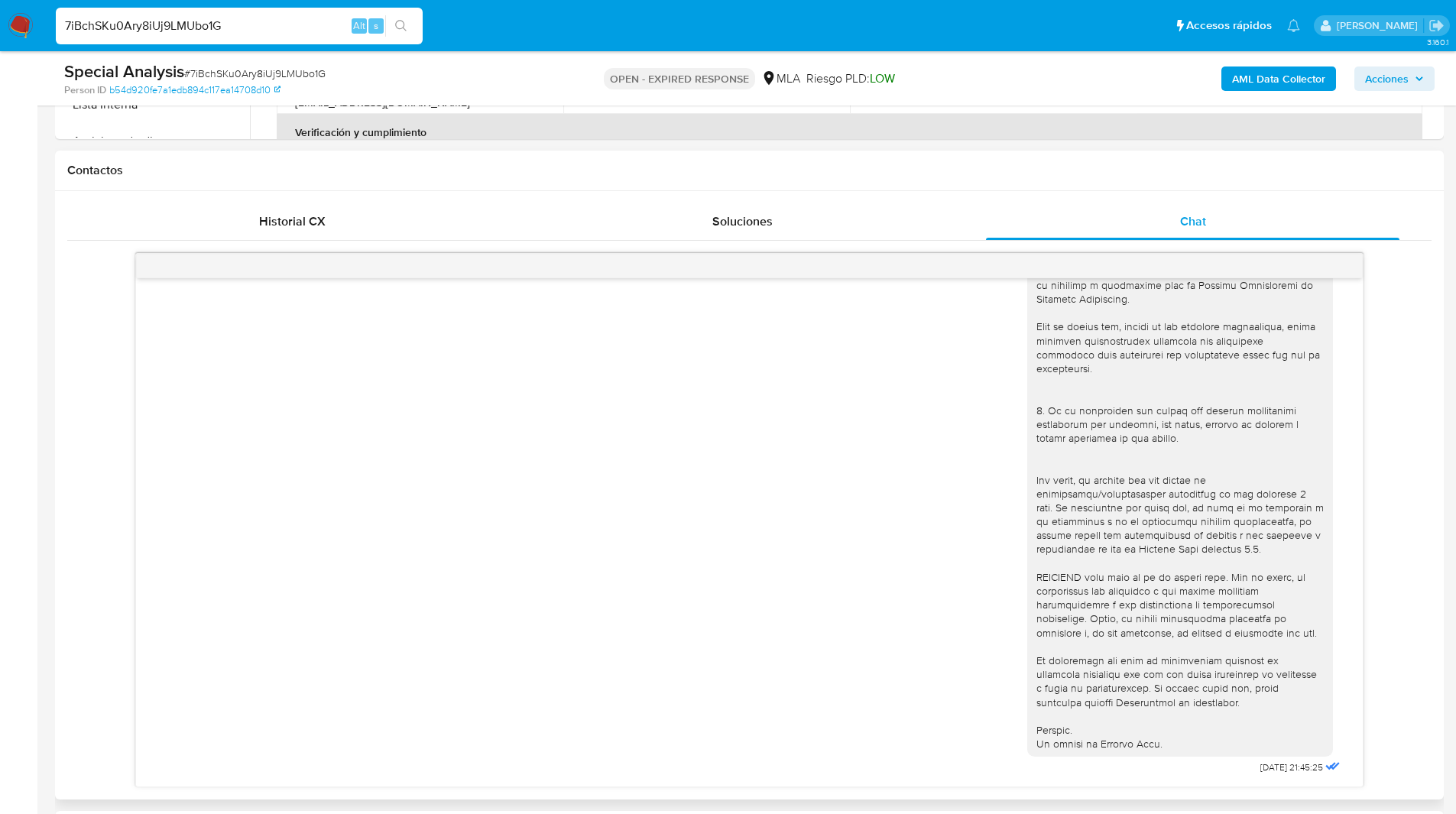
click at [875, 180] on div "Contactos" at bounding box center [750, 171] width 1389 height 40
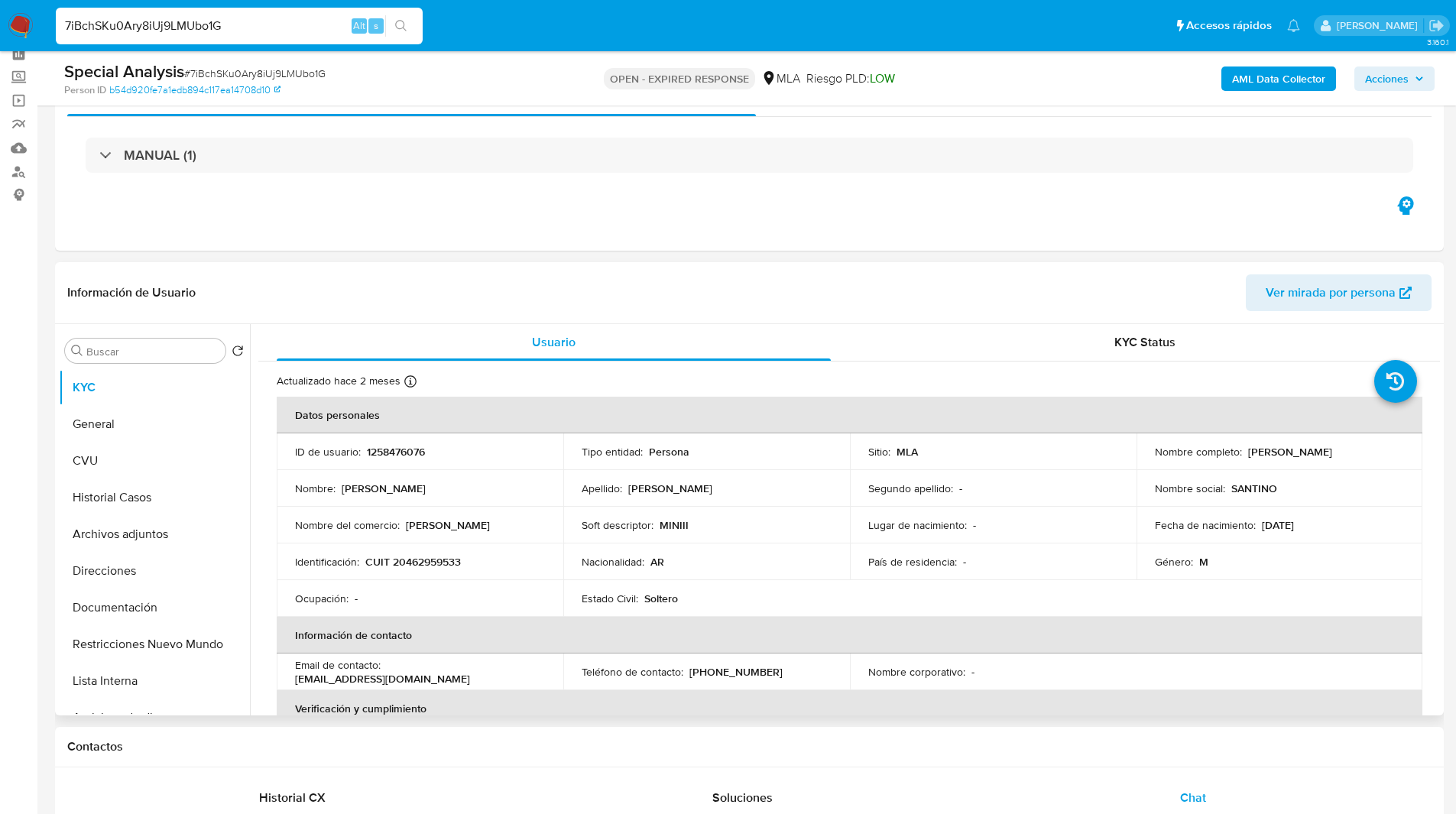
scroll to position [0, 0]
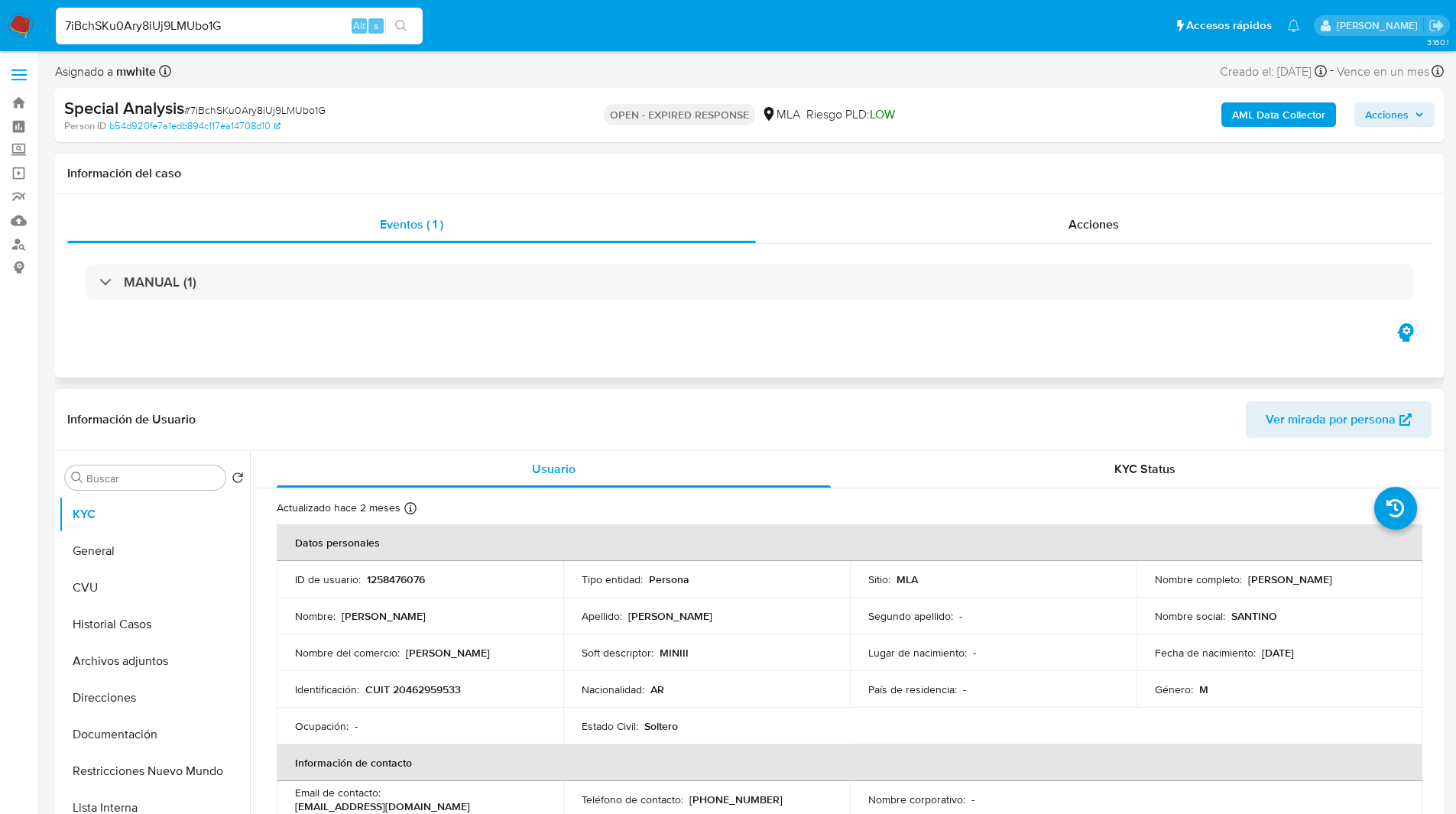
click at [559, 341] on div "Eventos ( 1 ) Acciones MANUAL (1)" at bounding box center [750, 286] width 1389 height 184
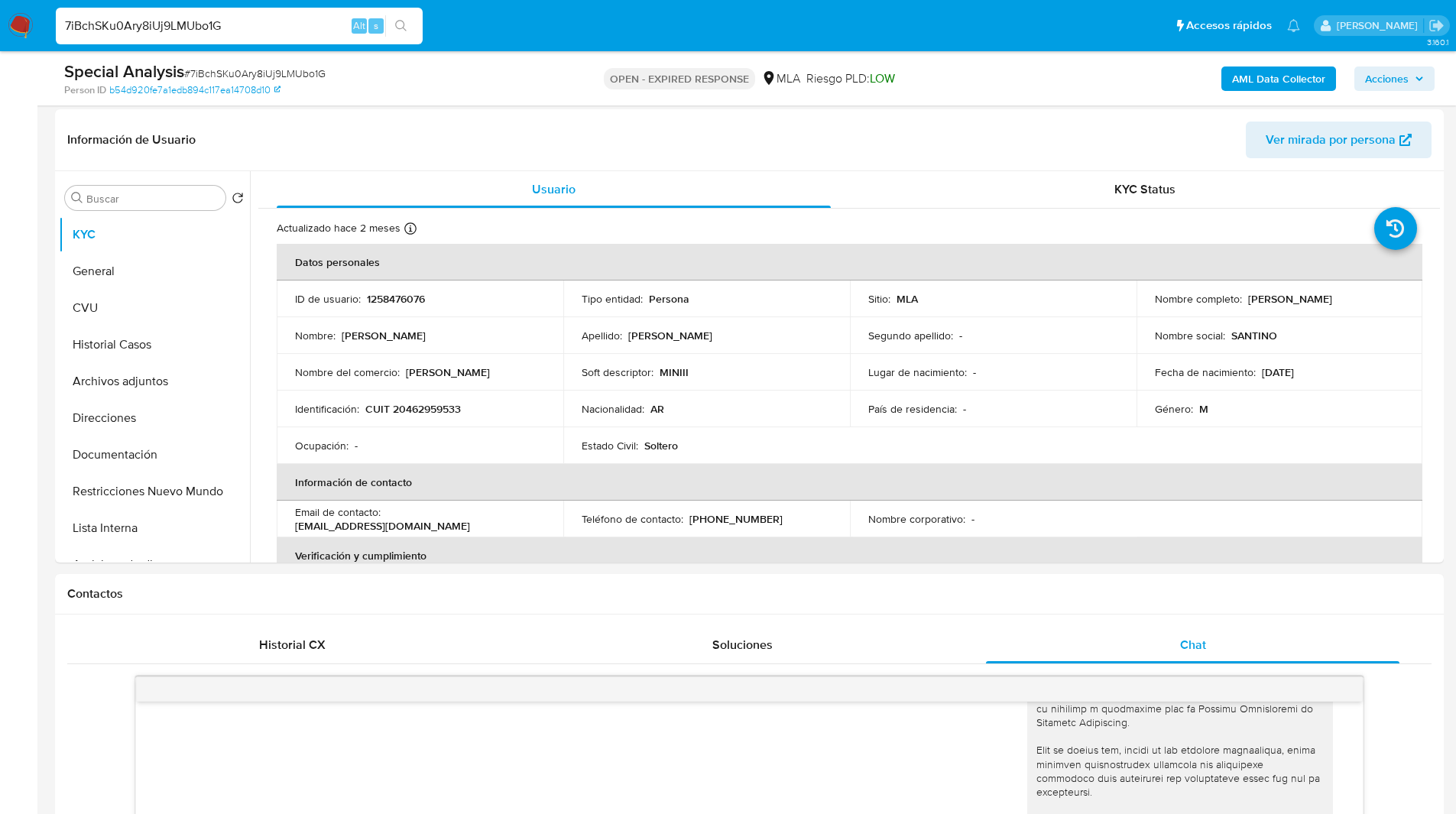
scroll to position [94, 0]
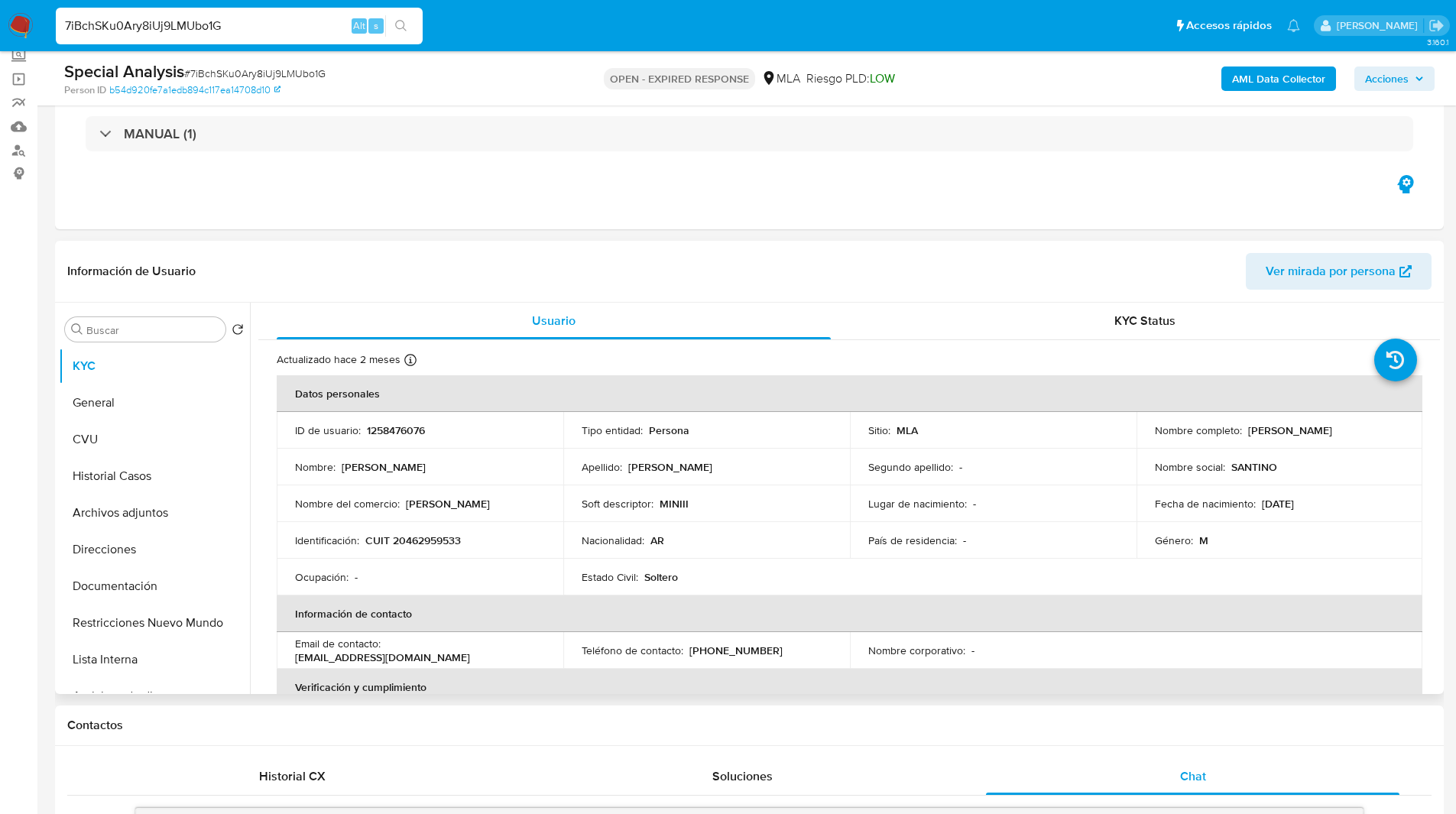
click at [764, 253] on header "Información de Usuario Ver mirada por persona" at bounding box center [749, 272] width 1364 height 37
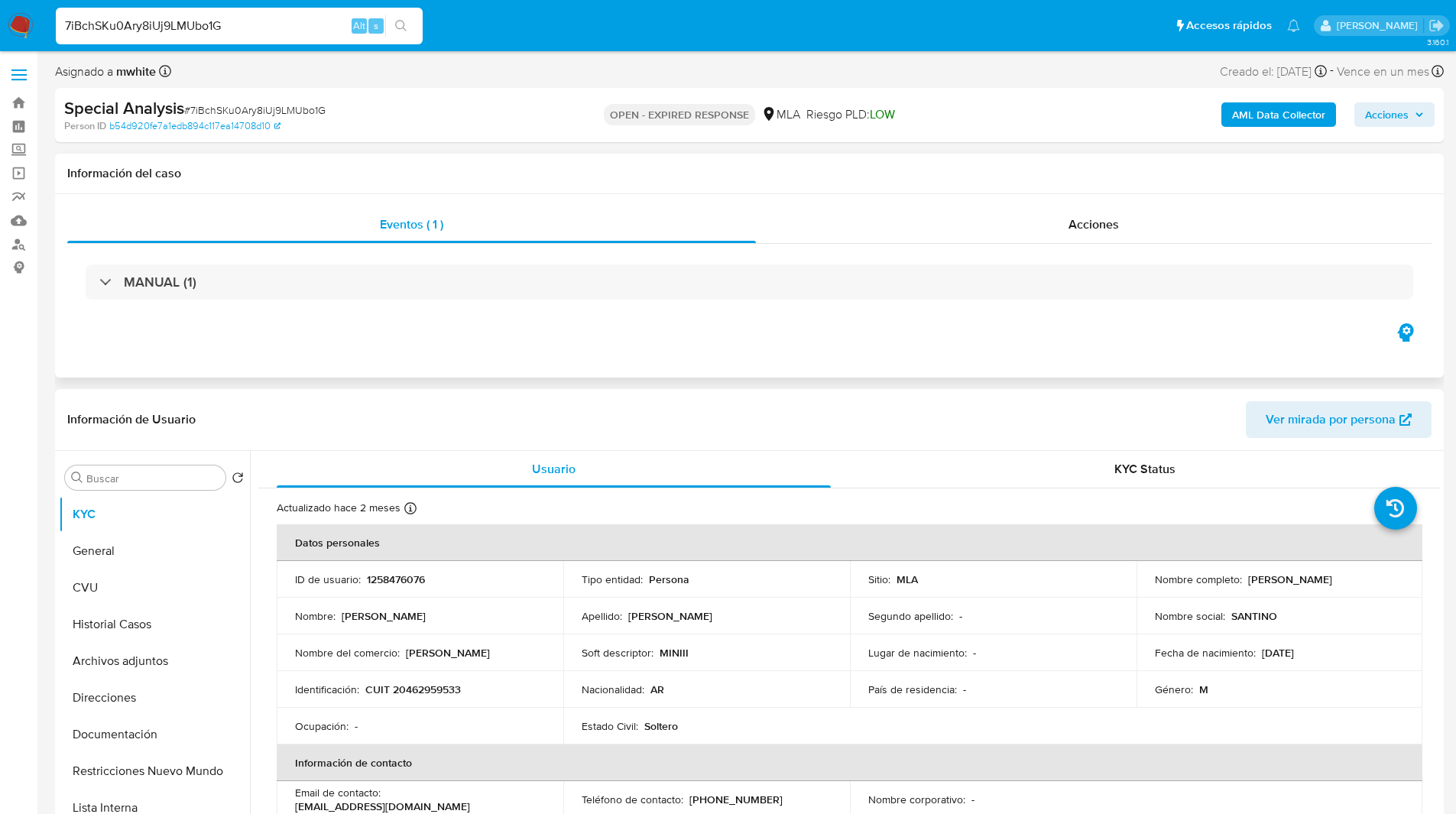
click at [890, 305] on div "MANUAL (1)" at bounding box center [749, 282] width 1364 height 76
click at [334, 360] on div "Eventos ( 1 ) Acciones MANUAL (1)" at bounding box center [750, 286] width 1389 height 184
click at [158, 28] on input "7iBchSKu0Ary8iUj9LMUbo1G" at bounding box center [239, 26] width 367 height 20
click at [17, 18] on img at bounding box center [20, 26] width 26 height 26
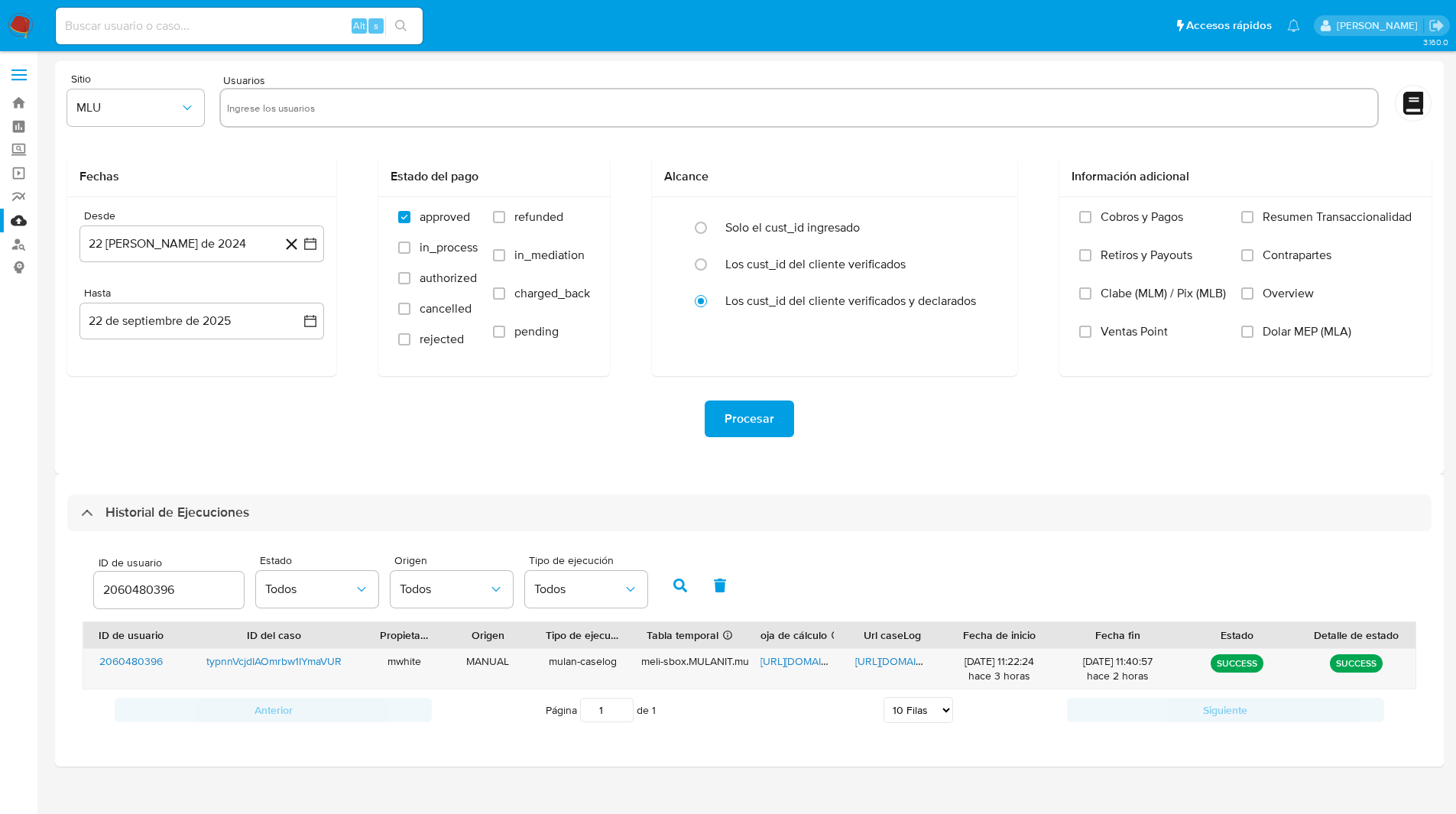
select select "10"
click at [145, 590] on input "2060480396" at bounding box center [168, 590] width 150 height 20
type input "1258476076"
click at [672, 580] on button "button" at bounding box center [680, 585] width 39 height 37
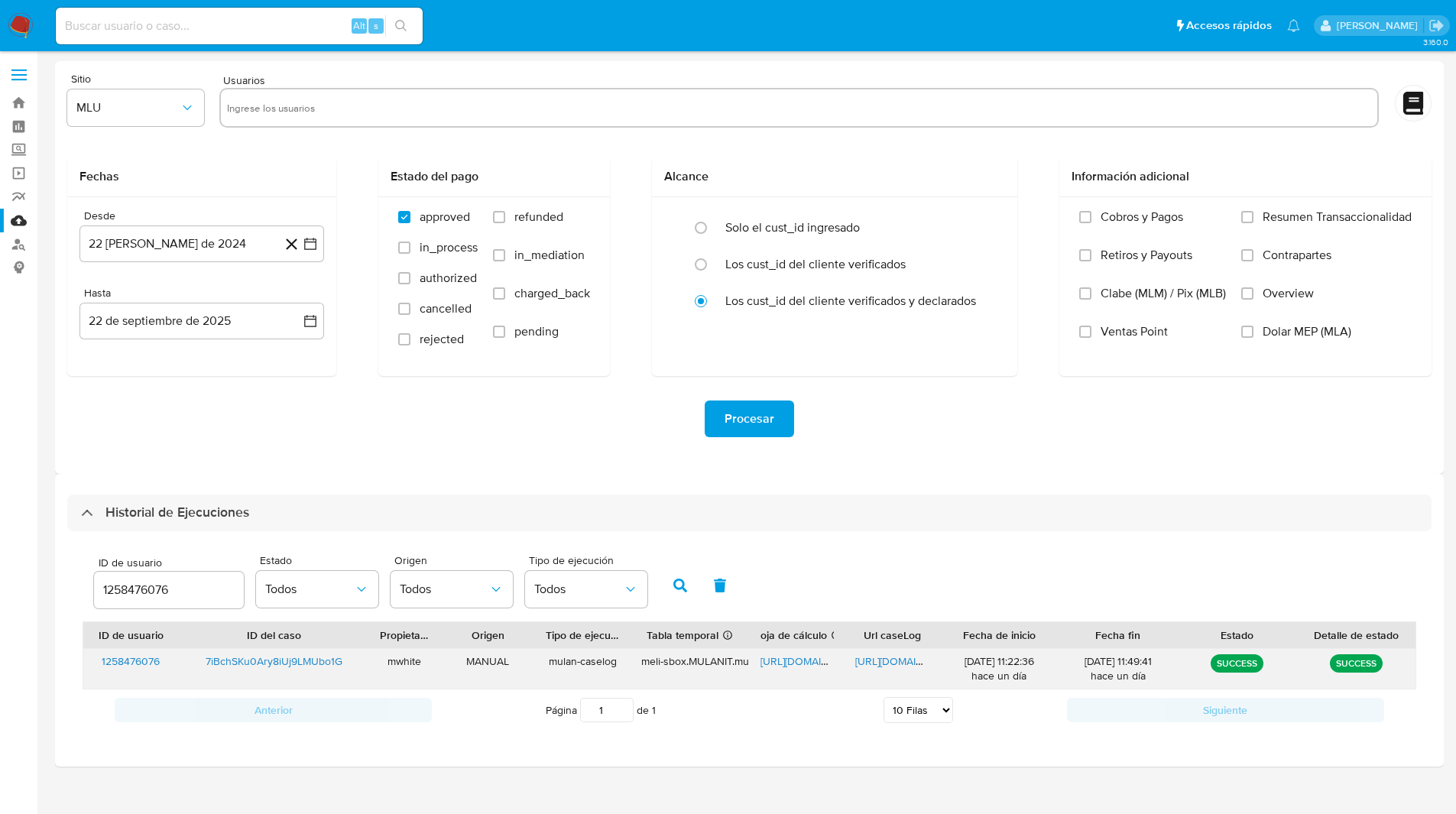
click at [784, 661] on span "https://docs.google.com/spreadsheets/d/1EPQahsi3A6WJ1roB2WYlZNLZicR96f3rwIc7RyV…" at bounding box center [813, 661] width 106 height 16
click at [906, 663] on span "https://docs.google.com/document/d/16wr6rOcUZ5lmHzGqXgvsrtX07-mFpvh2xYJbbrP_A38…" at bounding box center [907, 661] width 106 height 16
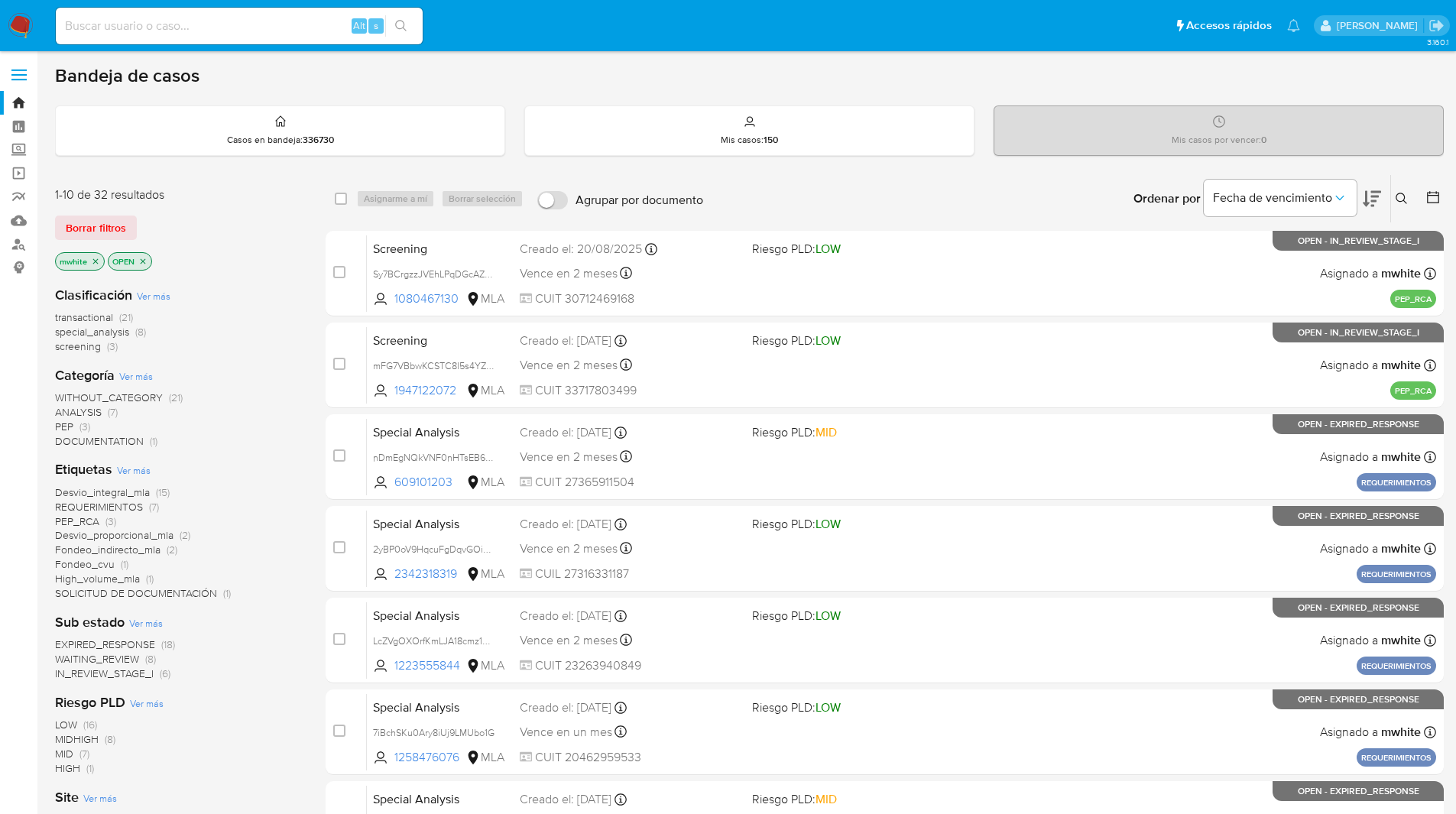
click at [1401, 195] on icon at bounding box center [1402, 198] width 12 height 12
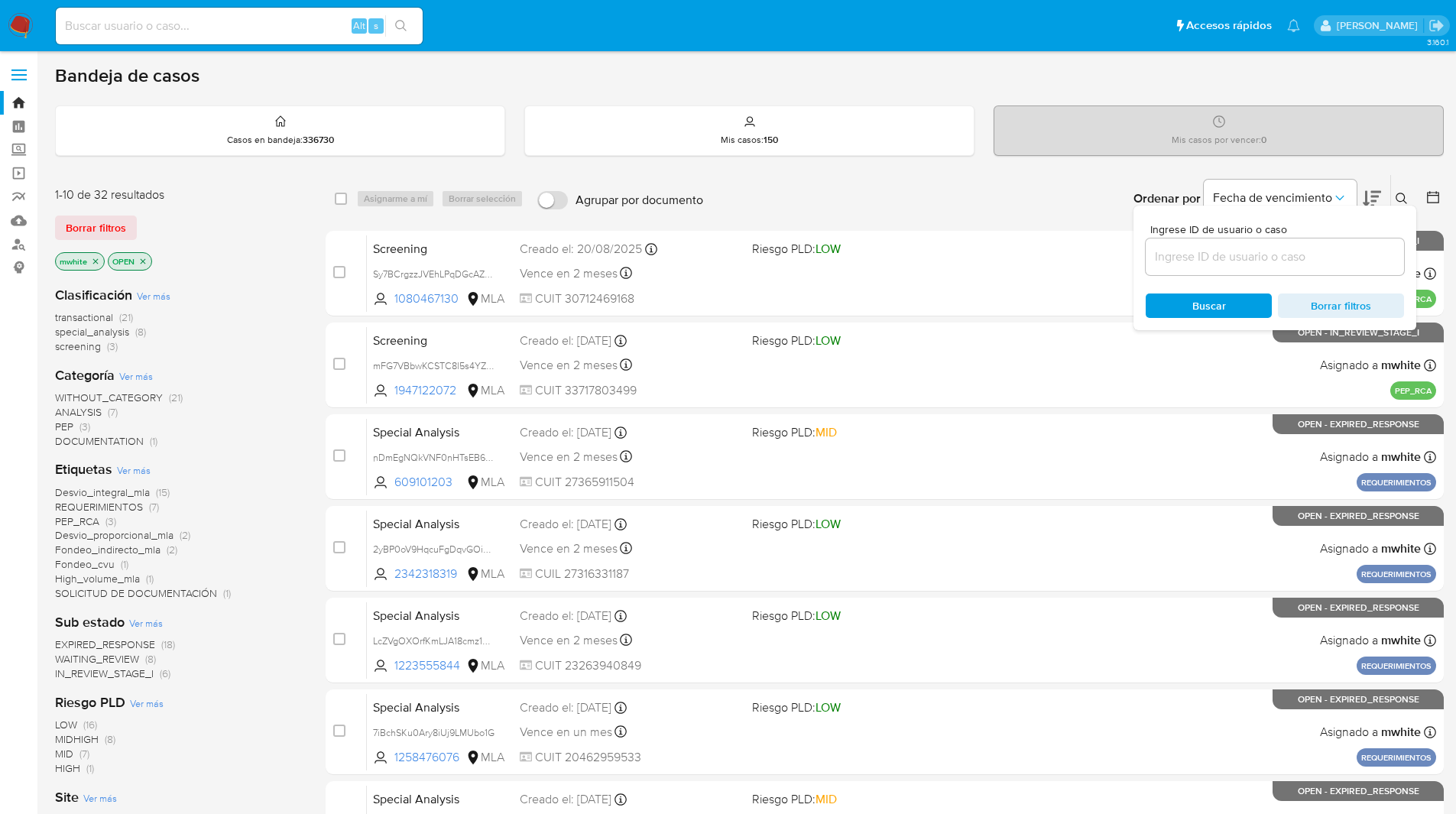
click at [1228, 255] on input at bounding box center [1275, 257] width 259 height 20
type input "7iBchSKu0Ary8iUj9LMUbo1G"
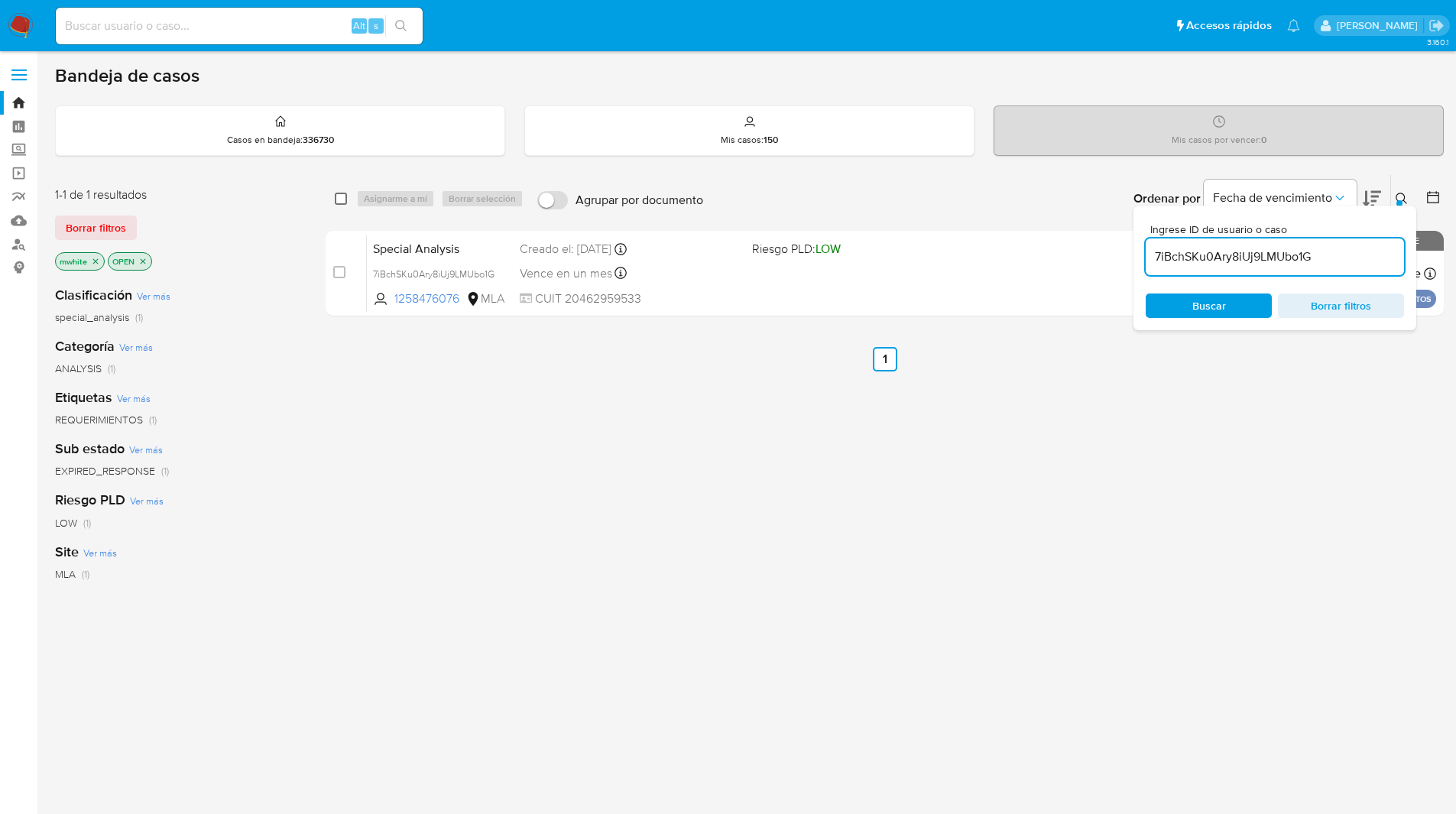
click at [338, 195] on input "checkbox" at bounding box center [340, 198] width 12 height 12
checkbox input "true"
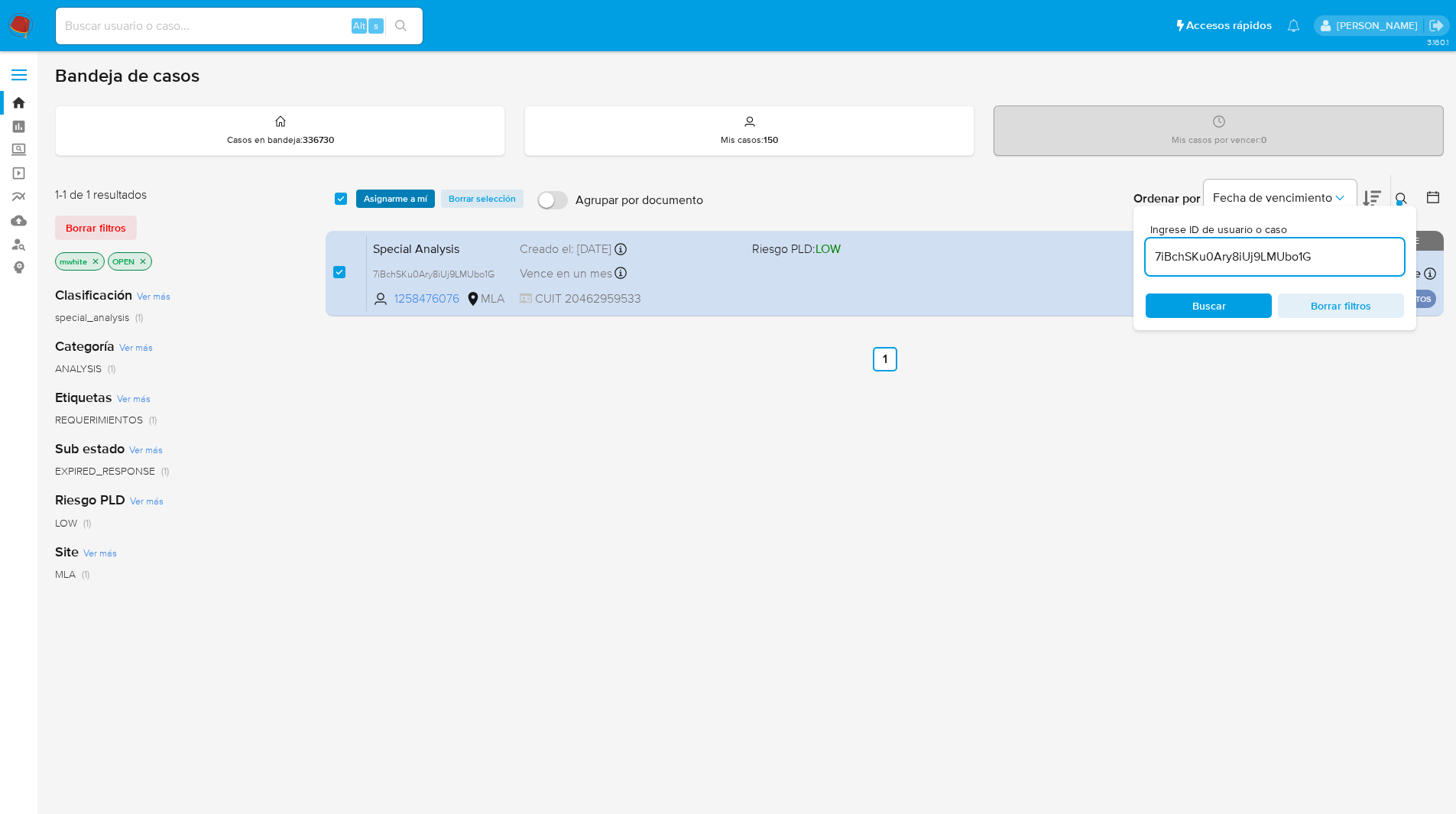
click at [396, 204] on span "Asignarme a mí" at bounding box center [395, 198] width 63 height 16
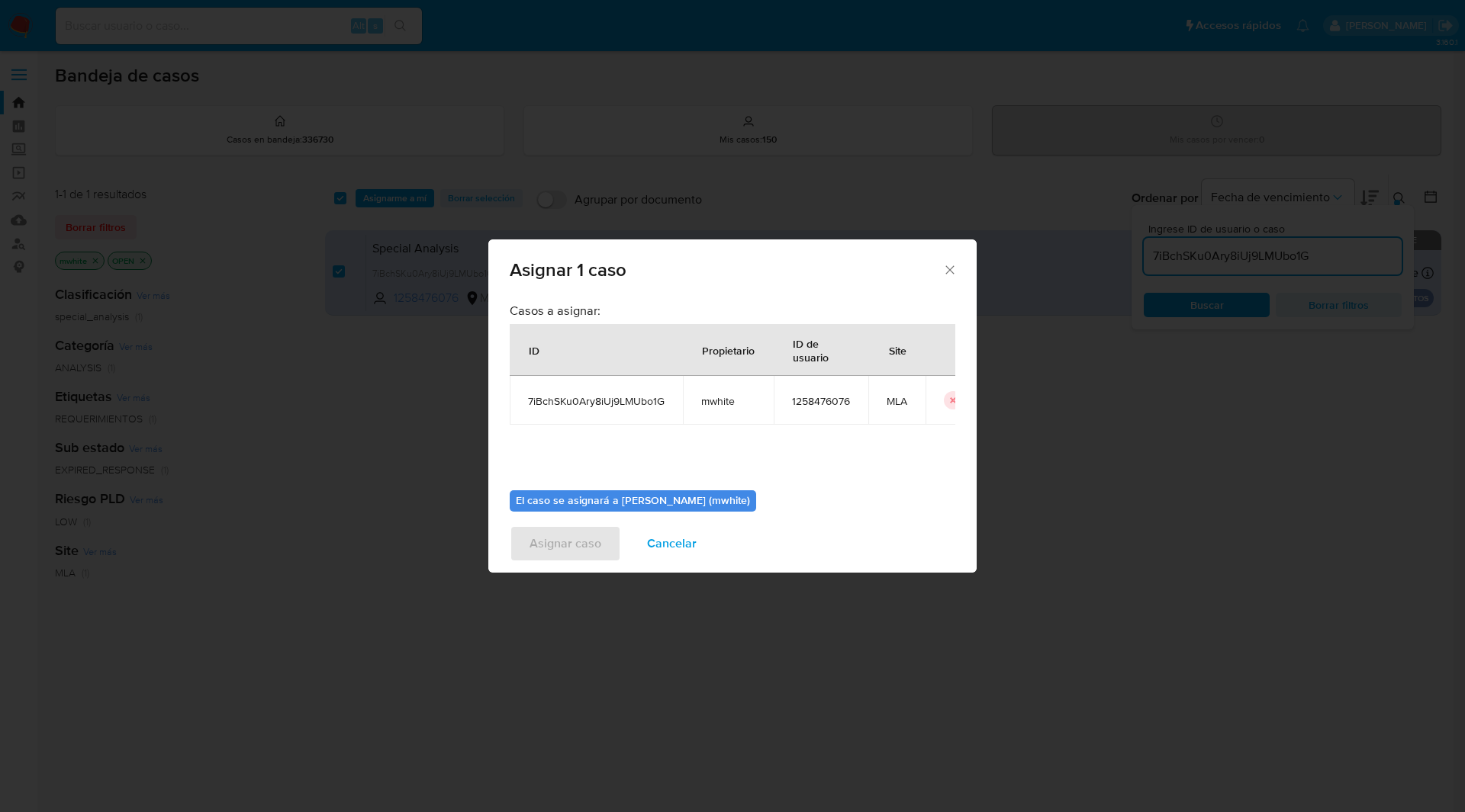
click at [719, 393] on td "mwhite" at bounding box center [728, 400] width 91 height 49
click at [712, 402] on span "mwhite" at bounding box center [728, 401] width 54 height 14
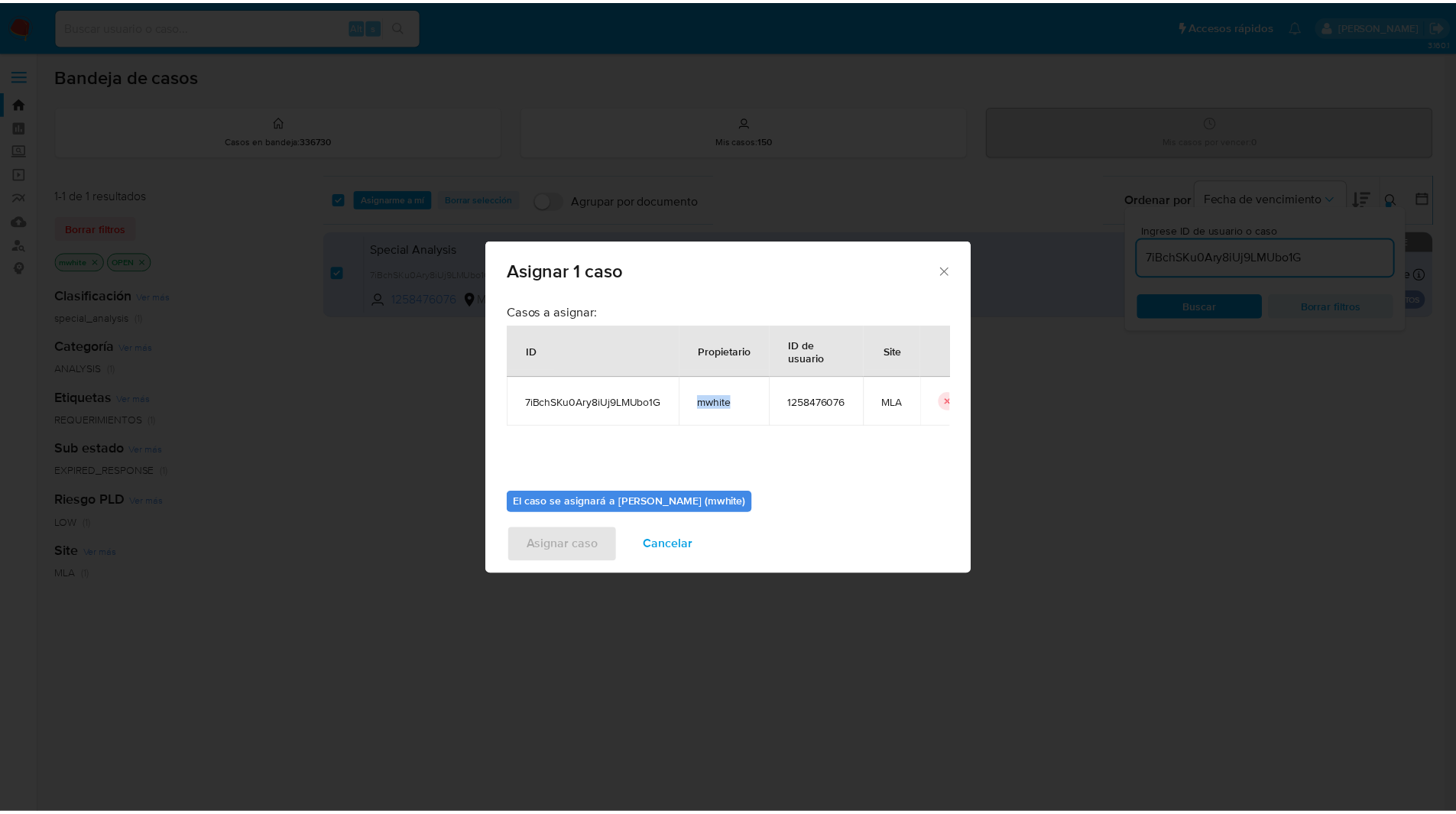
scroll to position [80, 0]
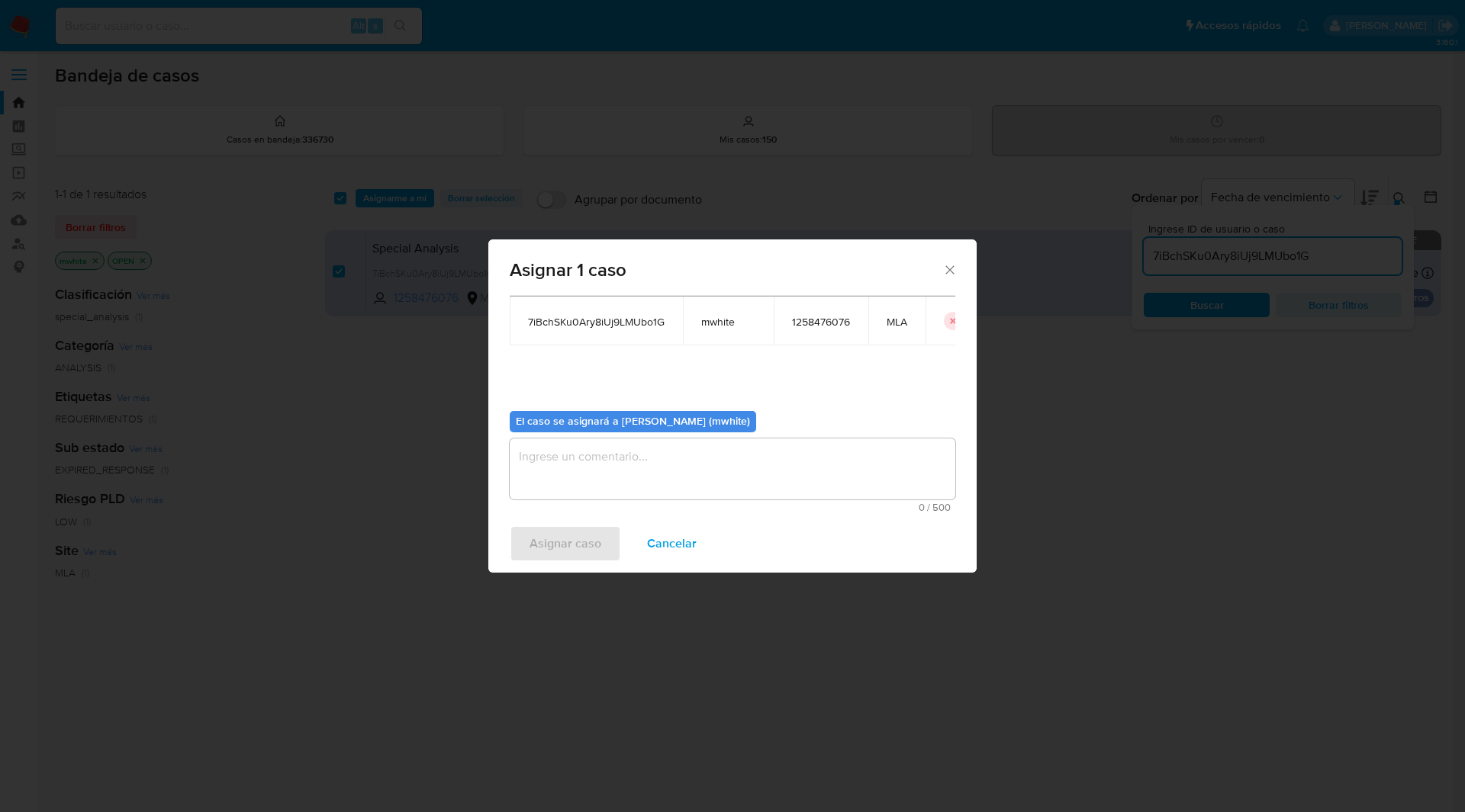
click at [625, 464] on textarea "assign-modal" at bounding box center [732, 469] width 446 height 61
paste textarea "mwhite"
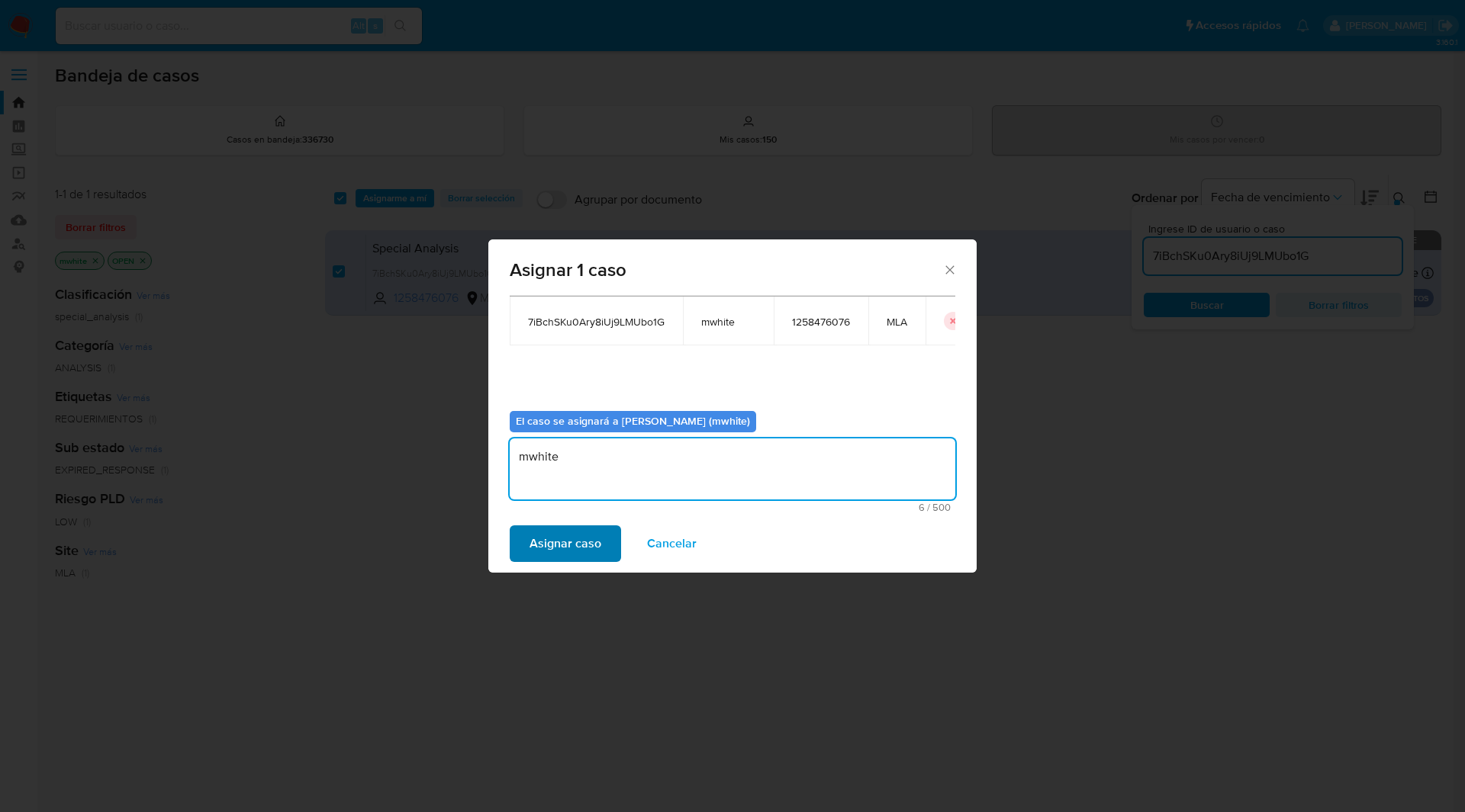
type textarea "mwhite"
click at [566, 543] on span "Asignar caso" at bounding box center [565, 544] width 71 height 34
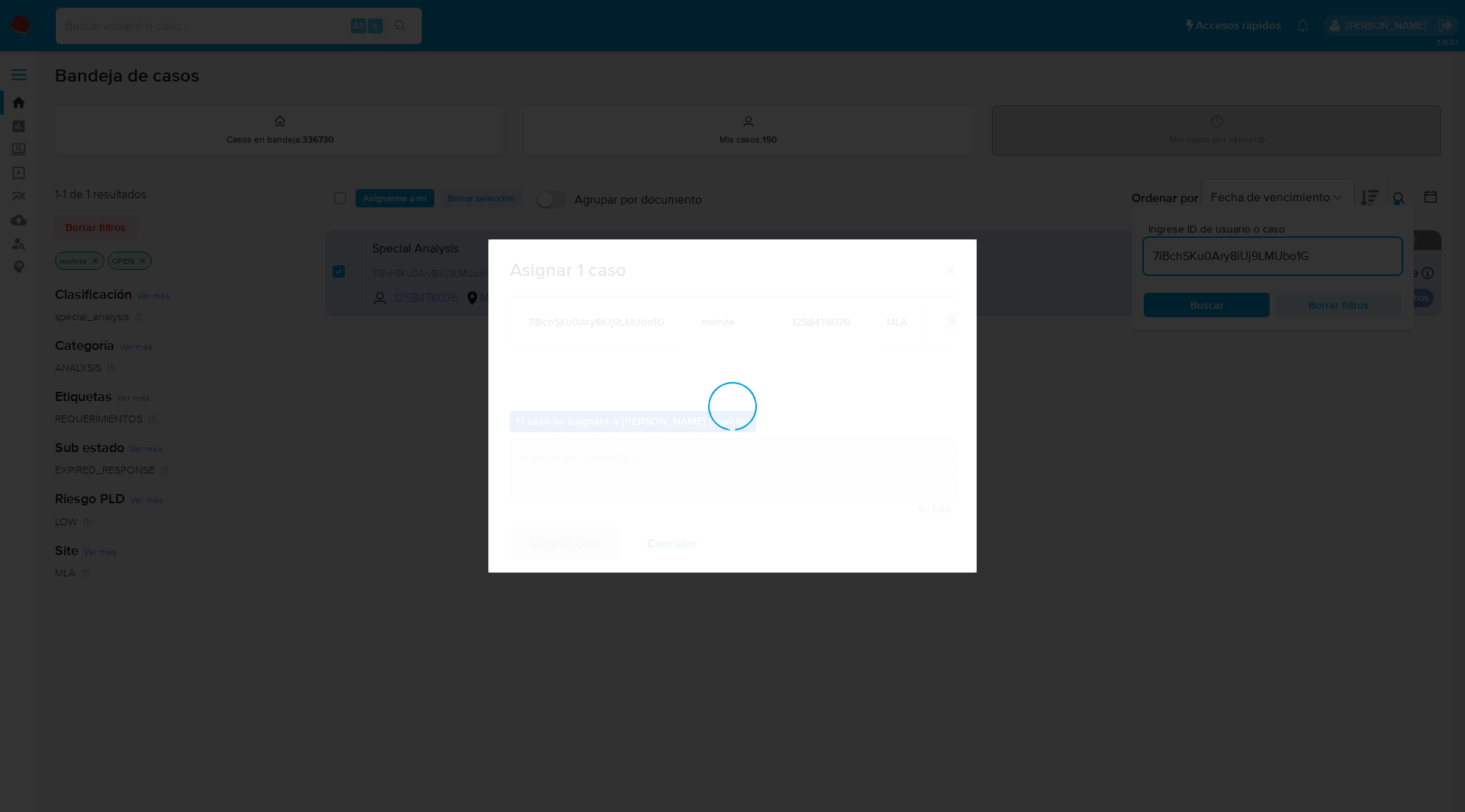
checkbox input "false"
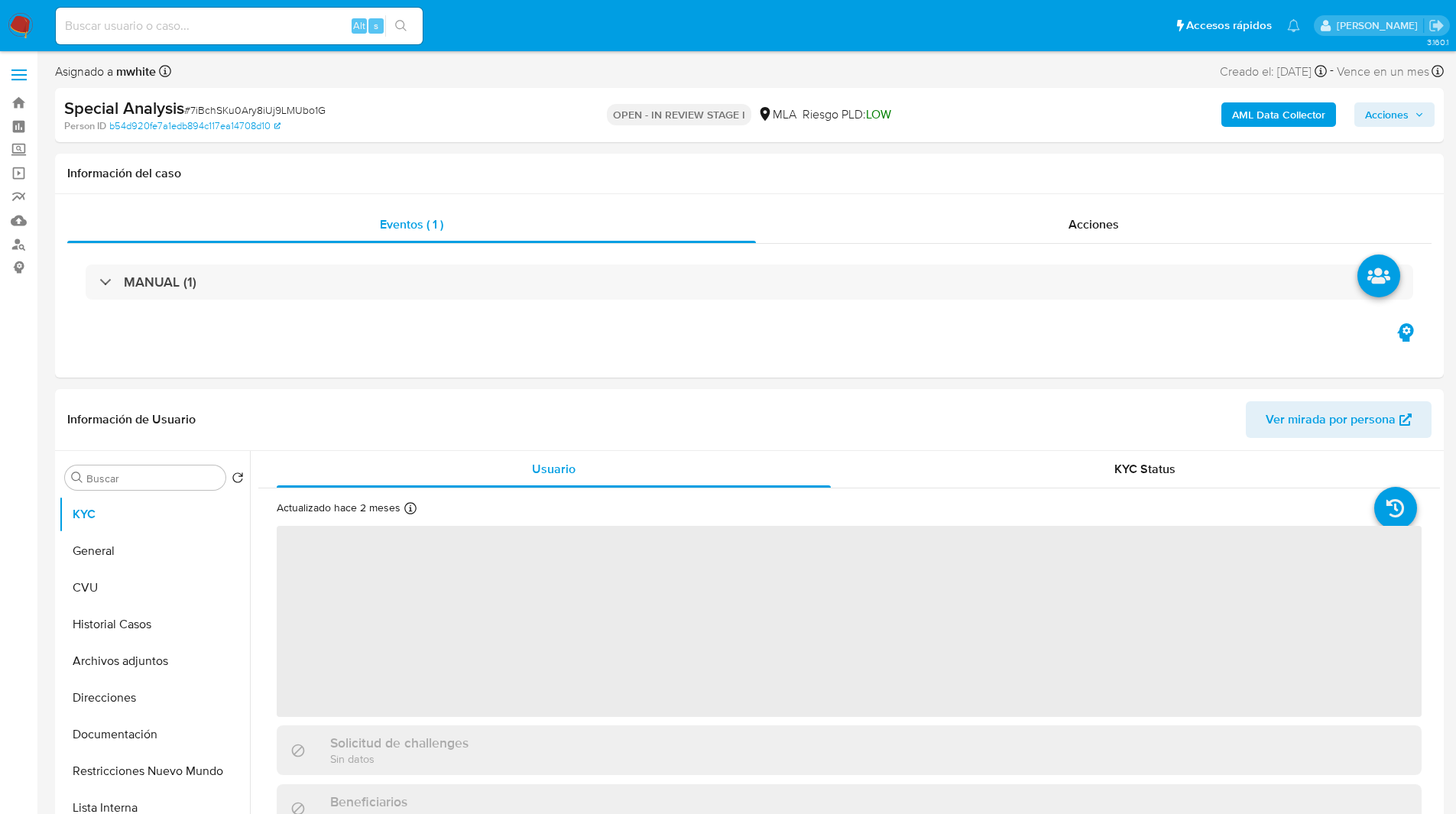
select select "10"
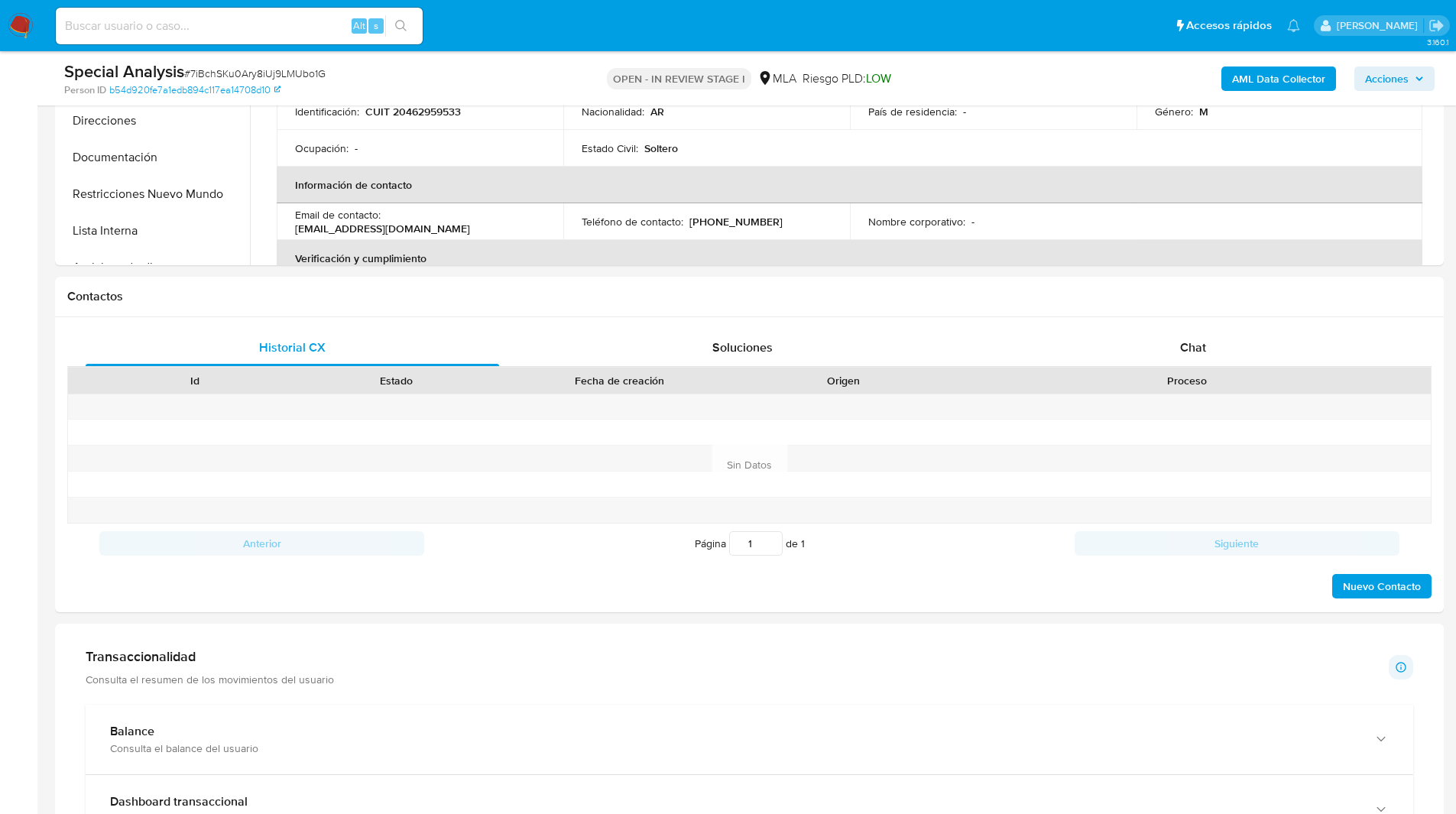
scroll to position [557, 0]
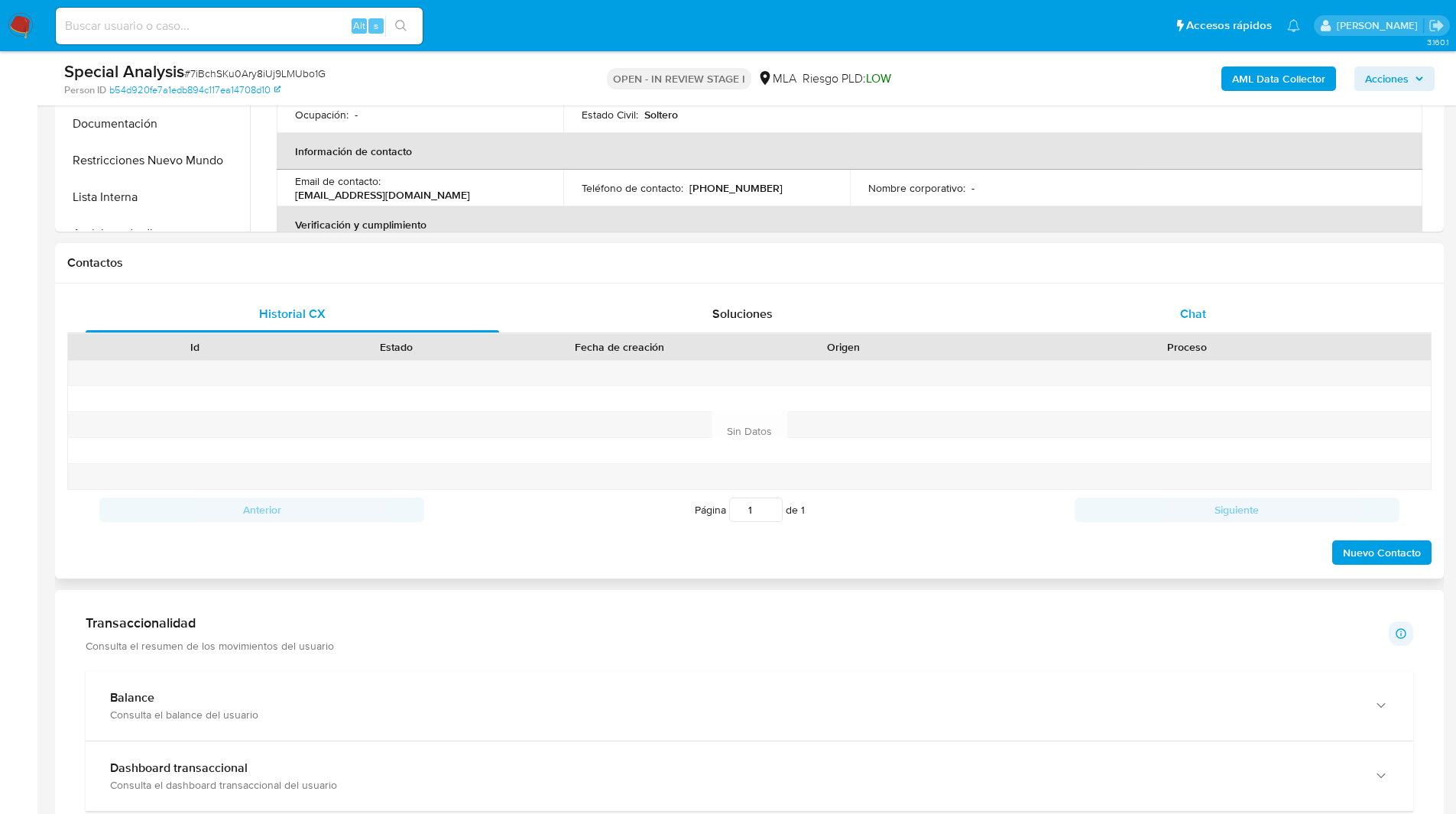
click at [1274, 316] on div "Chat" at bounding box center [1193, 314] width 414 height 37
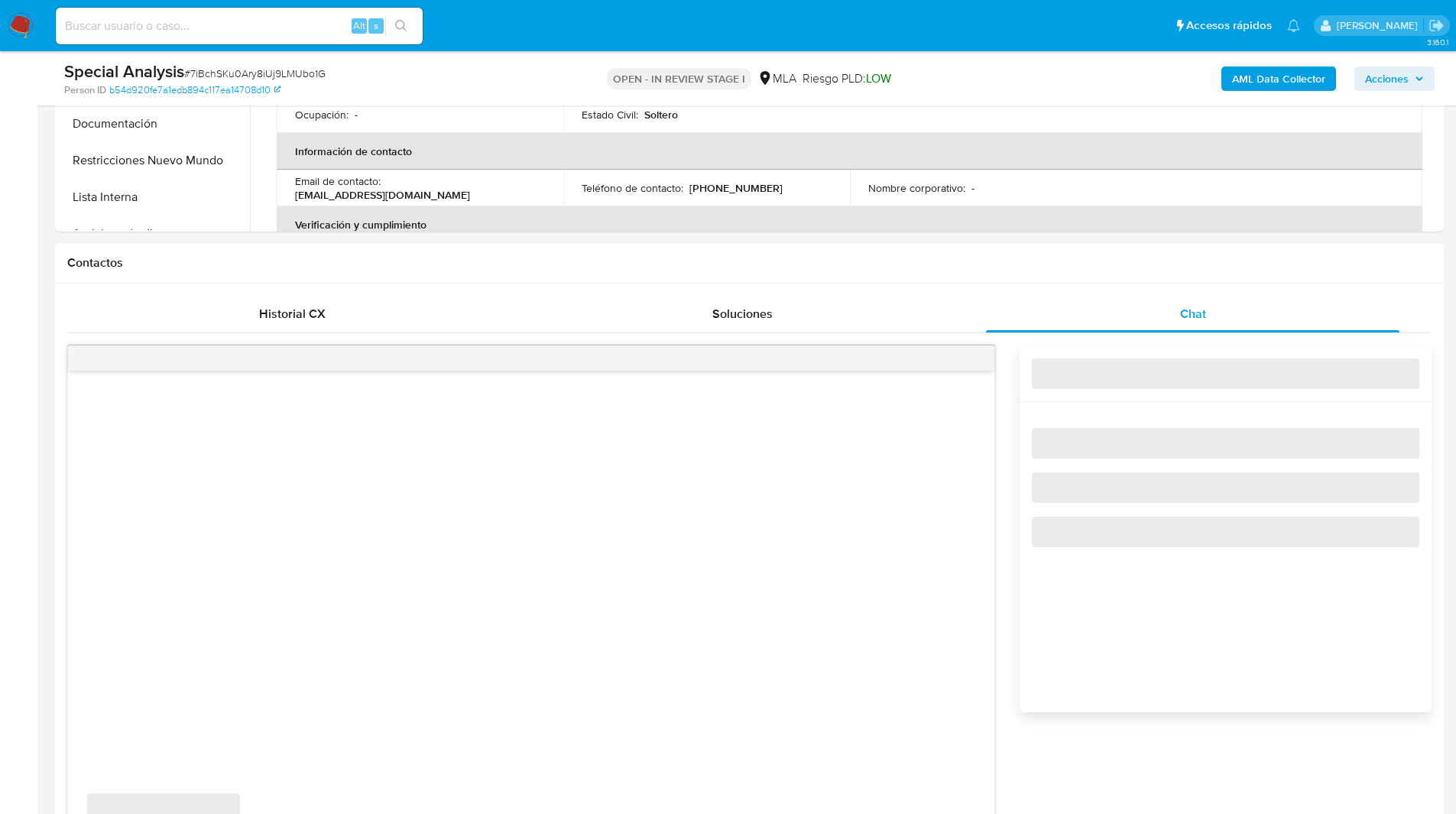
click at [1039, 265] on h1 "Contactos" at bounding box center [749, 262] width 1364 height 16
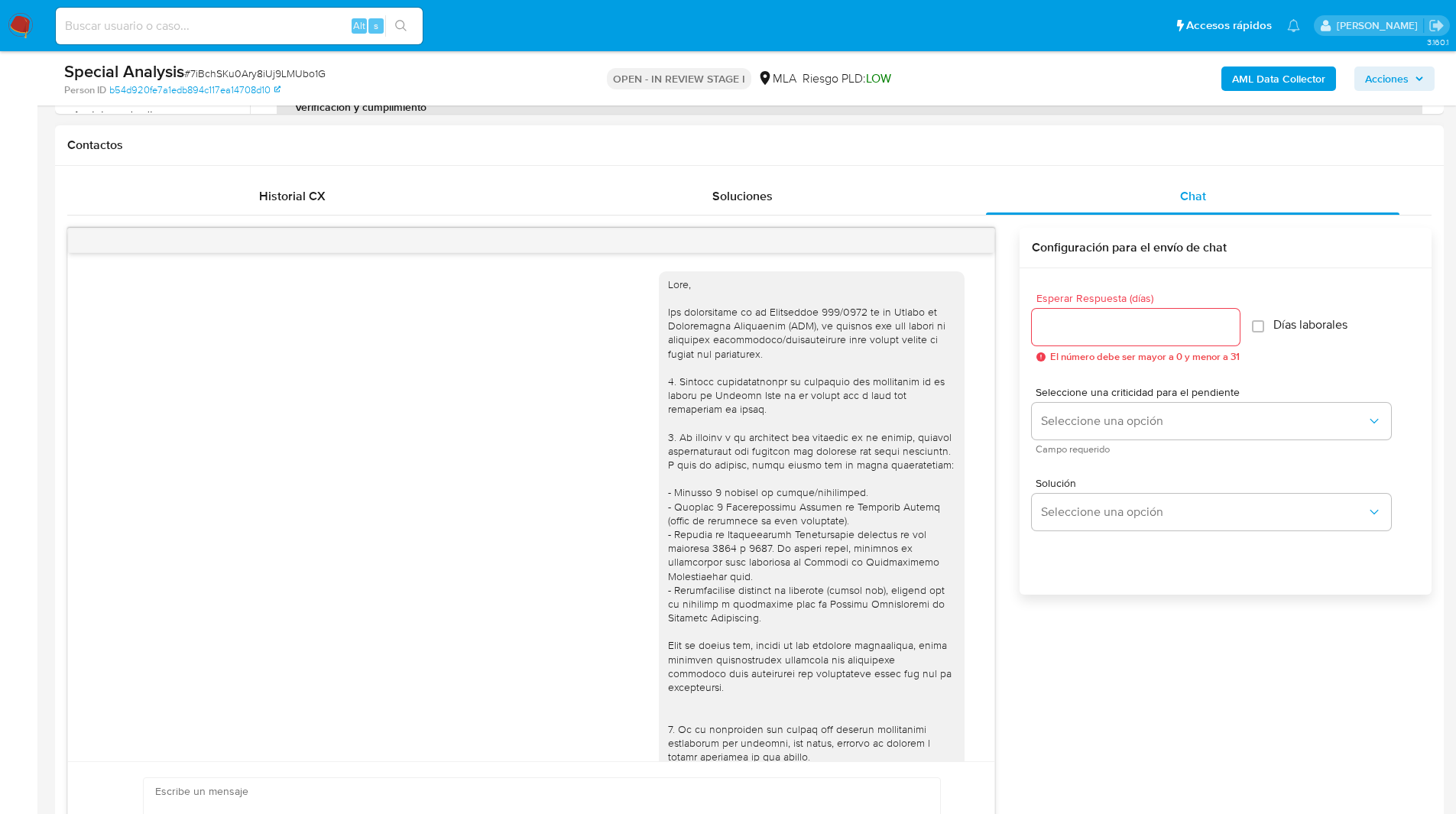
scroll to position [372, 0]
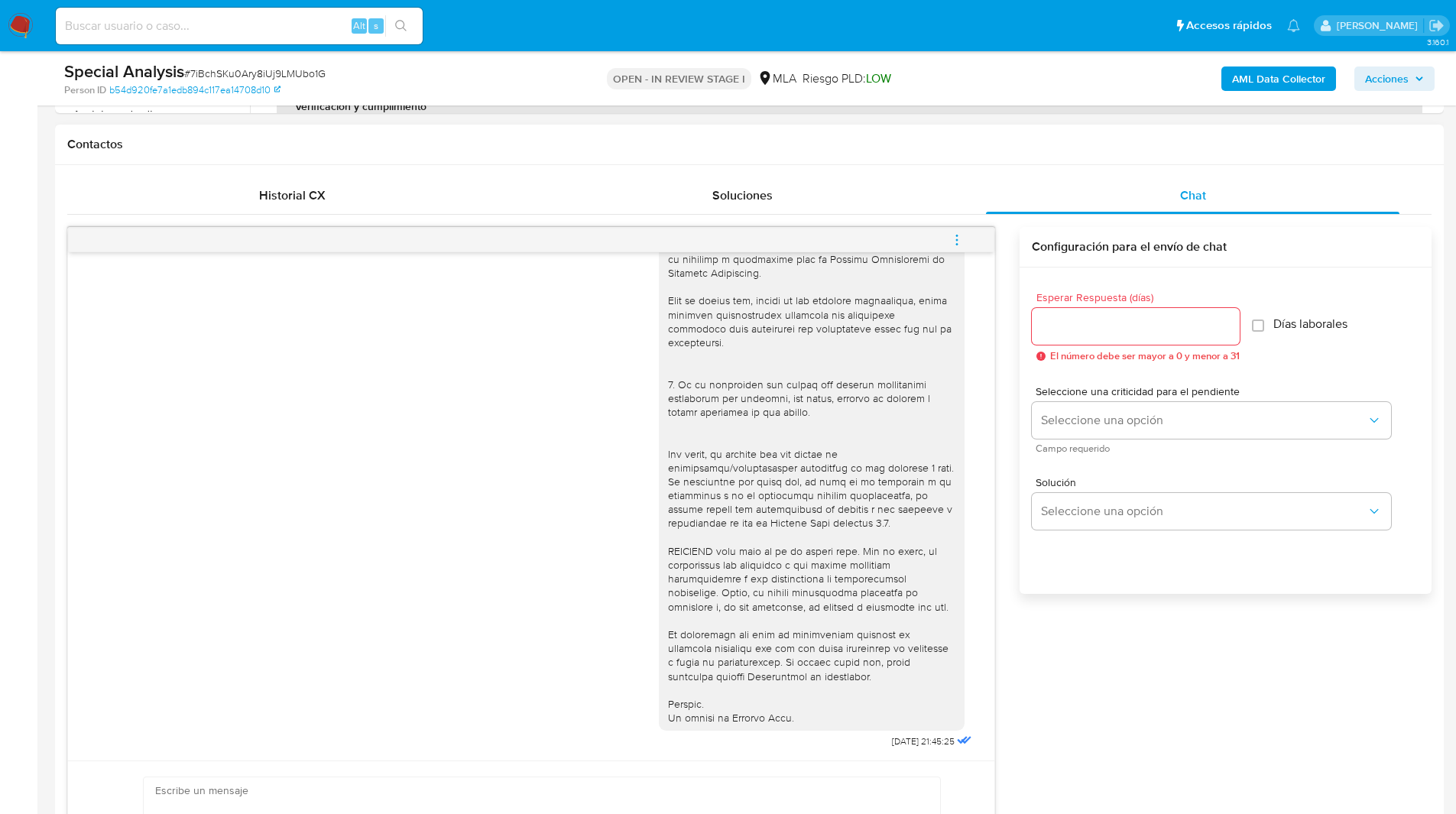
click at [974, 250] on button "menu-action" at bounding box center [957, 240] width 50 height 37
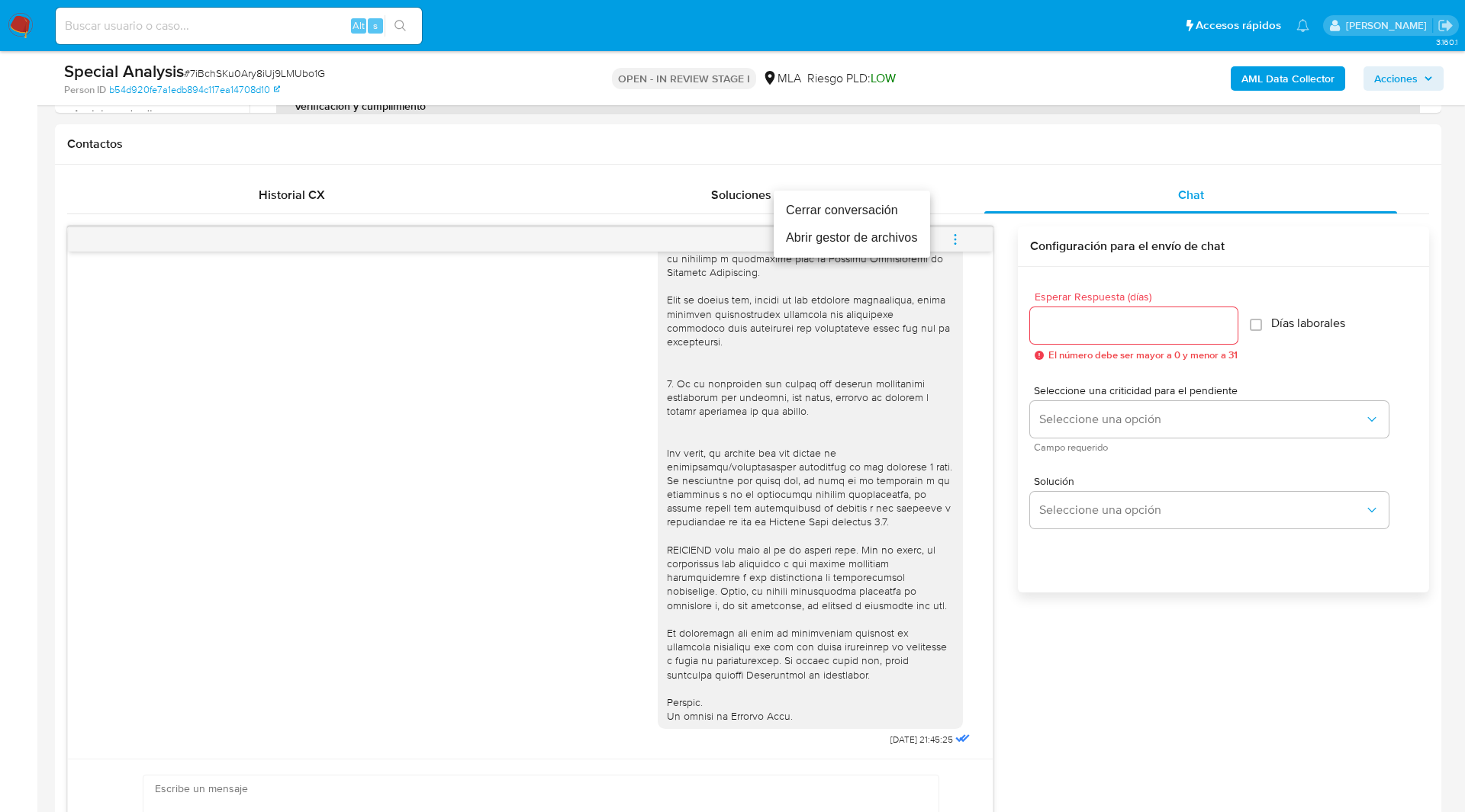
click at [843, 218] on li "Cerrar conversación" at bounding box center [852, 211] width 157 height 27
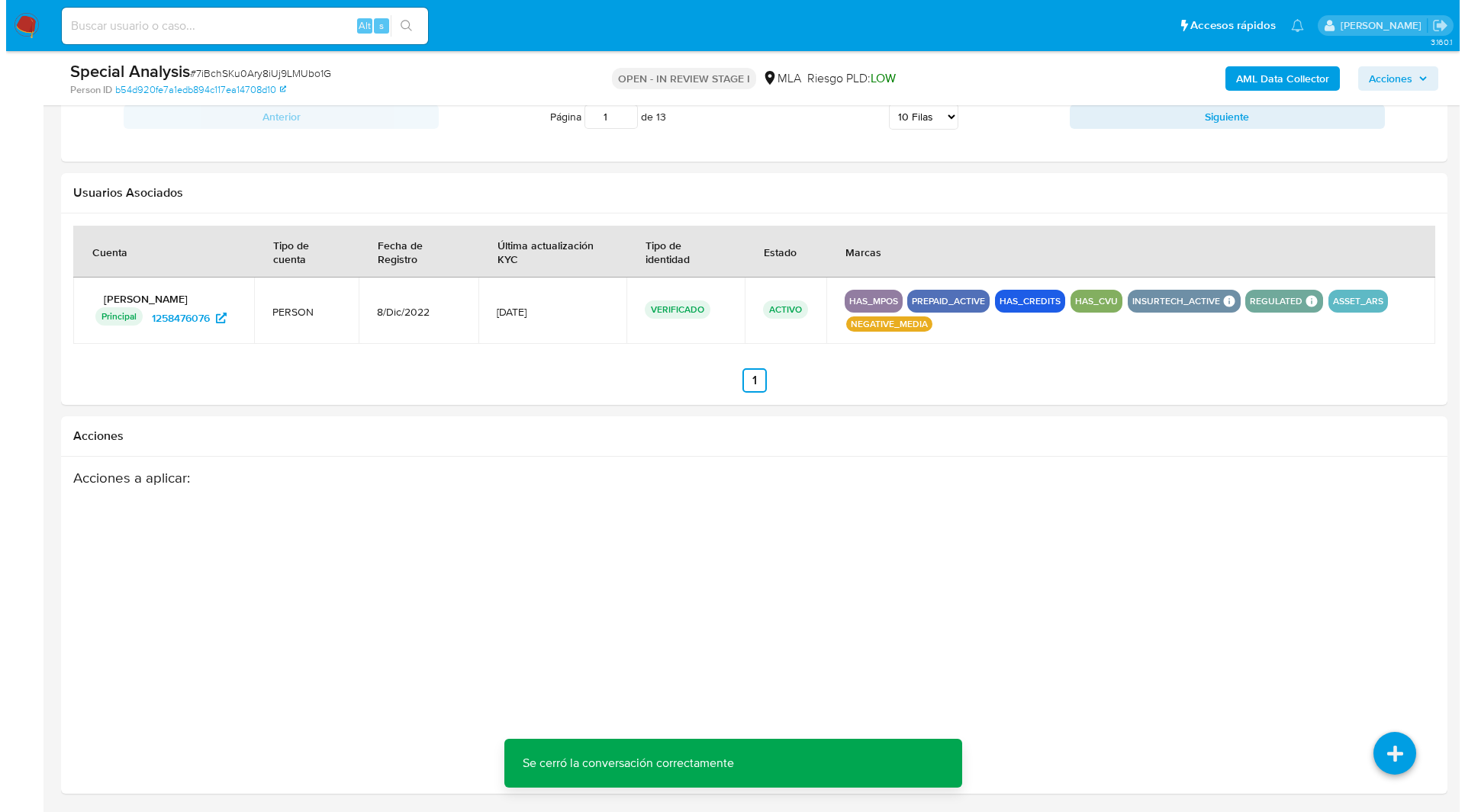
scroll to position [2366, 0]
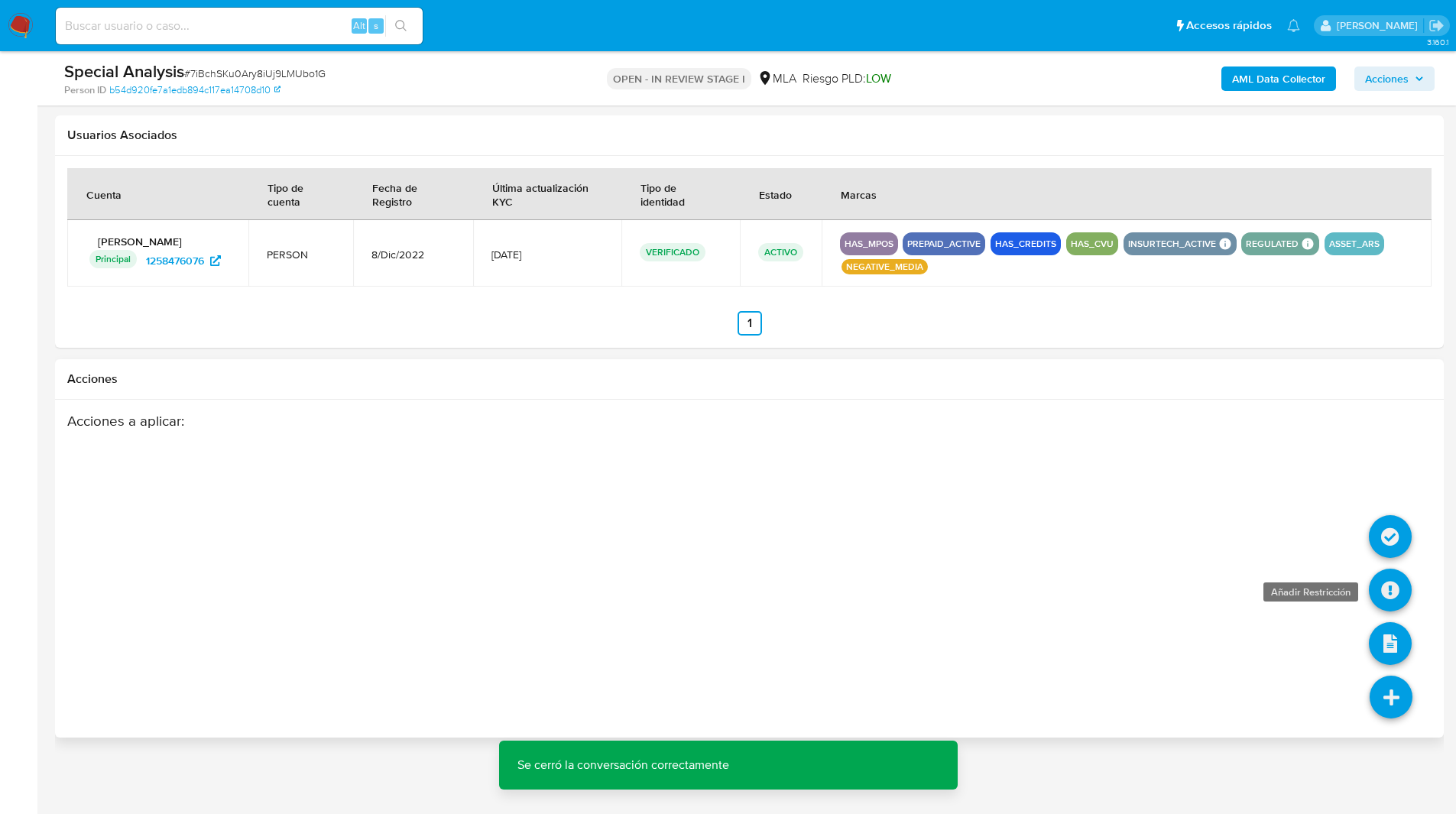
click at [1383, 573] on icon at bounding box center [1390, 590] width 43 height 43
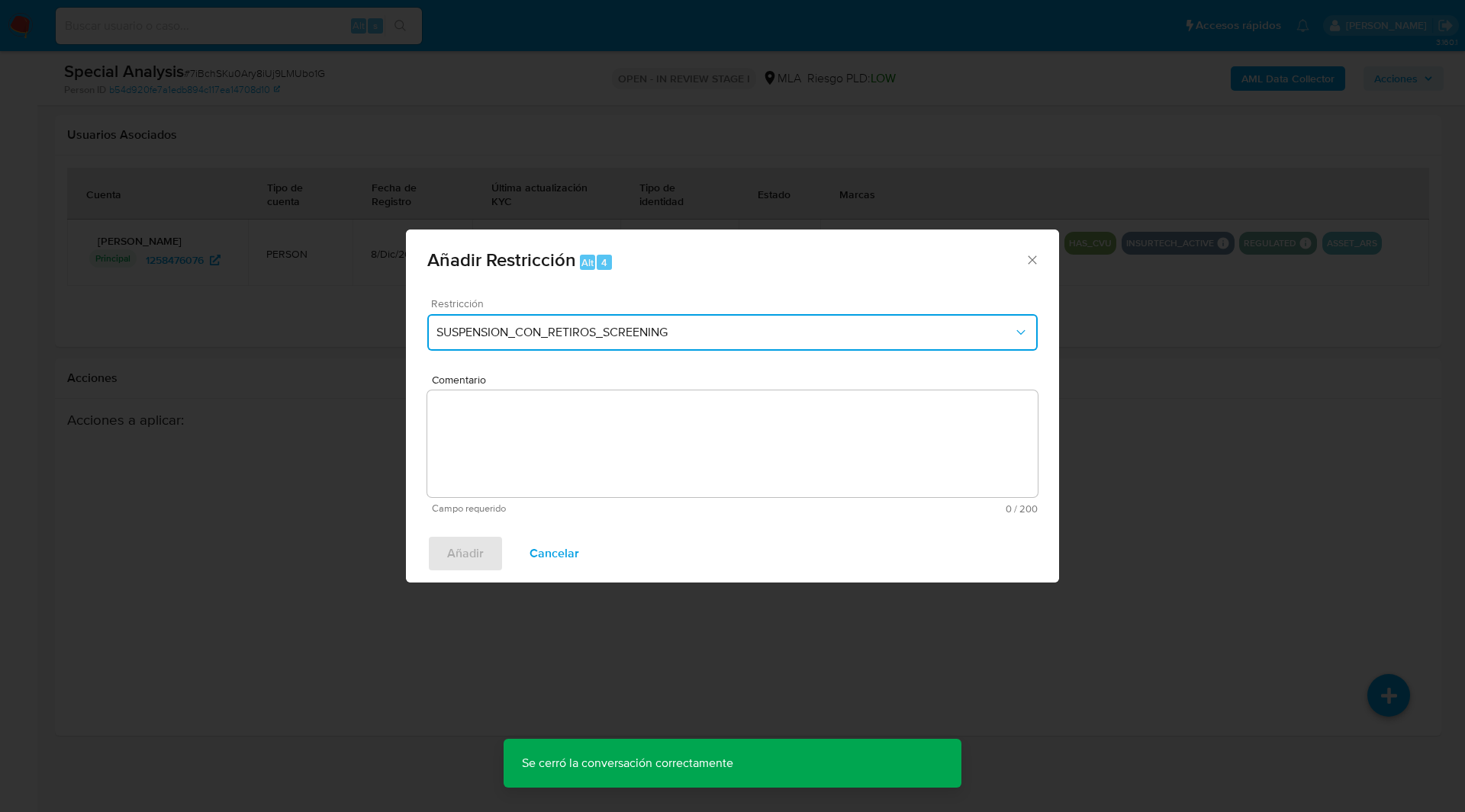
click at [524, 327] on span "SUSPENSION_CON_RETIROS_SCREENING" at bounding box center [725, 332] width 577 height 16
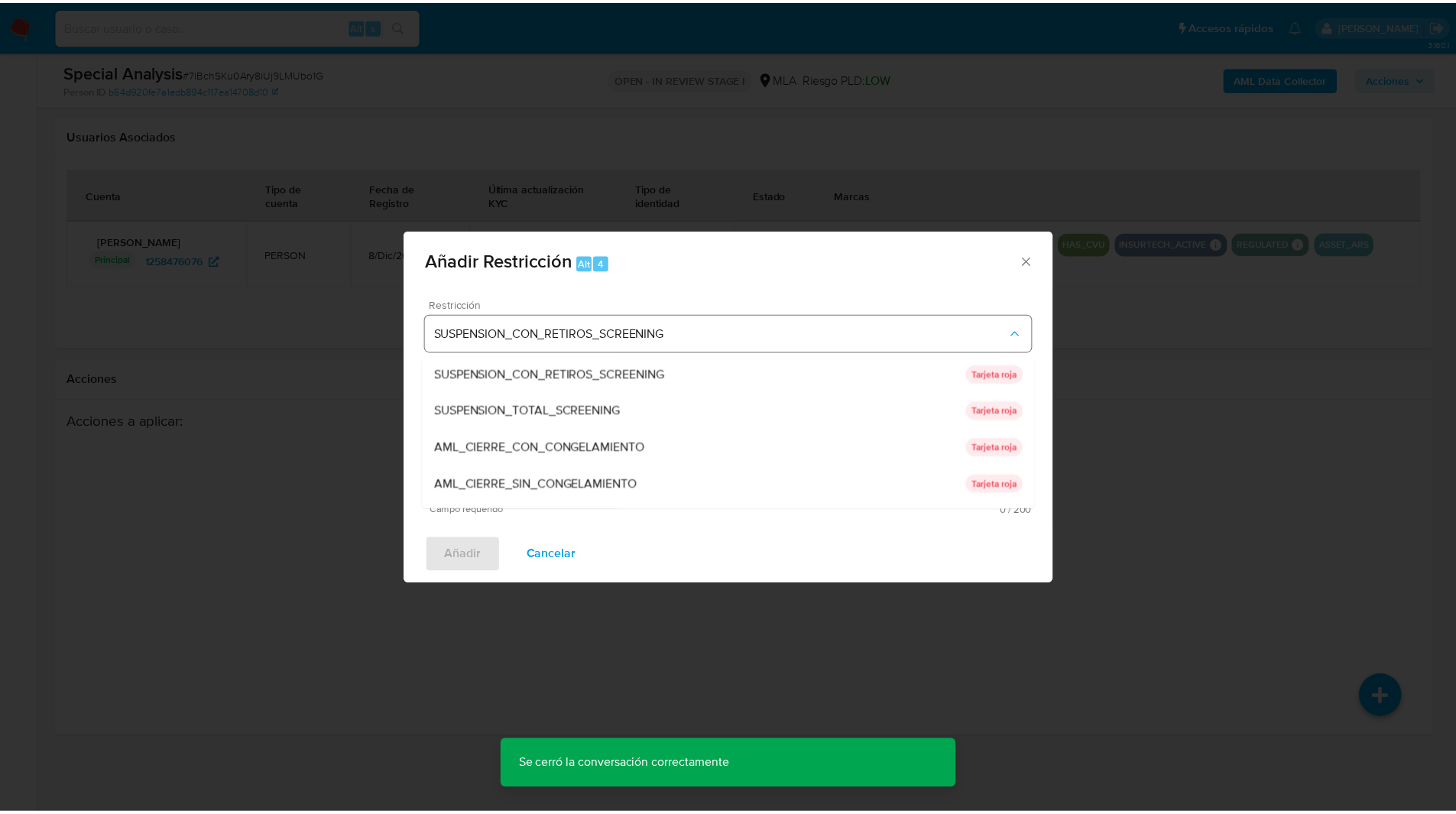
scroll to position [324, 0]
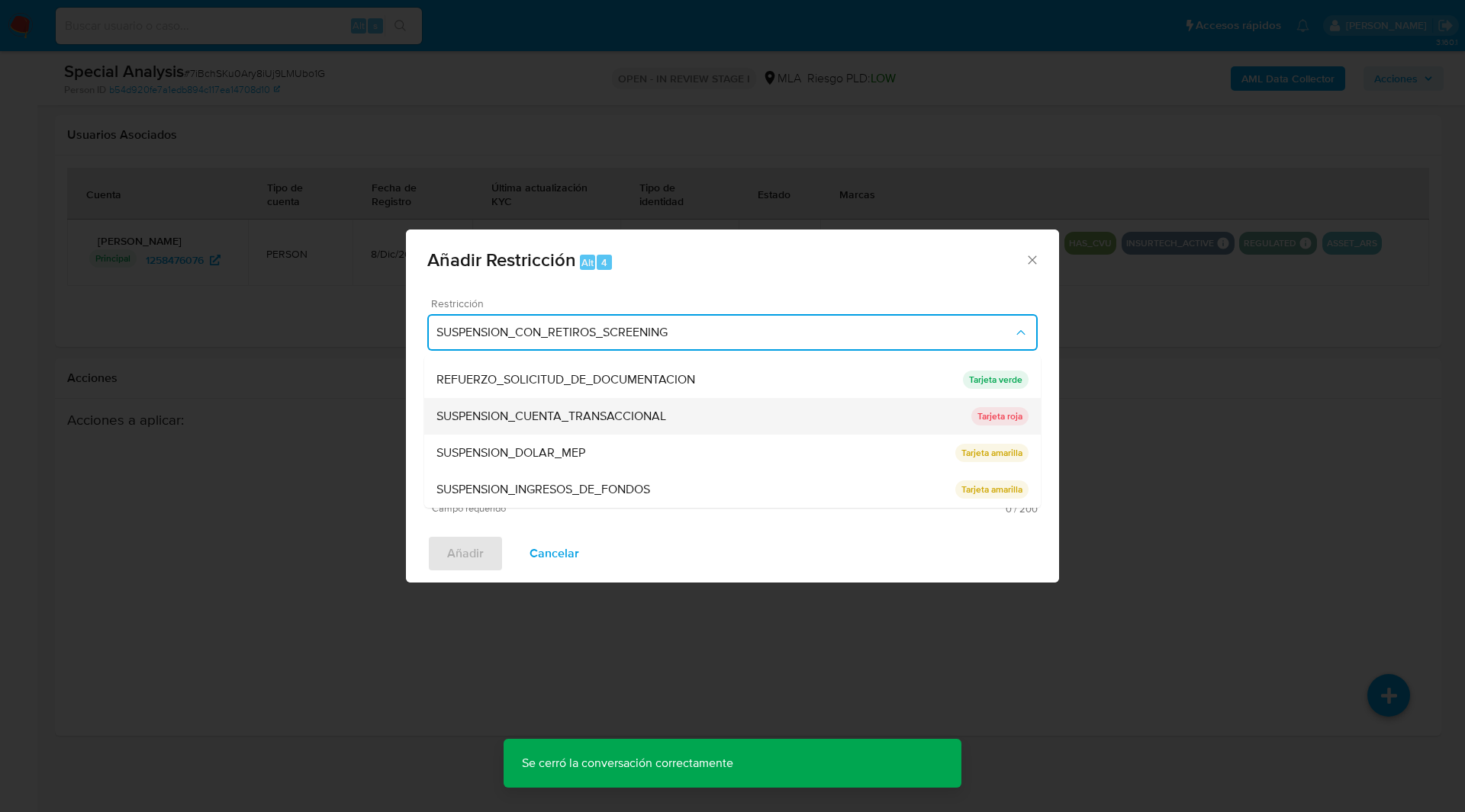
click at [588, 413] on span "SUSPENSION_CUENTA_TRANSACCIONAL" at bounding box center [551, 417] width 230 height 16
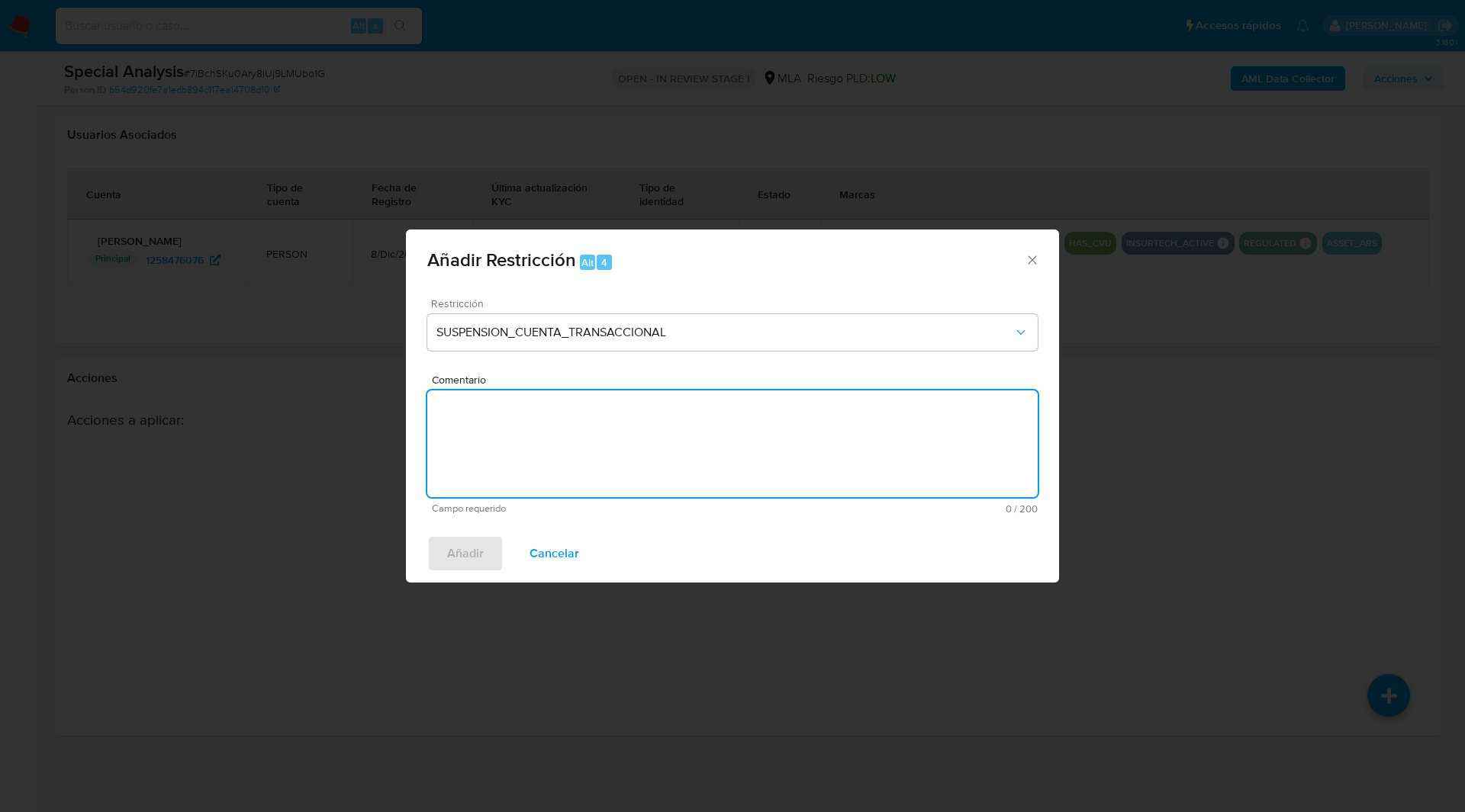
click at [645, 432] on textarea "Comentario" at bounding box center [732, 444] width 611 height 107
type textarea "AML"
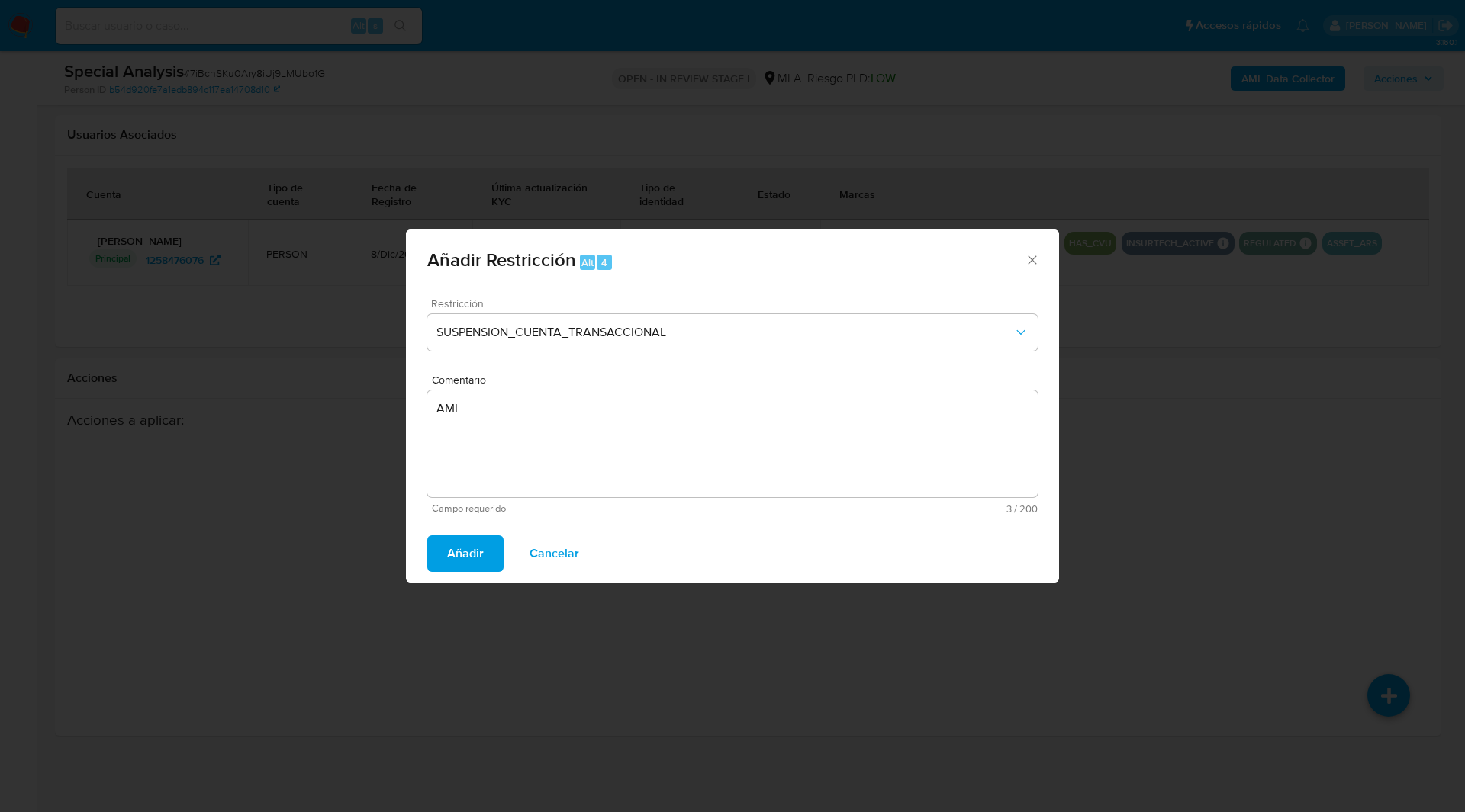
click at [465, 542] on span "Añadir" at bounding box center [465, 554] width 37 height 34
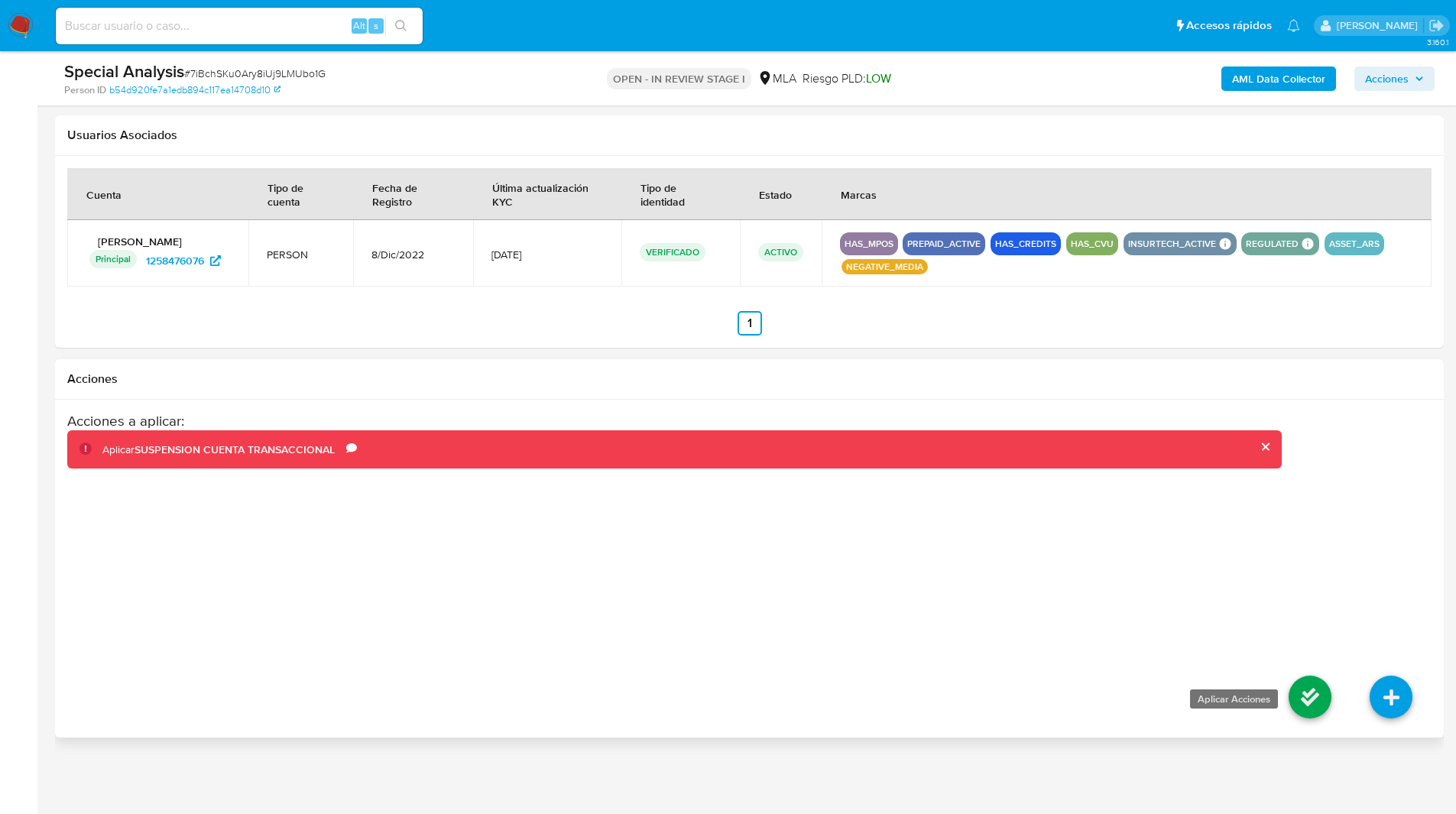
click at [1305, 697] on icon at bounding box center [1310, 697] width 43 height 43
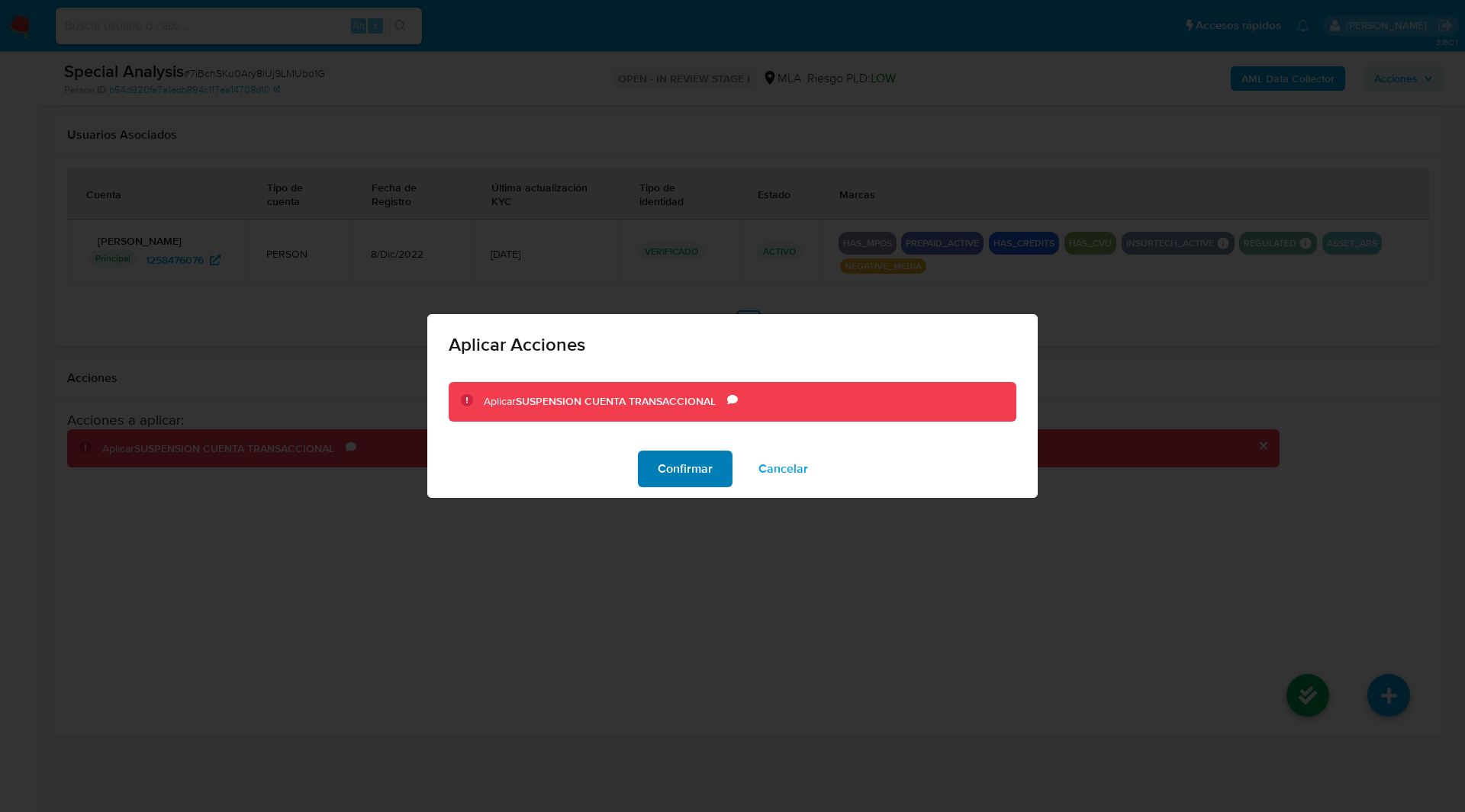
click at [693, 473] on span "Confirmar" at bounding box center [685, 469] width 55 height 34
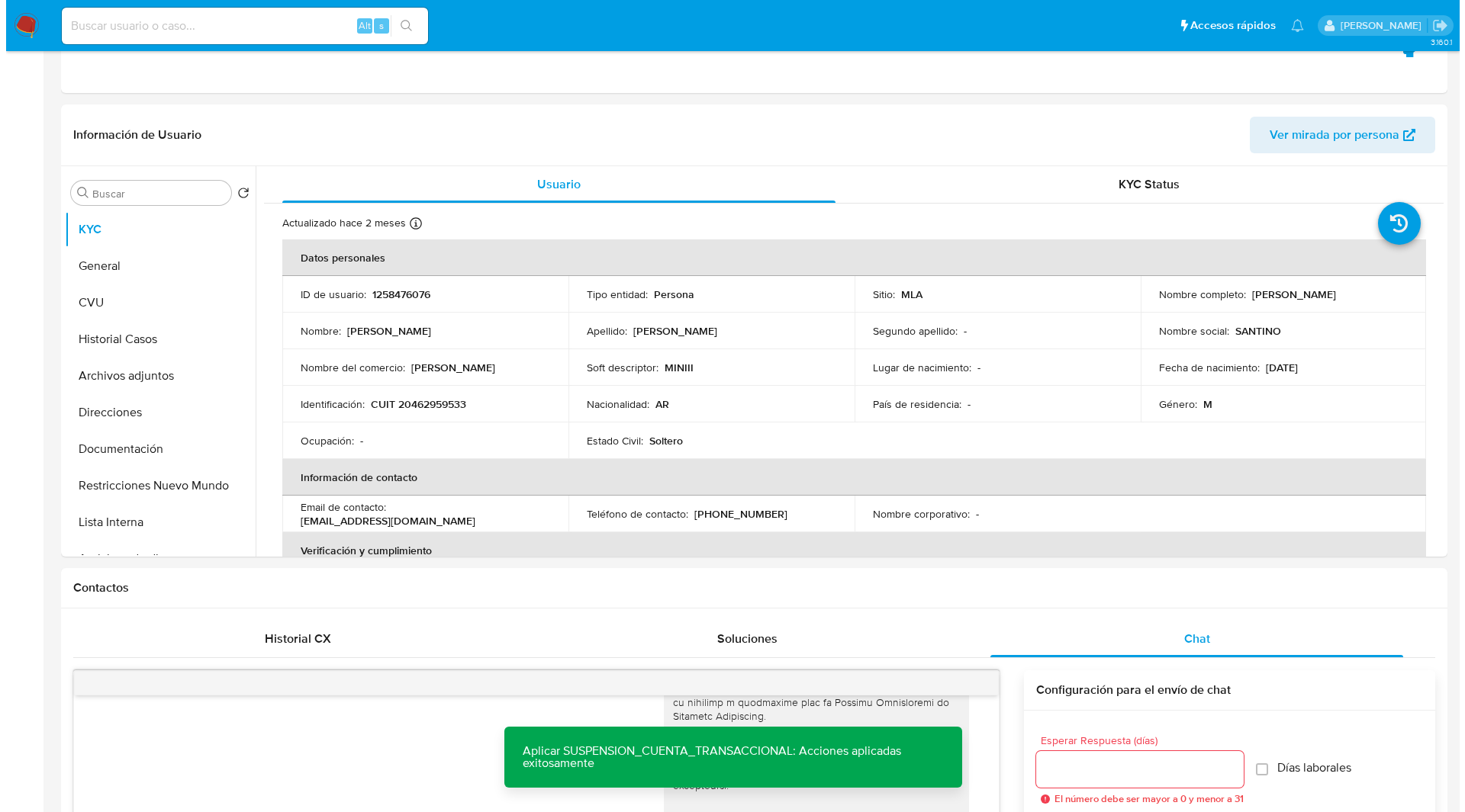
scroll to position [0, 0]
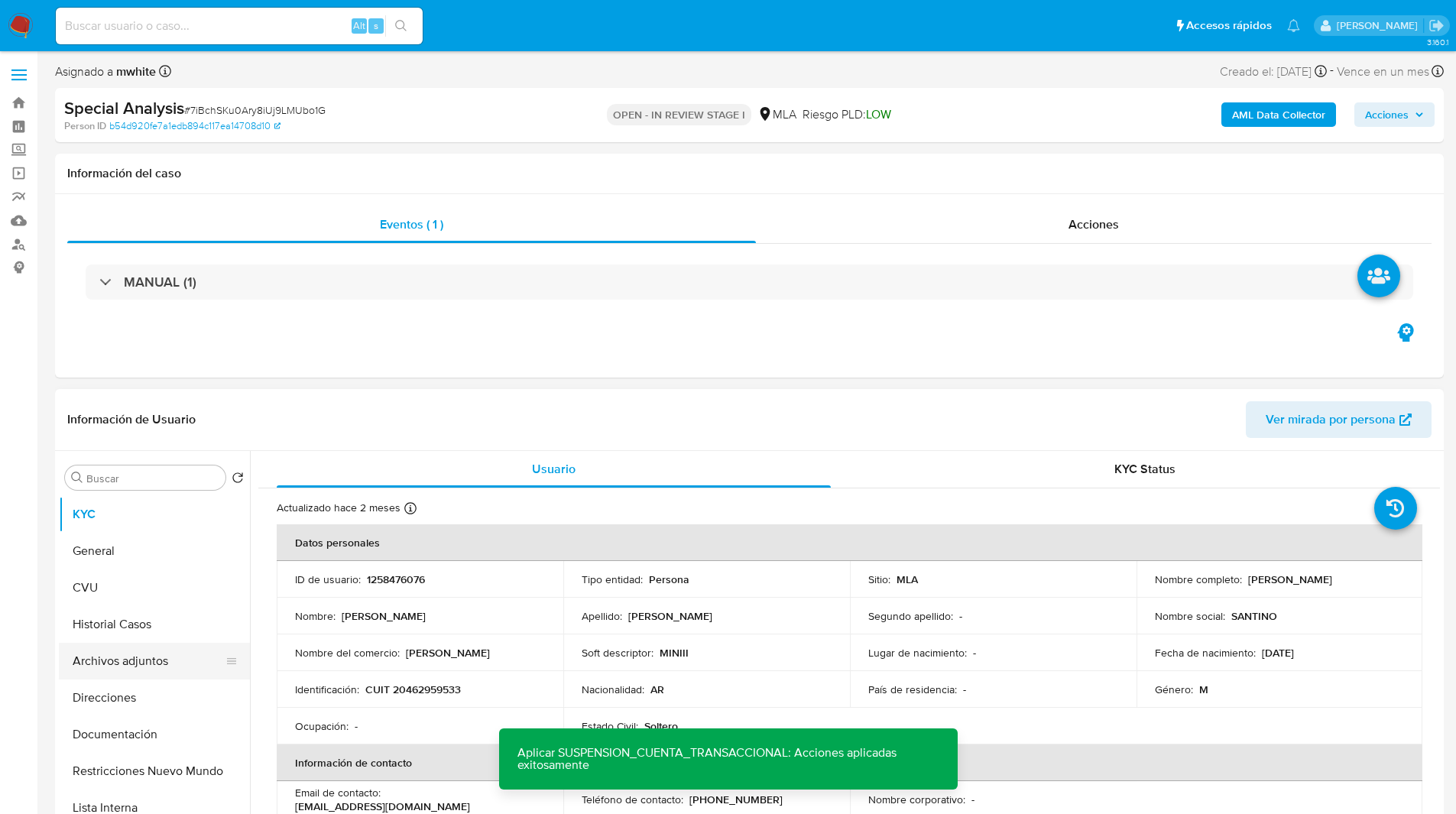
click at [145, 655] on button "Archivos adjuntos" at bounding box center [148, 662] width 179 height 37
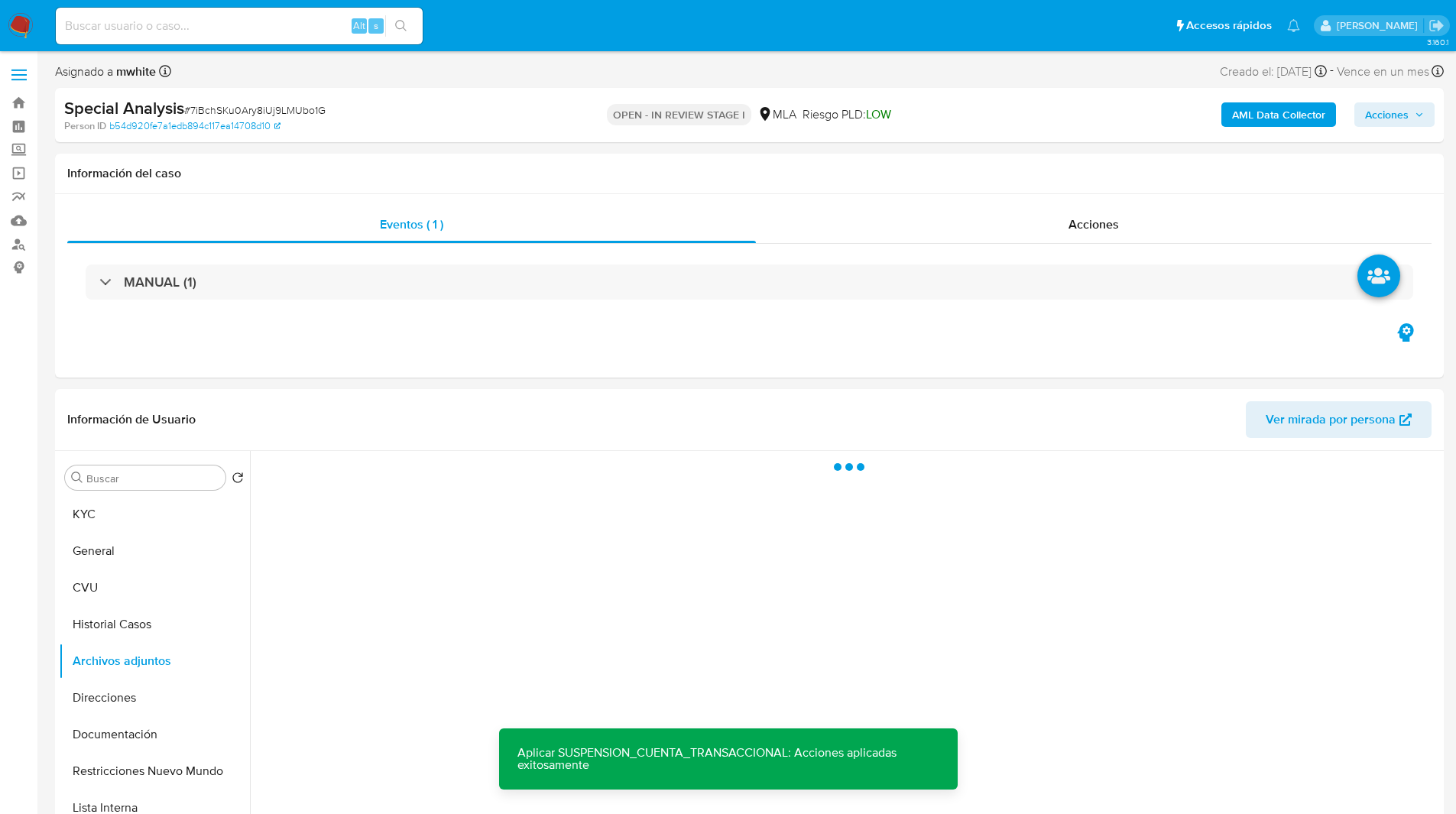
click at [1248, 108] on b "AML Data Collector" at bounding box center [1279, 115] width 94 height 25
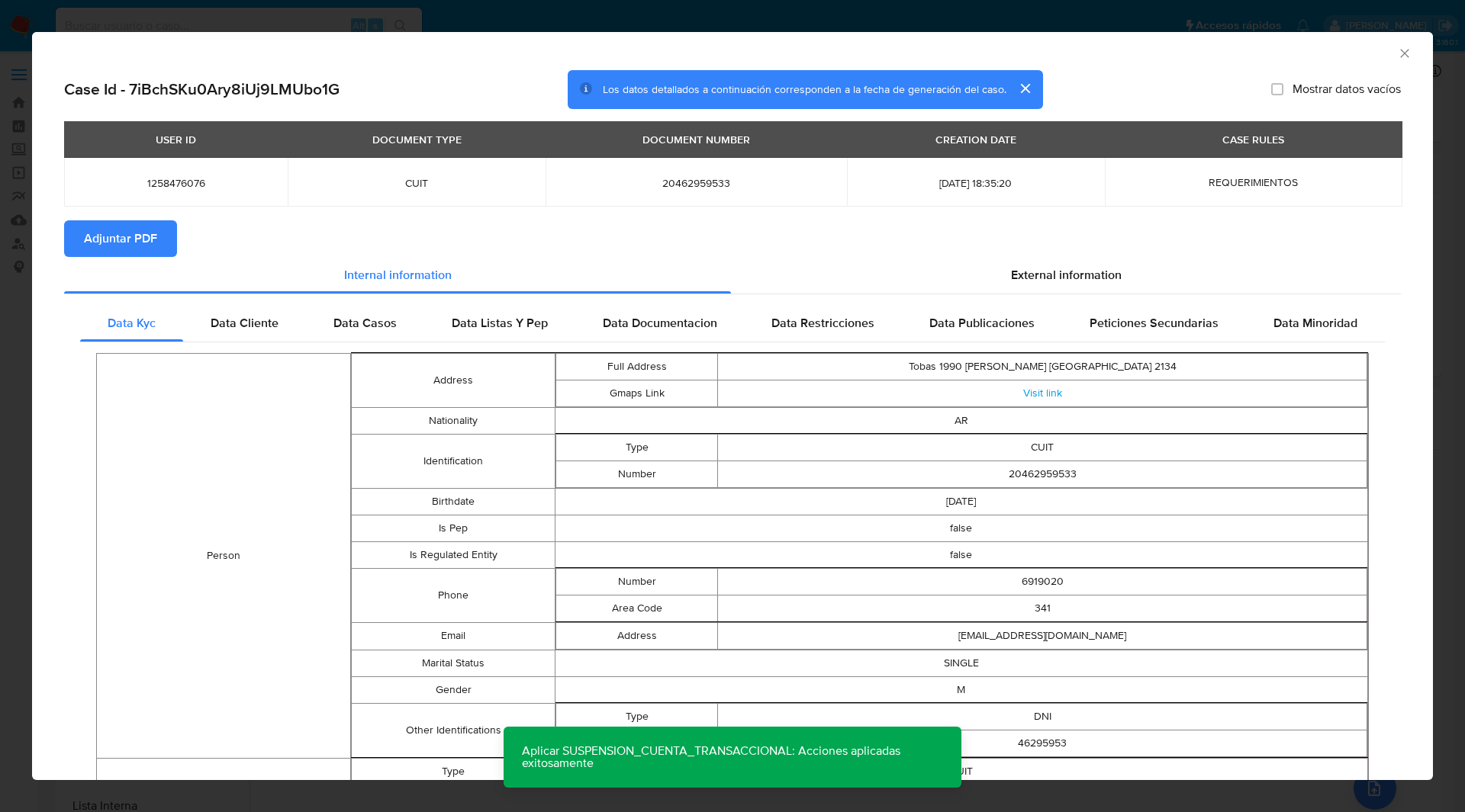
click at [162, 222] on button "Adjuntar PDF" at bounding box center [120, 239] width 113 height 37
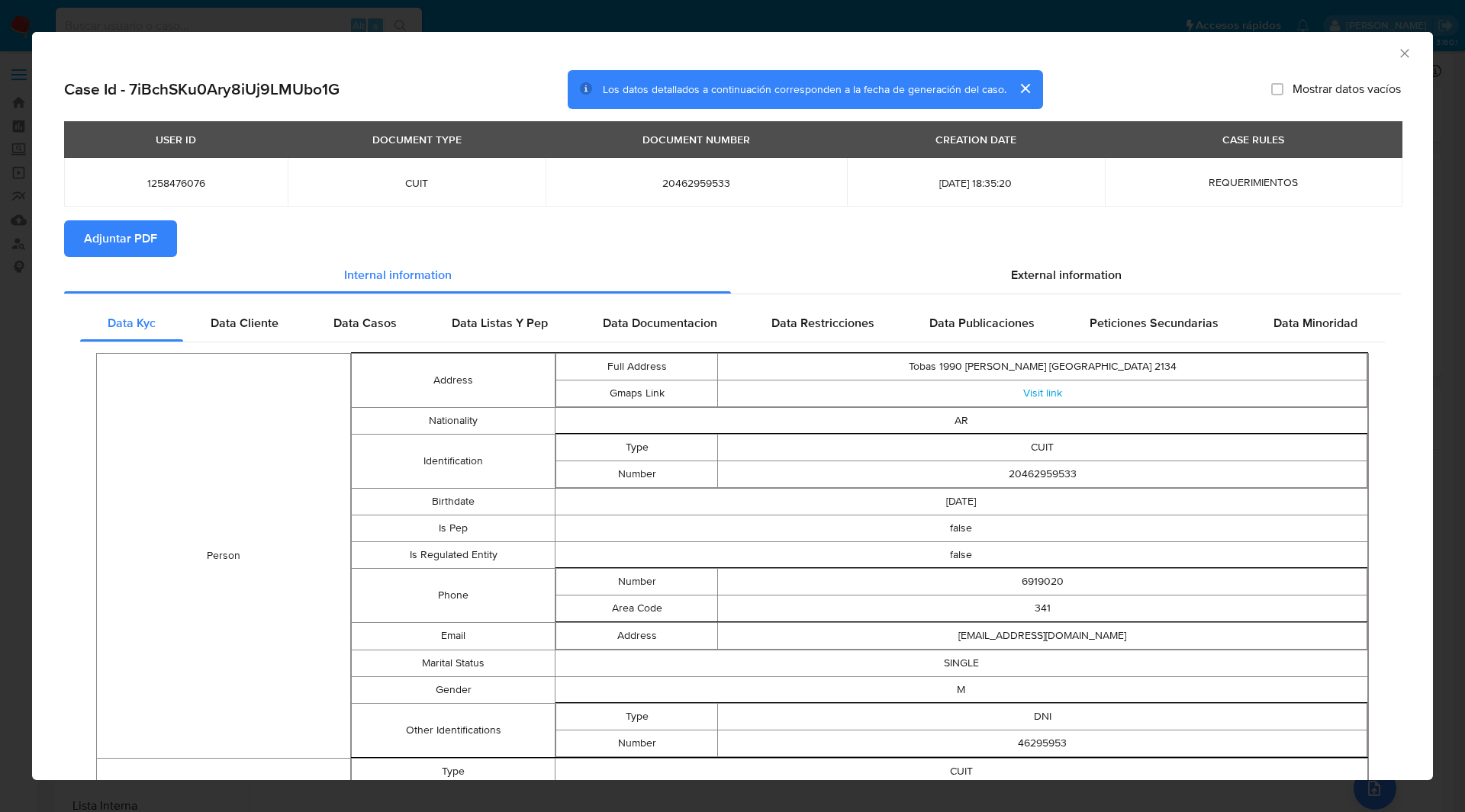
click at [1397, 53] on icon "Cerrar ventana" at bounding box center [1405, 53] width 16 height 16
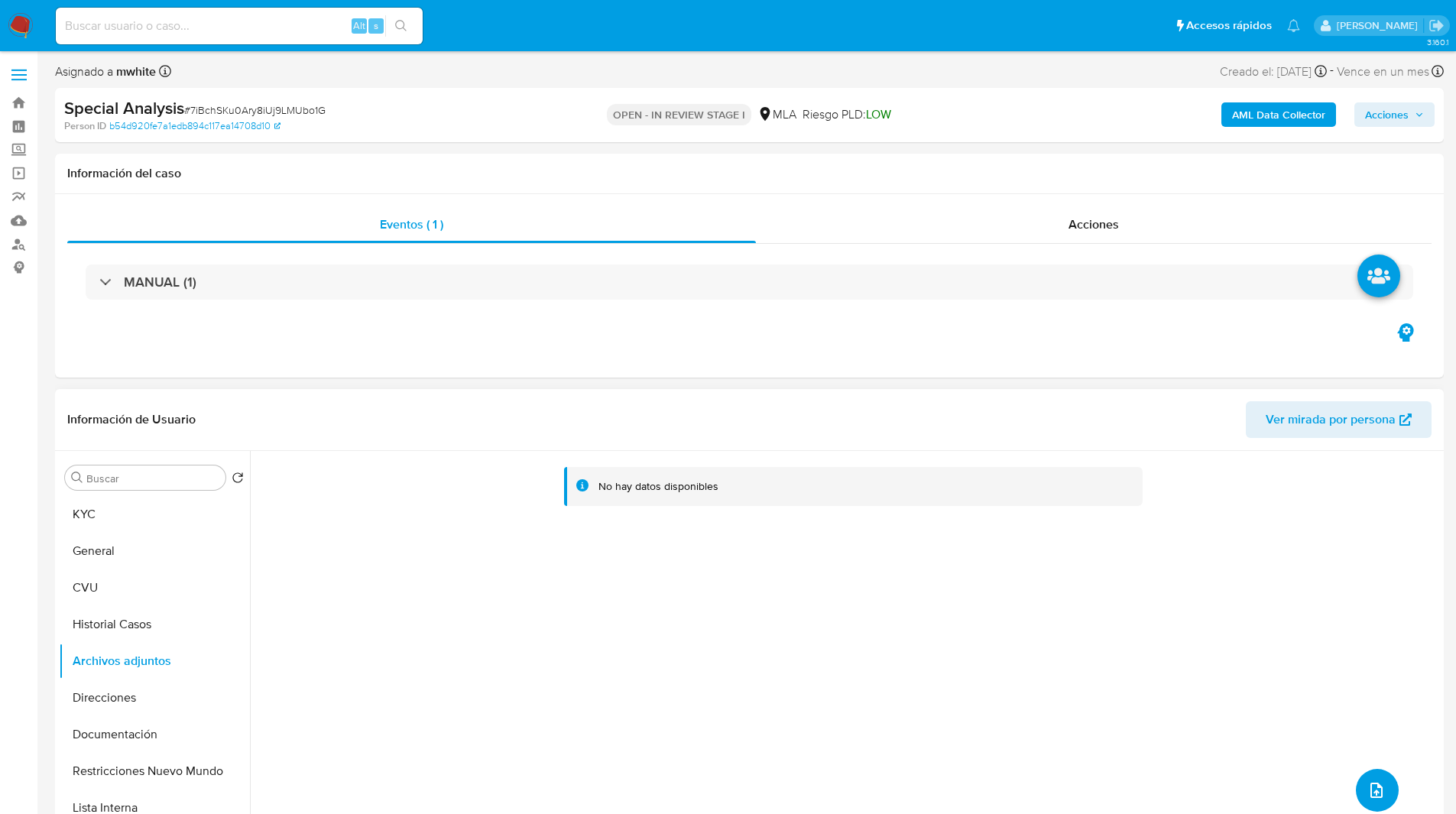
click at [1377, 791] on icon "upload-file" at bounding box center [1376, 790] width 12 height 16
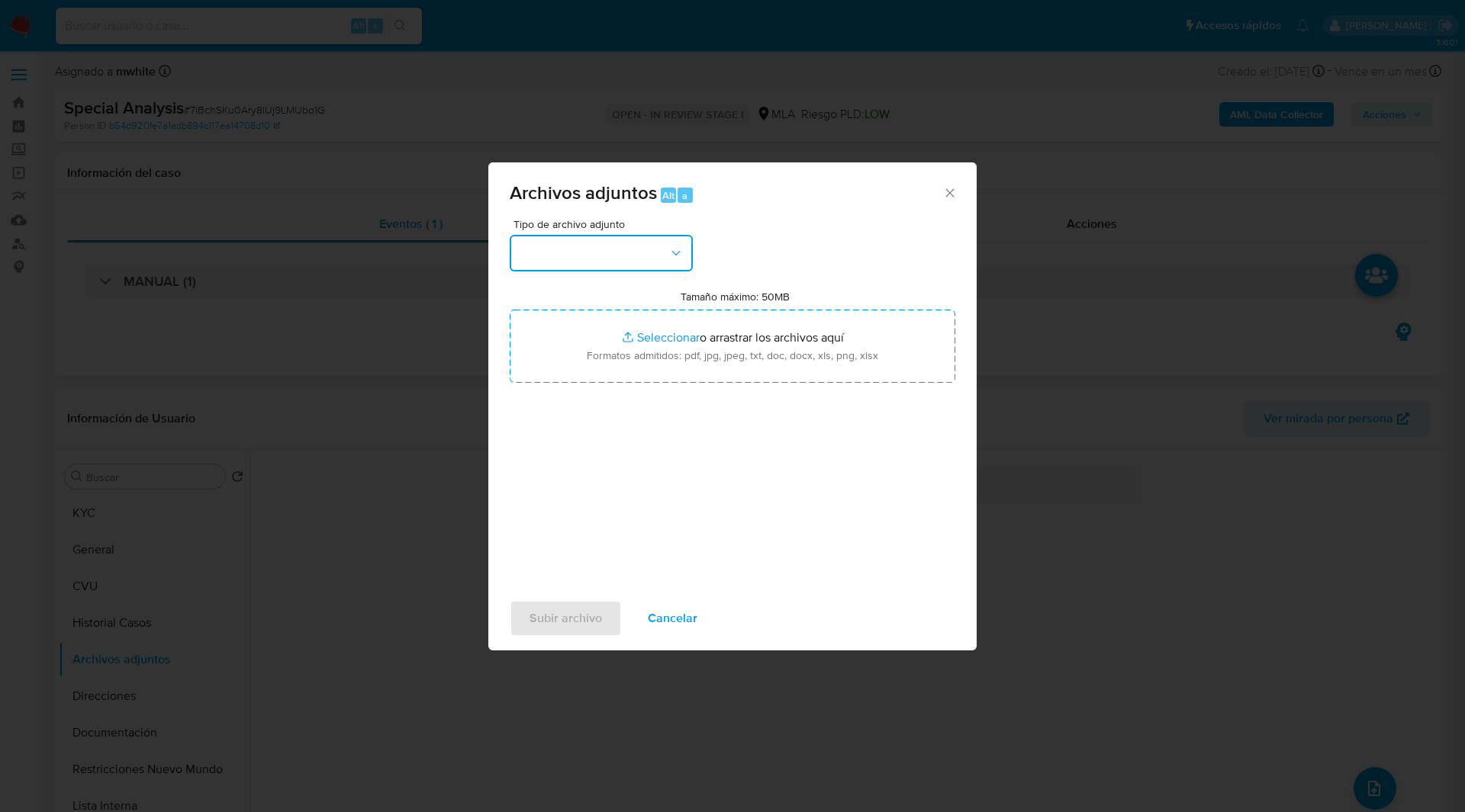
click at [596, 243] on button "button" at bounding box center [602, 254] width 183 height 37
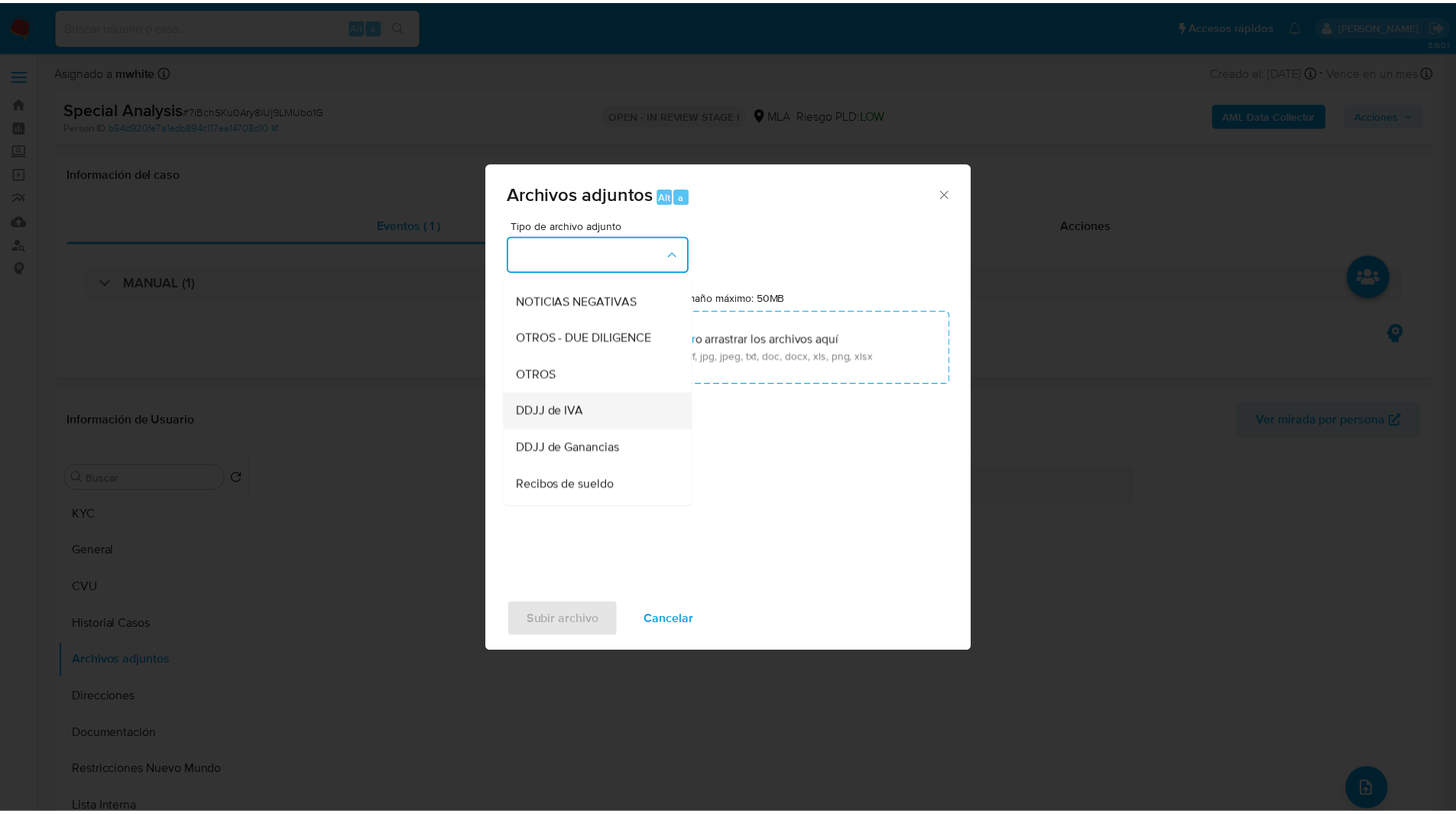
scroll to position [213, 0]
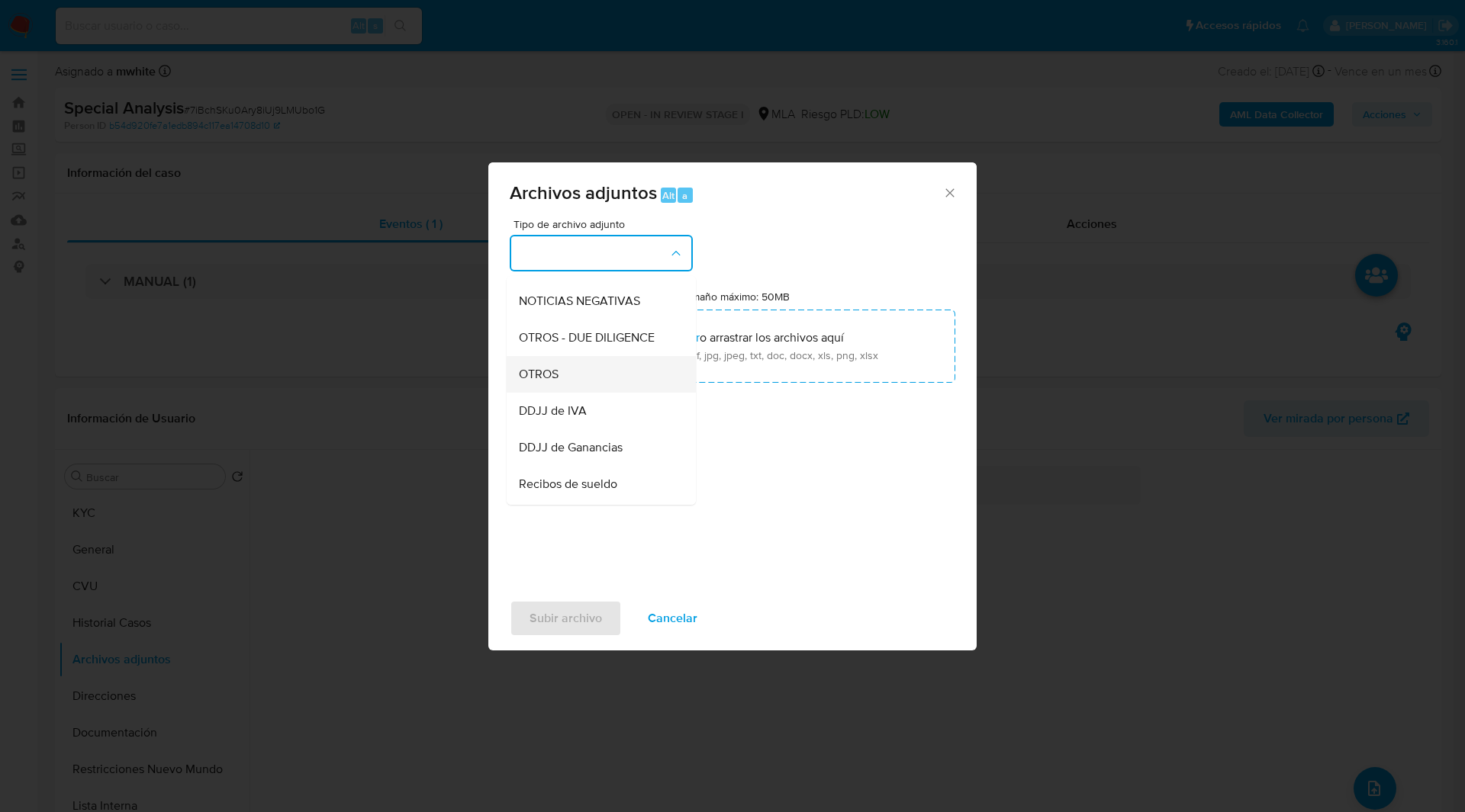
click at [547, 393] on div "OTROS" at bounding box center [597, 374] width 156 height 37
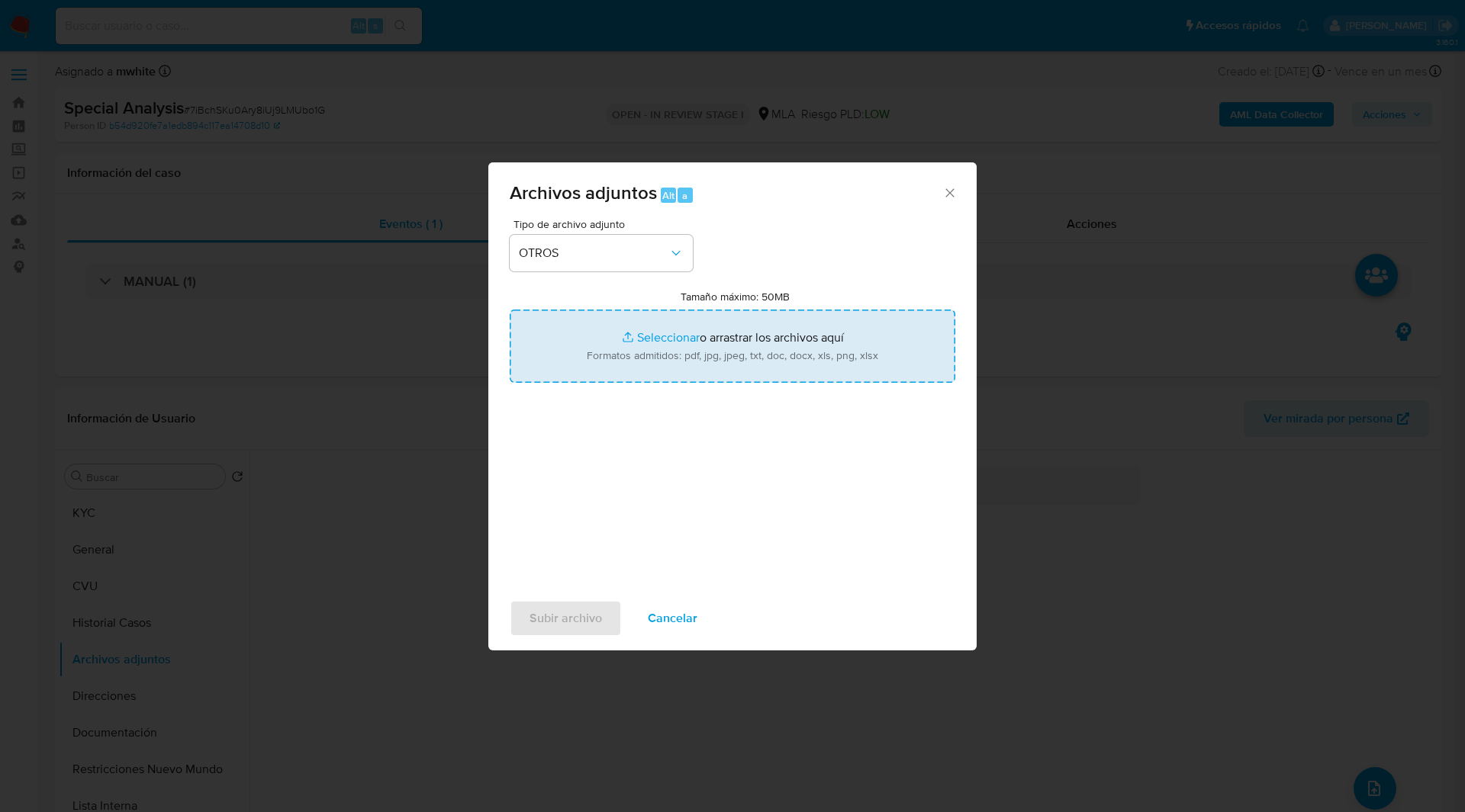
type input "C:\fakepath\Movimientos-1258476076.xlsx"
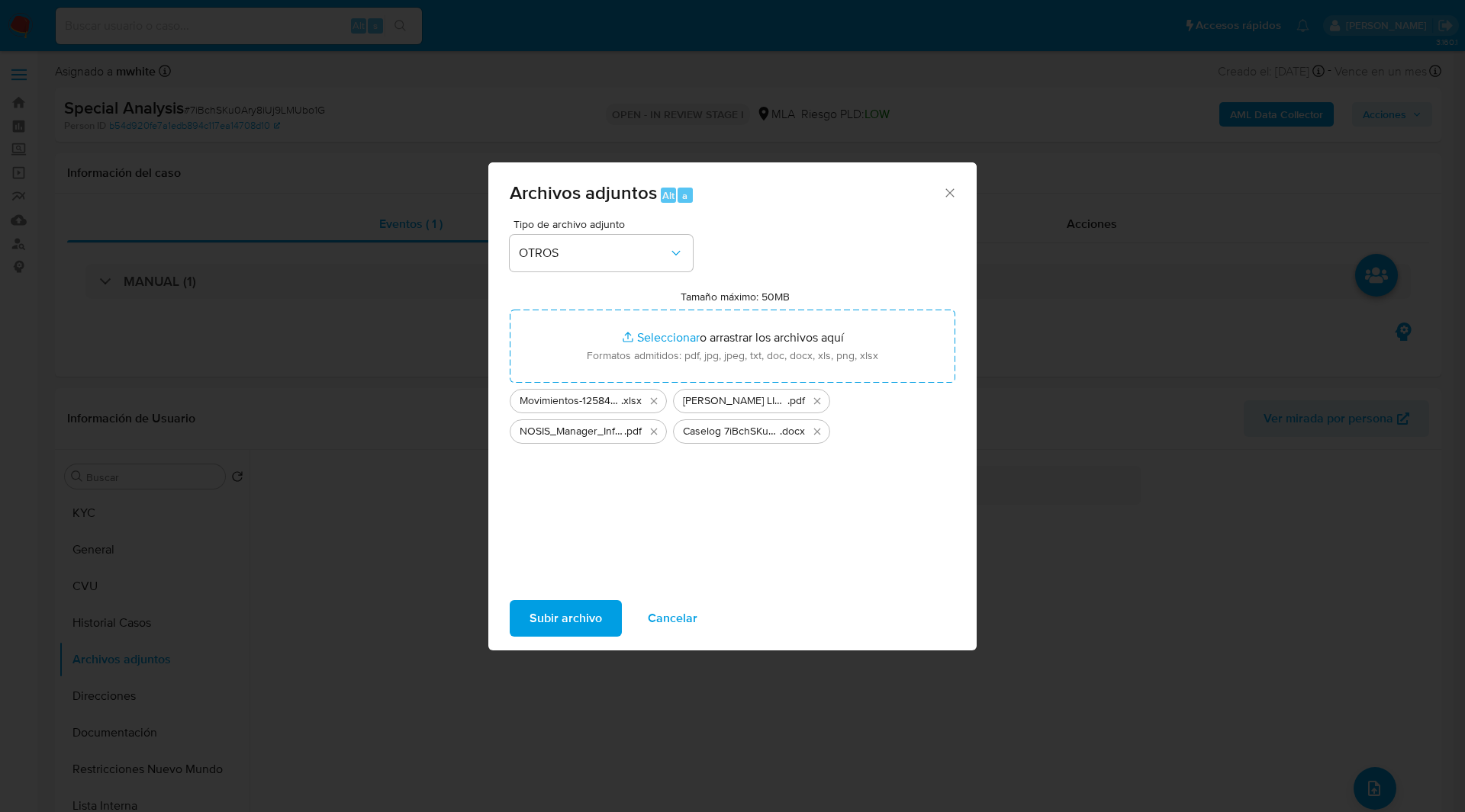
click at [575, 615] on span "Subir archivo" at bounding box center [565, 618] width 72 height 34
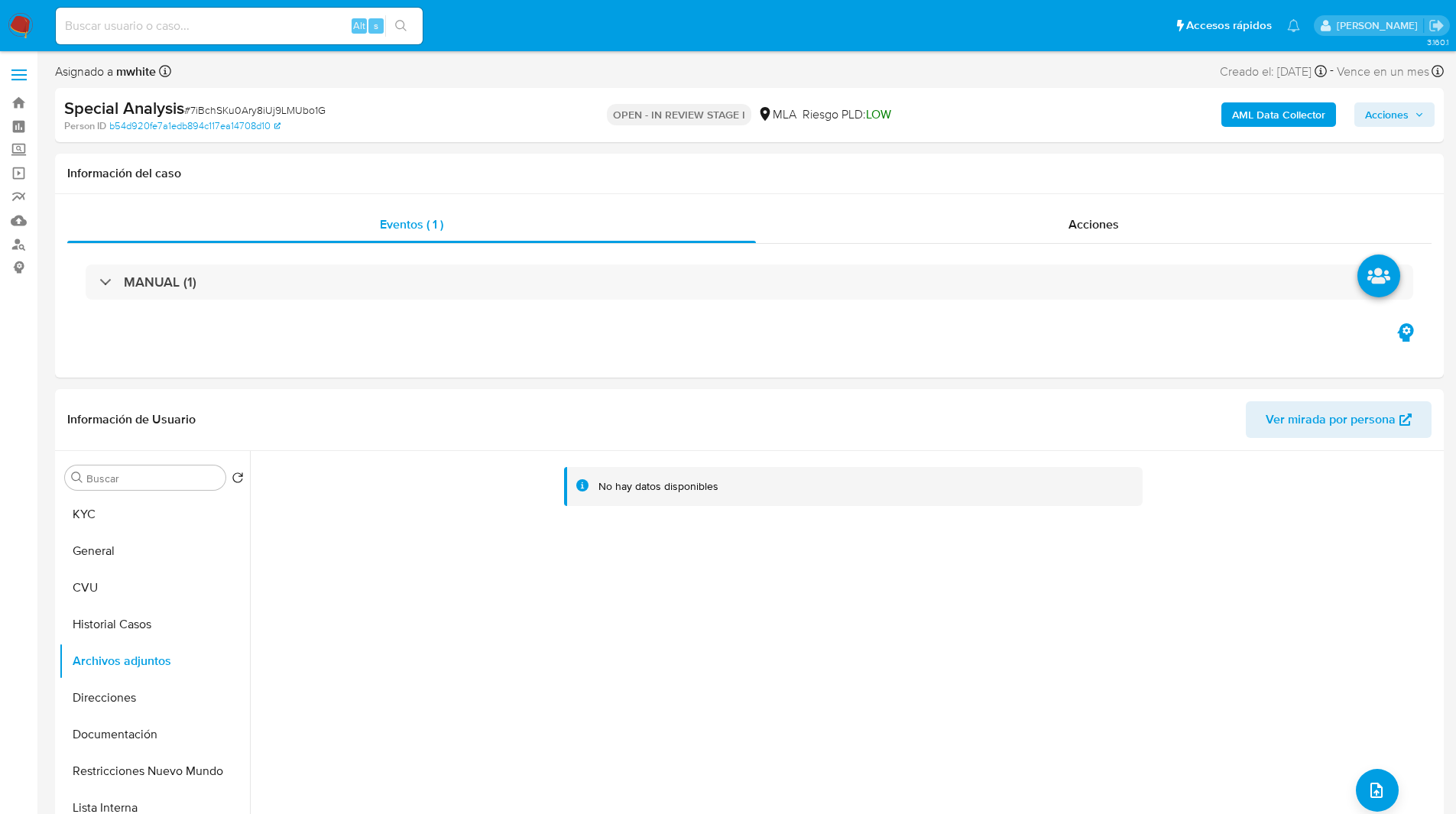
click at [1409, 110] on span "Acciones" at bounding box center [1395, 114] width 59 height 21
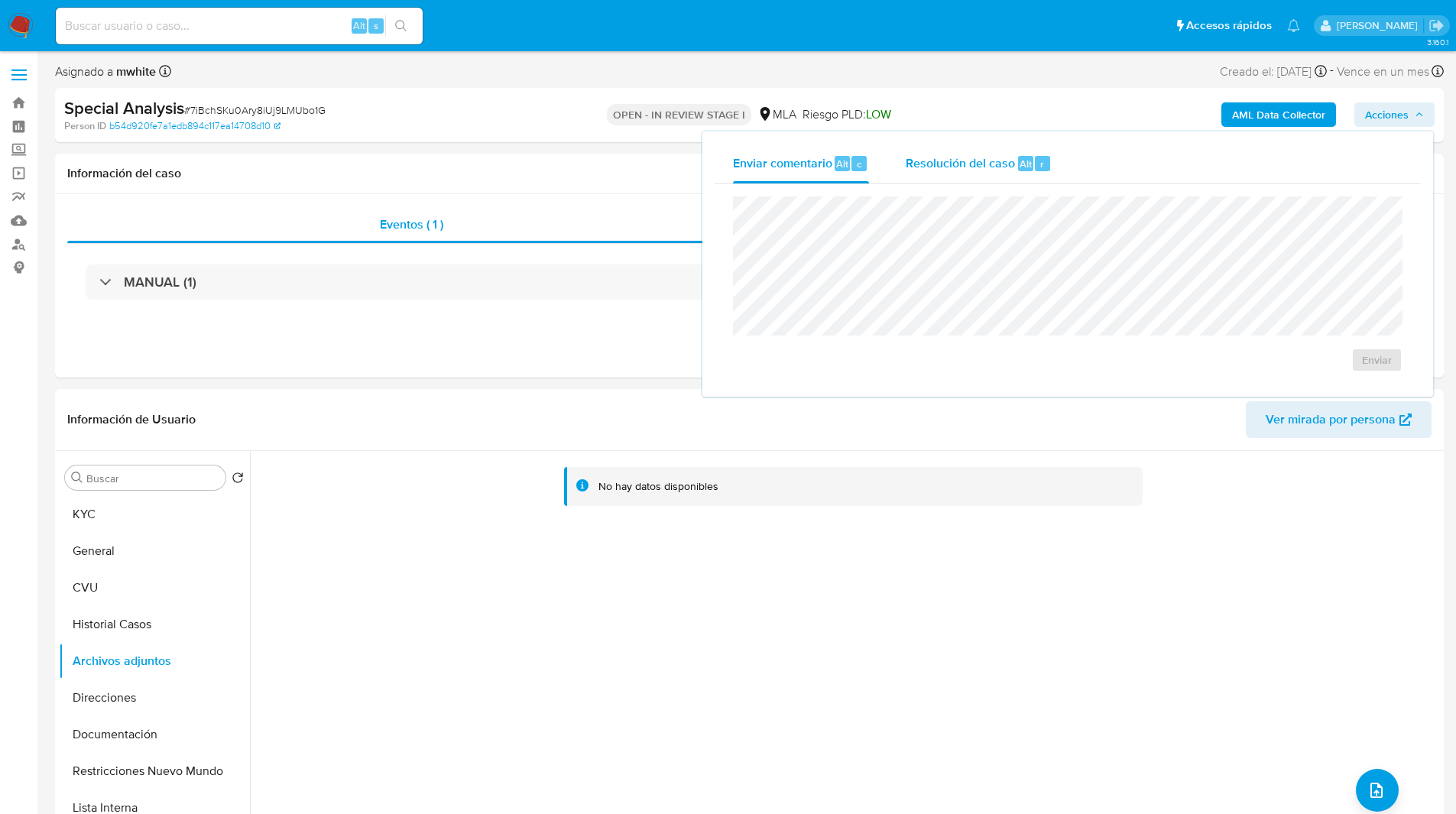
click at [979, 157] on span "Resolución del caso" at bounding box center [960, 162] width 109 height 17
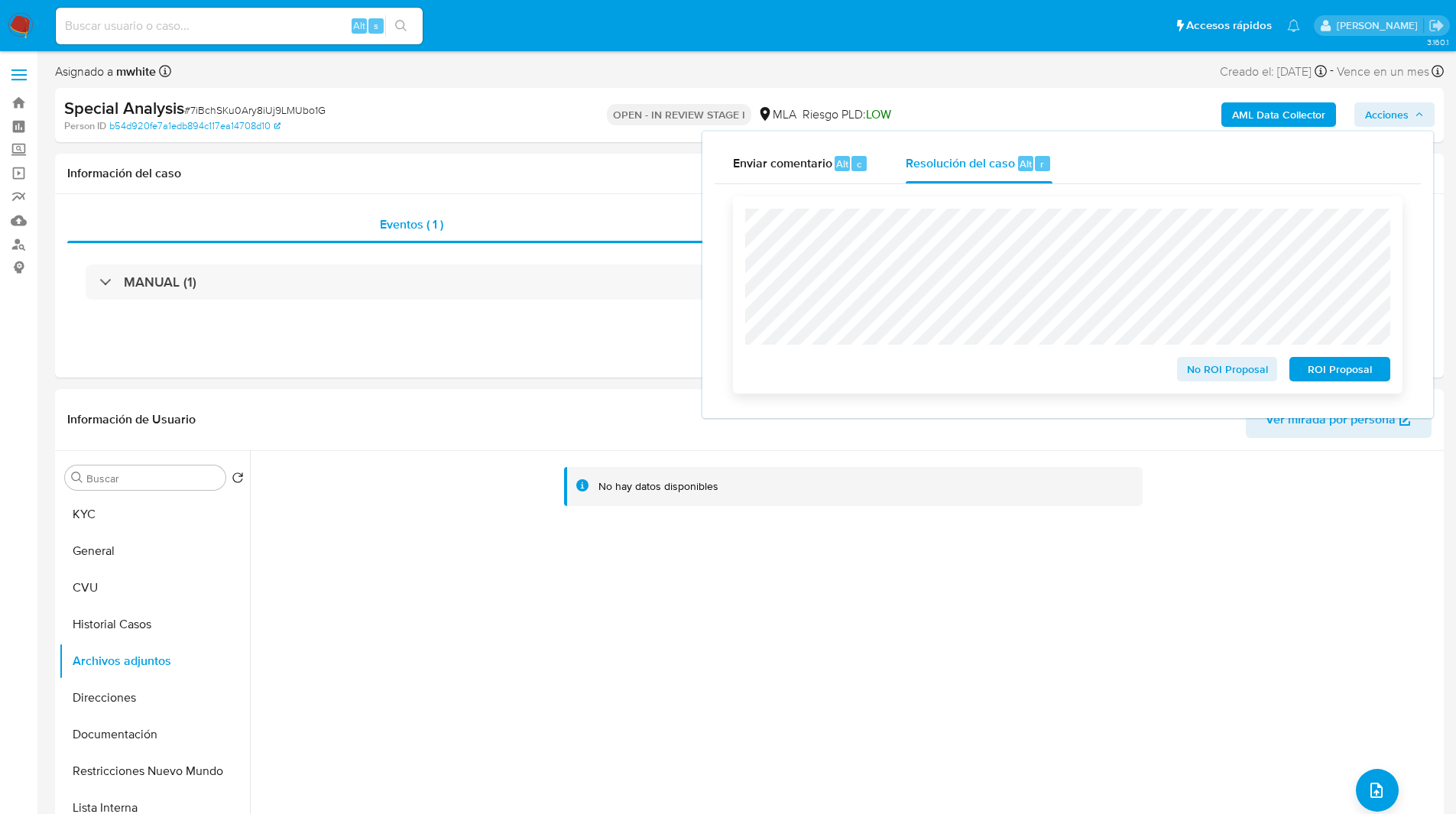
click at [1360, 369] on span "ROI Proposal" at bounding box center [1339, 369] width 80 height 21
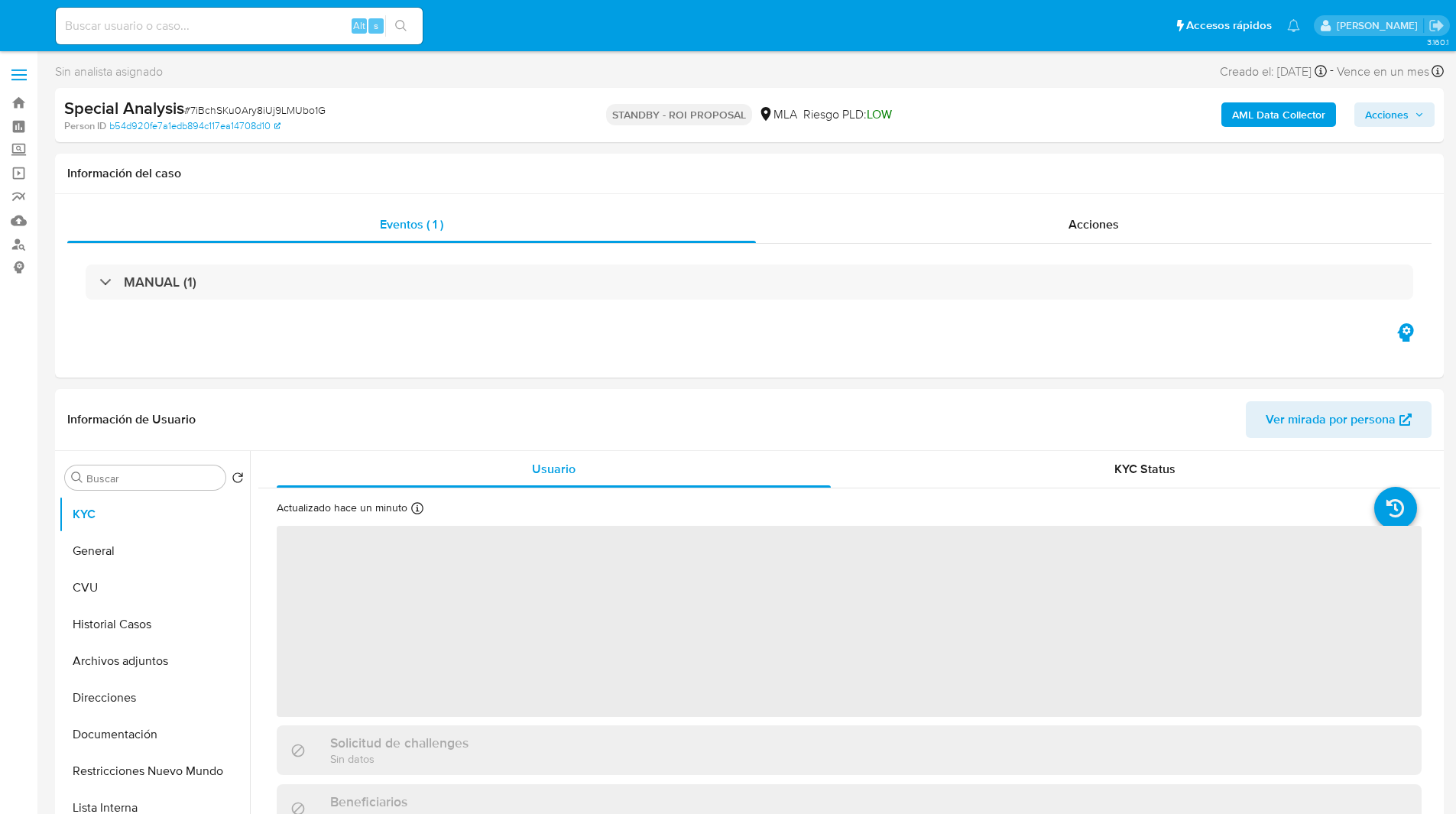
select select "10"
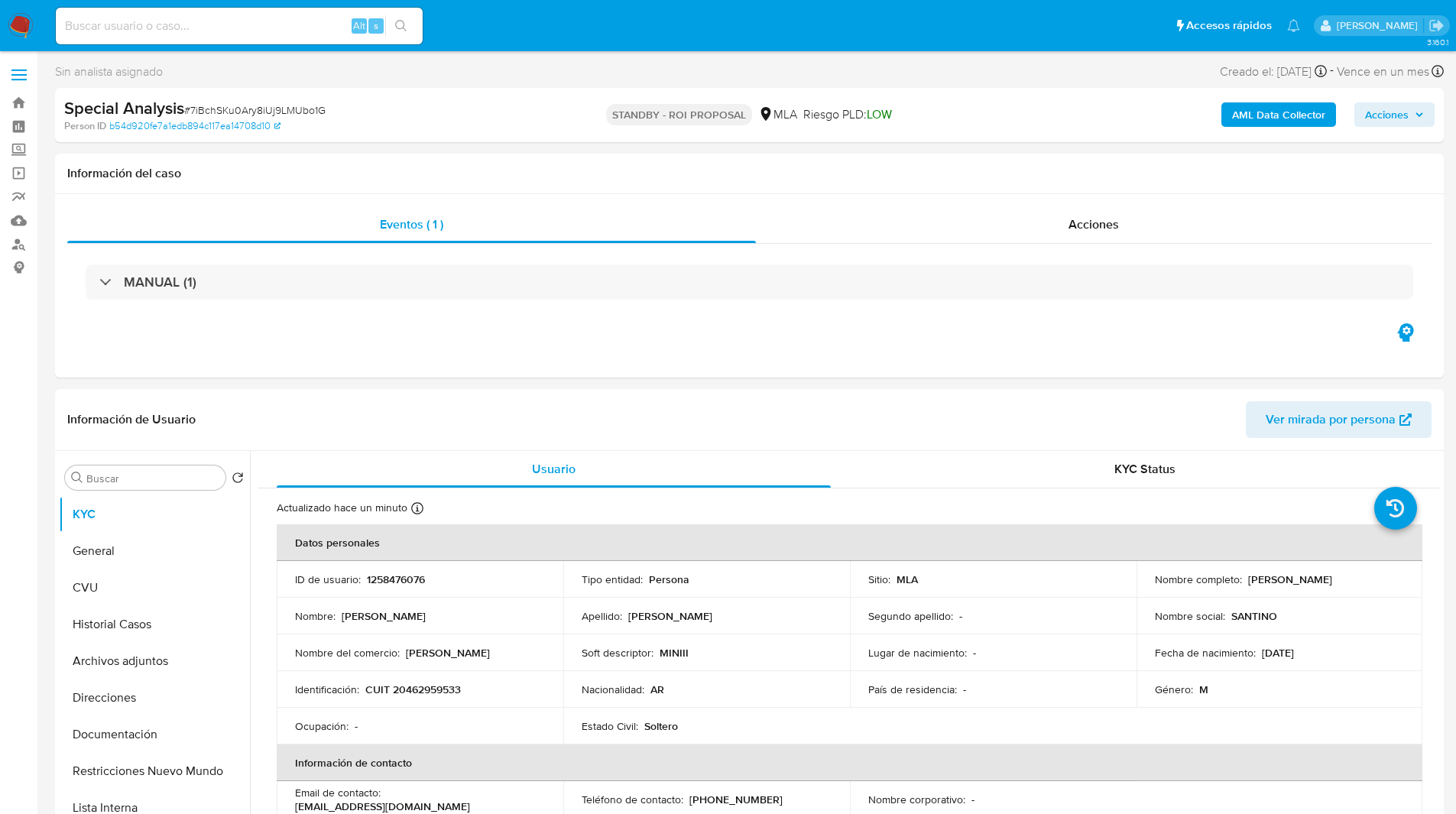
click at [163, 21] on input at bounding box center [239, 26] width 367 height 20
paste input "LcZVgOXOrfKmLJA18cmz1PPh"
click at [163, 21] on input "LcZVgOXOrfKmLJA18cmz1PPh" at bounding box center [239, 26] width 367 height 20
type input "LcZVgOXOrfKmLJA18cmz1PPh"
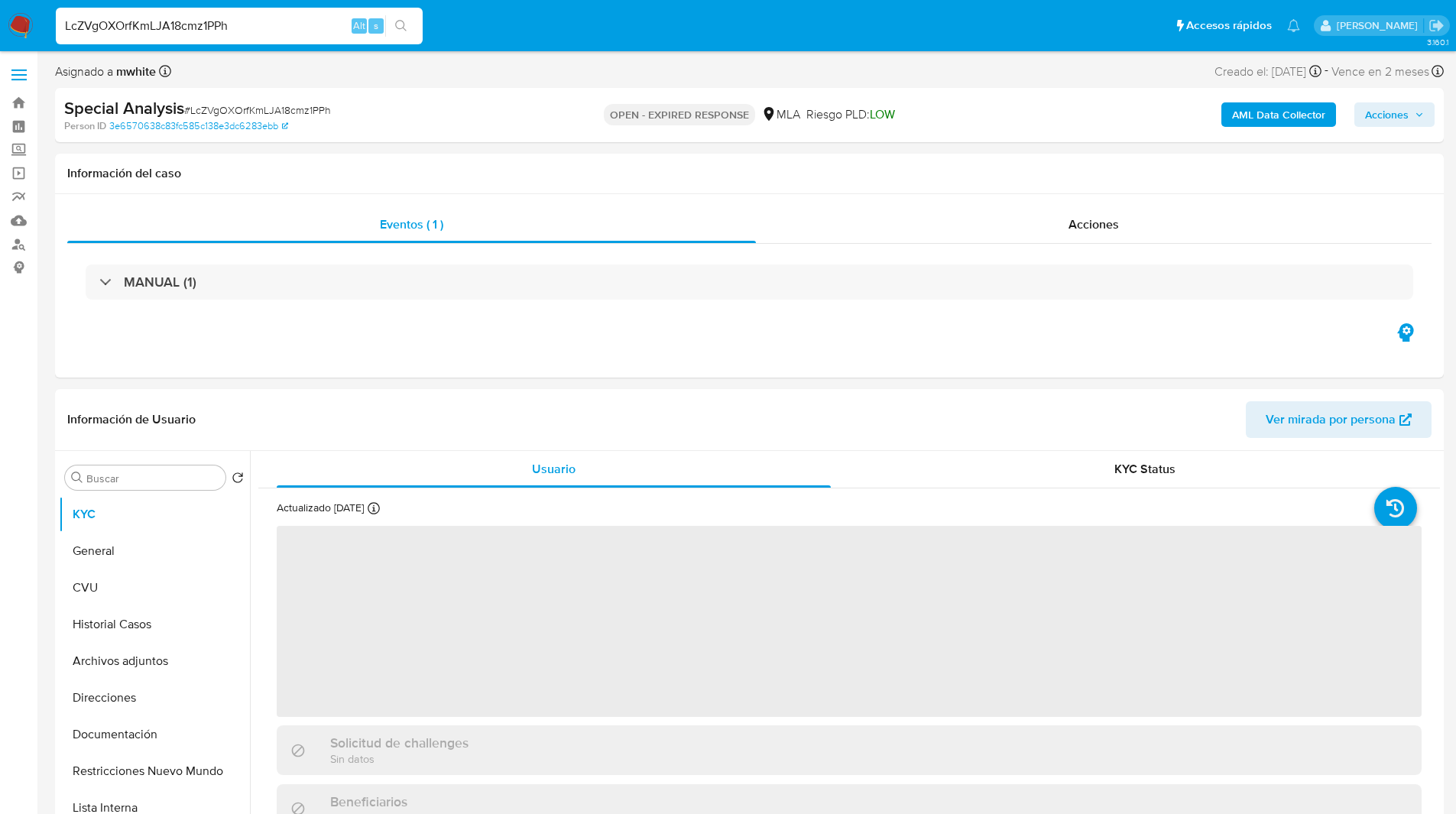
select select "10"
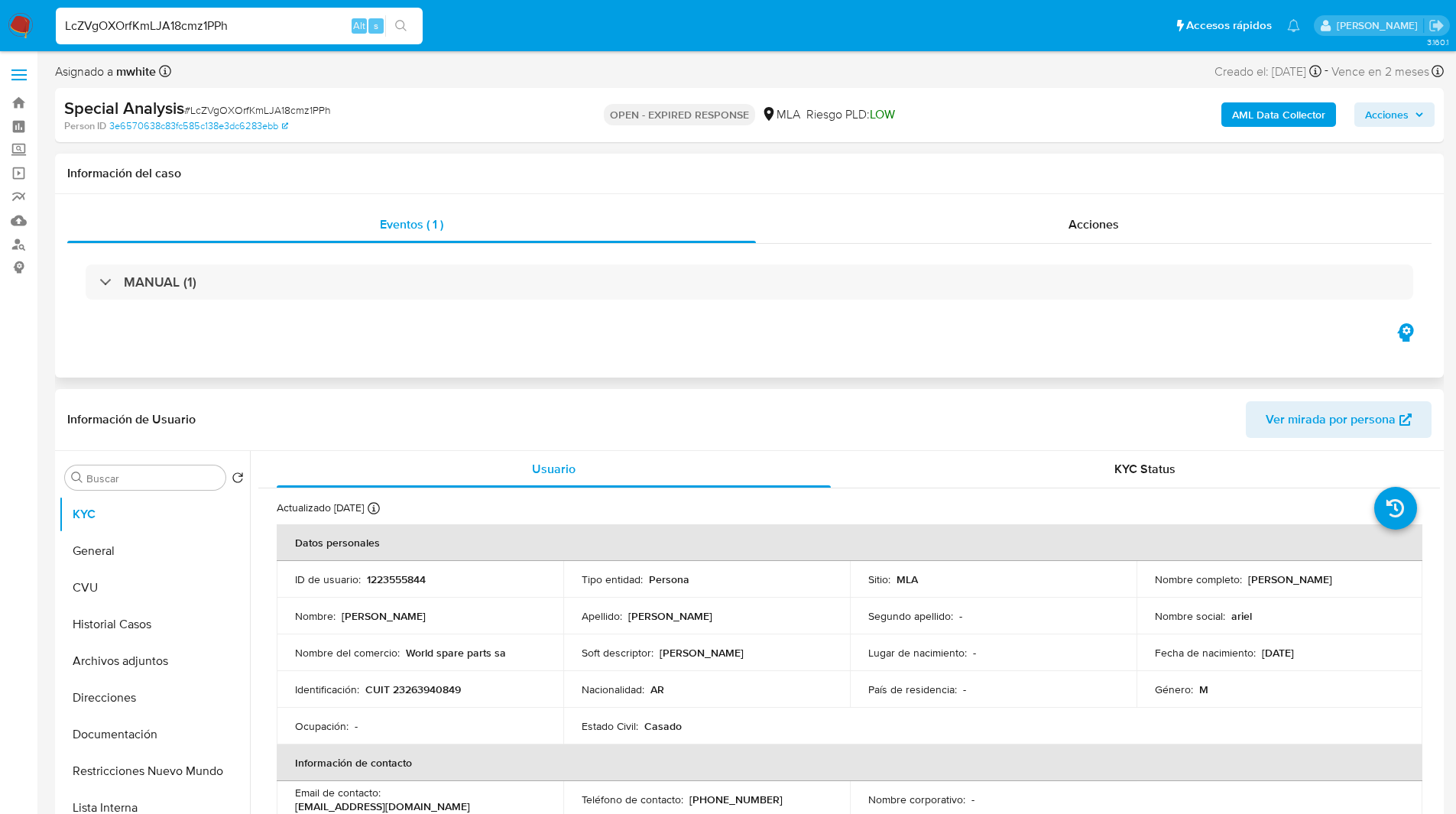
click at [695, 360] on div "Eventos ( 1 ) Acciones MANUAL (1)" at bounding box center [750, 286] width 1389 height 184
click at [398, 580] on p "1223555844" at bounding box center [396, 579] width 59 height 14
copy p "1223555844"
drag, startPoint x: 1247, startPoint y: 578, endPoint x: 1369, endPoint y: 578, distance: 122.0
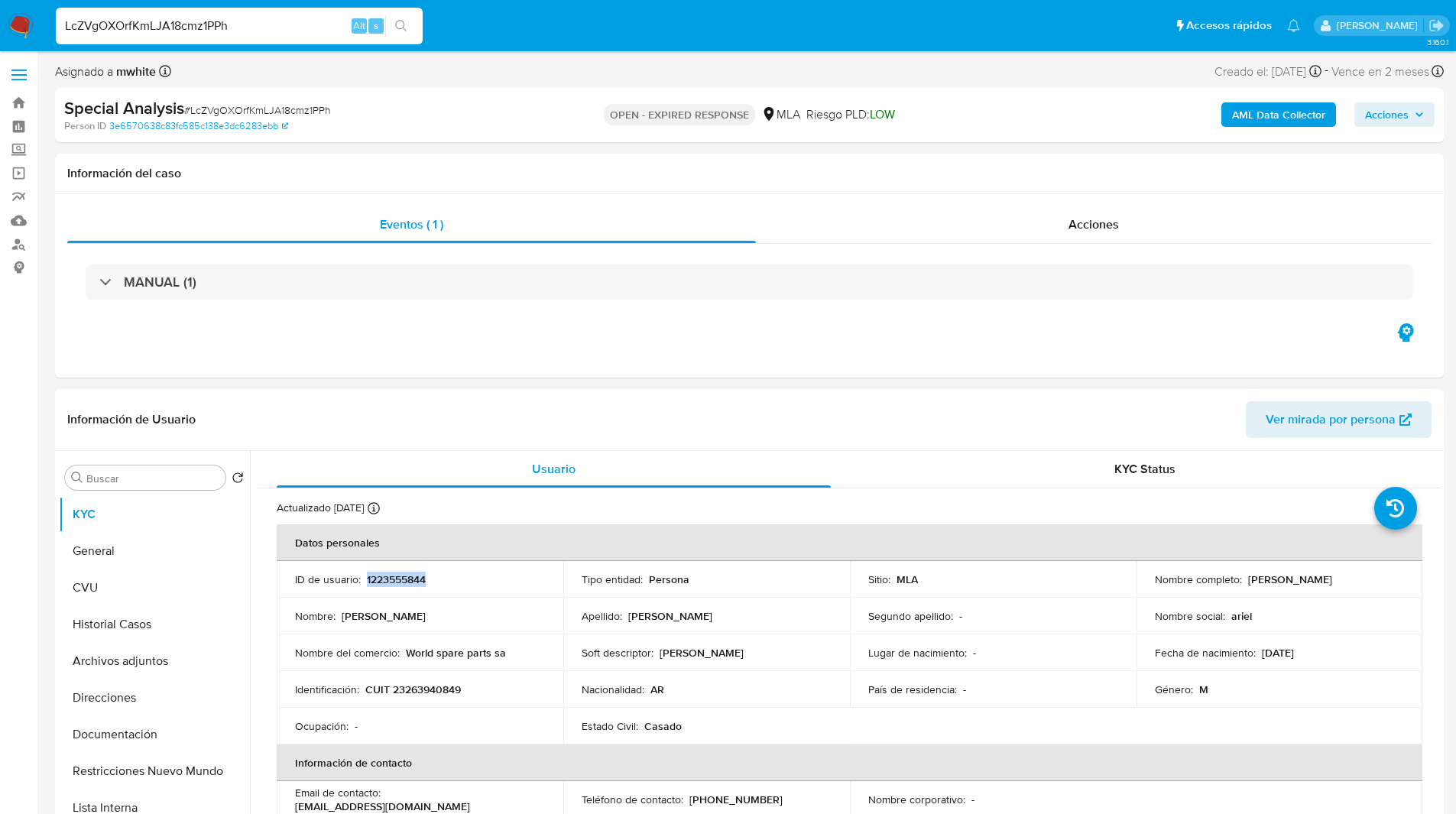
click at [1369, 578] on div "Nombre completo : [PERSON_NAME]" at bounding box center [1280, 579] width 250 height 14
copy p "[PERSON_NAME]"
click at [795, 76] on div "Asignado a mwhite Asignado el: 13/08/2025 14:25:17 Creado el: 13/08/2025 Creado…" at bounding box center [750, 74] width 1389 height 27
click at [346, 160] on div "Información del caso" at bounding box center [750, 173] width 1389 height 40
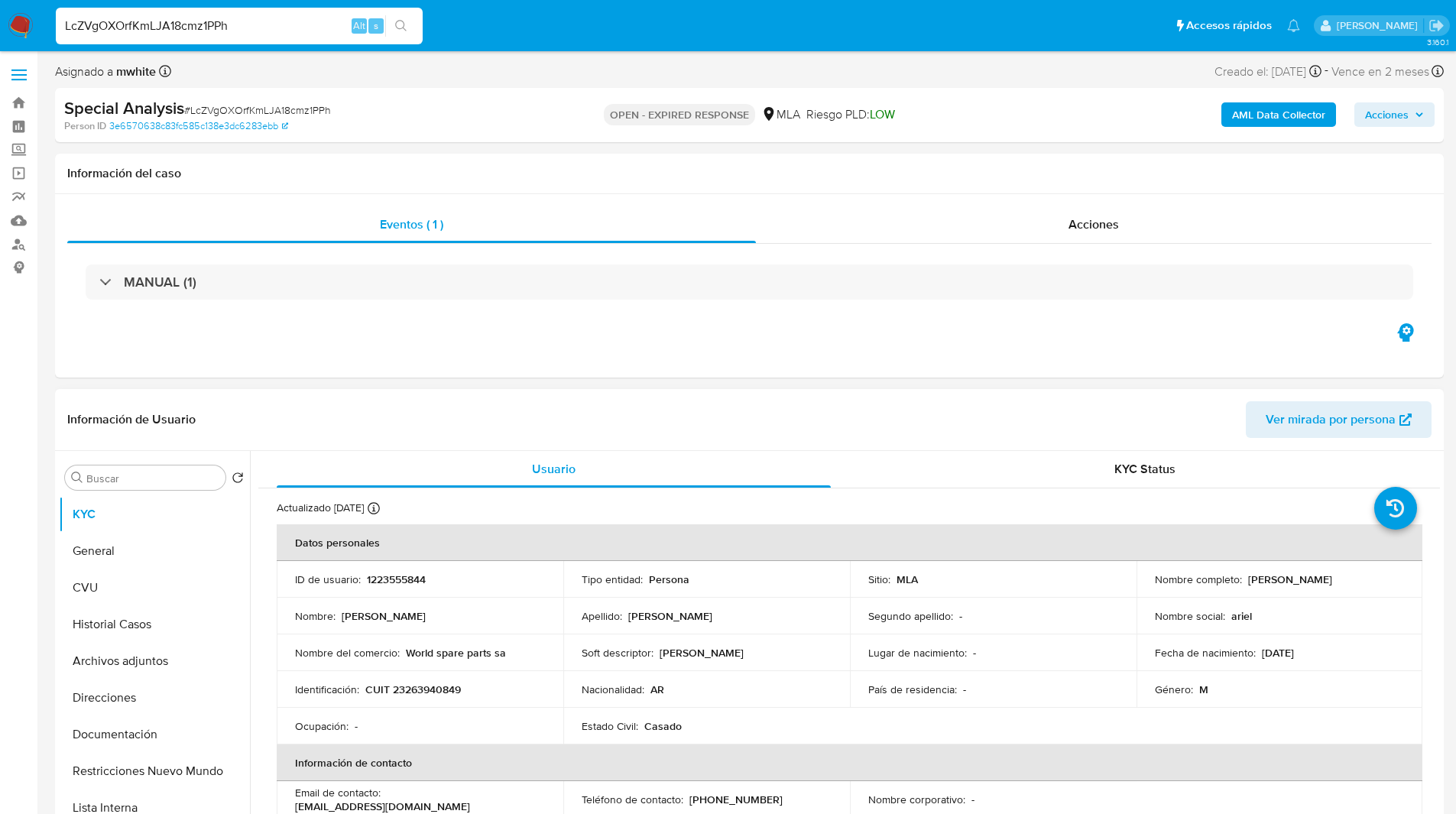
click at [396, 579] on p "1223555844" at bounding box center [396, 579] width 59 height 14
copy p "1223555844"
click at [470, 45] on nav "Pausado Ver notificaciones LcZVgOXOrfKmLJA18cmz1PPh Alt s Accesos rápidos Presi…" at bounding box center [728, 26] width 1456 height 51
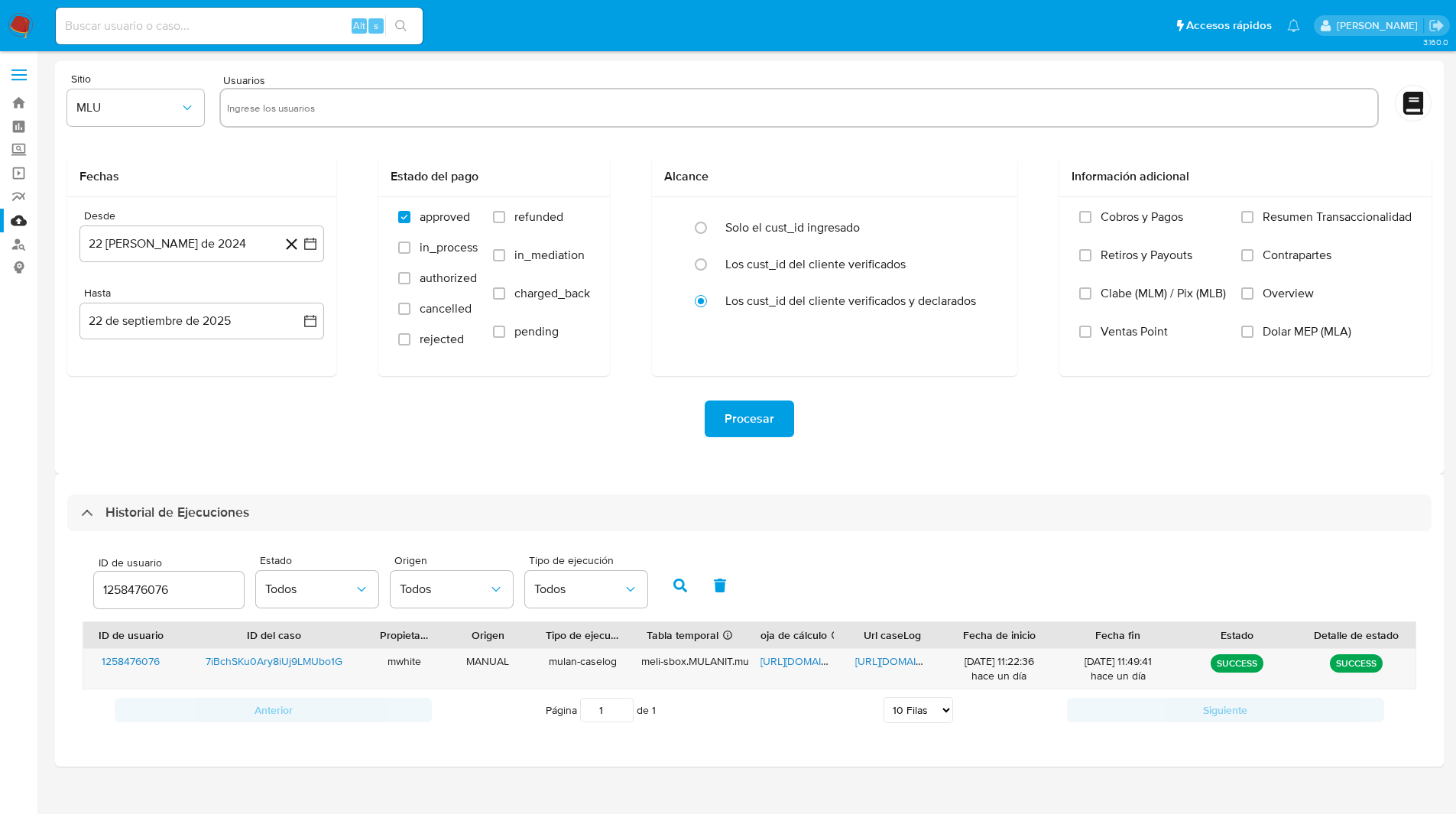
select select "10"
click at [148, 583] on input "1258476076" at bounding box center [168, 590] width 150 height 20
type input "1223555844"
click at [683, 582] on icon "button" at bounding box center [680, 585] width 14 height 14
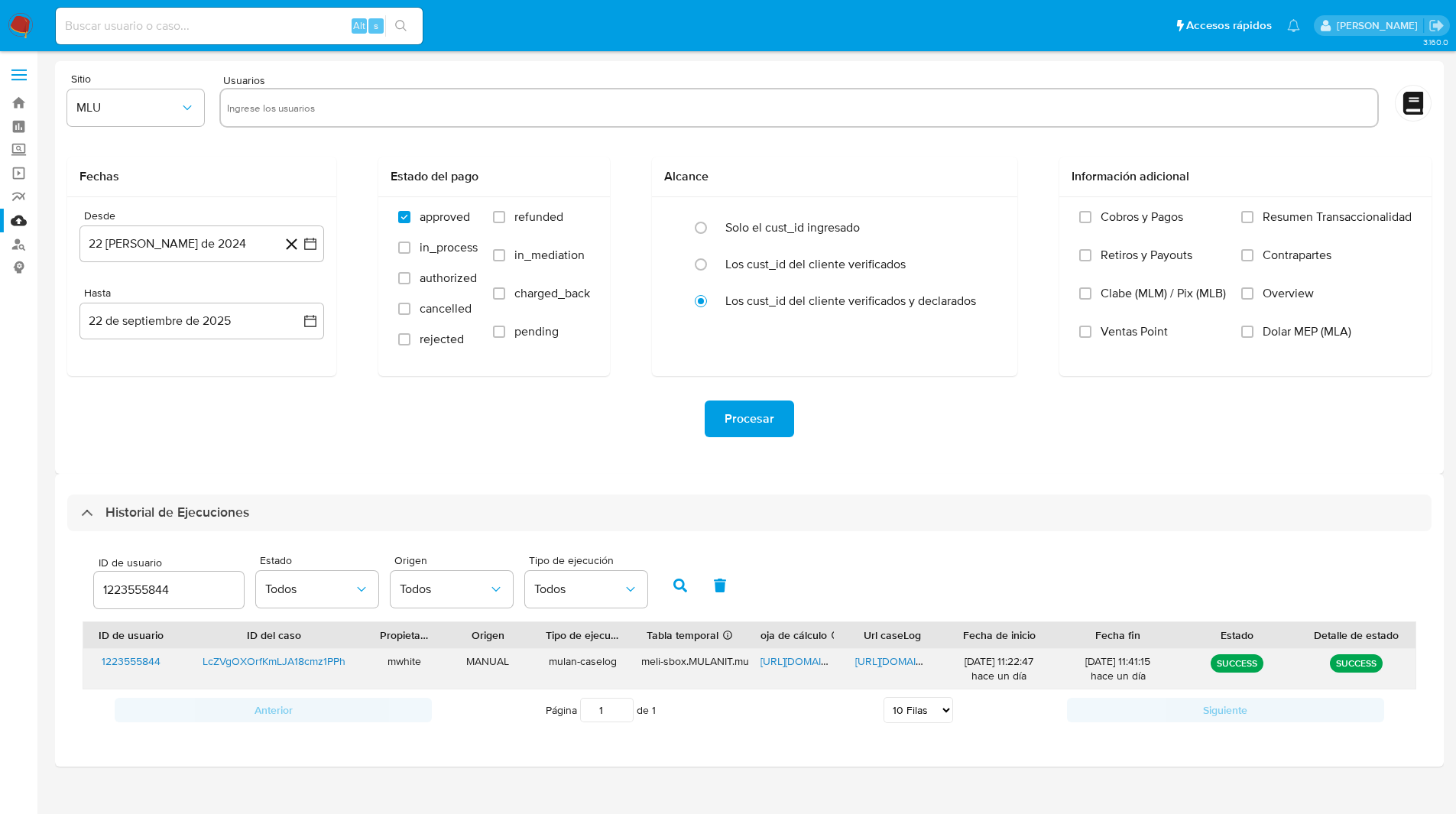
click at [784, 664] on span "[URL][DOMAIN_NAME]" at bounding box center [813, 661] width 106 height 16
click at [896, 663] on span "[URL][DOMAIN_NAME]" at bounding box center [907, 661] width 106 height 16
